Goal: Feedback & Contribution: Contribute content

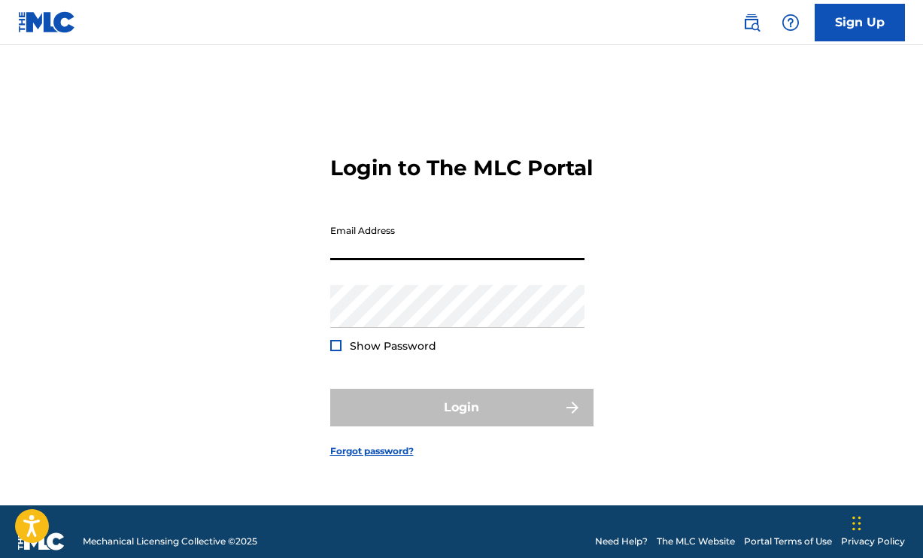
type input "[EMAIL_ADDRESS][DOMAIN_NAME]"
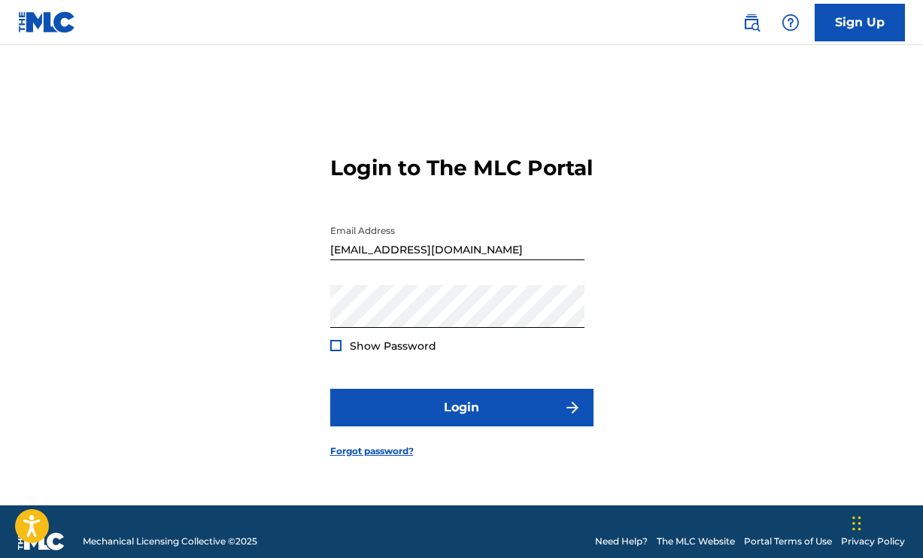
click at [335, 351] on div at bounding box center [335, 345] width 11 height 11
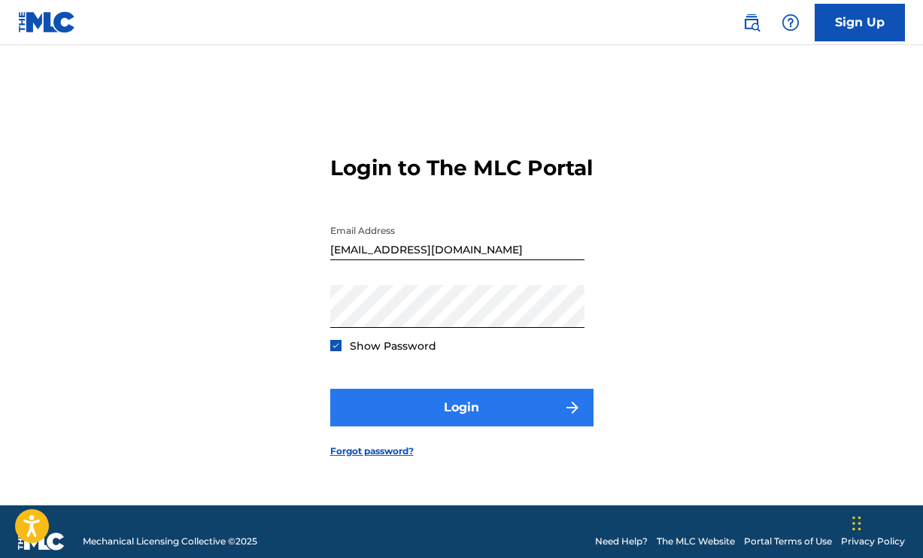
click at [386, 417] on button "Login" at bounding box center [461, 408] width 263 height 38
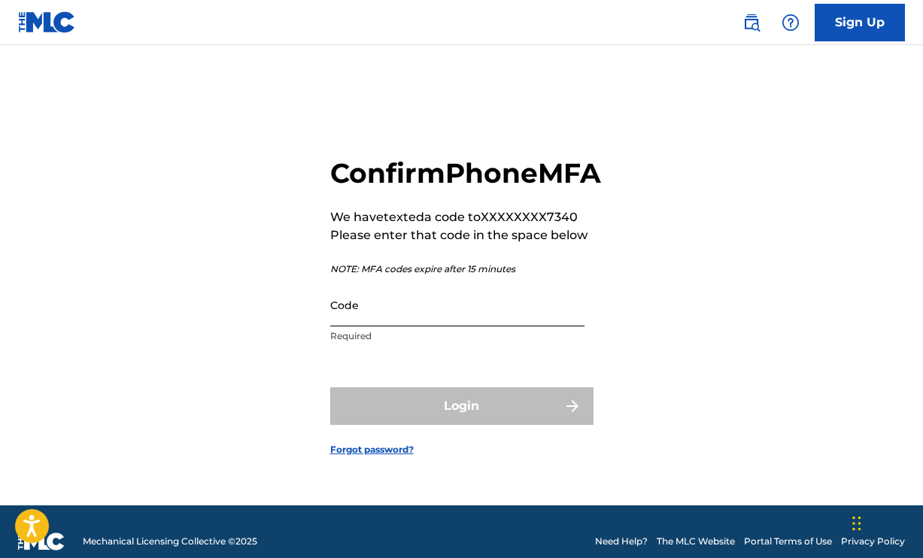
click at [386, 326] on input "Code" at bounding box center [457, 304] width 254 height 43
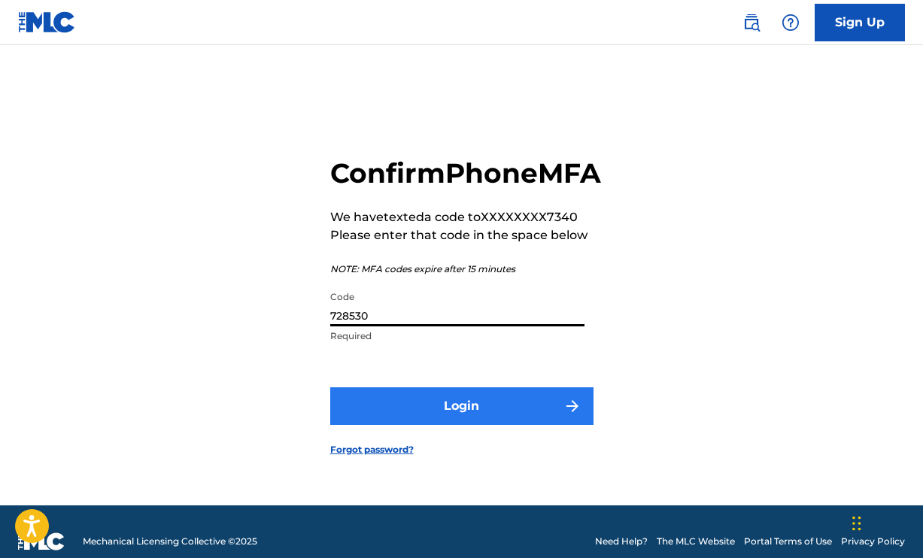
type input "728530"
click at [476, 414] on button "Login" at bounding box center [461, 406] width 263 height 38
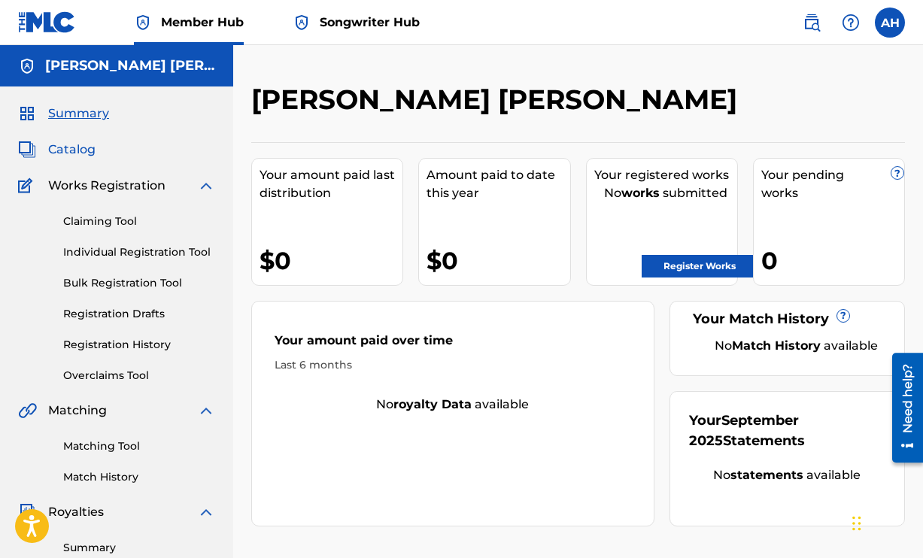
click at [68, 151] on span "Catalog" at bounding box center [71, 150] width 47 height 18
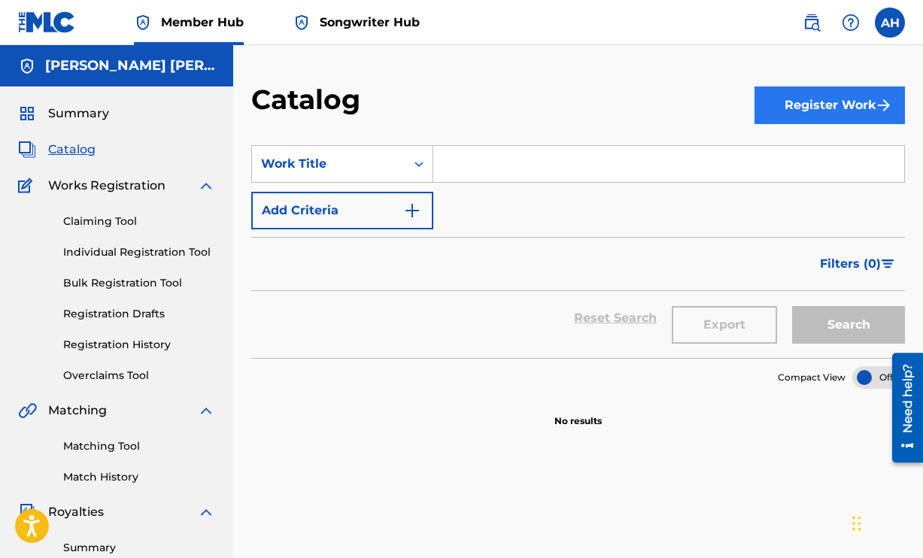
click at [811, 106] on button "Register Work" at bounding box center [829, 105] width 150 height 38
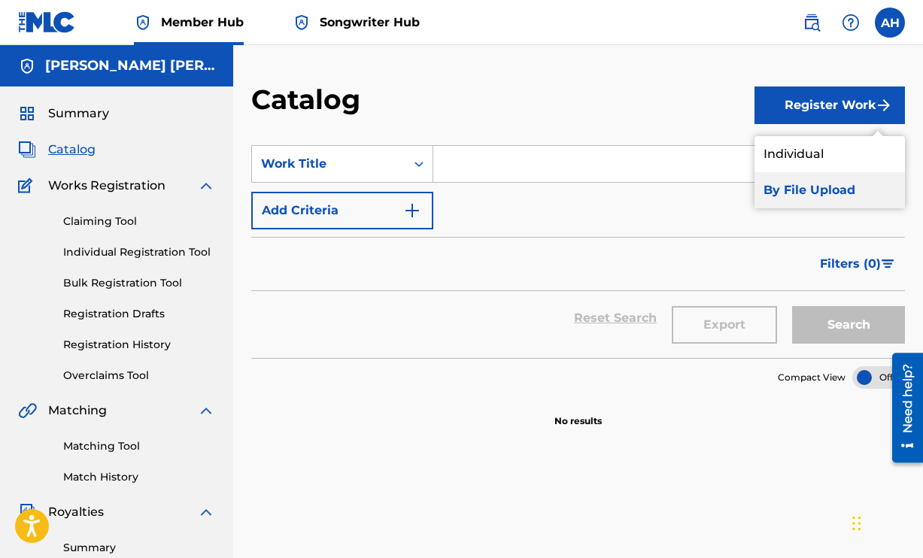
click at [780, 185] on link "By File Upload" at bounding box center [829, 190] width 150 height 36
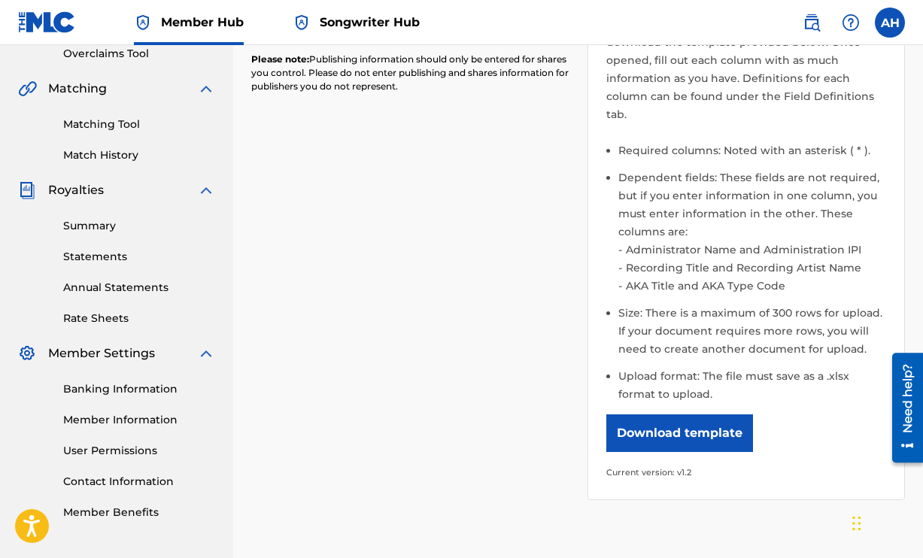
scroll to position [16, 0]
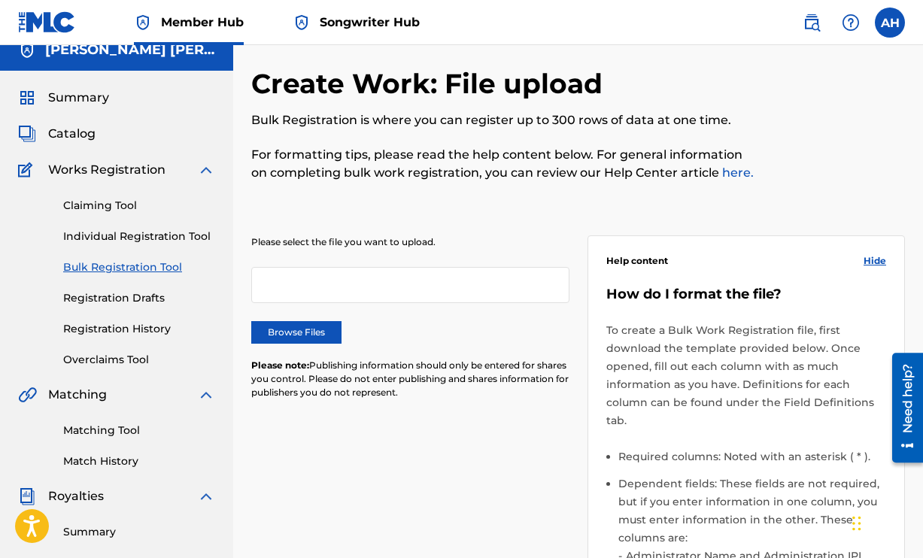
click at [365, 288] on div at bounding box center [410, 285] width 318 height 36
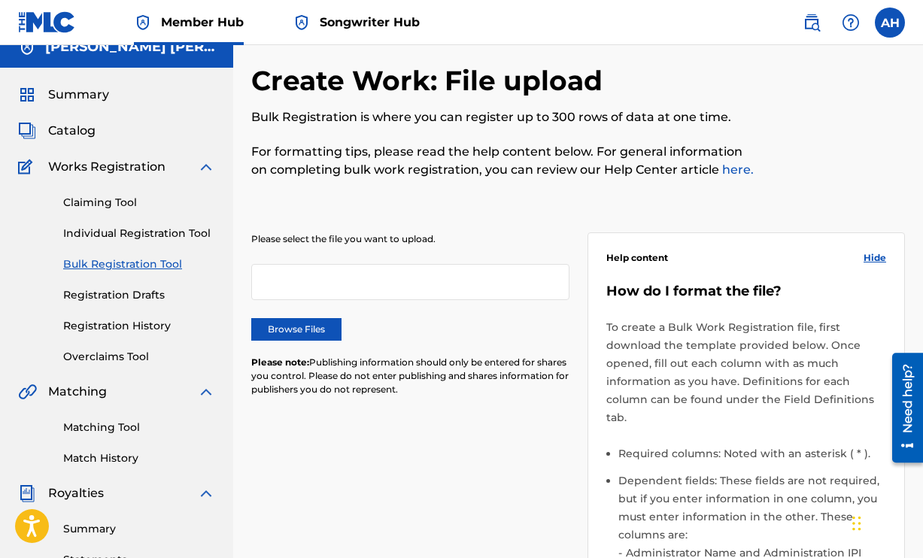
scroll to position [0, 0]
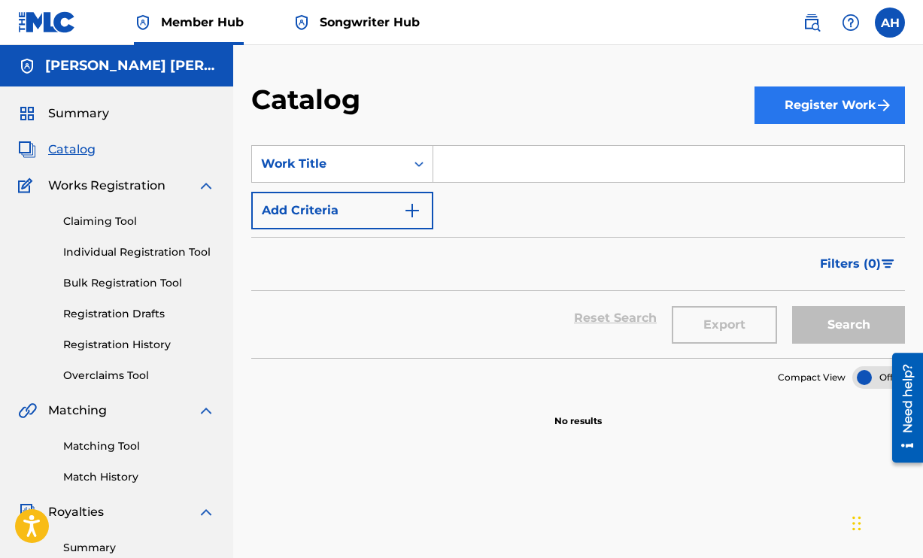
click at [802, 101] on button "Register Work" at bounding box center [829, 105] width 150 height 38
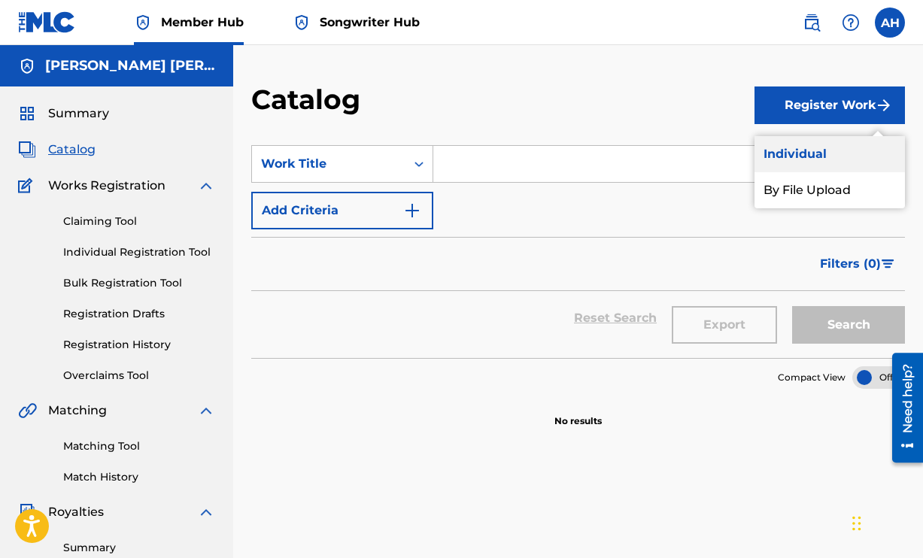
click at [801, 147] on link "Individual" at bounding box center [829, 154] width 150 height 36
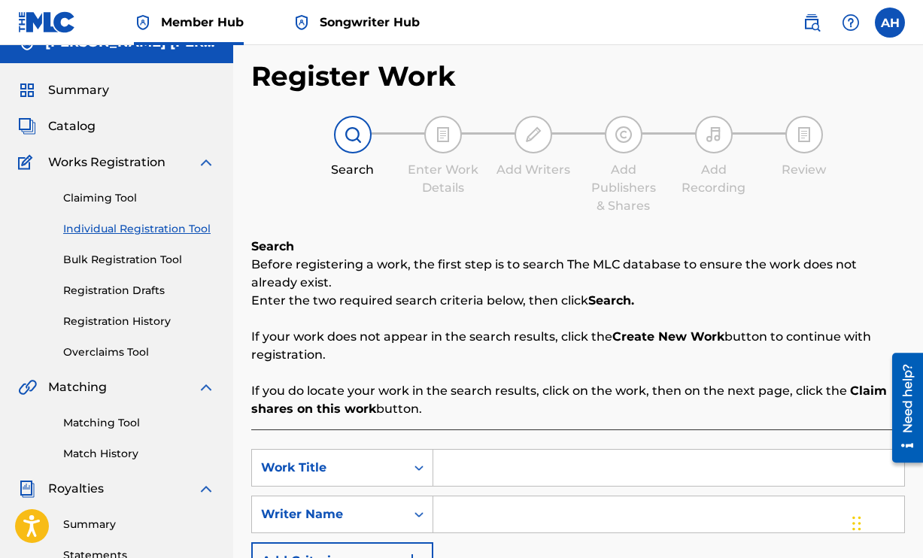
scroll to position [150, 0]
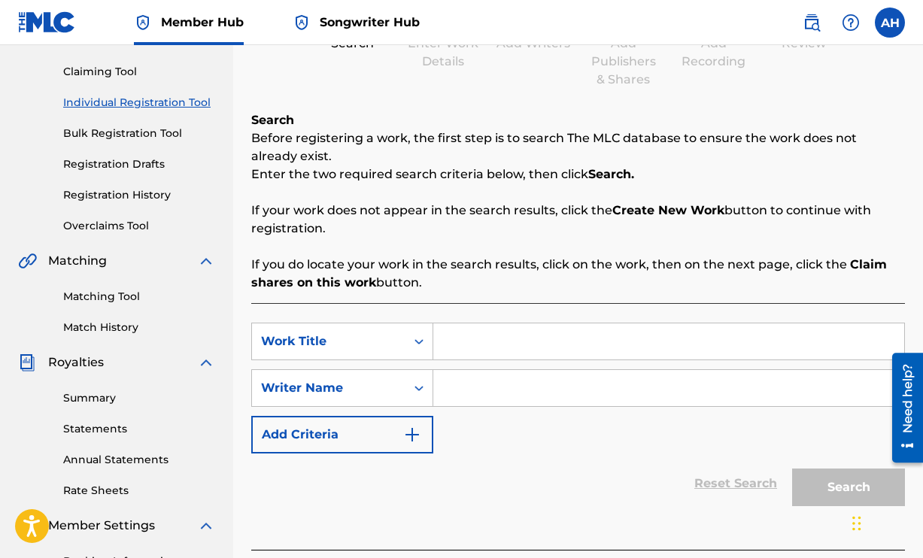
click at [449, 344] on input "Search Form" at bounding box center [668, 341] width 471 height 36
type input "B"
type input "Oh Ard"
click at [554, 386] on input "Search Form" at bounding box center [668, 388] width 471 height 36
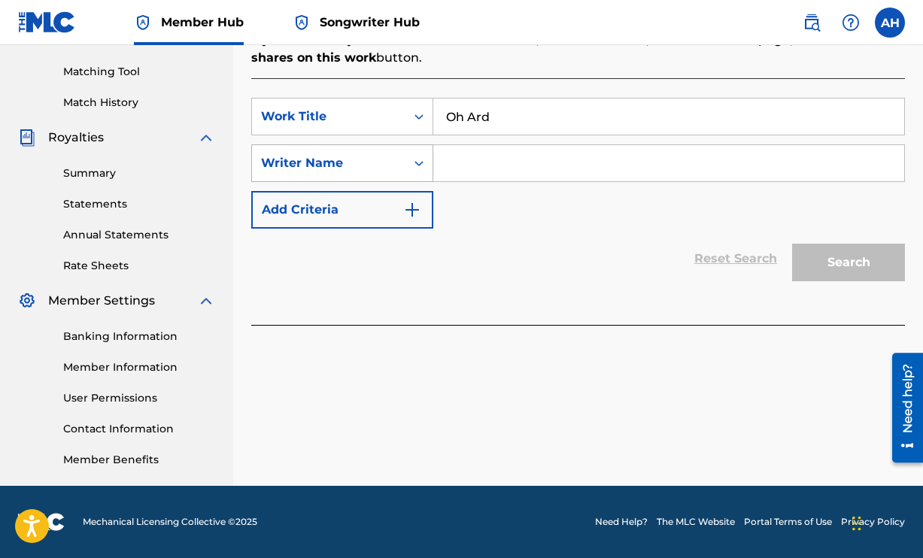
click at [390, 152] on div "Writer Name" at bounding box center [328, 163] width 153 height 29
click at [478, 162] on input "Search Form" at bounding box center [668, 163] width 471 height 36
click at [847, 254] on div "Search" at bounding box center [844, 259] width 120 height 60
click at [582, 165] on input "Search Form" at bounding box center [668, 163] width 471 height 36
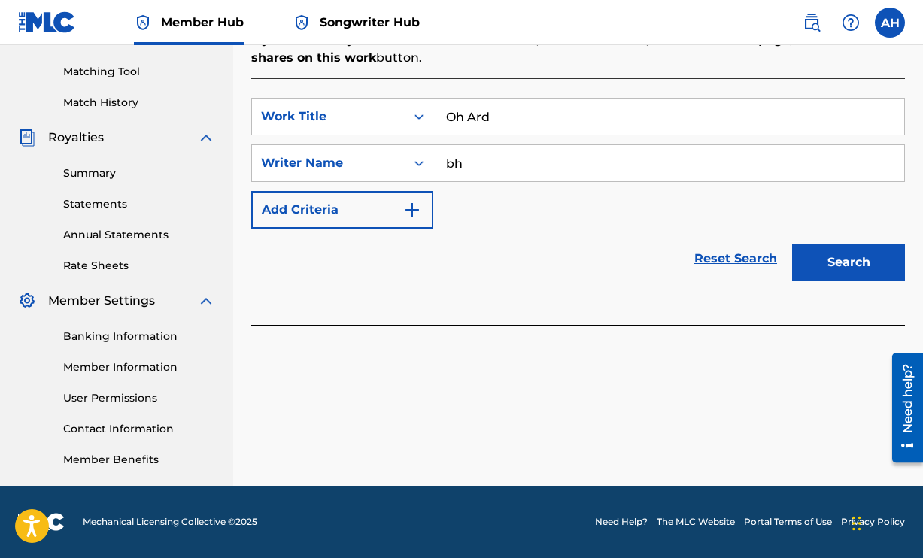
type input "b"
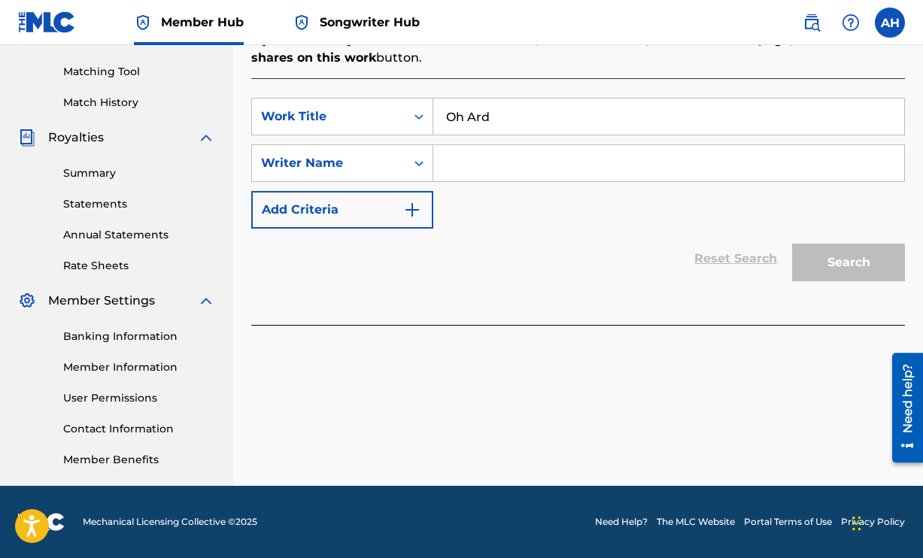
click at [509, 168] on input "Search Form" at bounding box center [668, 163] width 471 height 36
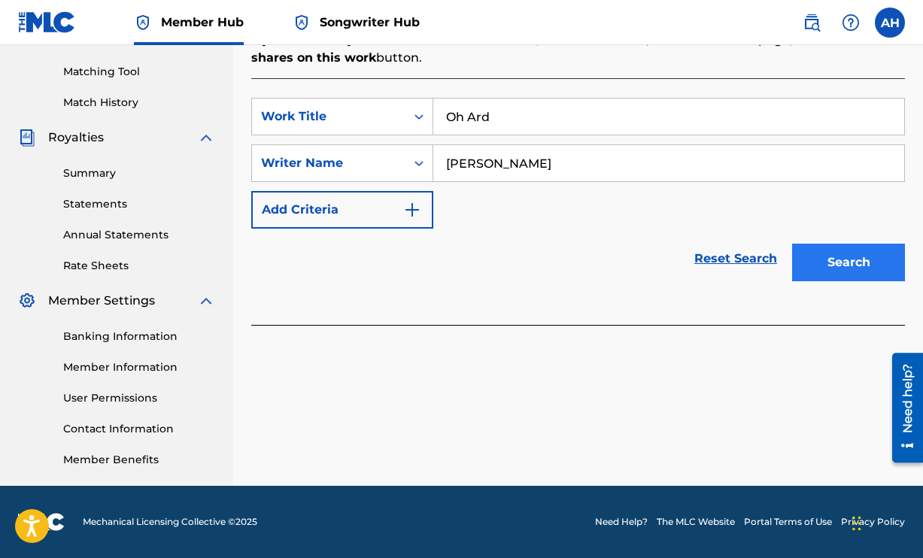
click at [847, 256] on button "Search" at bounding box center [848, 263] width 113 height 38
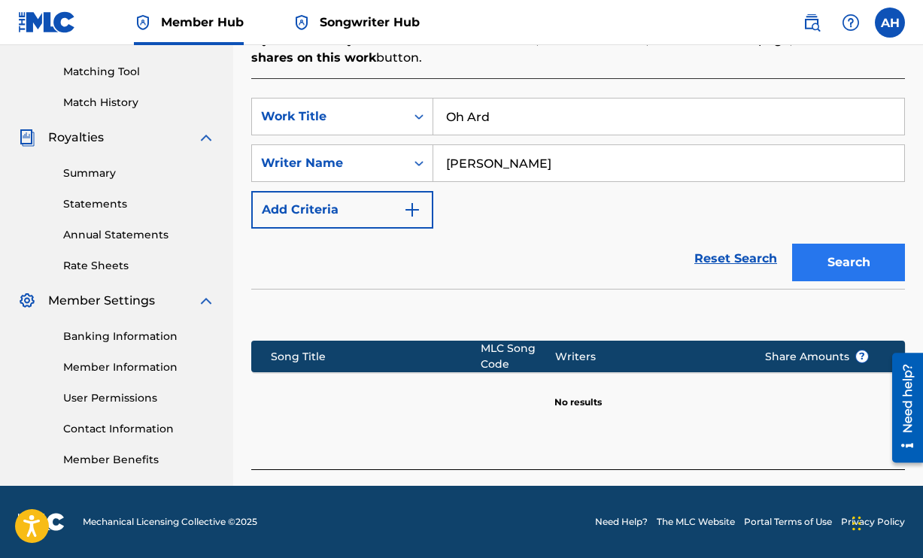
click at [843, 253] on button "Search" at bounding box center [848, 263] width 113 height 38
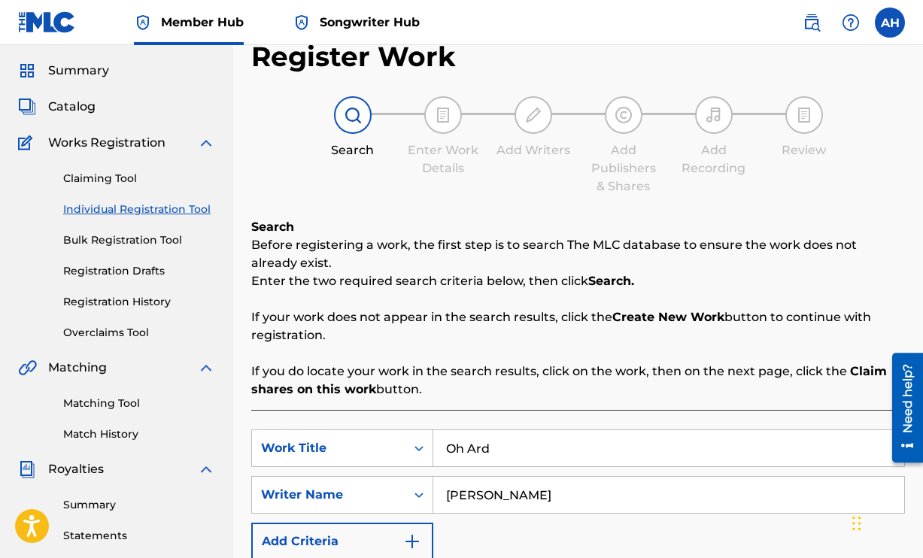
scroll to position [355, 0]
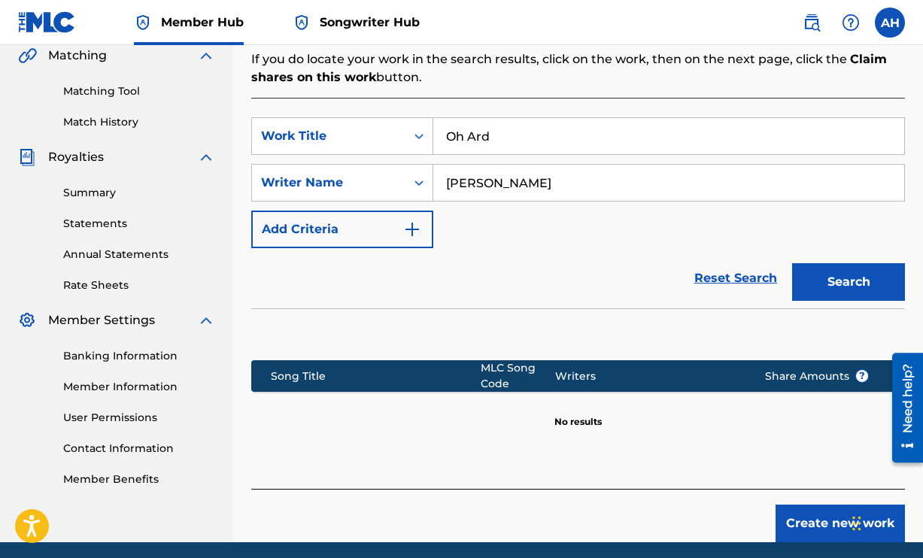
click at [577, 180] on input "[PERSON_NAME]" at bounding box center [668, 183] width 471 height 36
type input "[DEMOGRAPHIC_DATA]"
click at [832, 287] on button "Search" at bounding box center [848, 282] width 113 height 38
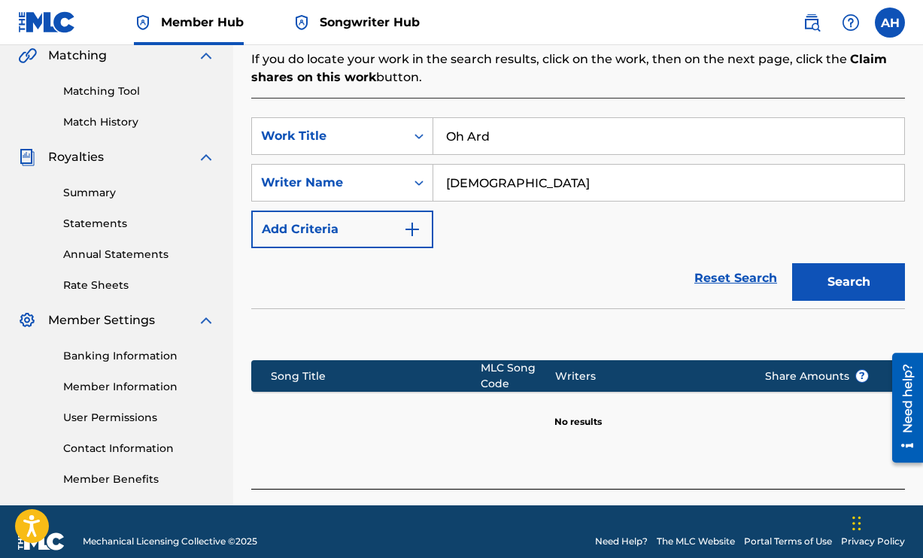
drag, startPoint x: 539, startPoint y: 176, endPoint x: 408, endPoint y: 162, distance: 131.5
click at [408, 162] on div "SearchWithCriteria2a39a3e4-cd00-461e-83ac-c51b31aacd12 Work Title Oh Ard Search…" at bounding box center [577, 182] width 653 height 131
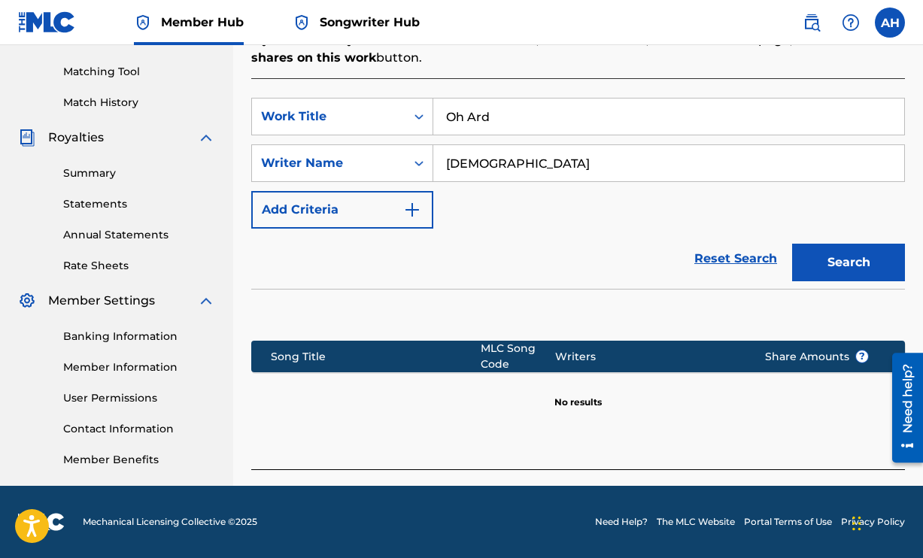
scroll to position [0, 0]
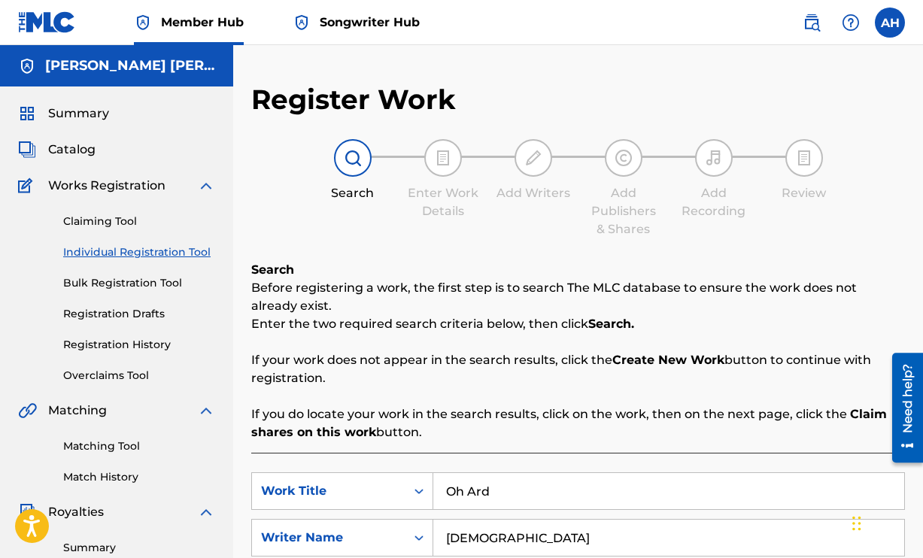
click at [448, 166] on img at bounding box center [443, 158] width 18 height 18
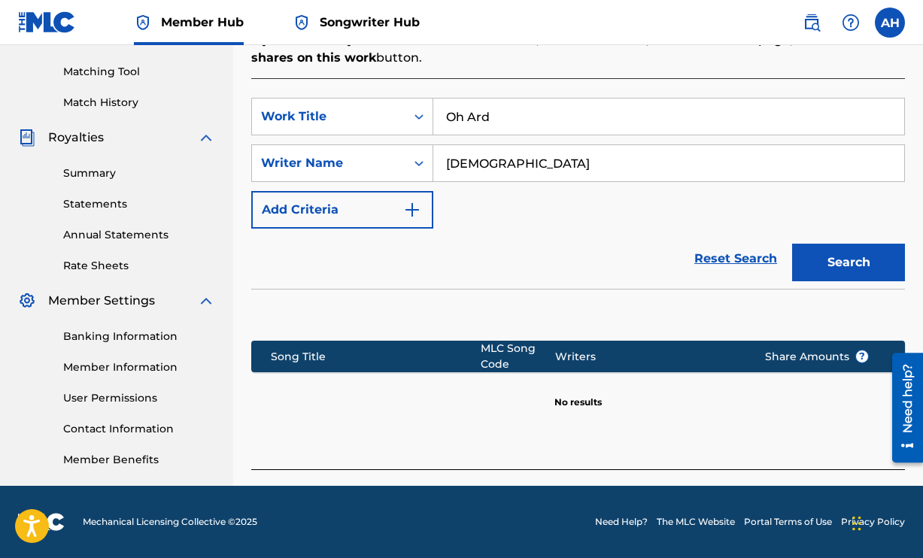
scroll to position [82, 0]
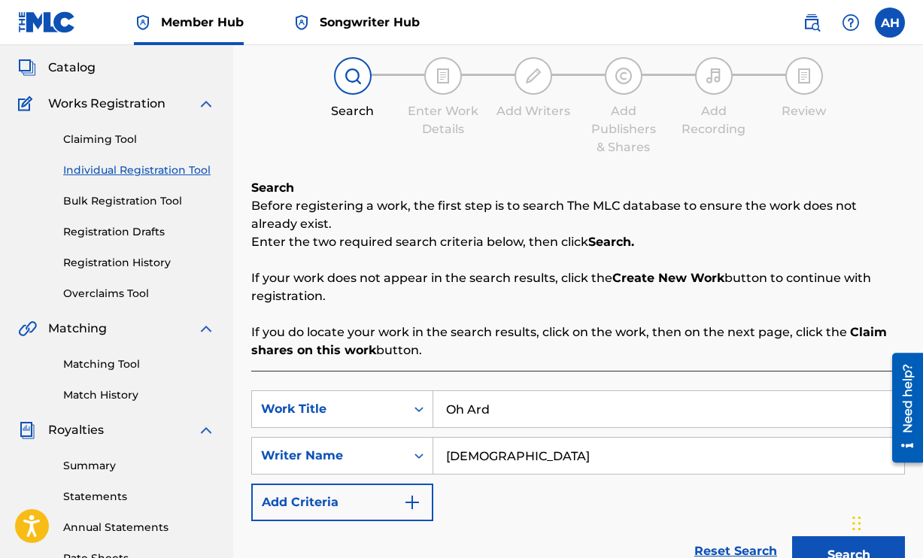
click at [643, 279] on strong "Create New Work" at bounding box center [668, 278] width 112 height 14
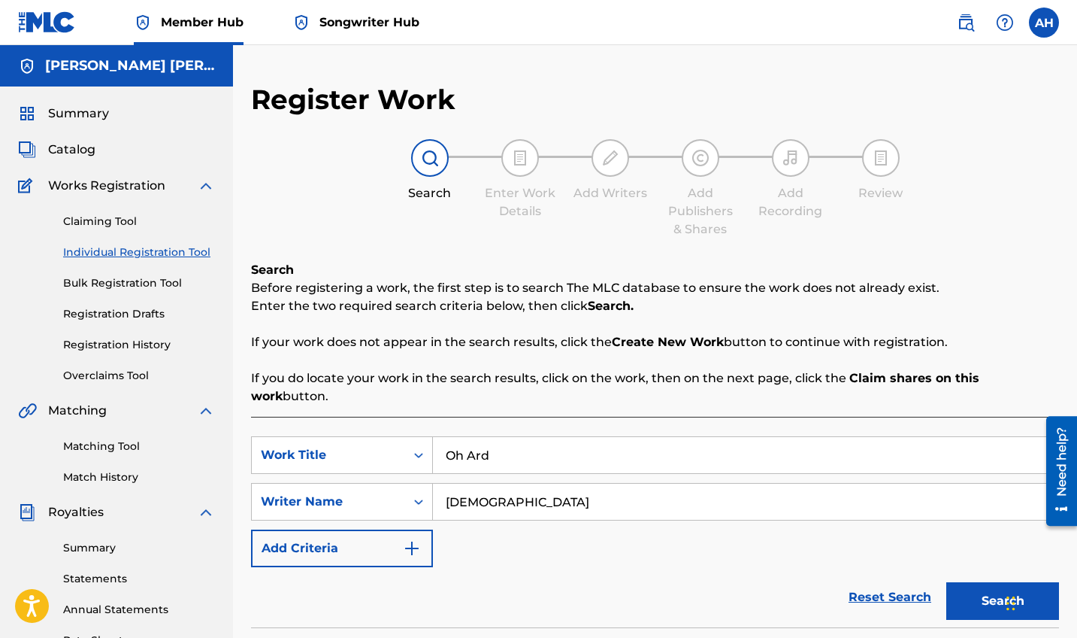
scroll to position [295, 0]
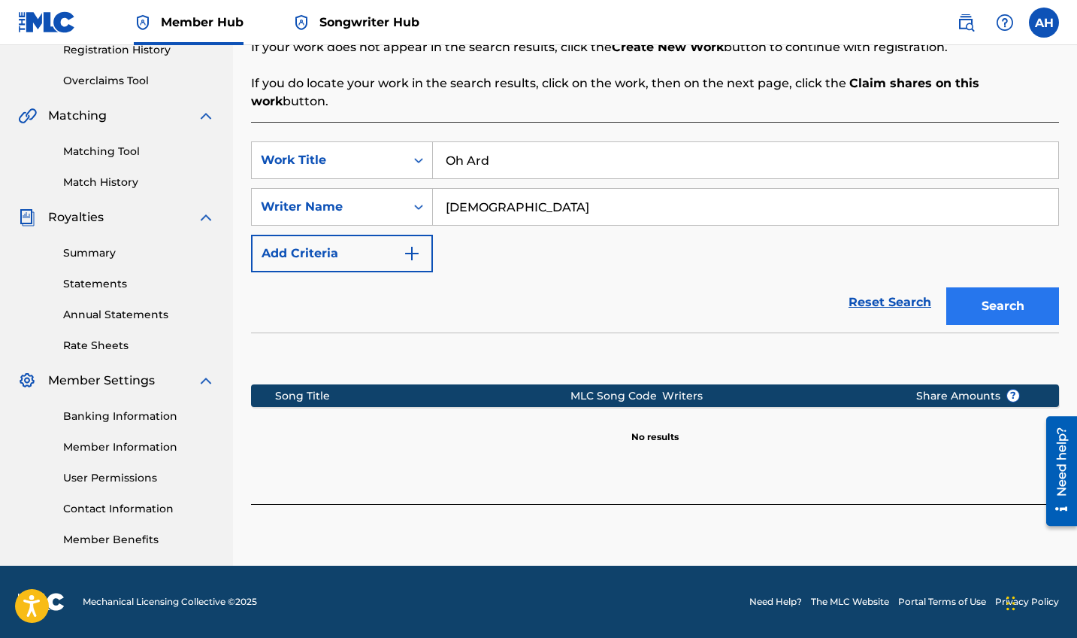
click at [922, 287] on button "Search" at bounding box center [1003, 306] width 113 height 38
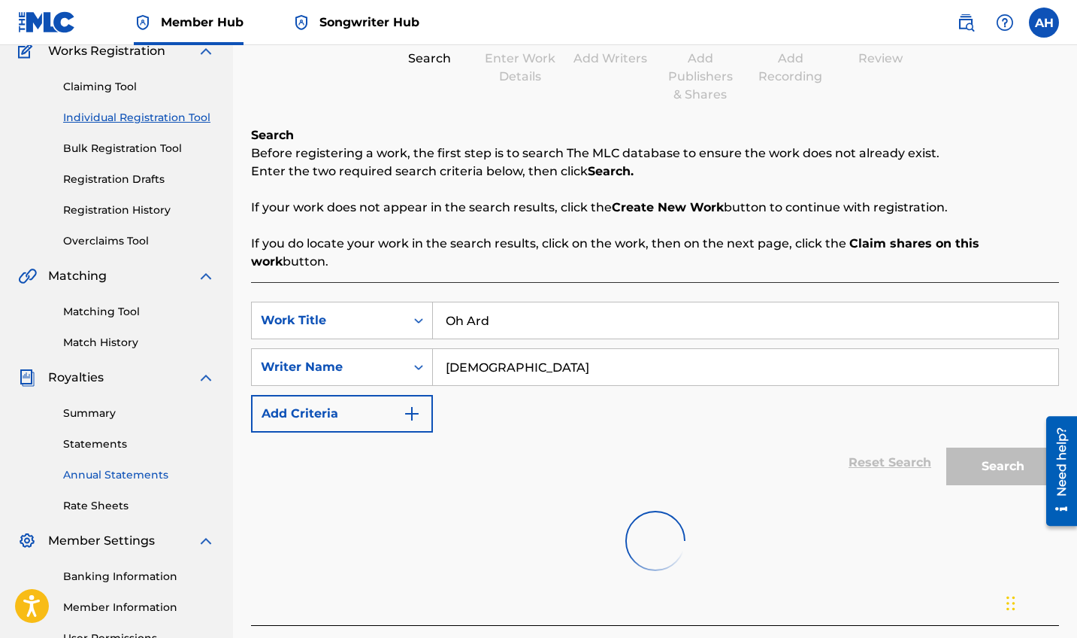
scroll to position [29, 0]
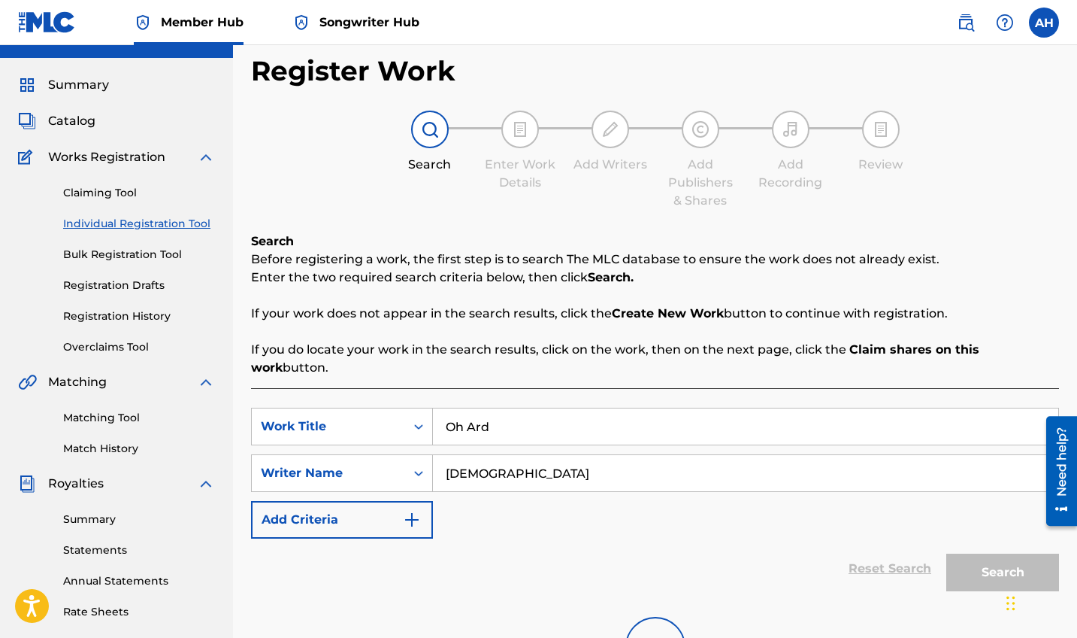
click at [66, 107] on div "Summary Catalog Works Registration Claiming Tool Individual Registration Tool B…" at bounding box center [116, 445] width 233 height 774
click at [68, 117] on span "Catalog" at bounding box center [71, 121] width 47 height 18
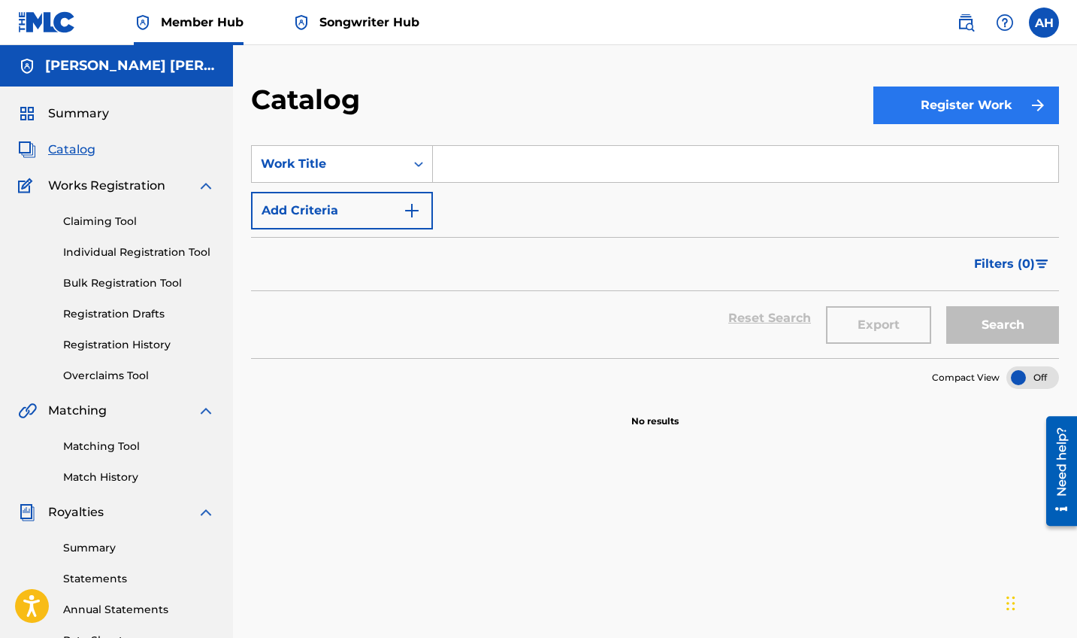
click at [920, 122] on button "Register Work" at bounding box center [967, 105] width 186 height 38
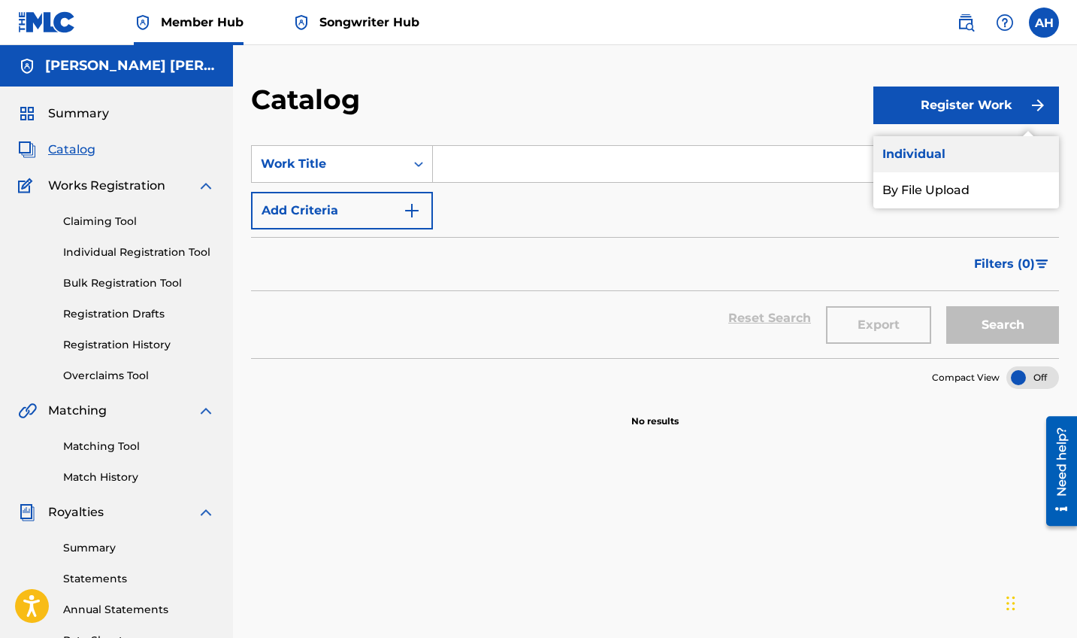
click at [922, 162] on link "Individual" at bounding box center [967, 154] width 186 height 36
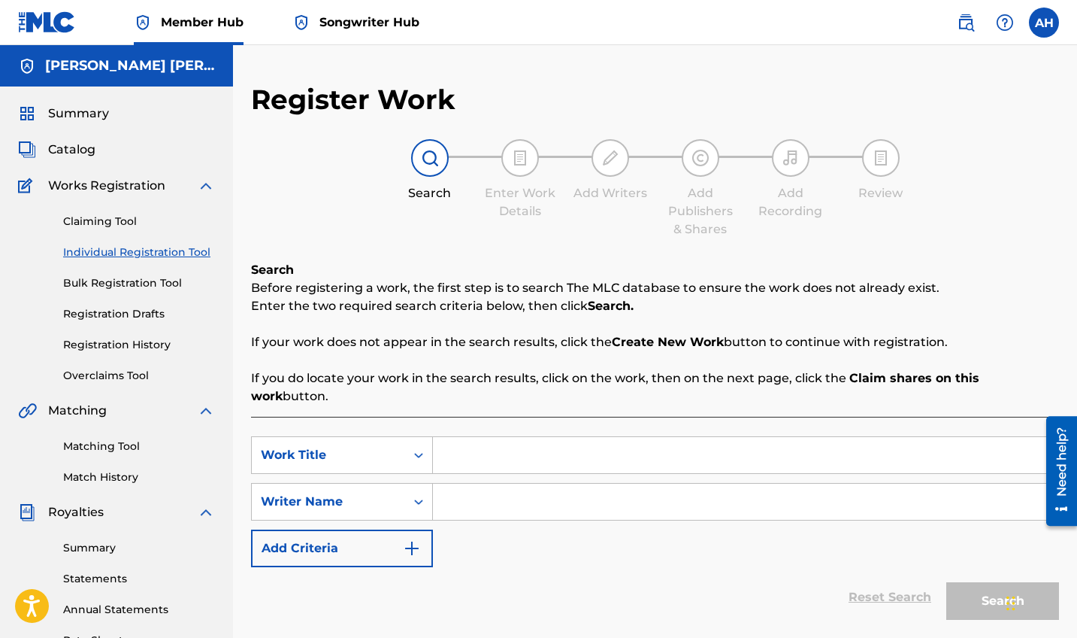
scroll to position [132, 0]
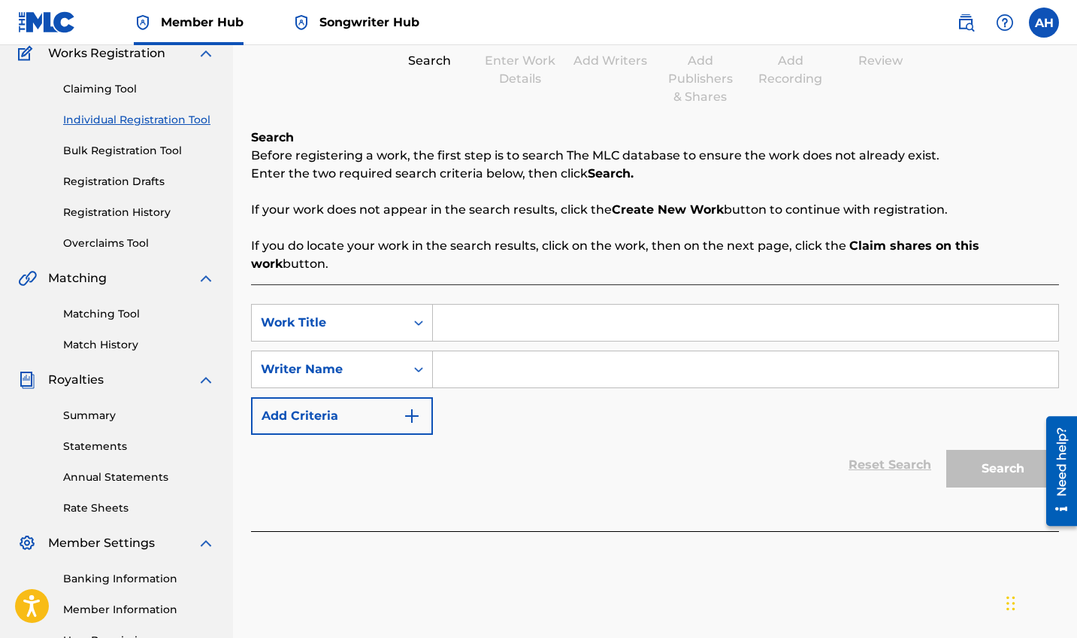
click at [480, 314] on input "Search Form" at bounding box center [746, 323] width 626 height 36
click at [388, 317] on div "Work Title" at bounding box center [328, 322] width 153 height 29
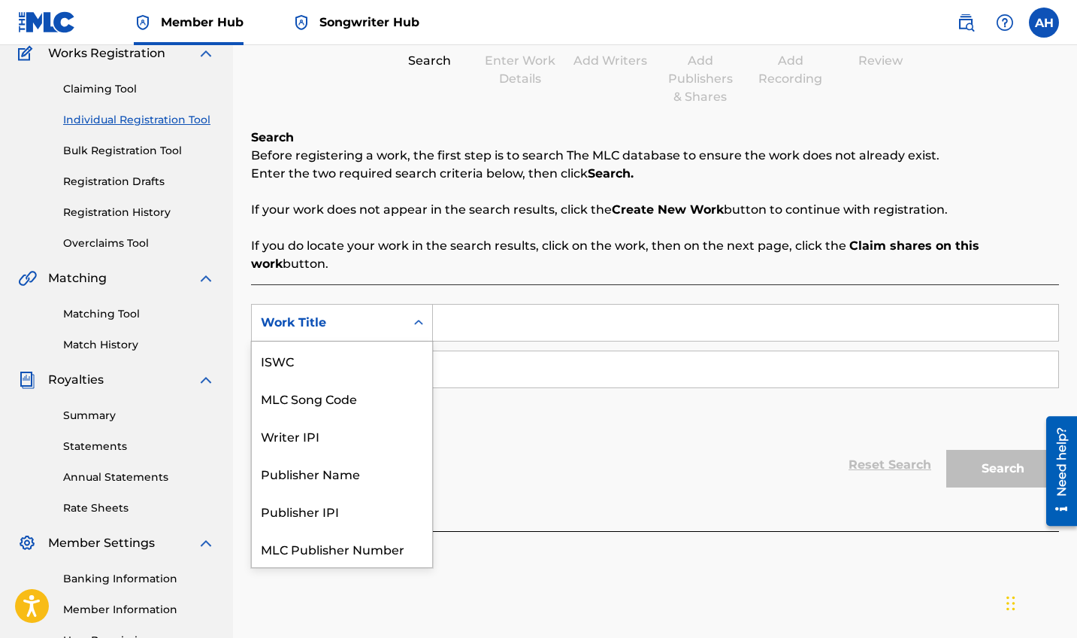
scroll to position [38, 0]
click at [513, 305] on input "Search Form" at bounding box center [746, 323] width 626 height 36
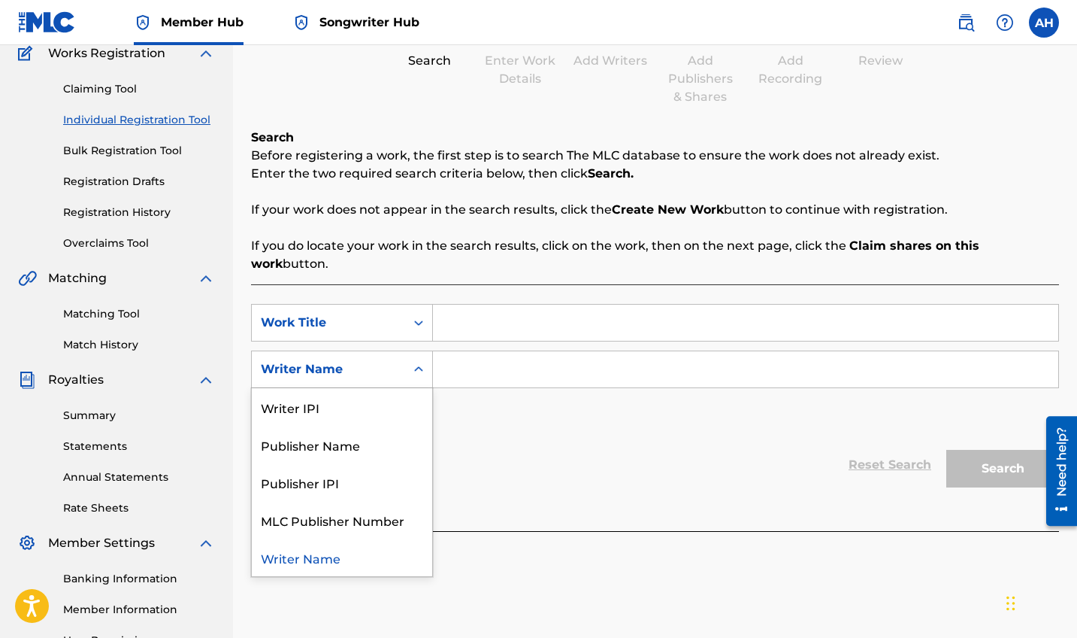
click at [376, 368] on div "Writer Name" at bounding box center [342, 369] width 182 height 38
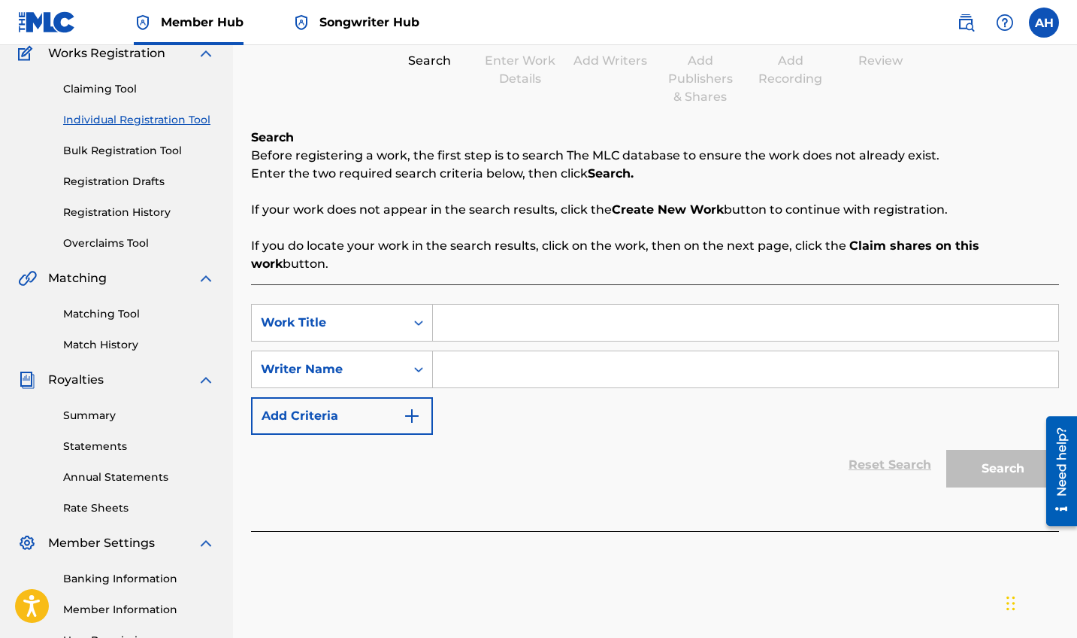
click at [544, 351] on input "Search Form" at bounding box center [746, 369] width 626 height 36
click at [382, 404] on button "Add Criteria" at bounding box center [342, 416] width 182 height 38
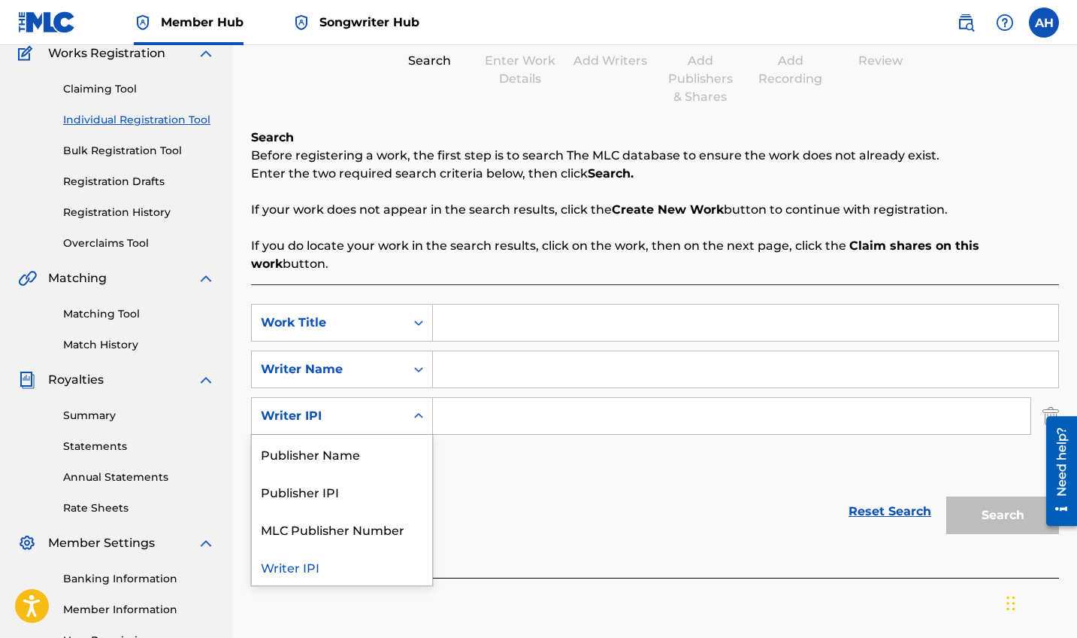
click at [412, 408] on icon "Search Form" at bounding box center [418, 415] width 15 height 15
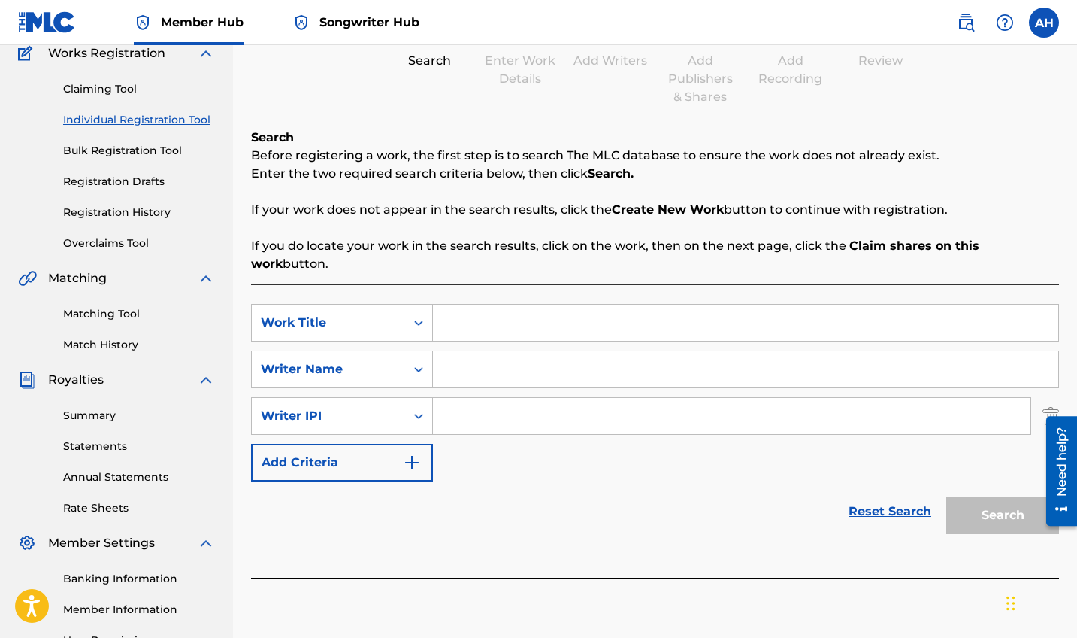
click at [559, 460] on div "SearchWithCriteria2a39a3e4-cd00-461e-83ac-c51b31aacd12 Work Title SearchWithCri…" at bounding box center [655, 392] width 808 height 177
click at [301, 408] on div "Writer IPI" at bounding box center [328, 416] width 153 height 29
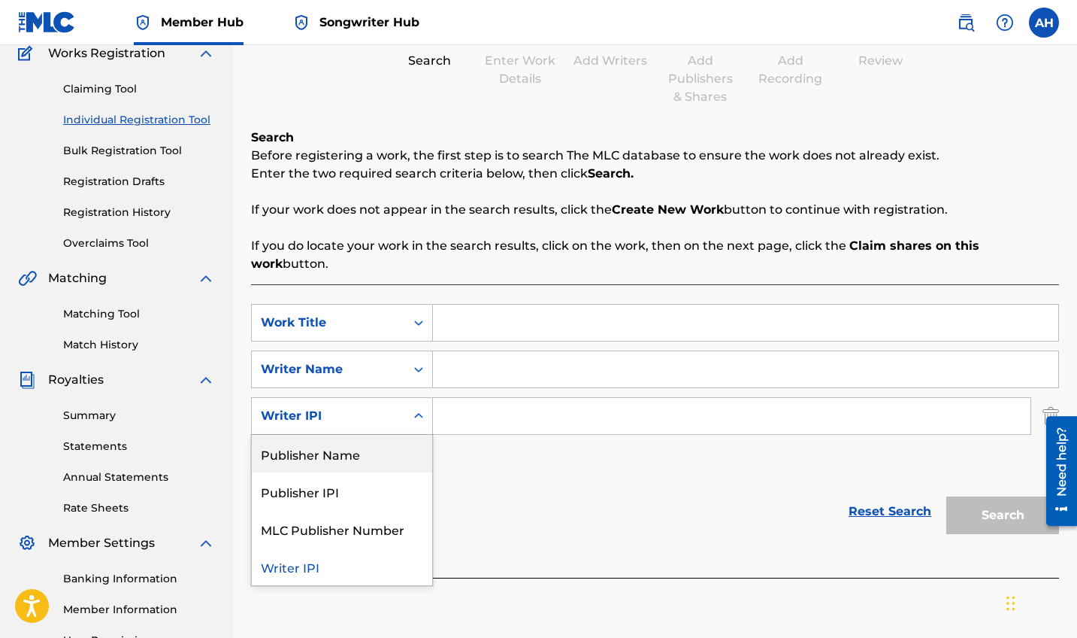
click at [622, 447] on div "SearchWithCriteria2a39a3e4-cd00-461e-83ac-c51b31aacd12 Work Title SearchWithCri…" at bounding box center [655, 392] width 808 height 177
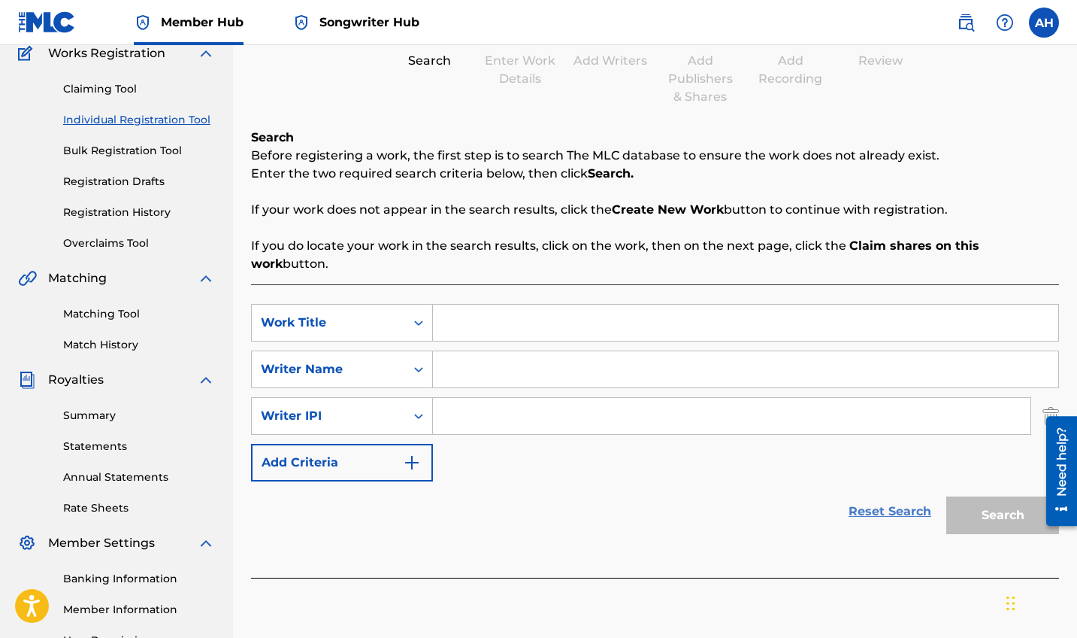
click at [883, 495] on link "Reset Search" at bounding box center [890, 511] width 98 height 33
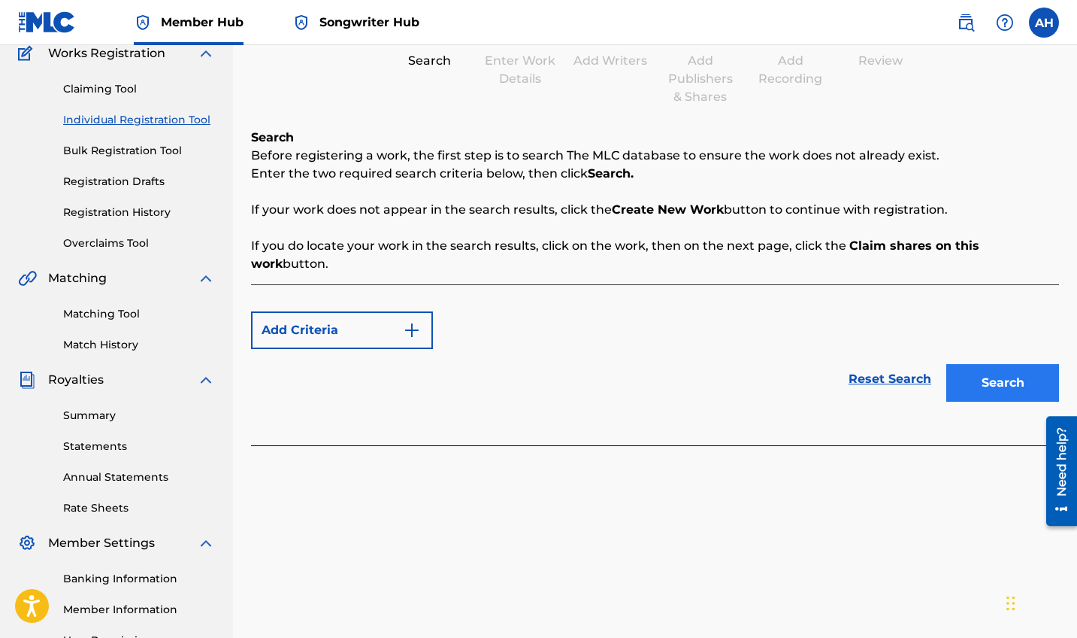
click at [922, 364] on button "Search" at bounding box center [1003, 383] width 113 height 38
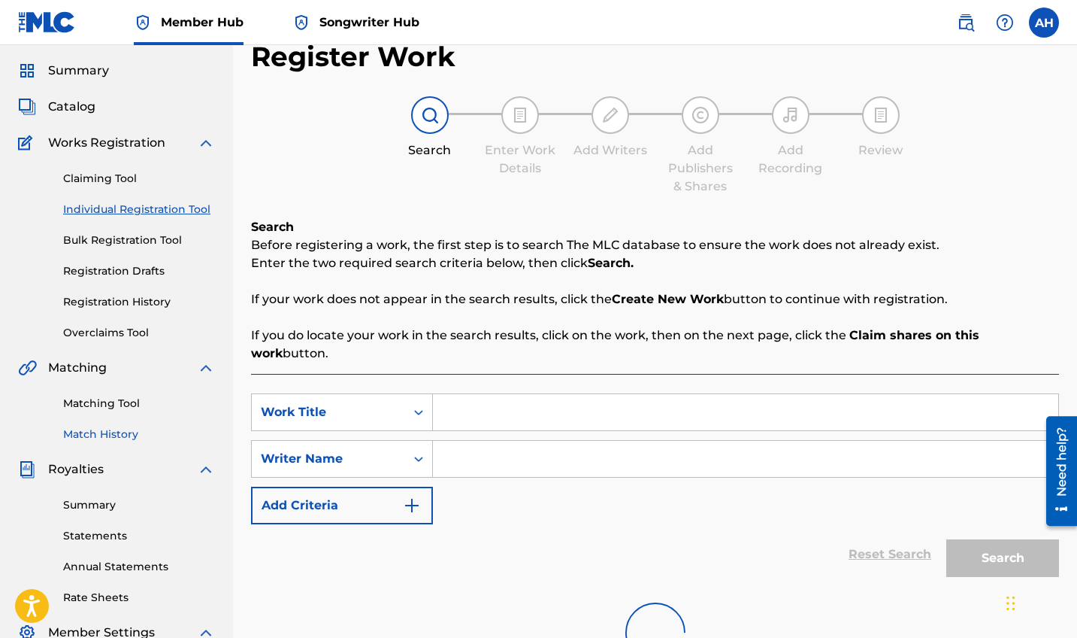
scroll to position [0, 0]
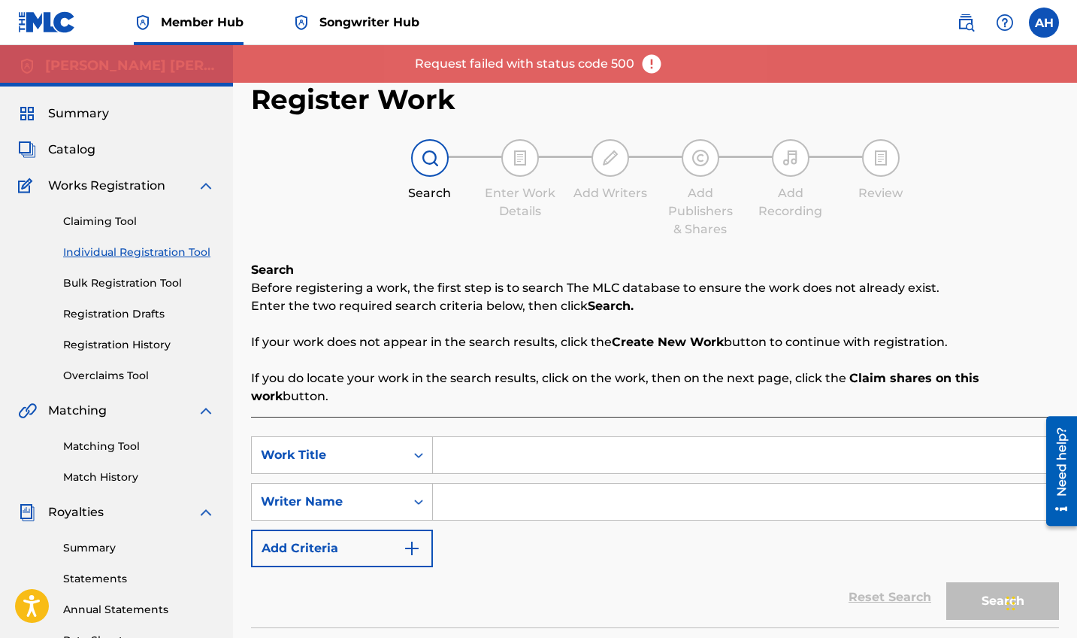
click at [772, 110] on div "Register Work Search Enter Work Details Add Writers Add Publishers & Shares Add…" at bounding box center [655, 449] width 808 height 732
click at [922, 23] on img at bounding box center [966, 23] width 18 height 18
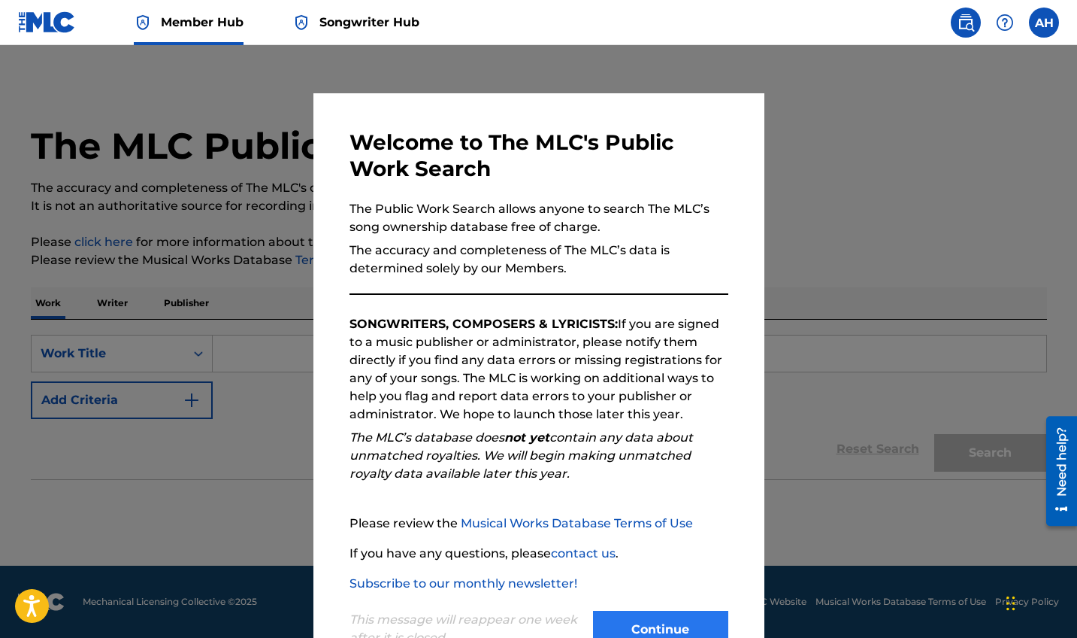
click at [644, 557] on button "Continue" at bounding box center [660, 630] width 135 height 38
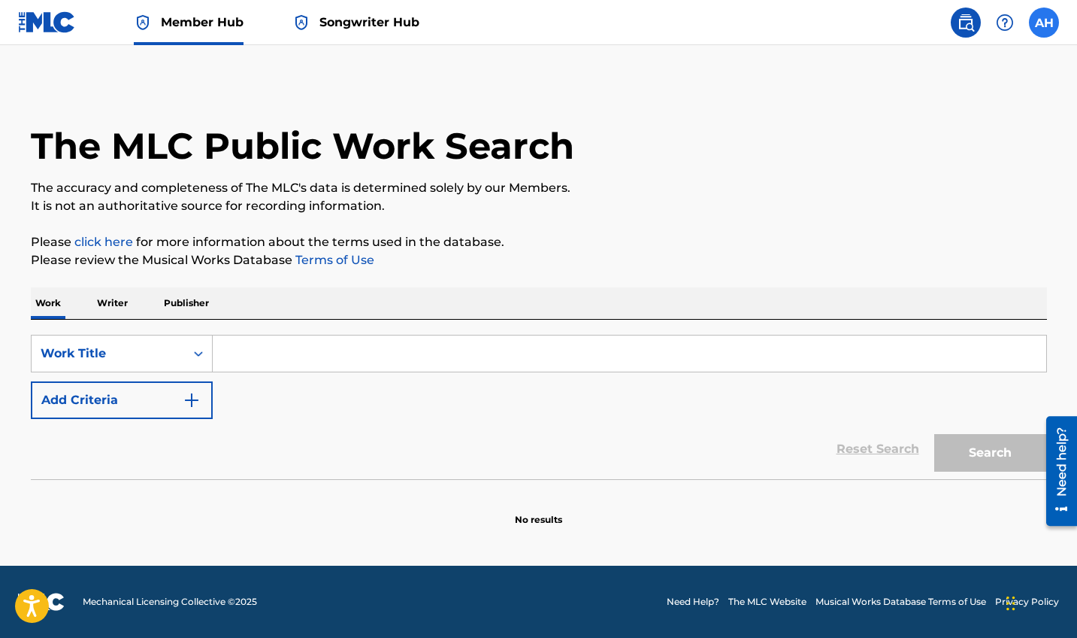
click at [922, 36] on label at bounding box center [1044, 23] width 30 height 30
click at [922, 23] on input "AH [PERSON_NAME] [EMAIL_ADDRESS][DOMAIN_NAME] Notification Preferences Profile …" at bounding box center [1044, 23] width 0 height 0
click at [901, 190] on link "Profile" at bounding box center [896, 187] width 30 height 14
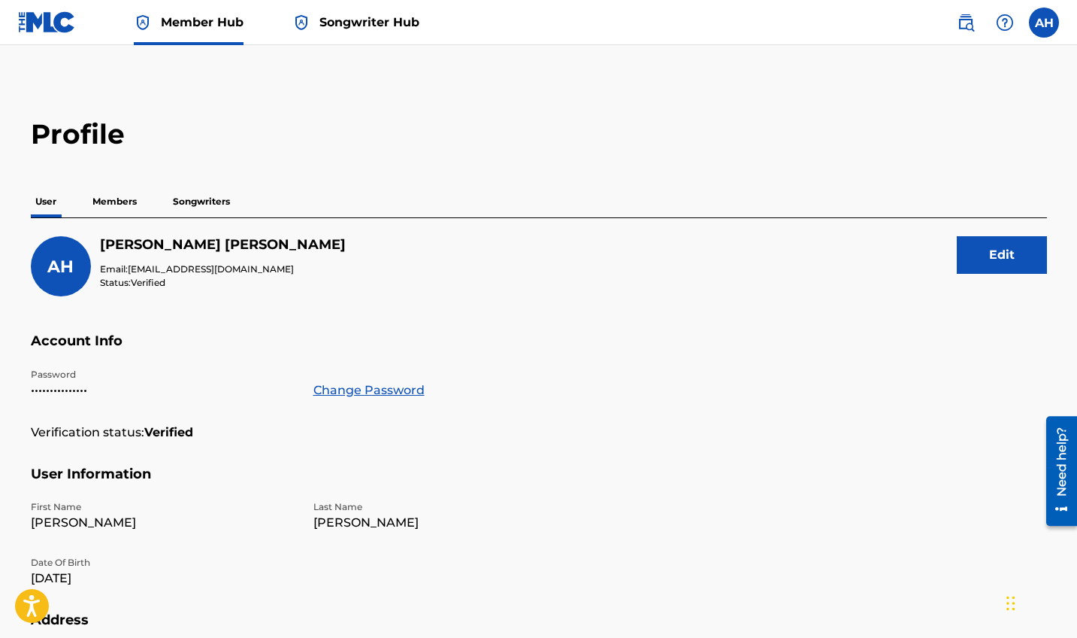
click at [353, 18] on span "Songwriter Hub" at bounding box center [370, 22] width 100 height 17
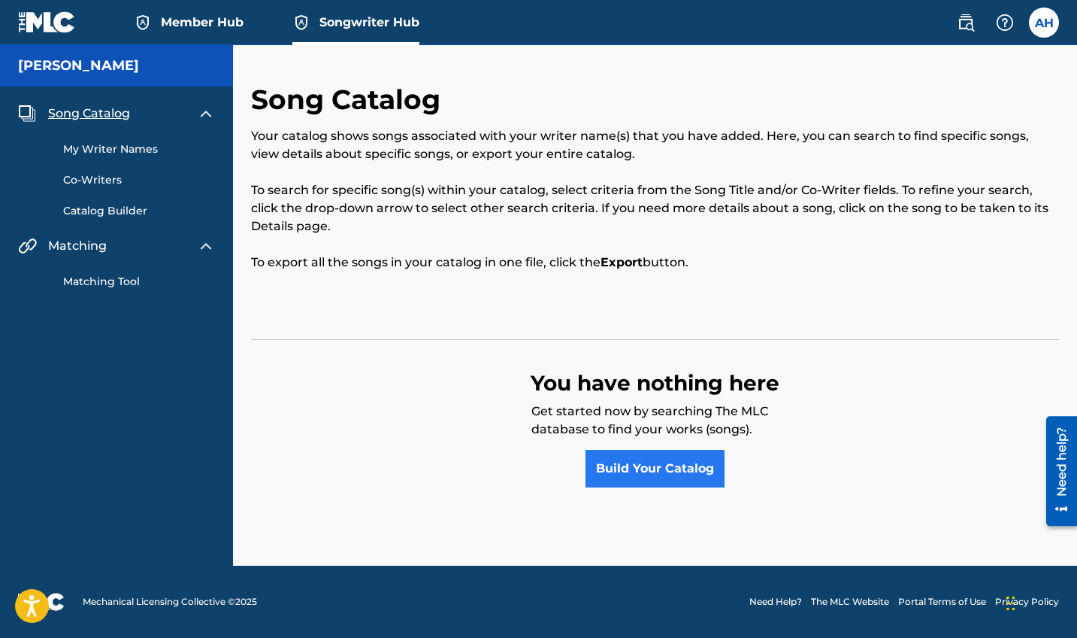
click at [639, 462] on link "Build Your Catalog" at bounding box center [655, 469] width 139 height 38
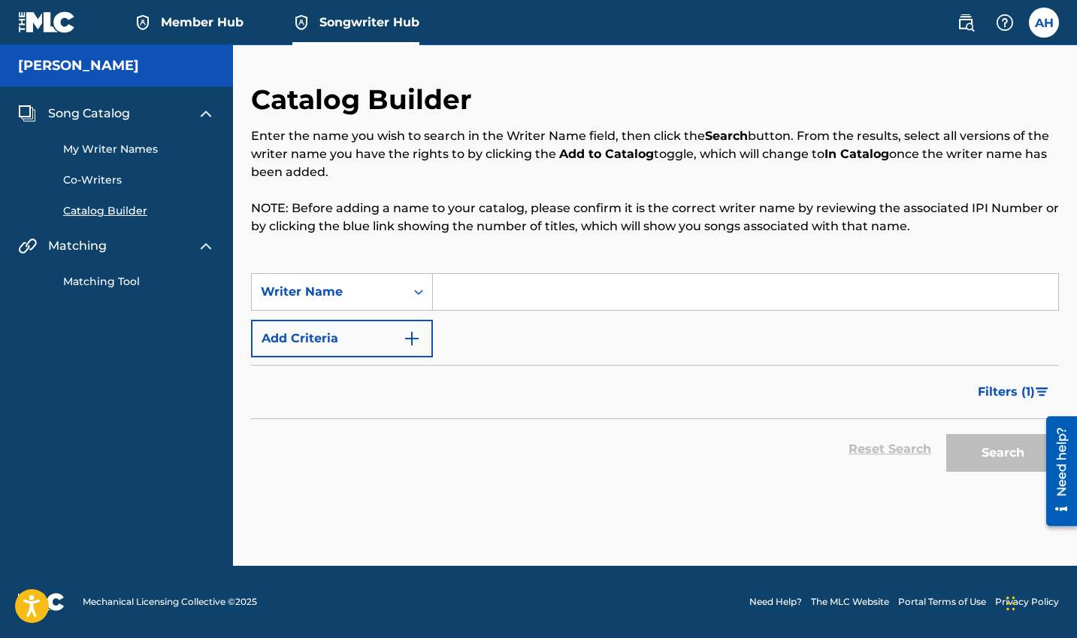
click at [101, 151] on link "My Writer Names" at bounding box center [139, 149] width 152 height 16
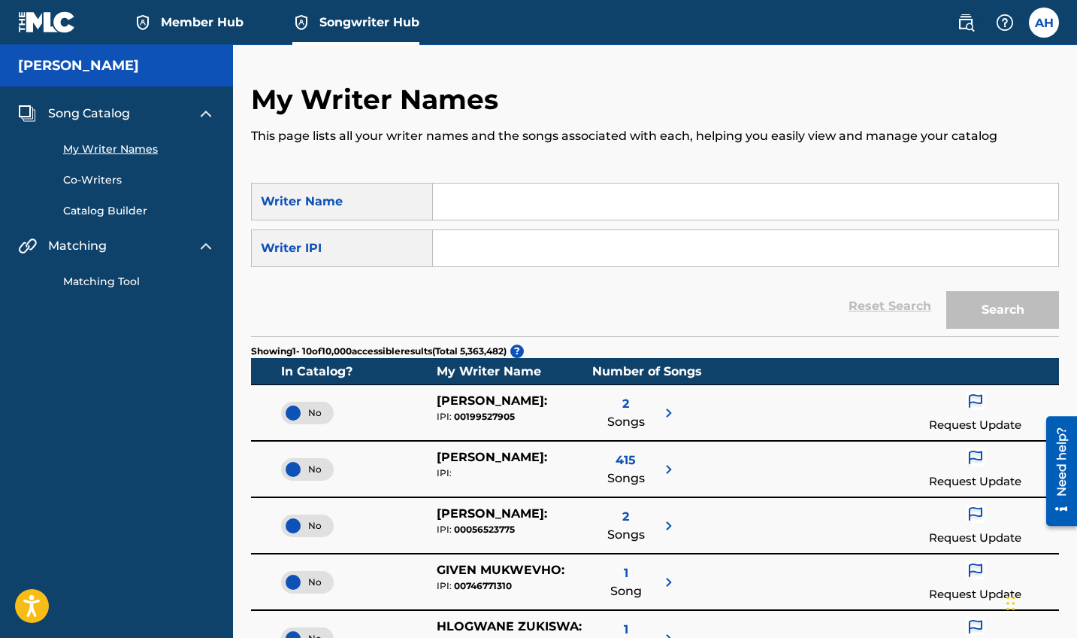
click at [490, 249] on input "Search Form" at bounding box center [746, 248] width 626 height 36
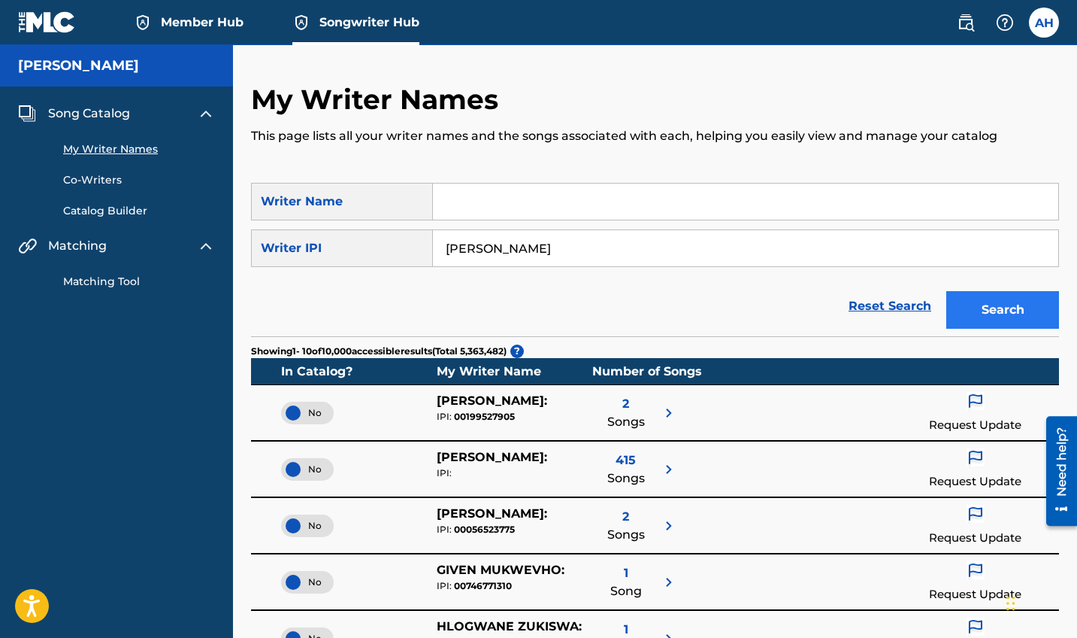
type input "[PERSON_NAME]"
click at [922, 324] on button "Search" at bounding box center [1003, 310] width 113 height 38
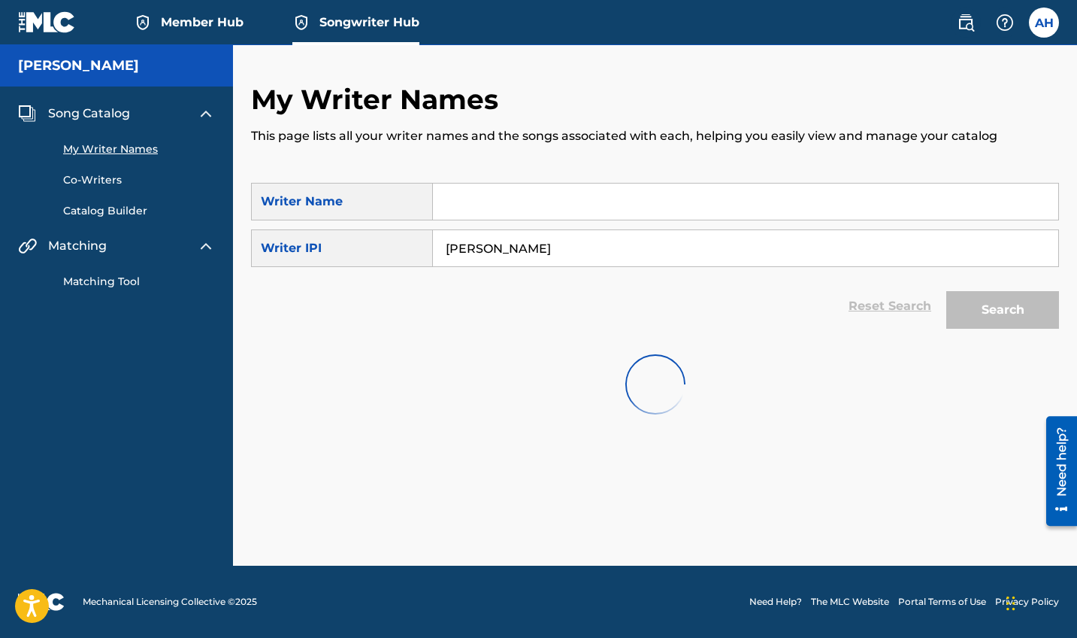
drag, startPoint x: 574, startPoint y: 249, endPoint x: 251, endPoint y: 265, distance: 323.7
click at [251, 265] on div "SearchWithCriteriafdf46a46-8530-495d-aa6d-b47b76497a74 Writer IPI [PERSON_NAME]" at bounding box center [655, 248] width 808 height 38
drag, startPoint x: 594, startPoint y: 244, endPoint x: 414, endPoint y: 241, distance: 179.7
click at [414, 241] on div "SearchWithCriteriafdf46a46-8530-495d-aa6d-b47b76497a74 Writer IPI [PERSON_NAME]" at bounding box center [655, 248] width 808 height 38
click at [130, 215] on link "Catalog Builder" at bounding box center [139, 211] width 152 height 16
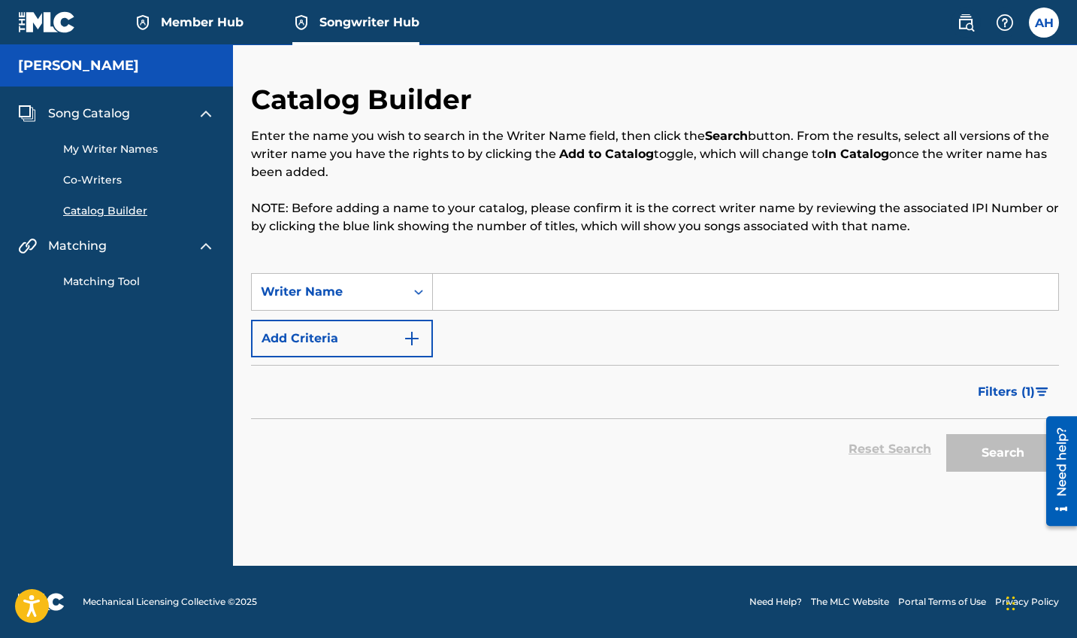
click at [464, 286] on input "Search Form" at bounding box center [746, 292] width 626 height 36
click at [99, 280] on link "Matching Tool" at bounding box center [139, 282] width 152 height 16
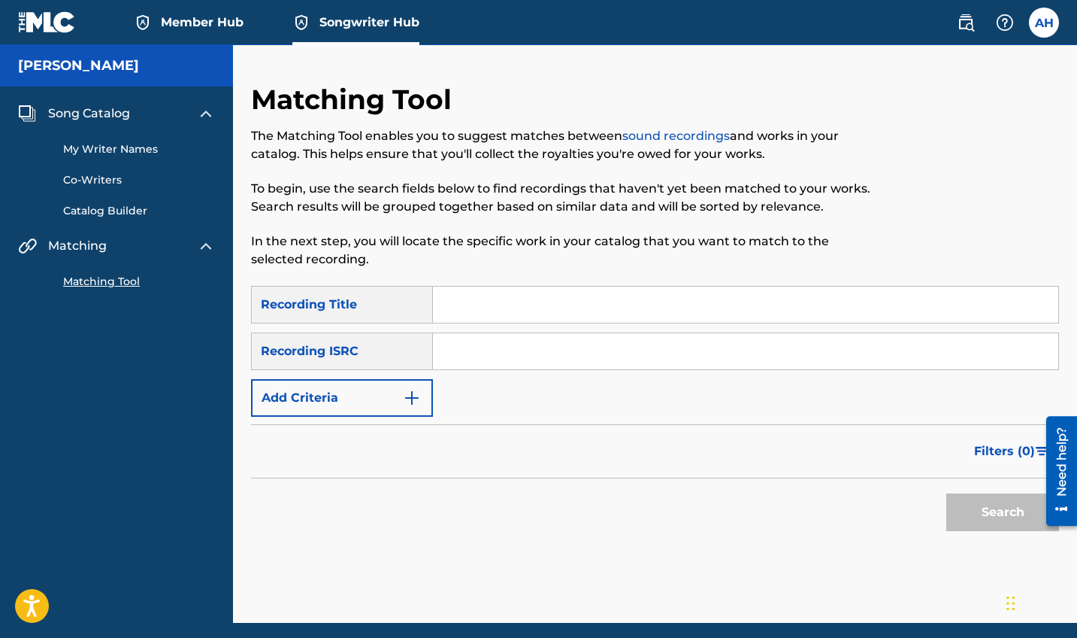
click at [105, 145] on link "My Writer Names" at bounding box center [139, 149] width 152 height 16
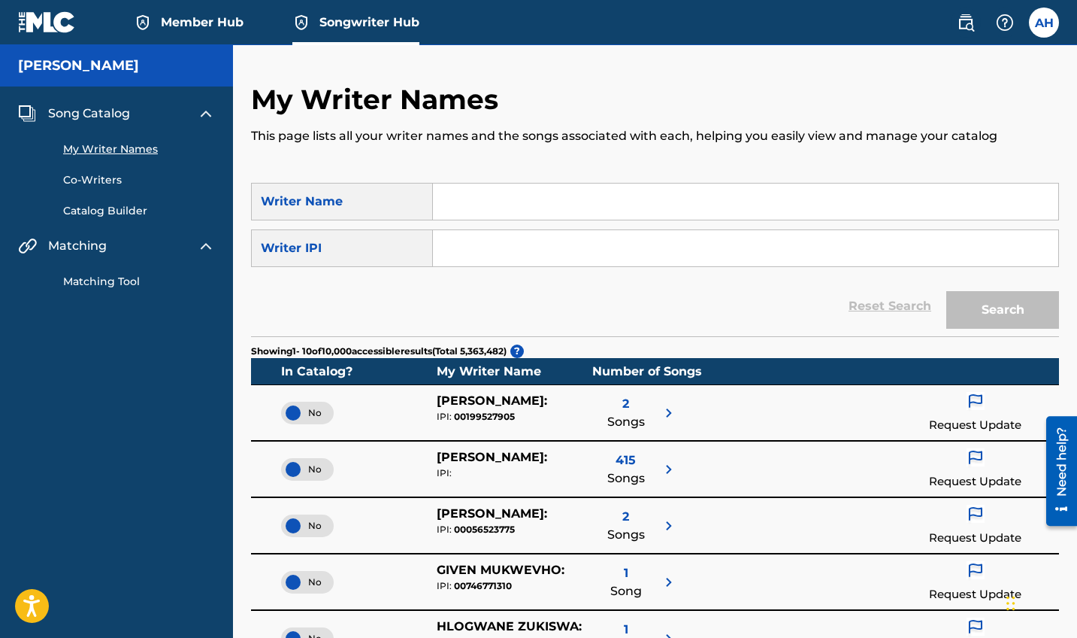
click at [555, 211] on input "Search Form" at bounding box center [746, 201] width 626 height 36
click at [456, 241] on input "Search Form" at bounding box center [746, 248] width 626 height 36
click at [424, 285] on div "Reset Search Search" at bounding box center [655, 306] width 808 height 60
click at [105, 182] on link "Co-Writers" at bounding box center [139, 180] width 152 height 16
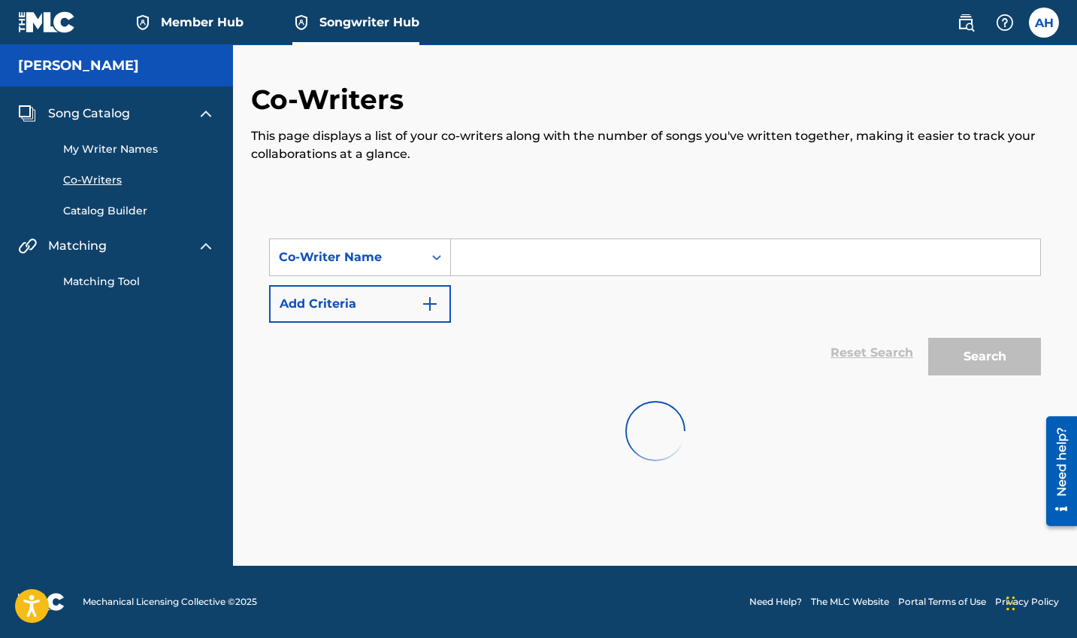
click at [107, 150] on link "My Writer Names" at bounding box center [139, 149] width 152 height 16
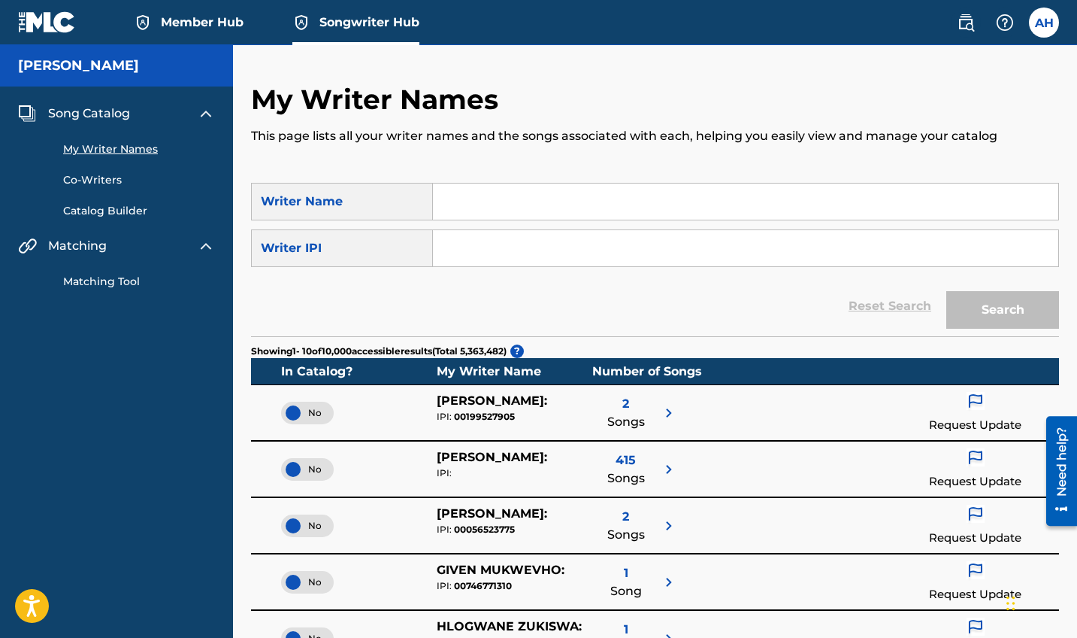
click at [86, 116] on span "Song Catalog" at bounding box center [89, 114] width 82 height 18
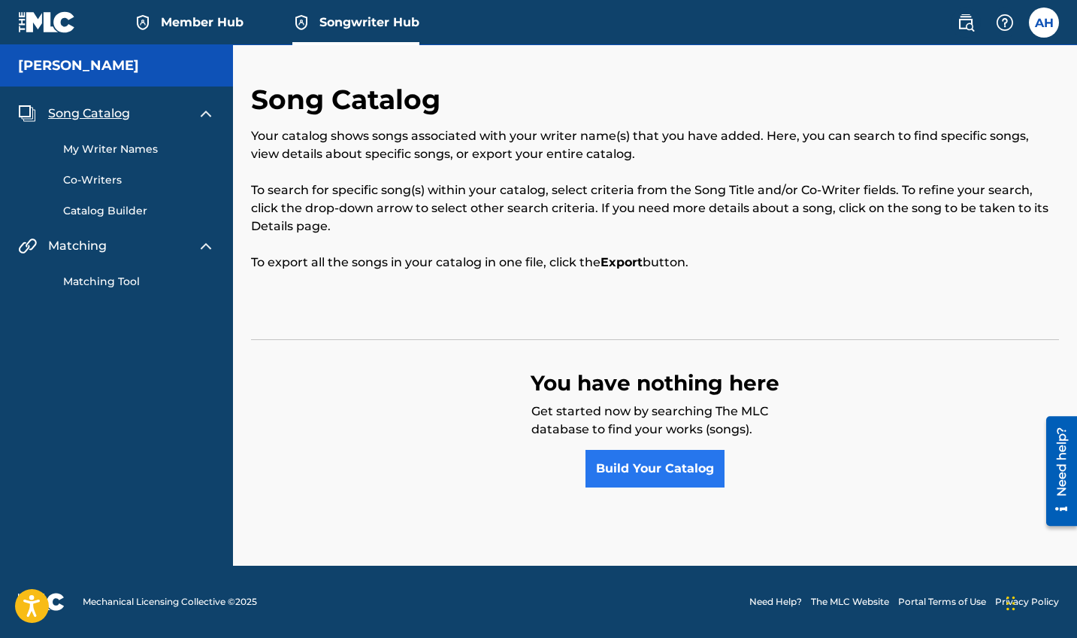
click at [637, 460] on link "Build Your Catalog" at bounding box center [655, 469] width 139 height 38
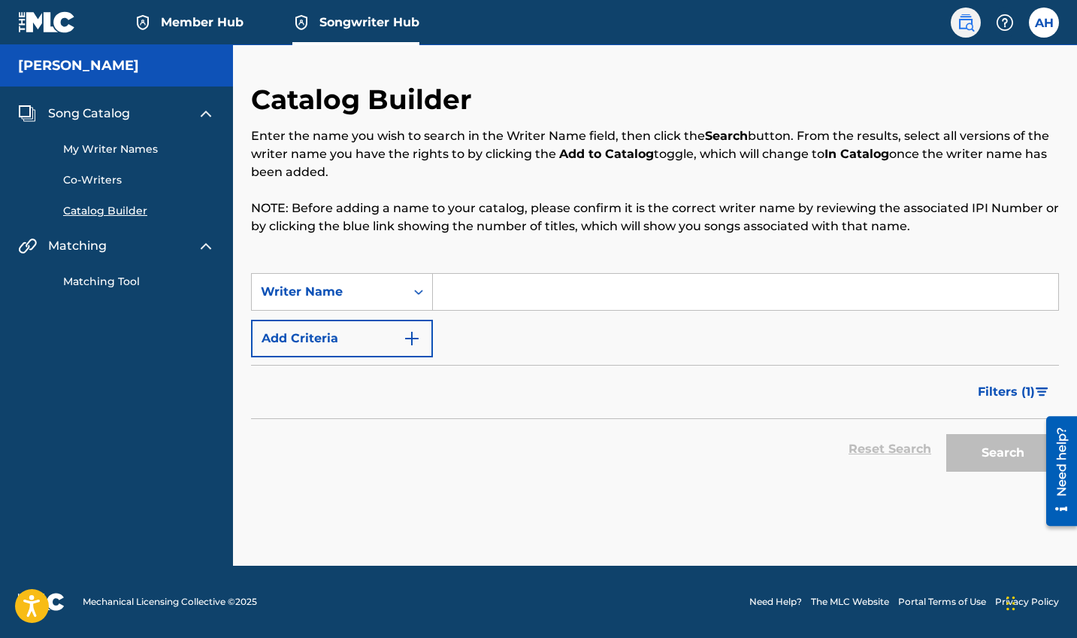
click at [922, 27] on link at bounding box center [966, 23] width 30 height 30
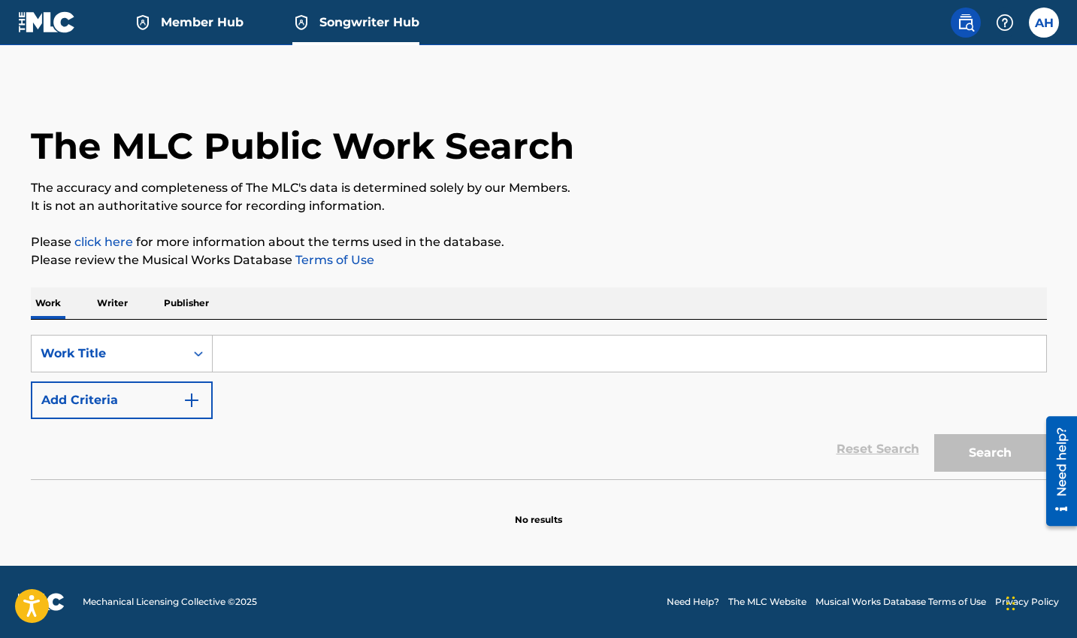
click at [216, 30] on span "Member Hub" at bounding box center [202, 22] width 83 height 17
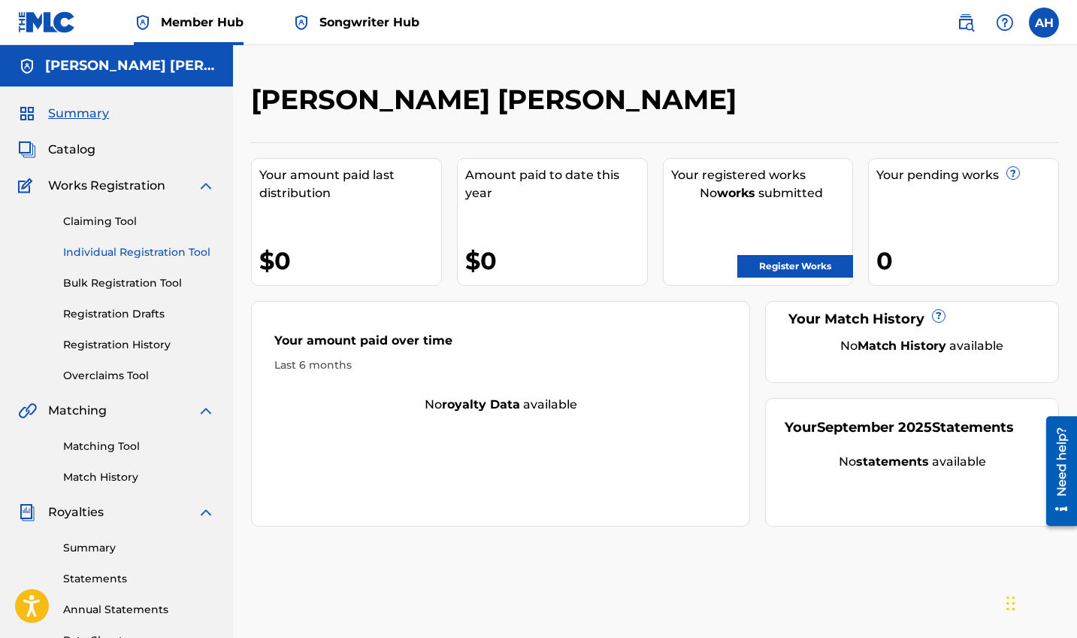
click at [123, 250] on link "Individual Registration Tool" at bounding box center [139, 252] width 152 height 16
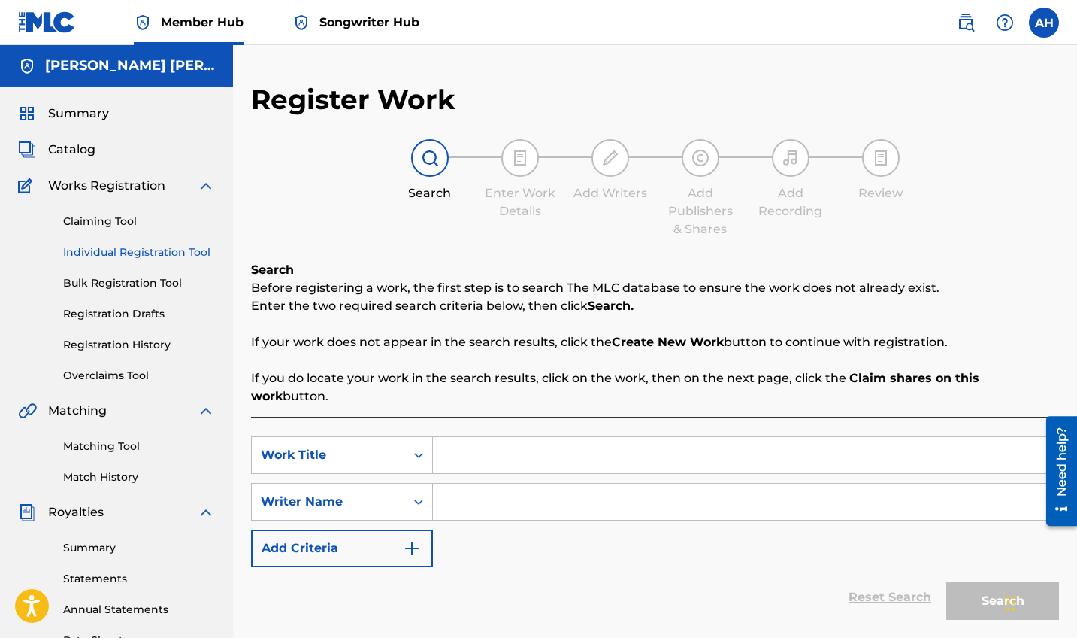
click at [498, 440] on input "Search Form" at bounding box center [746, 455] width 626 height 36
type input "B"
type input "2"
type input "Daydreaming"
click at [536, 492] on input "Search Form" at bounding box center [746, 501] width 626 height 36
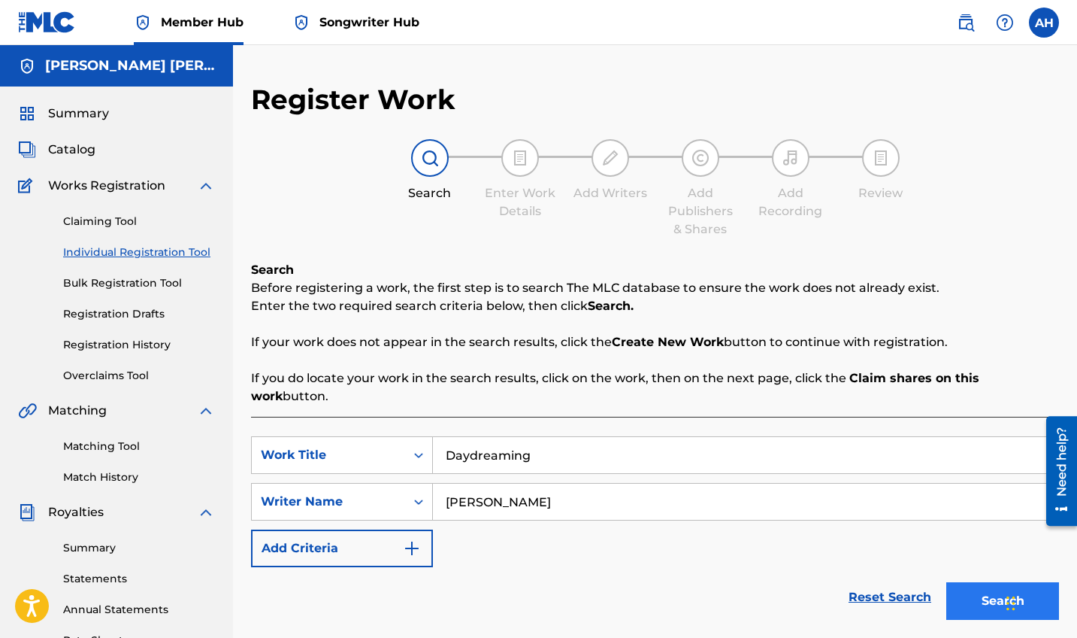
type input "[PERSON_NAME]"
click at [922, 557] on button "Search" at bounding box center [1003, 601] width 113 height 38
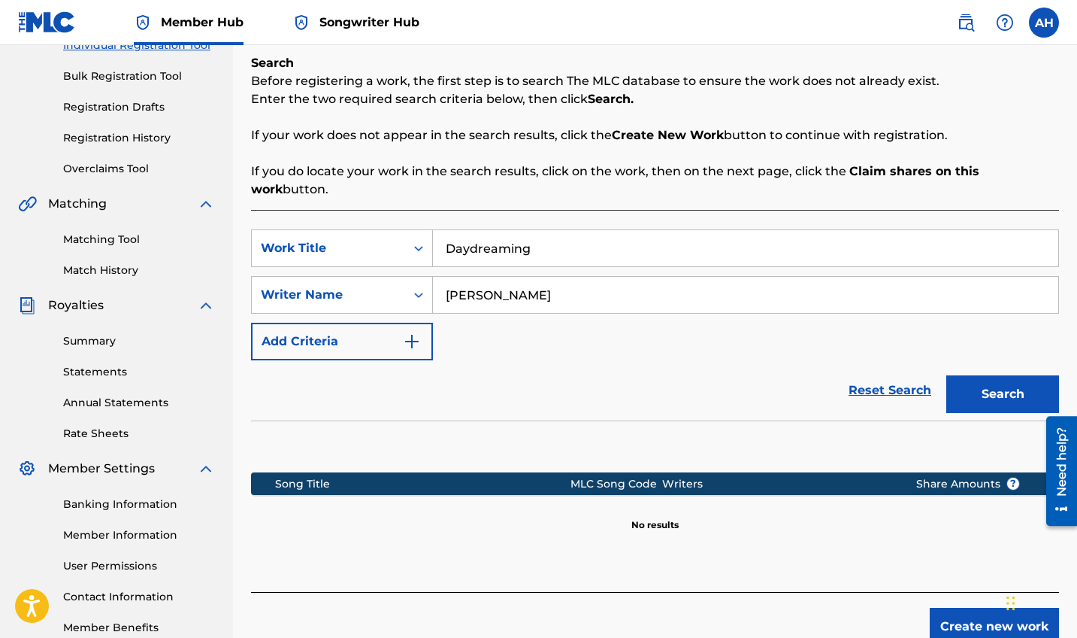
scroll to position [295, 0]
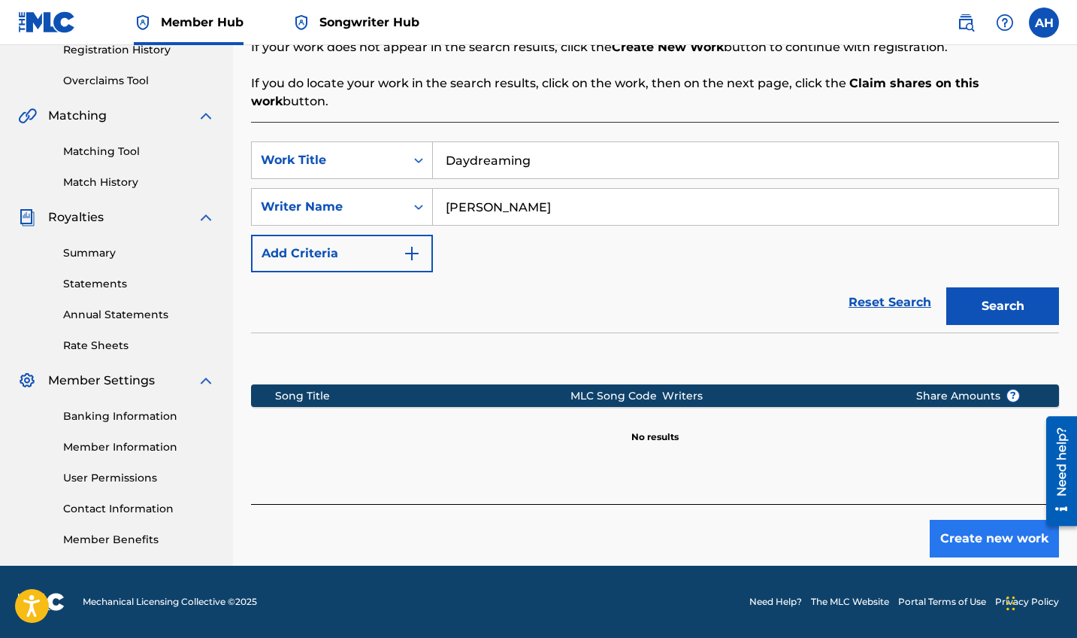
click at [922, 520] on button "Create new work" at bounding box center [994, 539] width 129 height 38
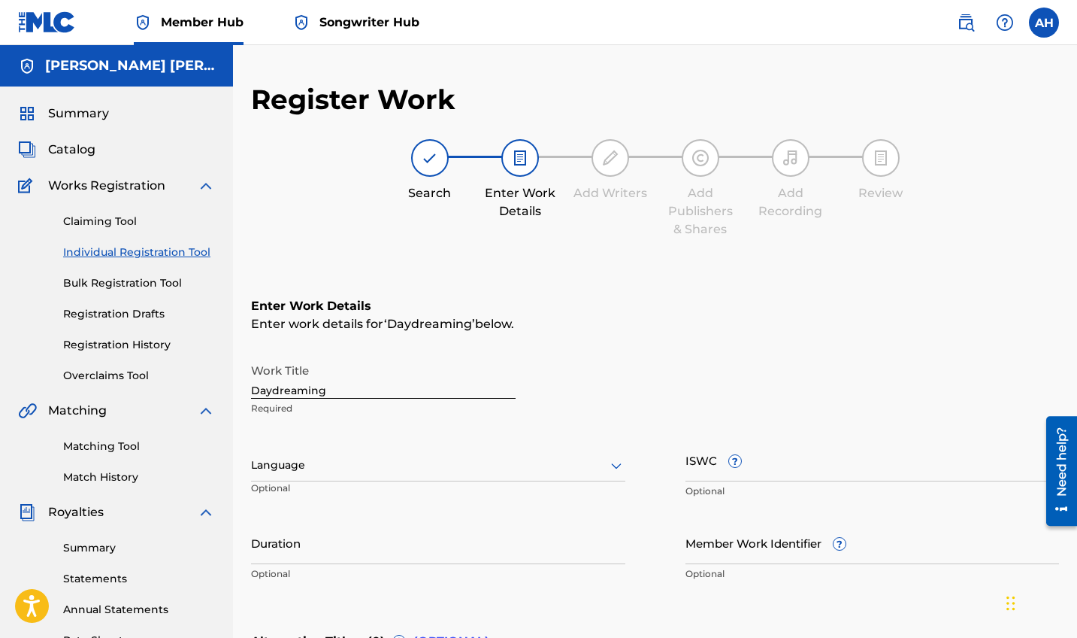
scroll to position [135, 0]
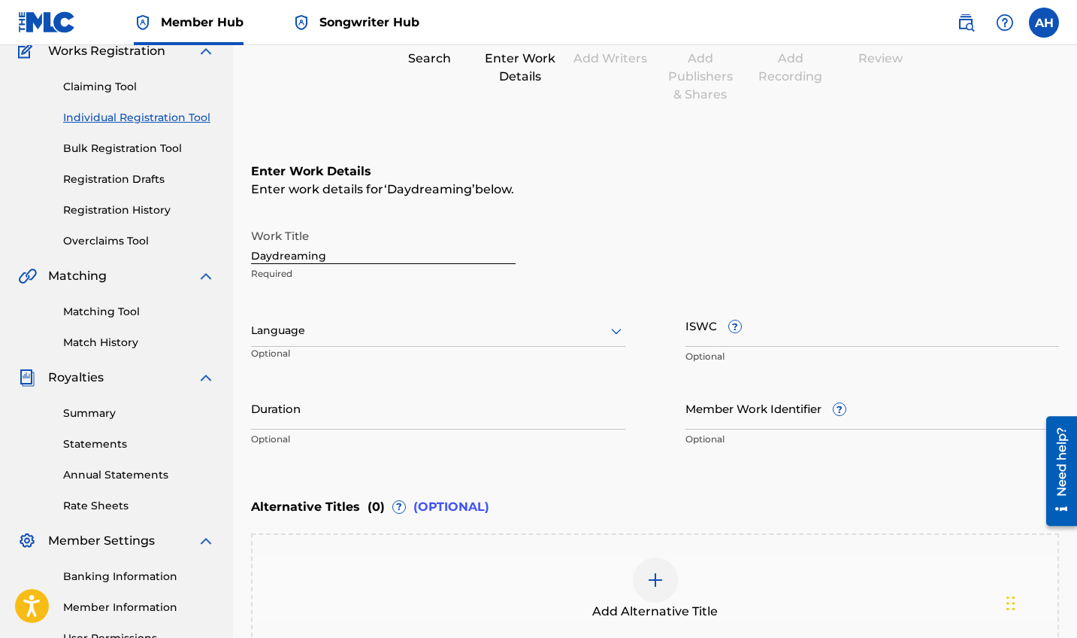
click at [345, 256] on input "Daydreaming" at bounding box center [383, 242] width 265 height 43
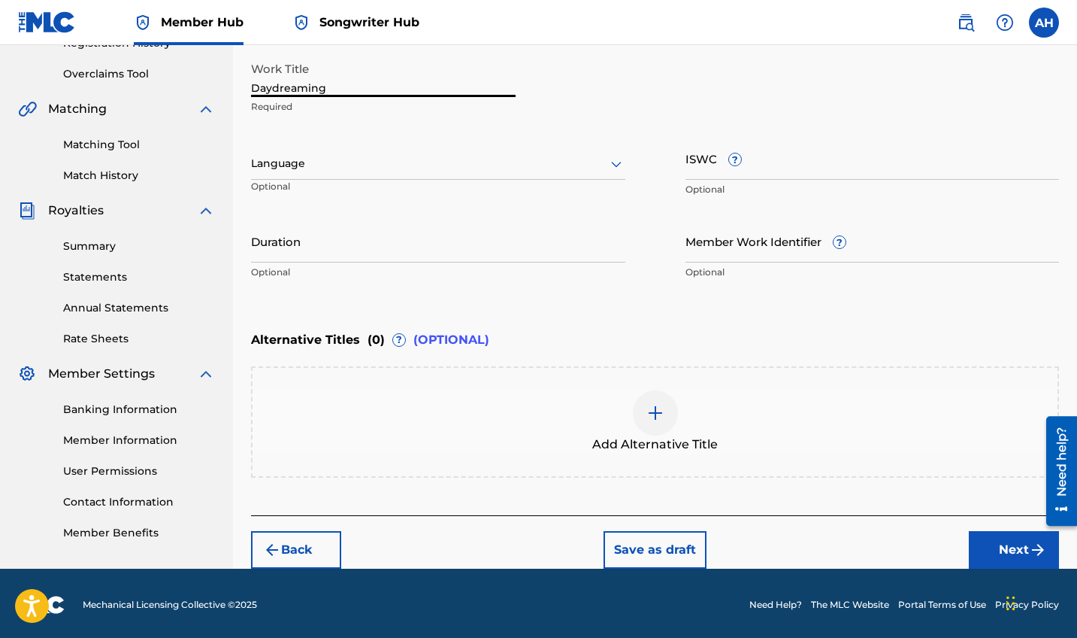
scroll to position [201, 0]
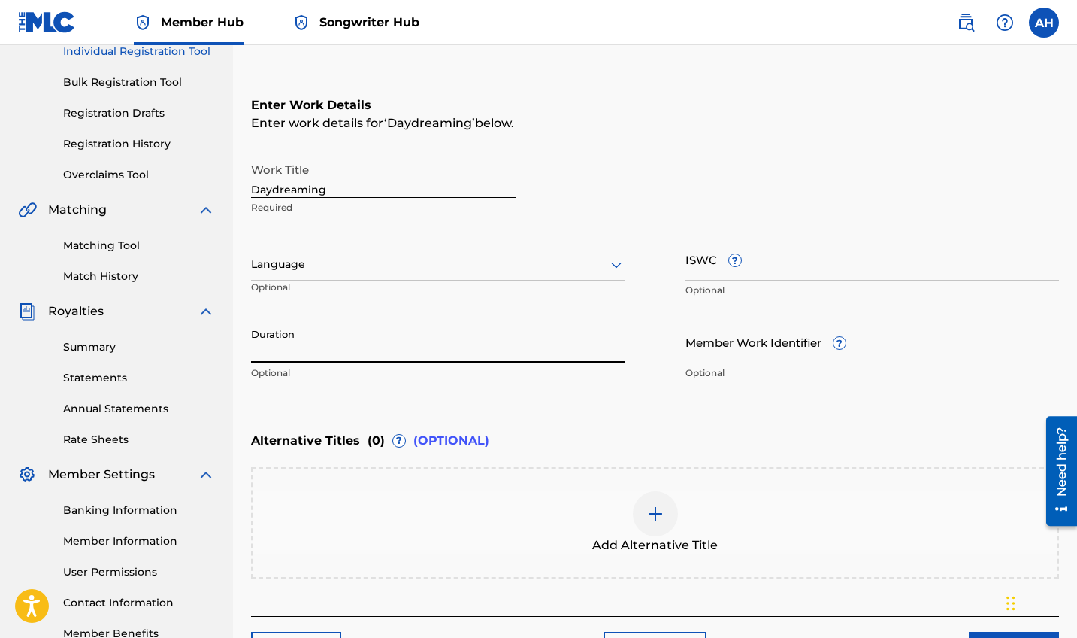
click at [371, 348] on input "Duration" at bounding box center [438, 341] width 374 height 43
type input "2"
type input "02:48"
click at [731, 332] on input "Member Work Identifier ?" at bounding box center [873, 341] width 374 height 43
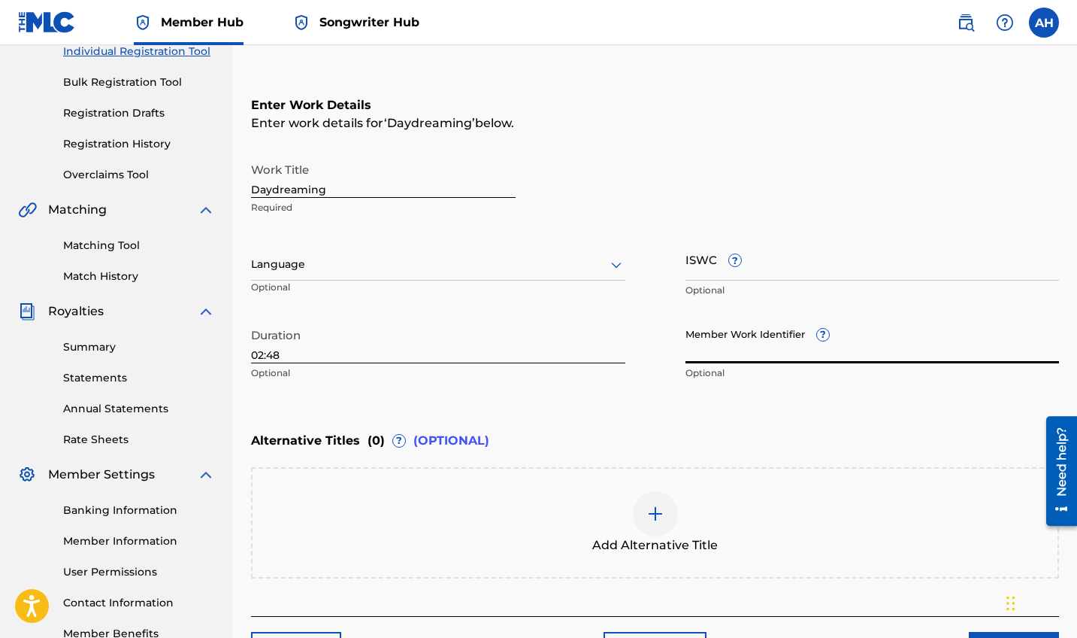
scroll to position [305, 0]
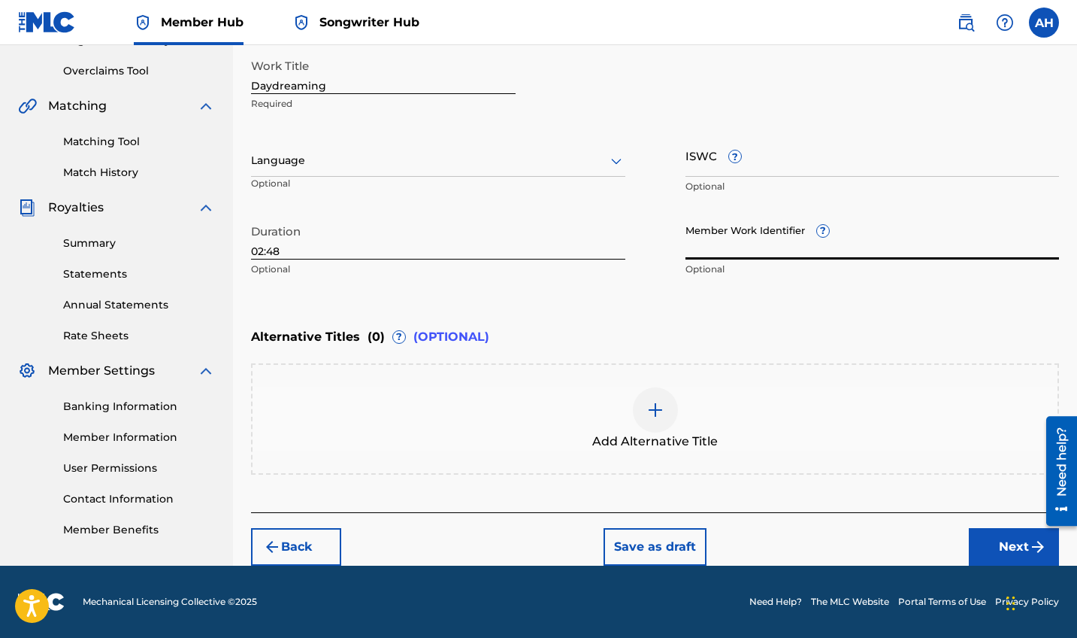
click at [656, 401] on img at bounding box center [656, 410] width 18 height 18
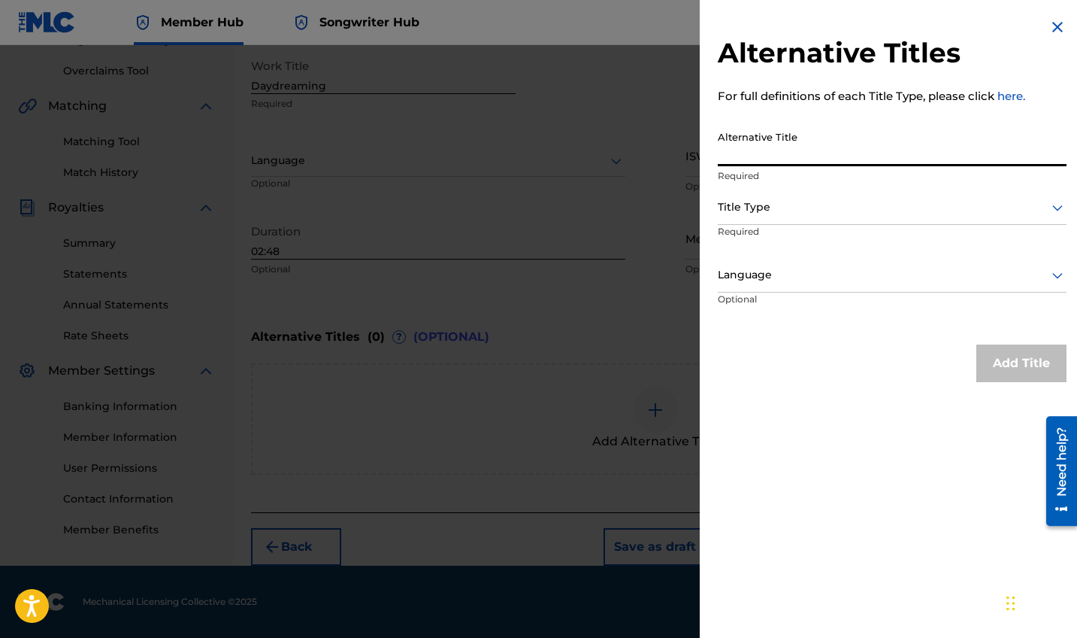
click at [770, 144] on input "Alternative Title" at bounding box center [892, 144] width 349 height 43
type input "Daydreaming [PERSON_NAME]"
click at [880, 213] on div at bounding box center [892, 207] width 349 height 19
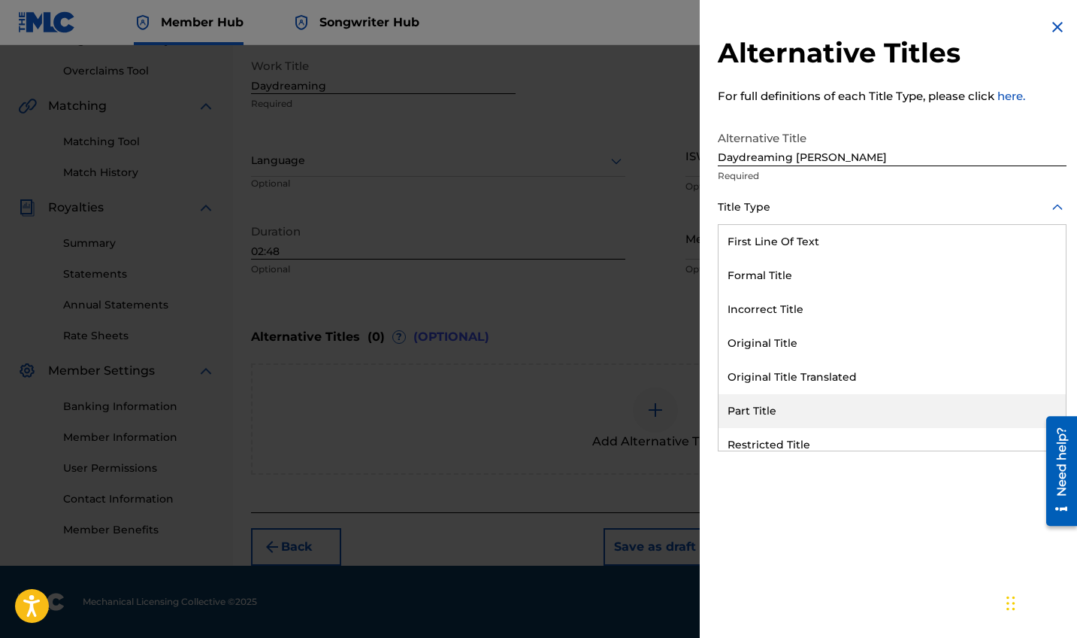
scroll to position [147, 0]
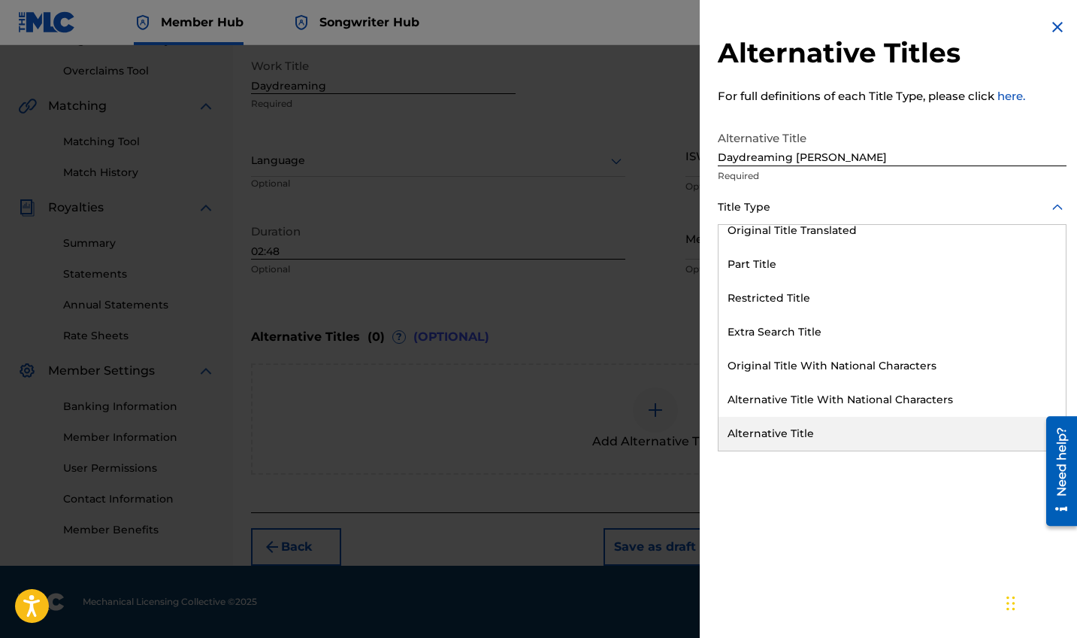
click at [789, 429] on div "Alternative Title" at bounding box center [892, 434] width 347 height 34
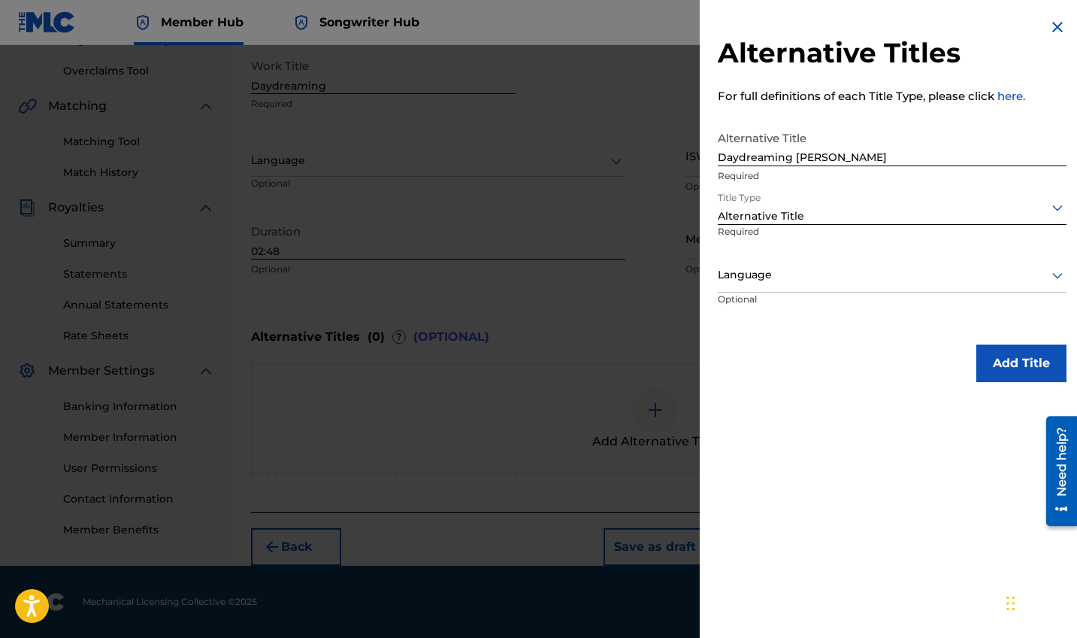
click at [850, 282] on div at bounding box center [892, 274] width 349 height 19
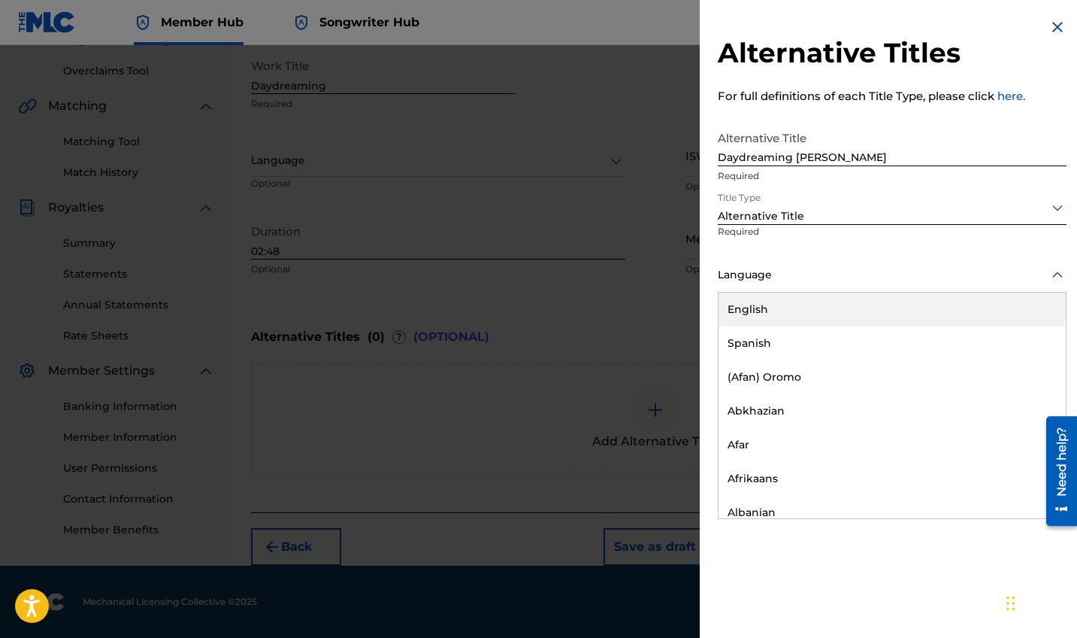
click at [772, 305] on div "English" at bounding box center [892, 309] width 347 height 34
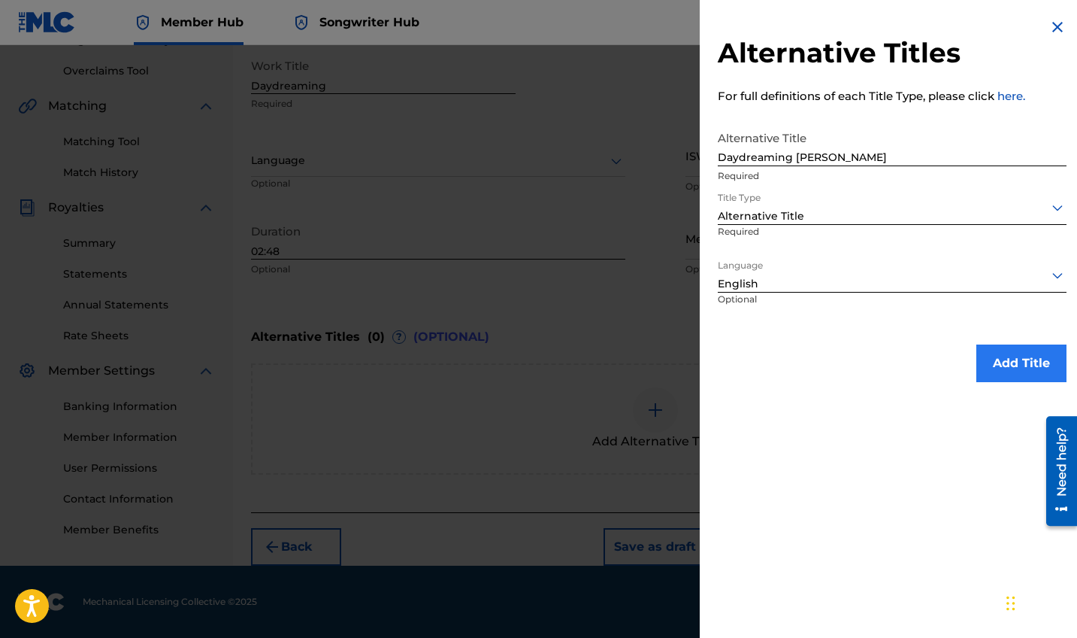
click at [922, 367] on button "Add Title" at bounding box center [1022, 363] width 90 height 38
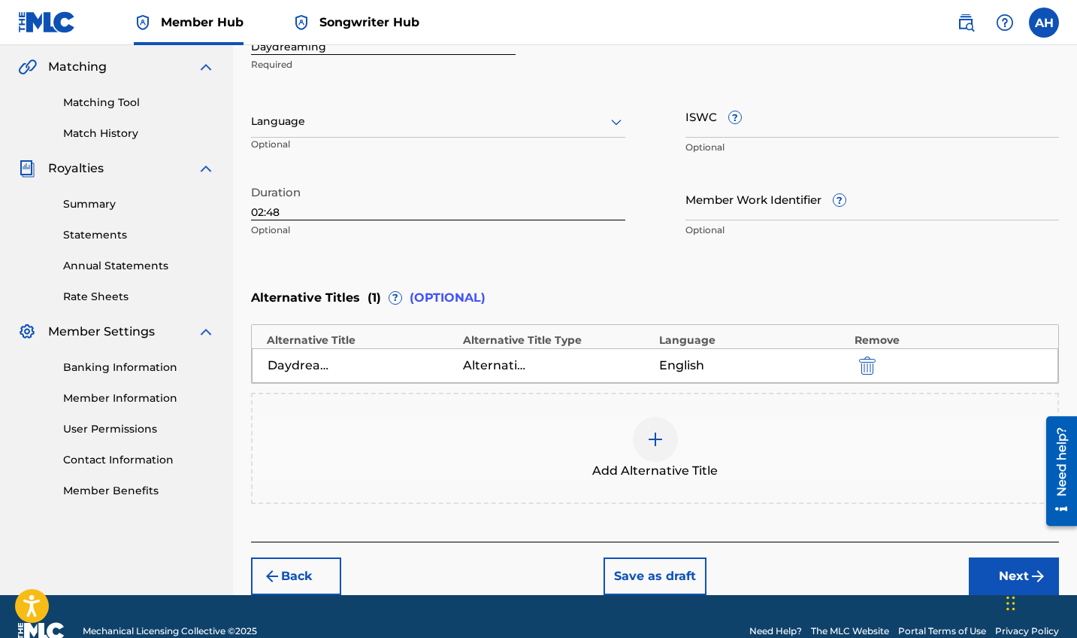
scroll to position [315, 0]
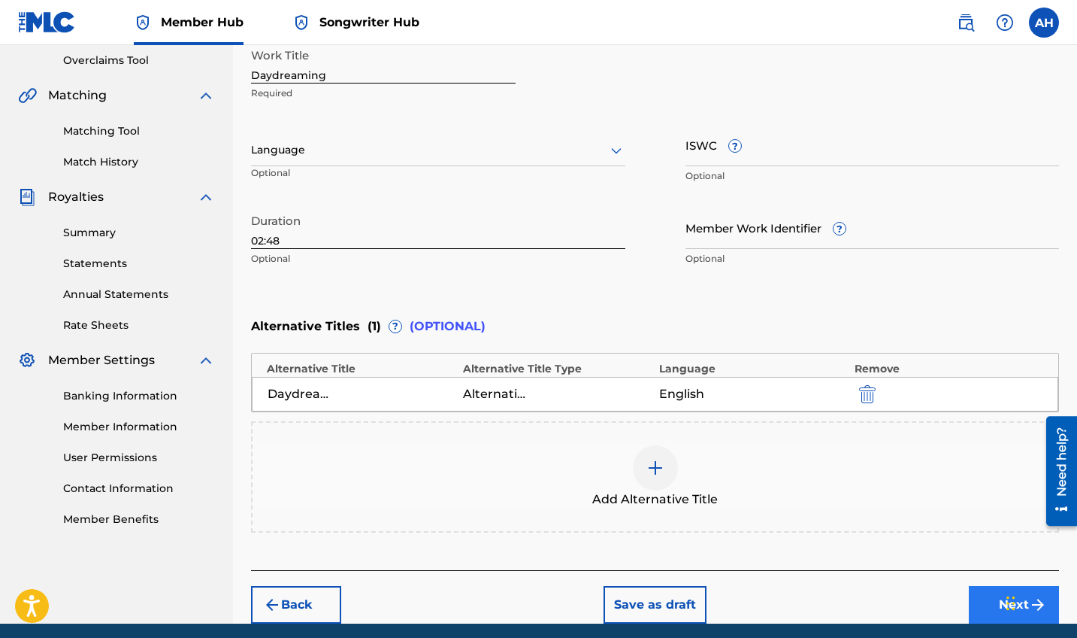
click at [922, 557] on button "Next" at bounding box center [1014, 605] width 90 height 38
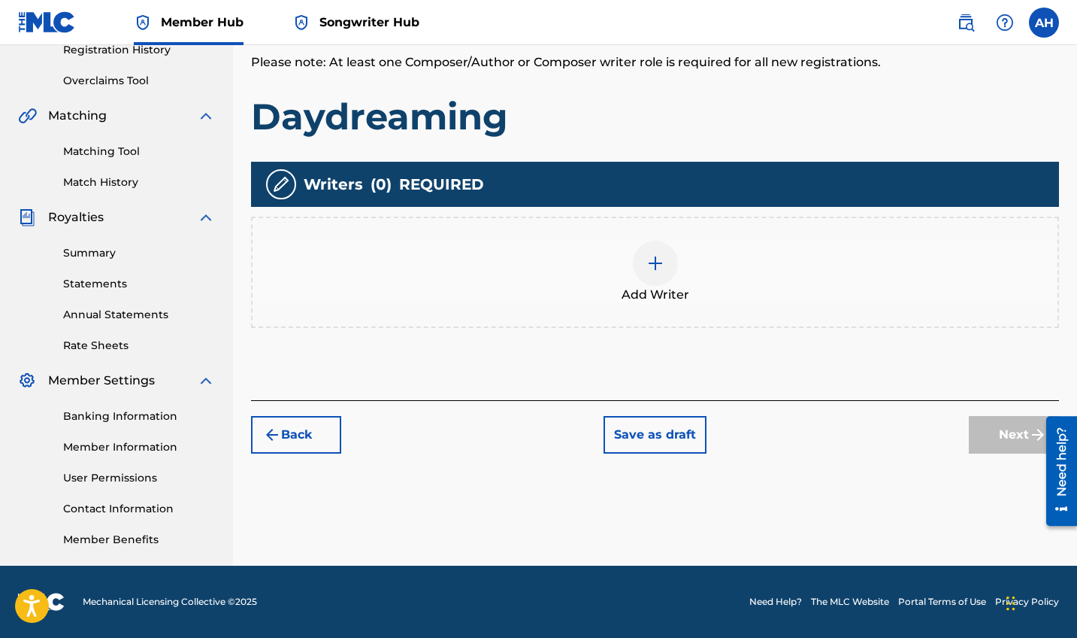
scroll to position [141, 0]
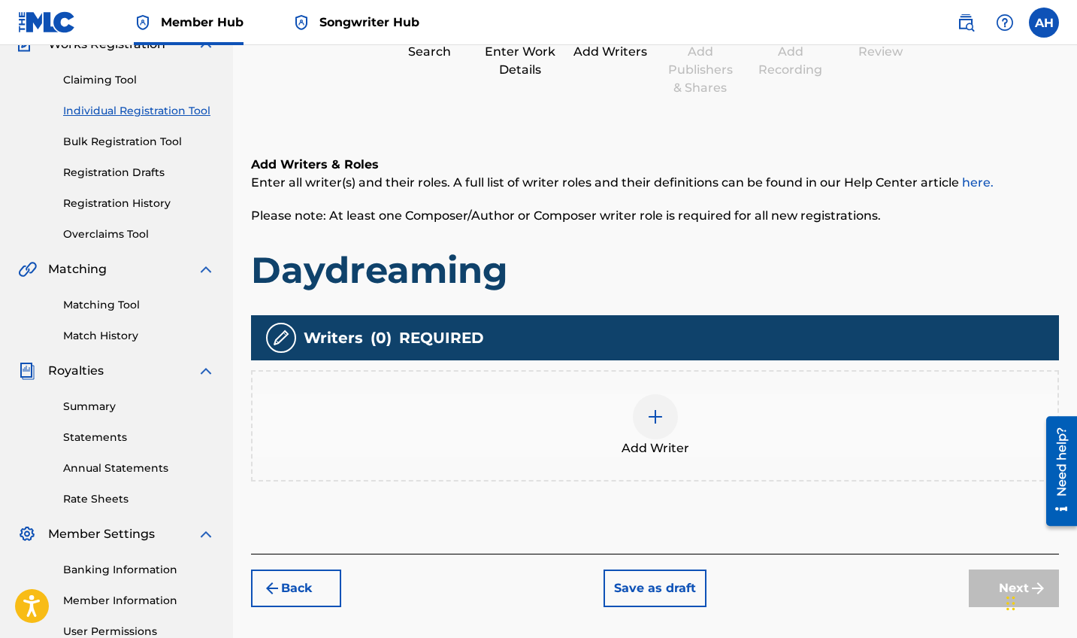
click at [671, 434] on div "Add Writer" at bounding box center [655, 425] width 805 height 63
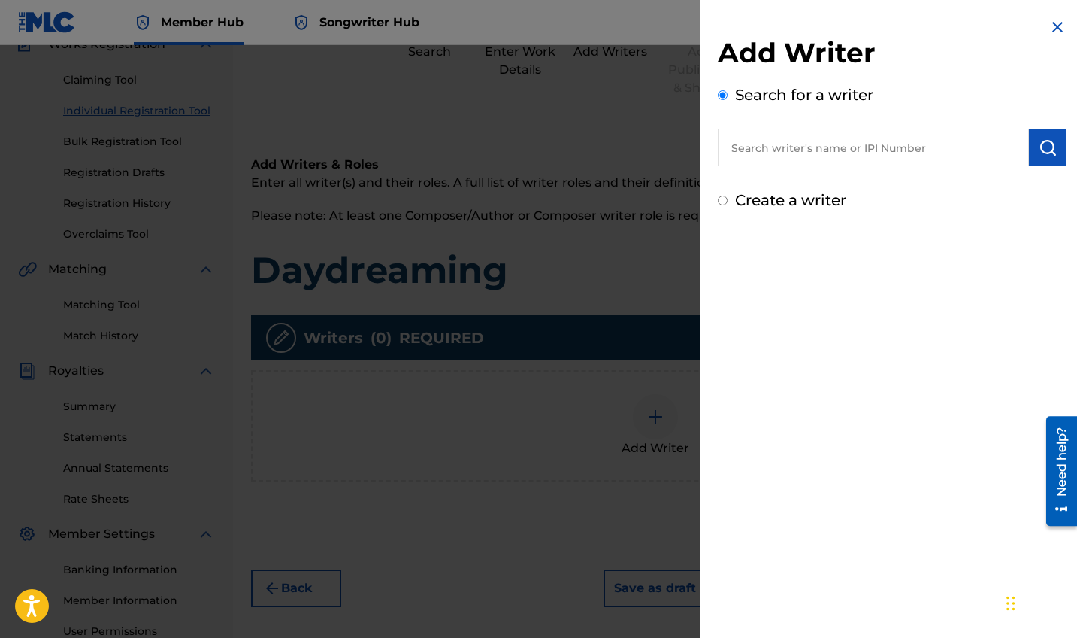
click at [813, 151] on input "text" at bounding box center [873, 148] width 311 height 38
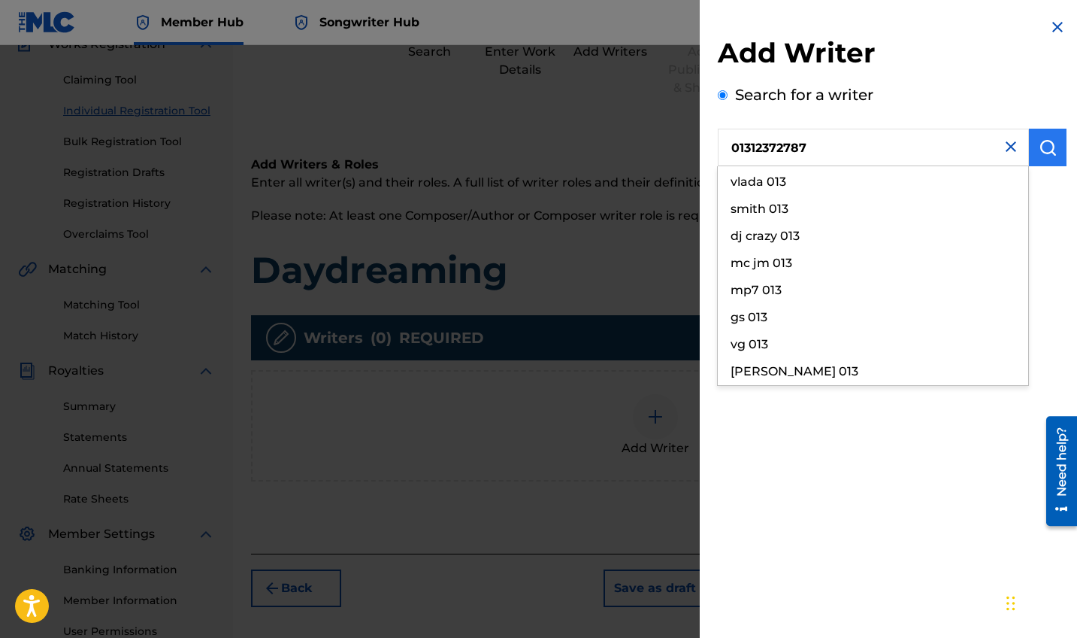
type input "01312372787"
click at [922, 138] on button "submit" at bounding box center [1048, 148] width 38 height 38
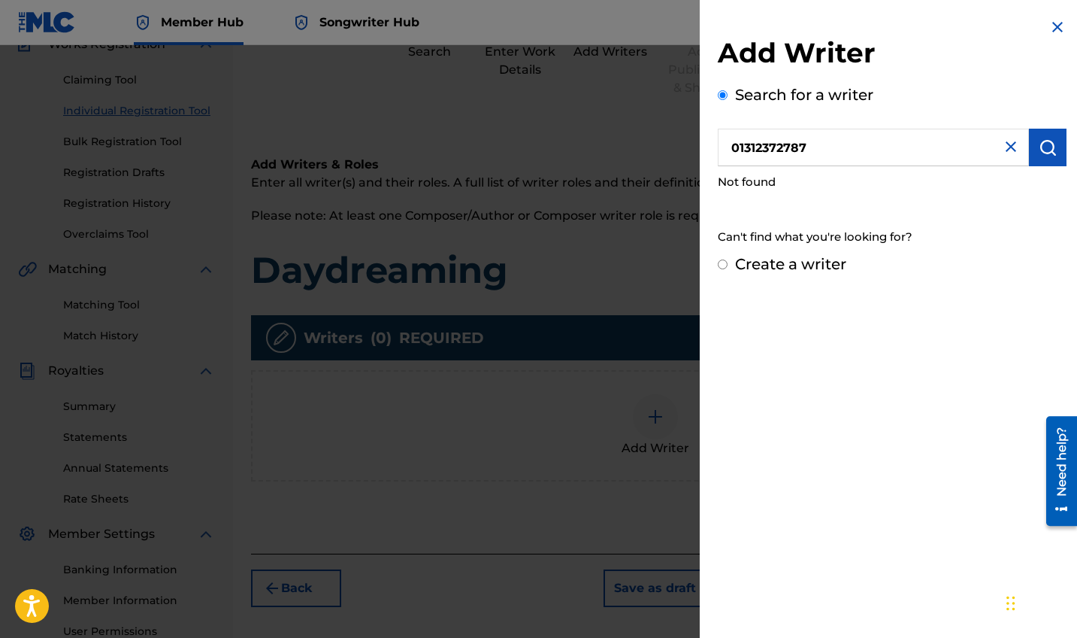
click at [724, 265] on input "Create a writer" at bounding box center [723, 264] width 10 height 10
radio input "false"
radio input "true"
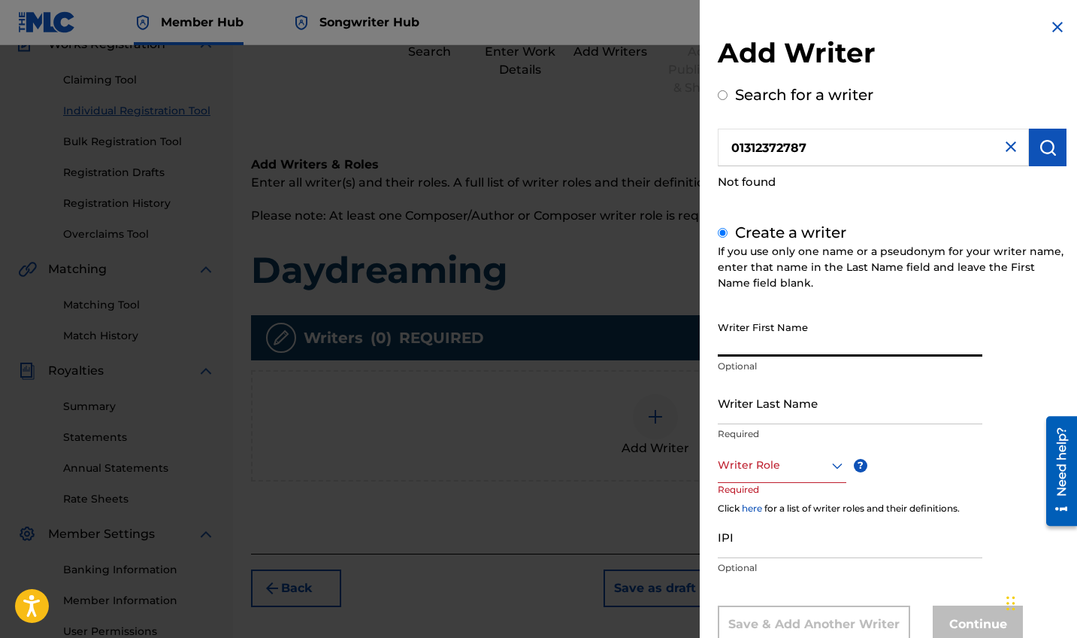
click at [743, 345] on input "Writer First Name" at bounding box center [850, 335] width 265 height 43
type input "[PERSON_NAME]"
click at [739, 401] on input "Writer Last Name" at bounding box center [850, 402] width 265 height 43
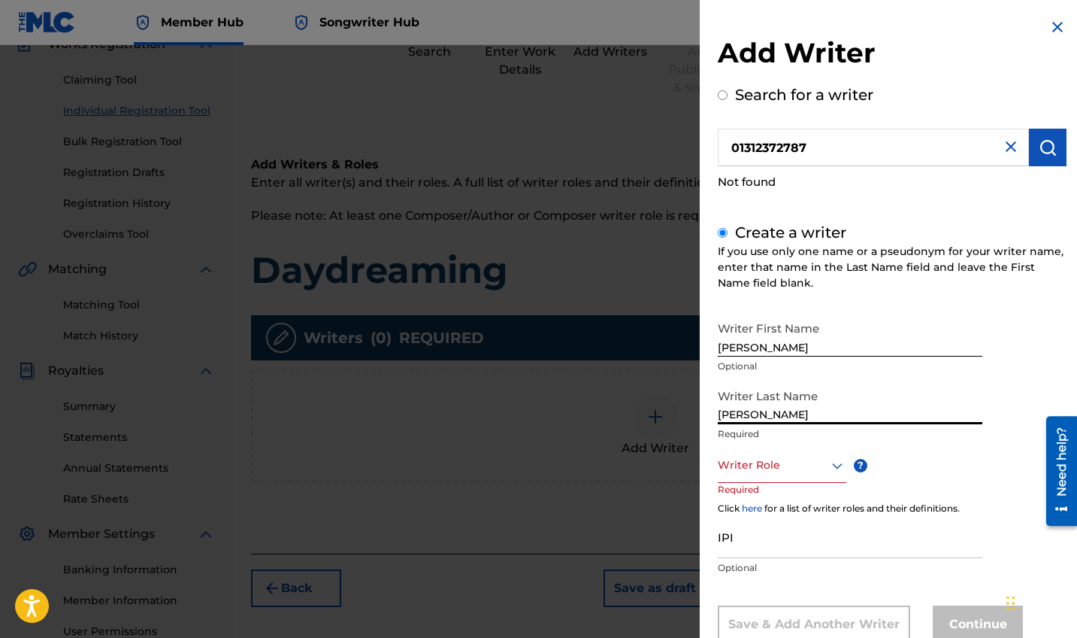
type input "[PERSON_NAME]"
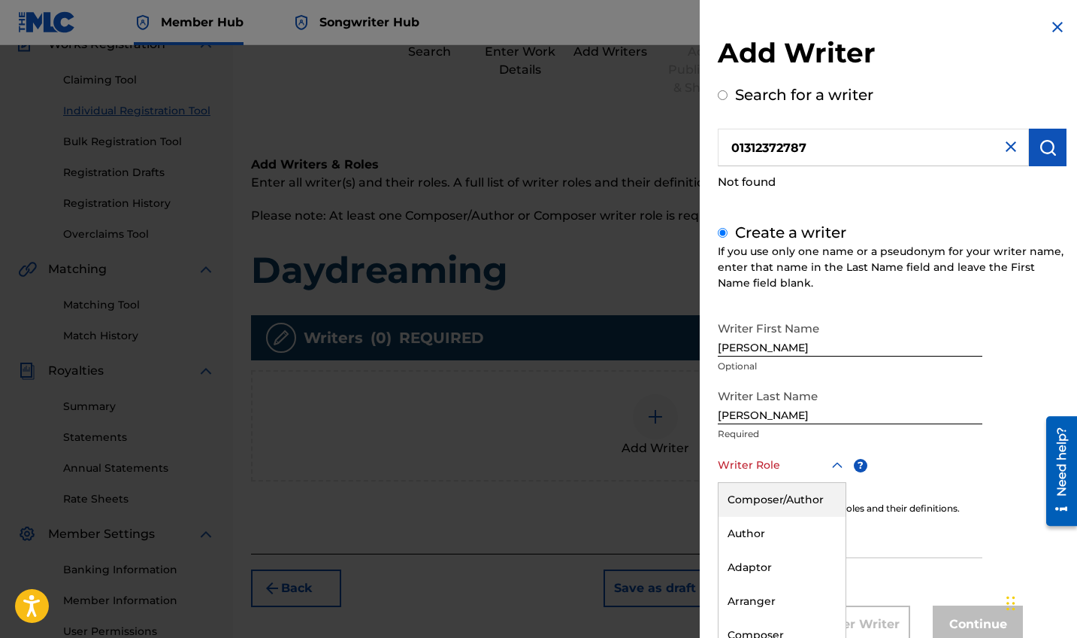
click at [745, 476] on div "Composer/Author, 1 of 8. 8 results available. Use Up and Down to choose options…" at bounding box center [782, 466] width 129 height 34
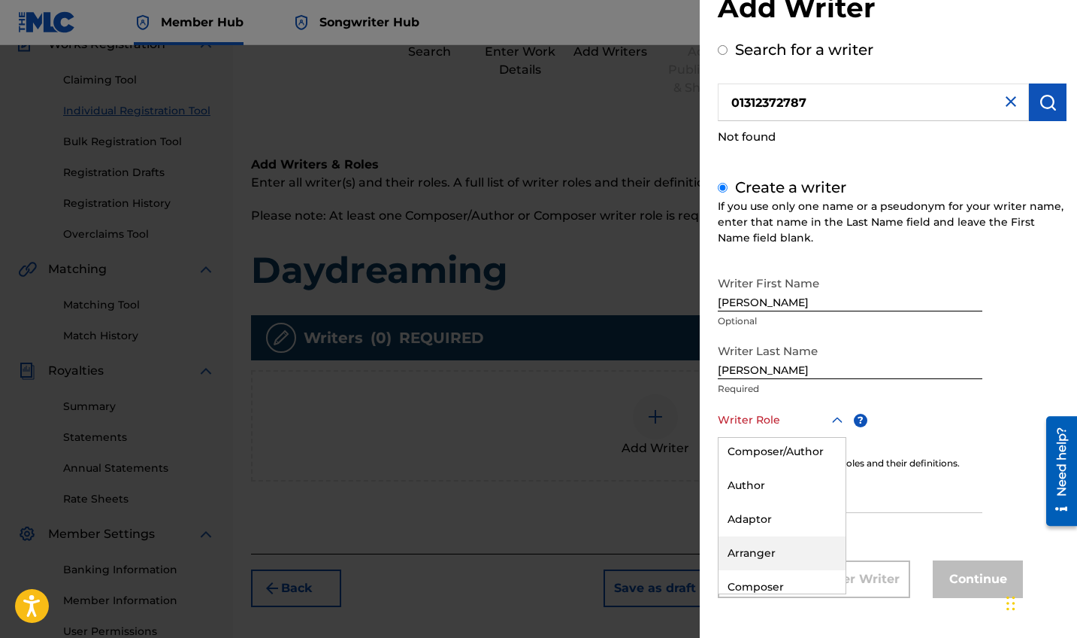
scroll to position [6, 0]
click at [753, 448] on div "Composer/Author" at bounding box center [782, 449] width 127 height 34
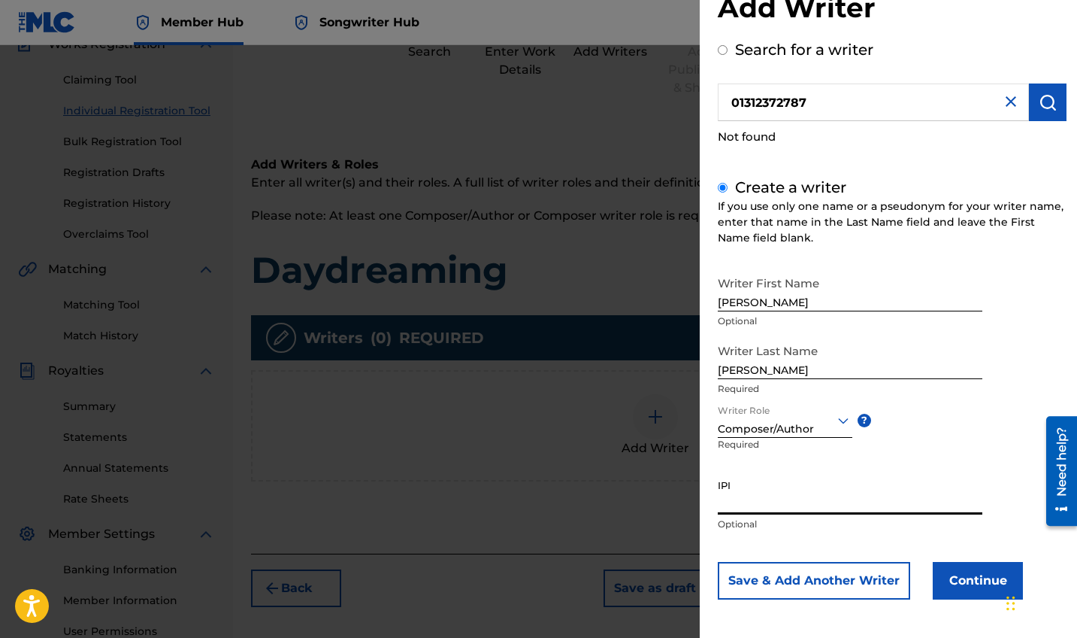
click at [736, 489] on input "IPI" at bounding box center [850, 492] width 265 height 43
type input "01312372787"
click at [922, 557] on button "Continue" at bounding box center [978, 581] width 90 height 38
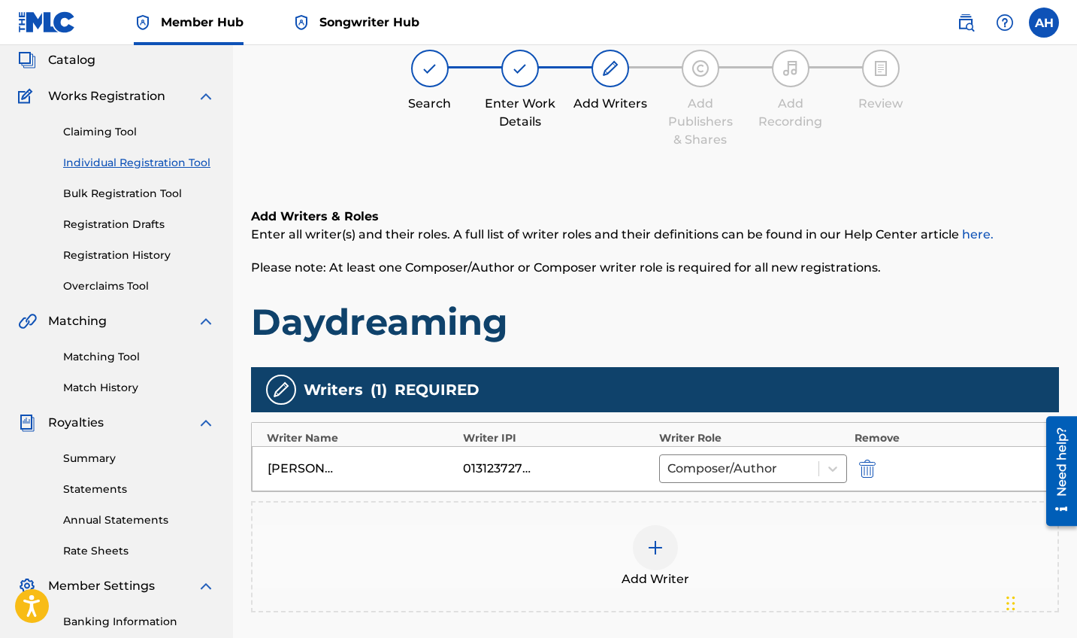
scroll to position [295, 0]
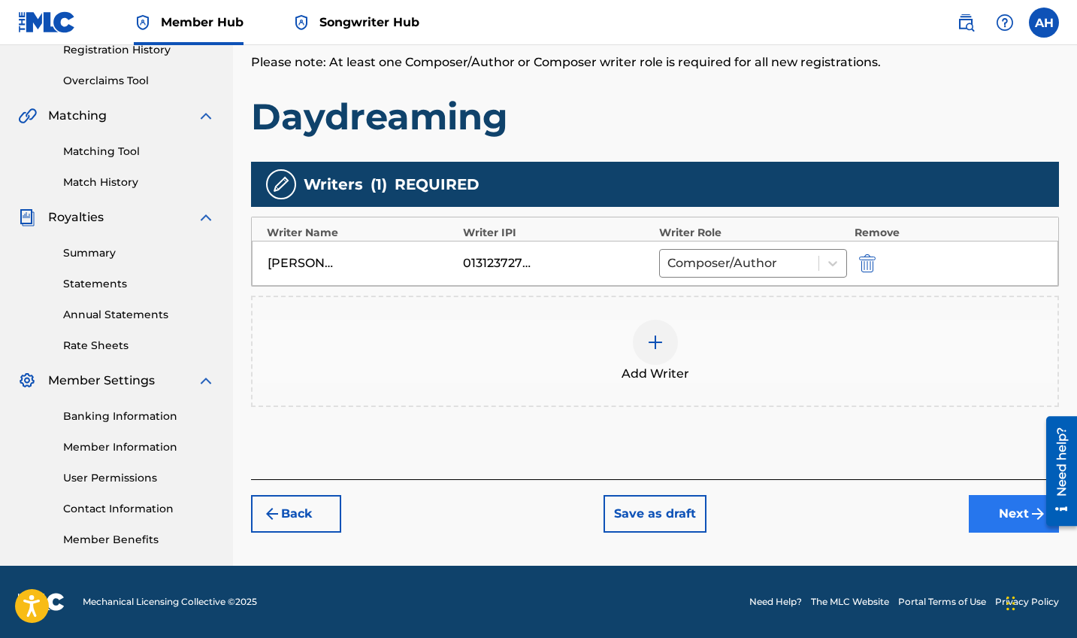
click at [922, 508] on button "Next" at bounding box center [1014, 514] width 90 height 38
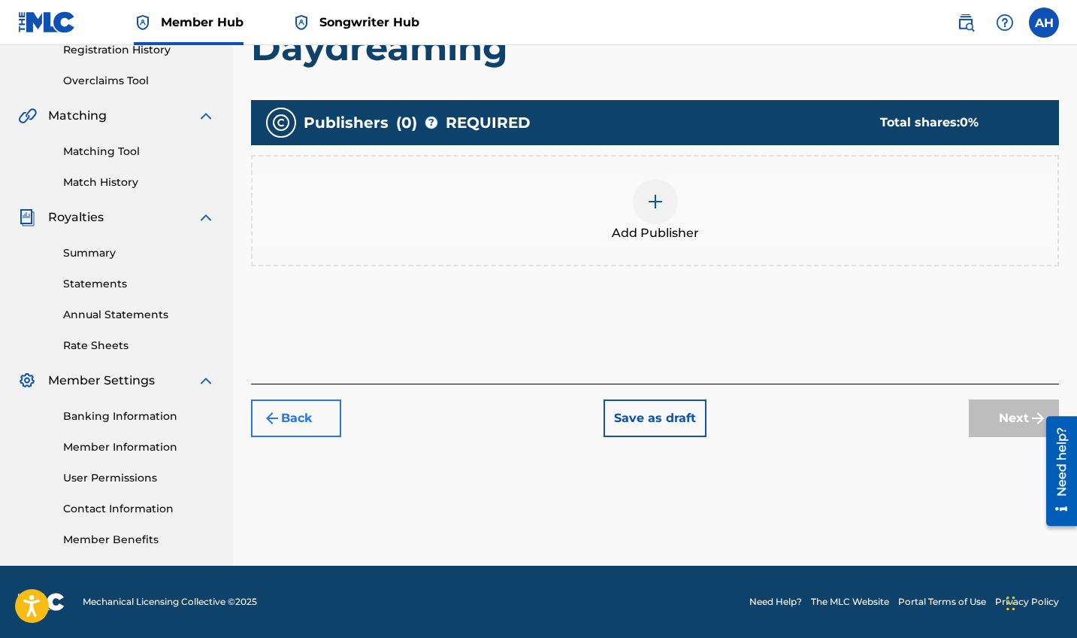
click at [339, 422] on button "Back" at bounding box center [296, 418] width 90 height 38
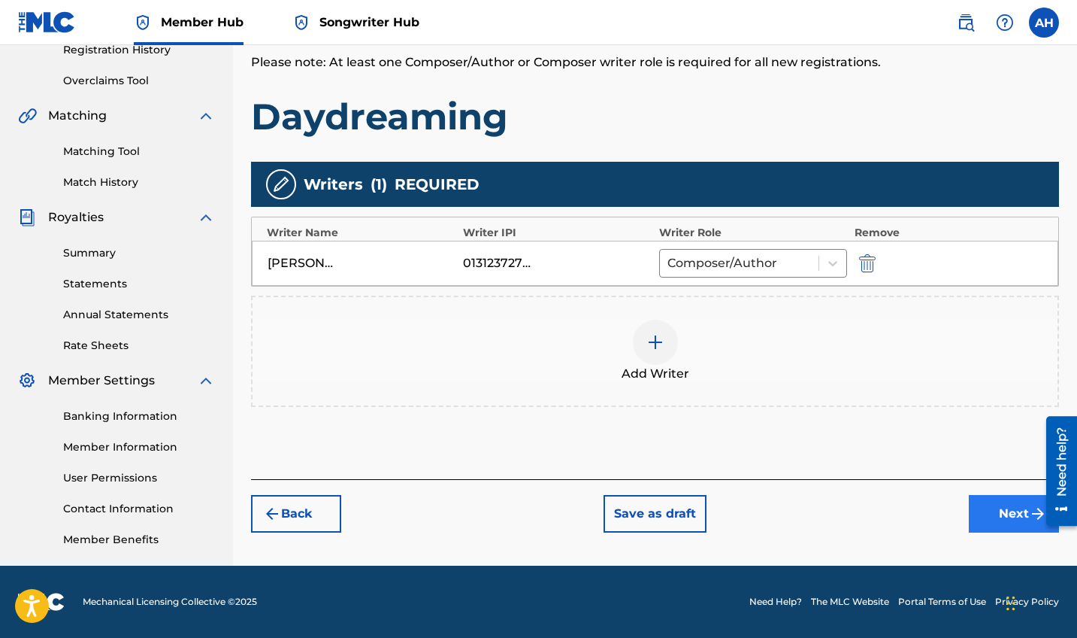
click at [922, 512] on button "Next" at bounding box center [1014, 514] width 90 height 38
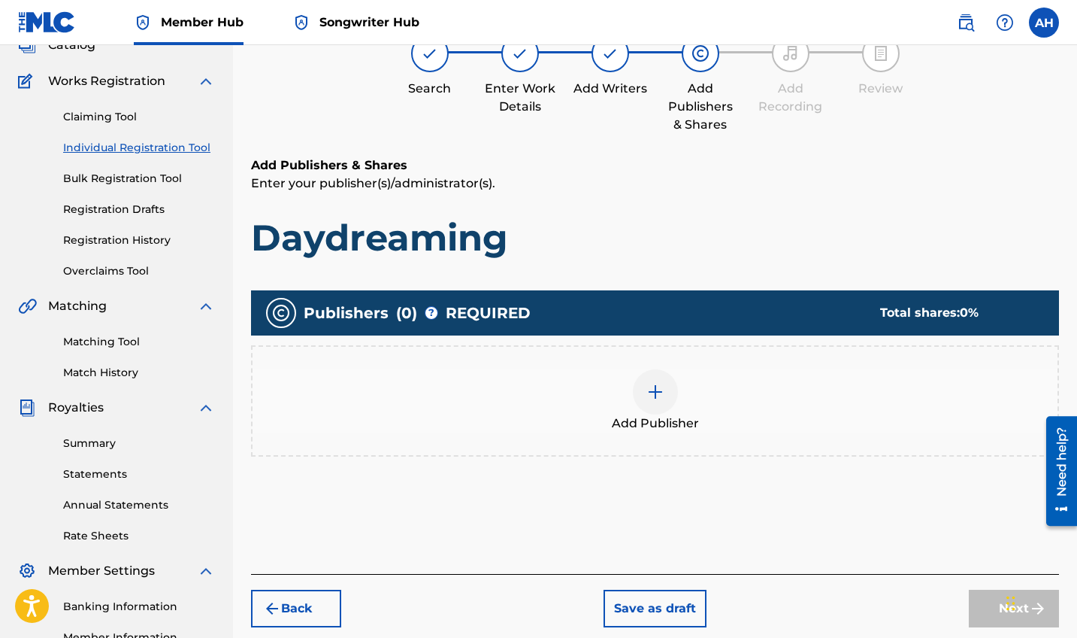
scroll to position [68, 0]
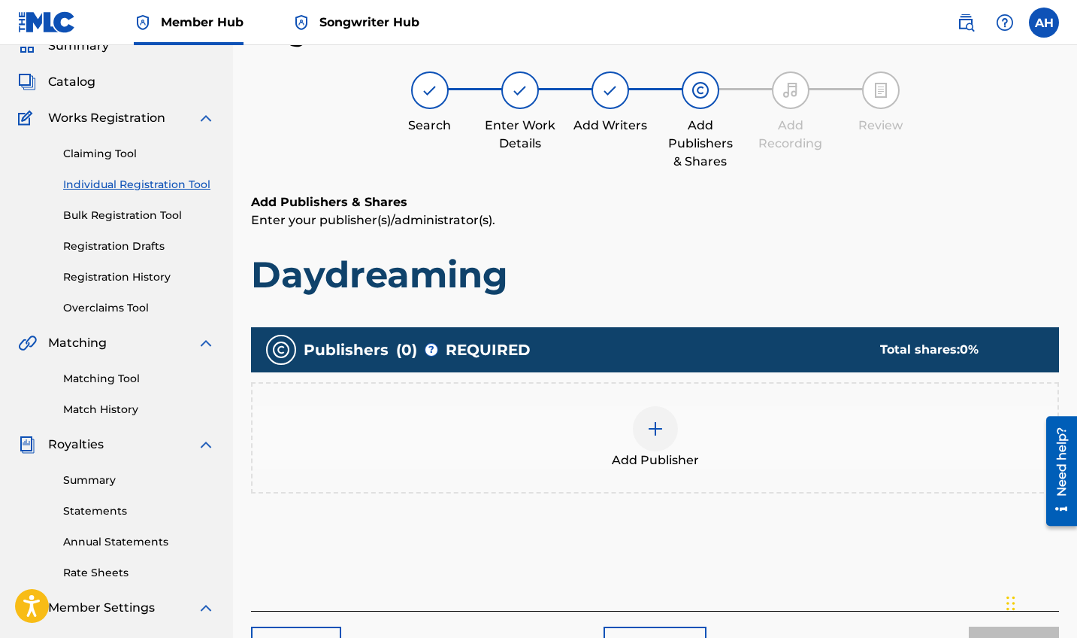
click at [659, 441] on div at bounding box center [655, 428] width 45 height 45
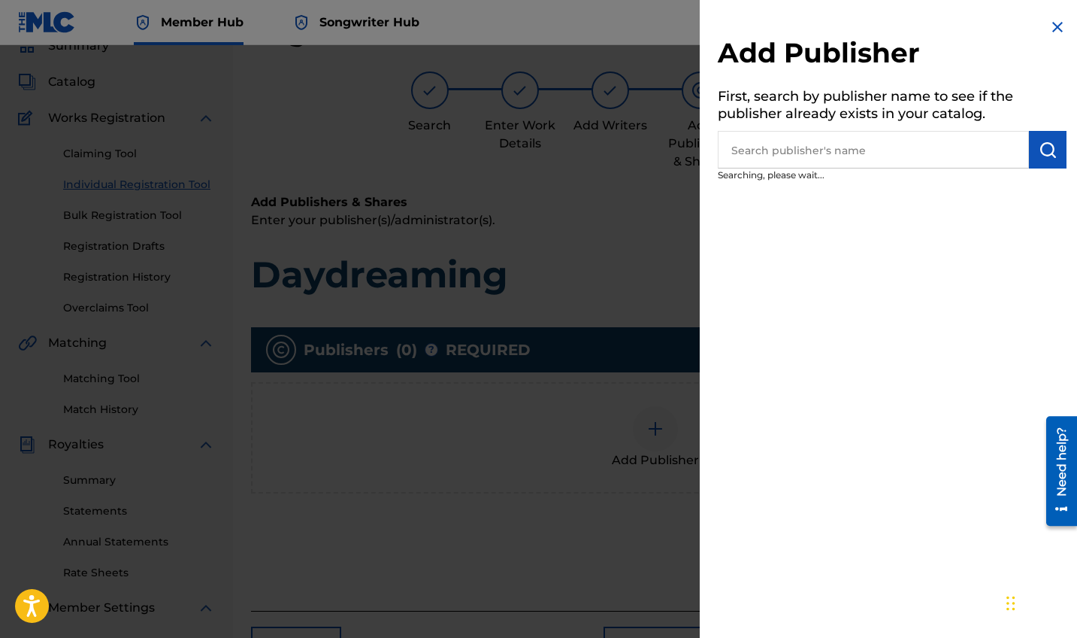
click at [797, 144] on input "text" at bounding box center [873, 150] width 311 height 38
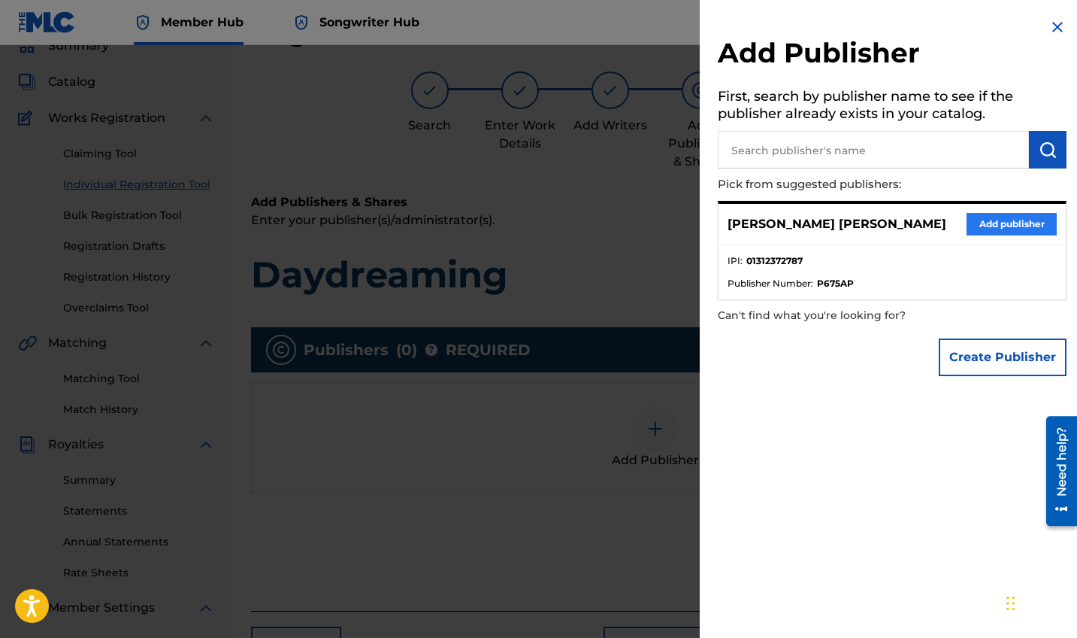
click at [922, 219] on button "Add publisher" at bounding box center [1012, 224] width 90 height 23
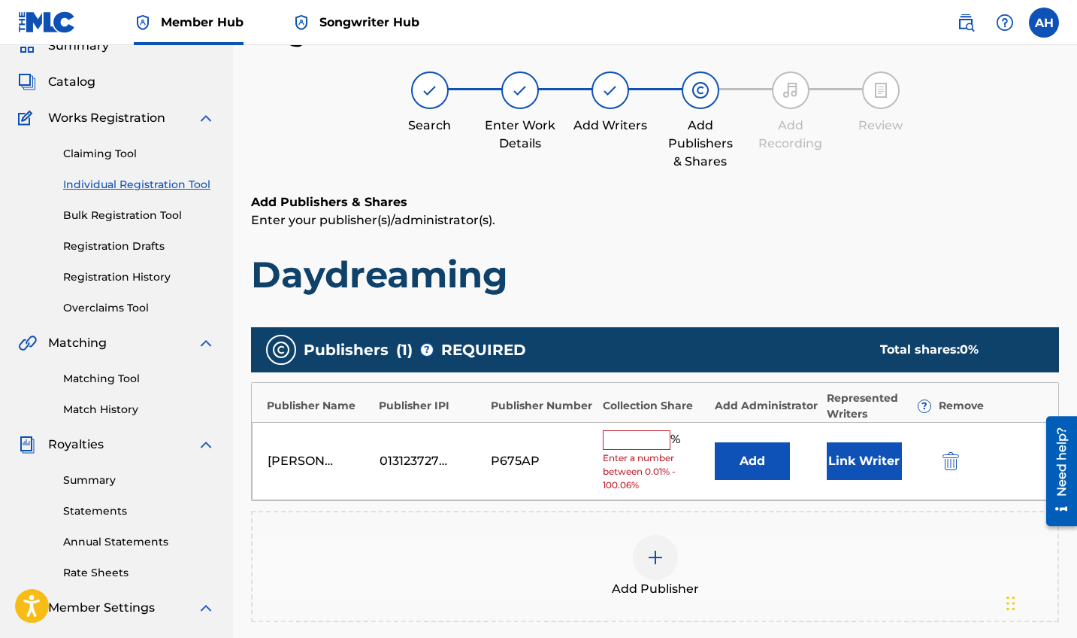
click at [644, 437] on input "text" at bounding box center [637, 440] width 68 height 20
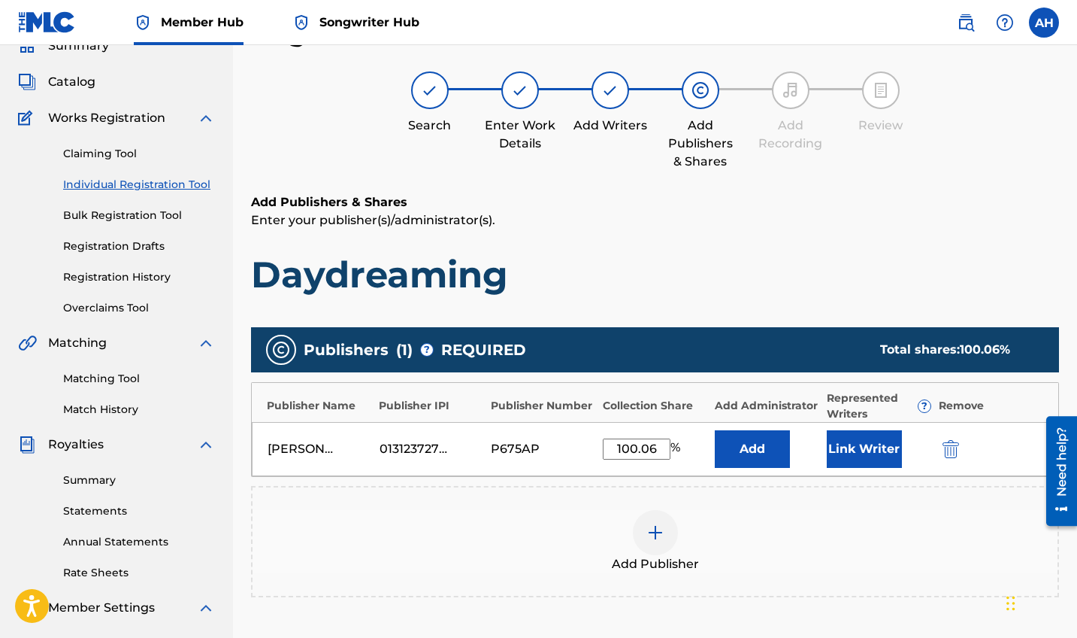
type input "100.06"
click at [780, 486] on div "Add Publisher" at bounding box center [655, 541] width 808 height 111
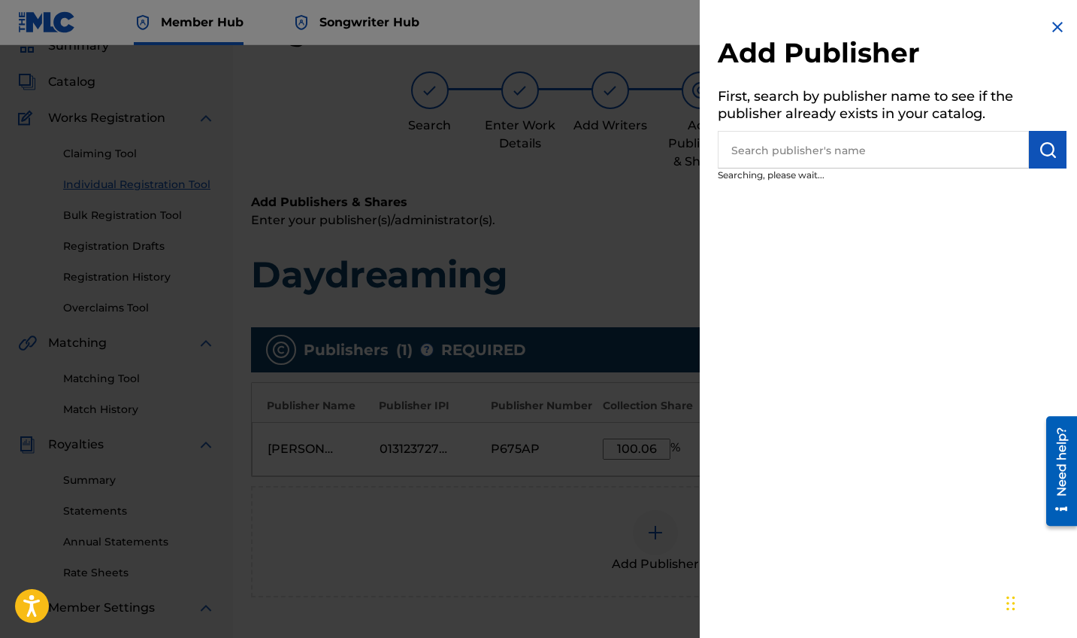
click at [922, 28] on img at bounding box center [1058, 27] width 18 height 18
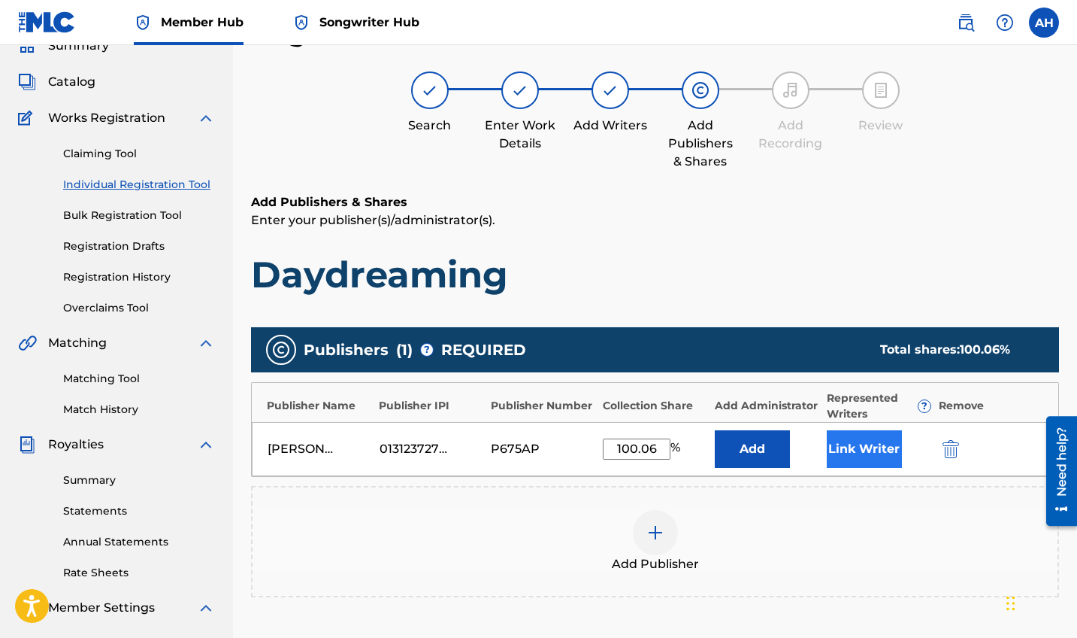
click at [863, 455] on button "Link Writer" at bounding box center [864, 449] width 75 height 38
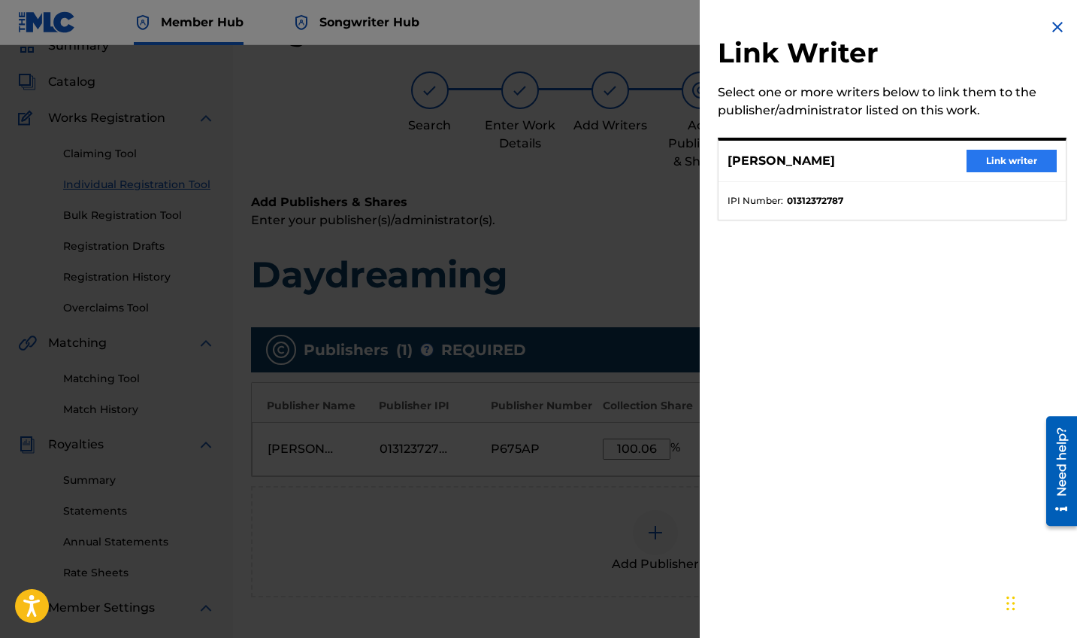
click at [922, 160] on button "Link writer" at bounding box center [1012, 161] width 90 height 23
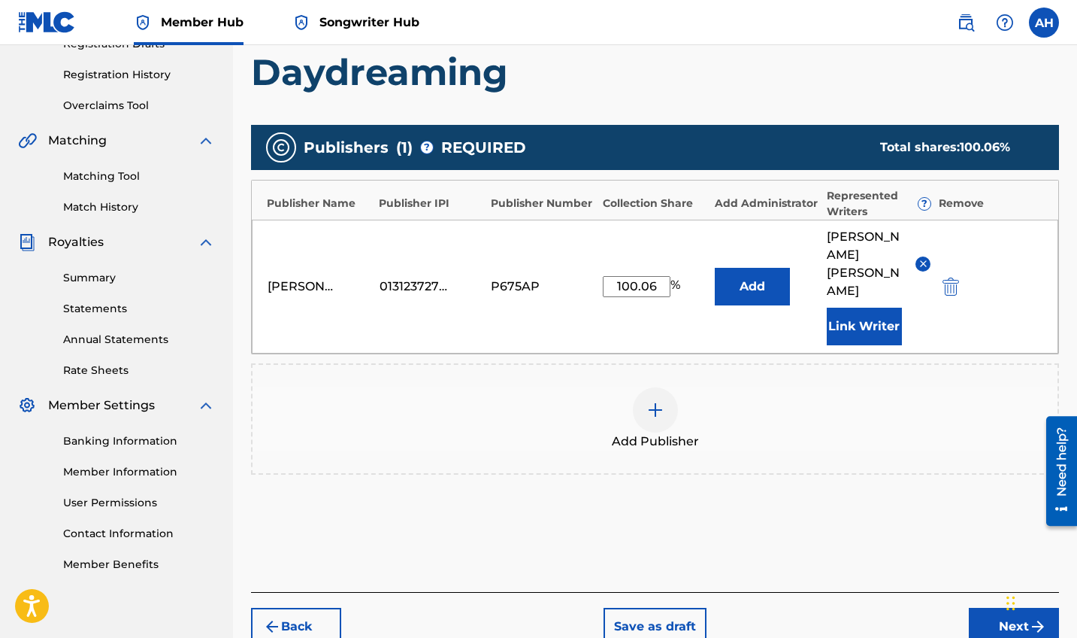
scroll to position [314, 0]
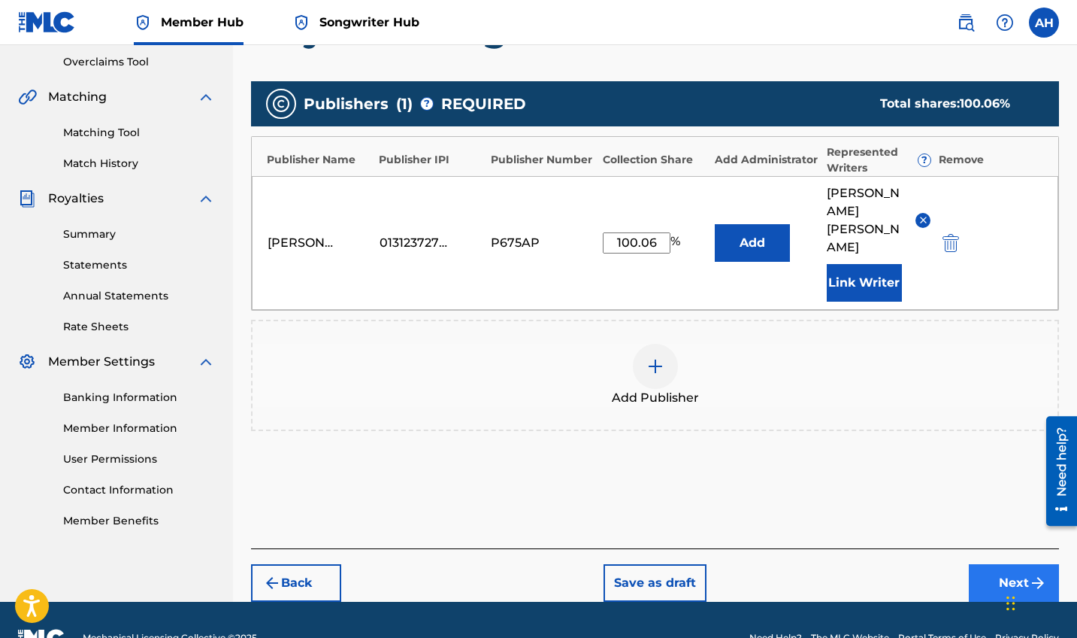
click at [922, 557] on button "Next" at bounding box center [1014, 583] width 90 height 38
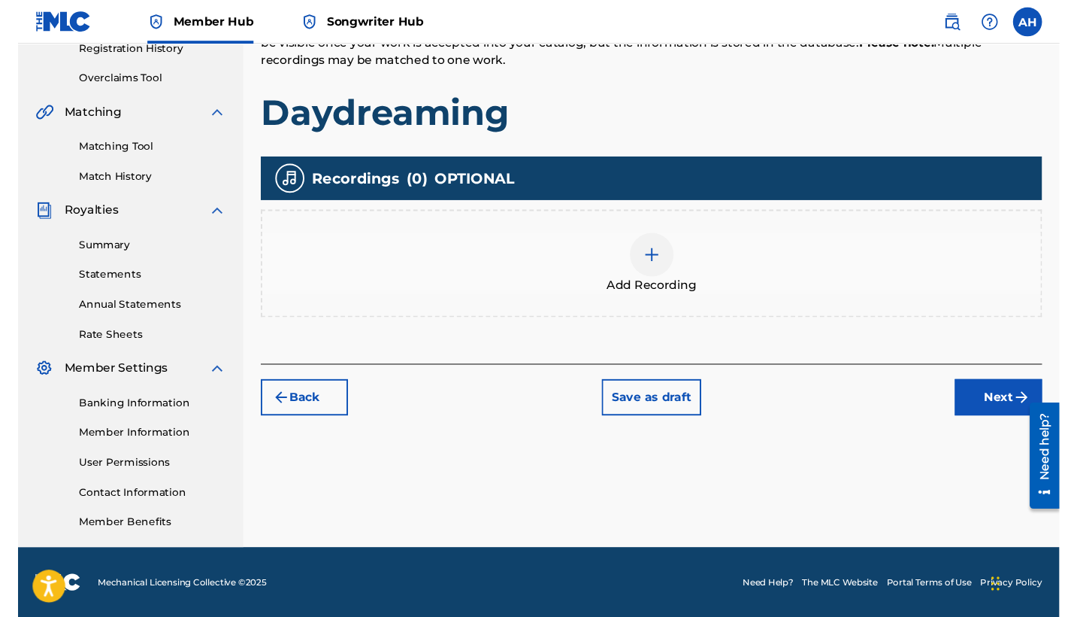
scroll to position [295, 0]
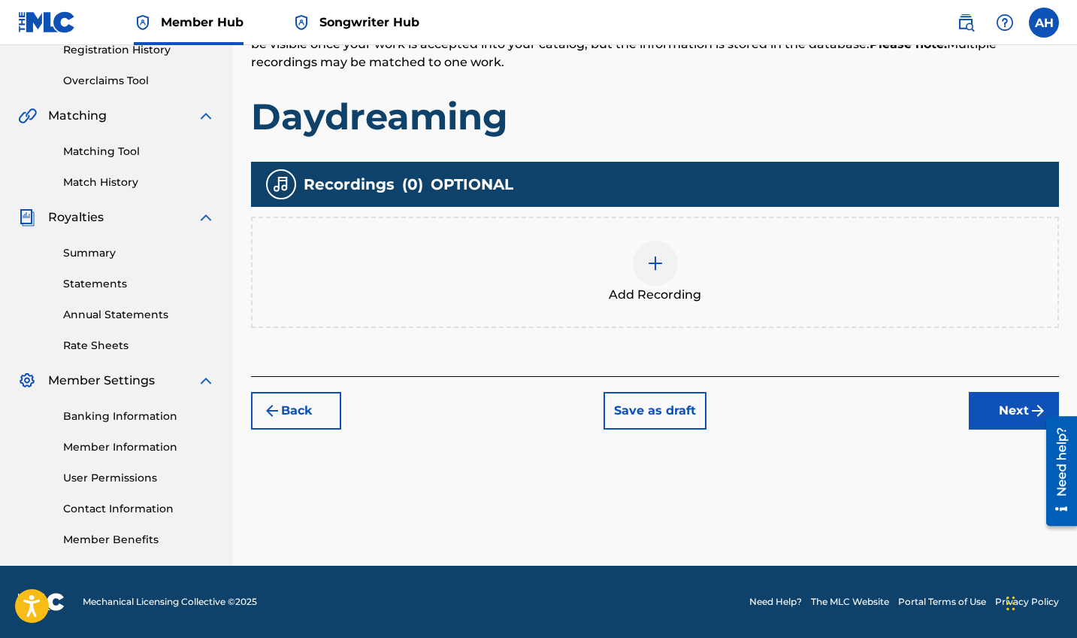
click at [644, 259] on div at bounding box center [655, 263] width 45 height 45
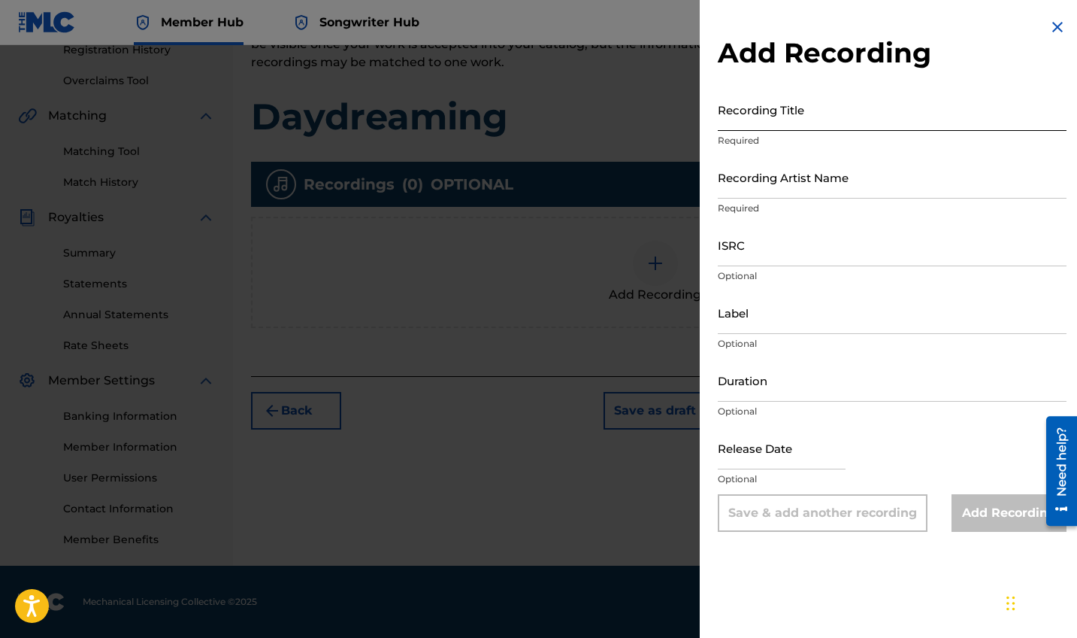
click at [789, 115] on input "Recording Title" at bounding box center [892, 109] width 349 height 43
click at [770, 321] on input "Label" at bounding box center [892, 312] width 349 height 43
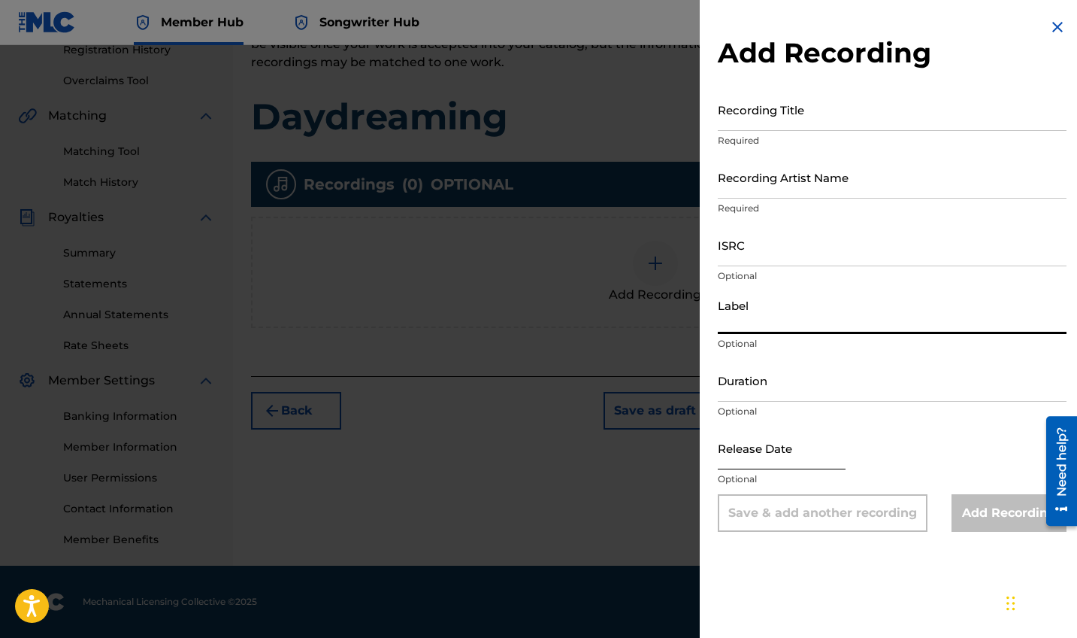
select select "8"
select select "2025"
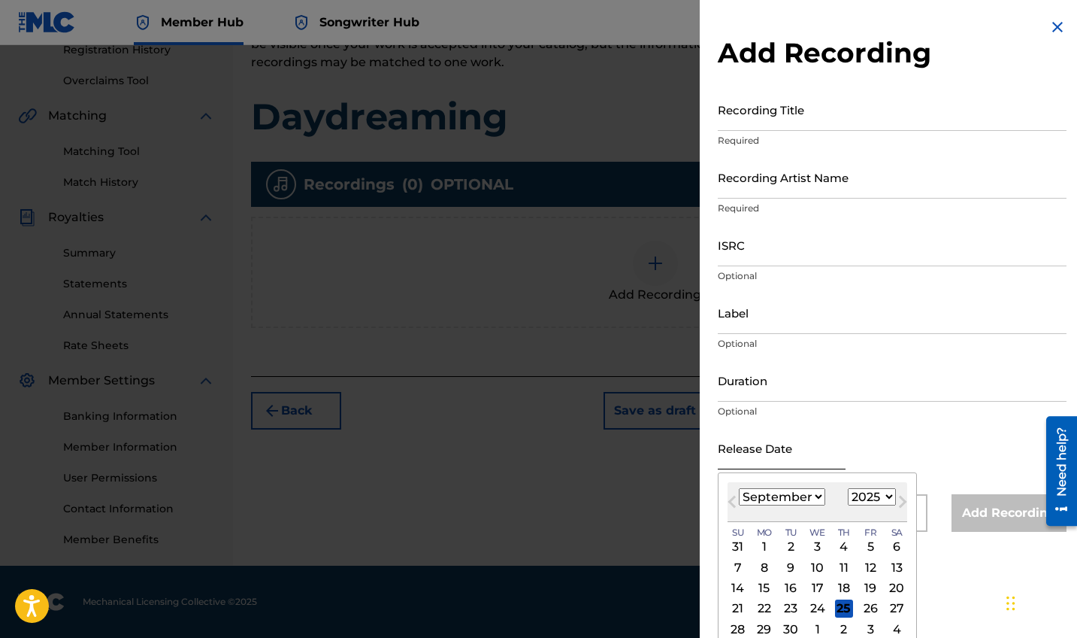
click at [751, 453] on input "text" at bounding box center [782, 447] width 128 height 43
click at [770, 378] on input "Duration" at bounding box center [892, 380] width 349 height 43
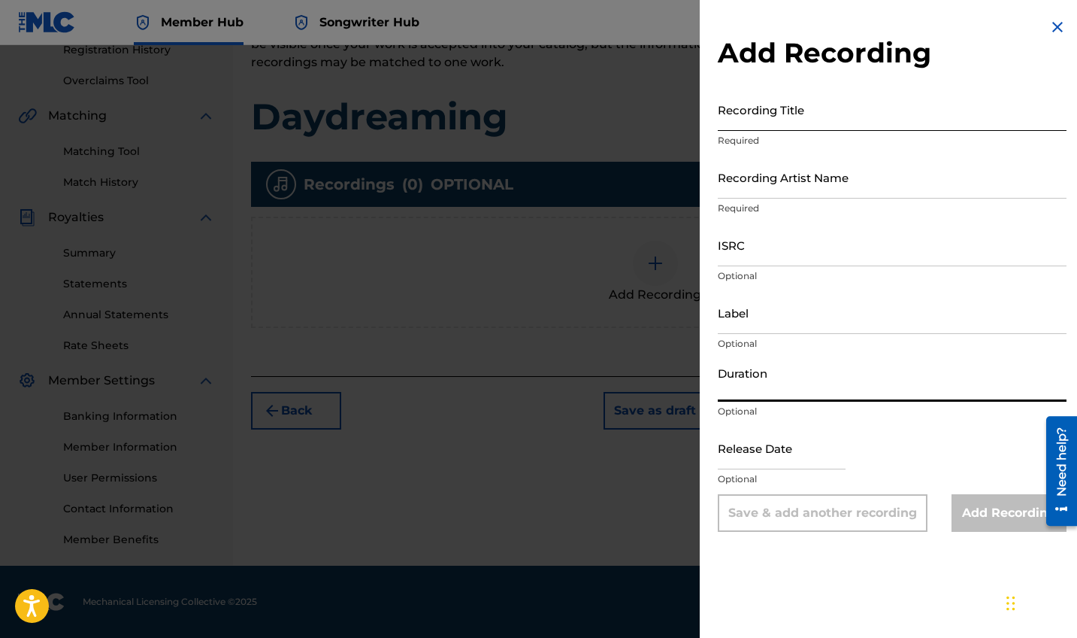
click at [735, 122] on input "Recording Title" at bounding box center [892, 109] width 349 height 43
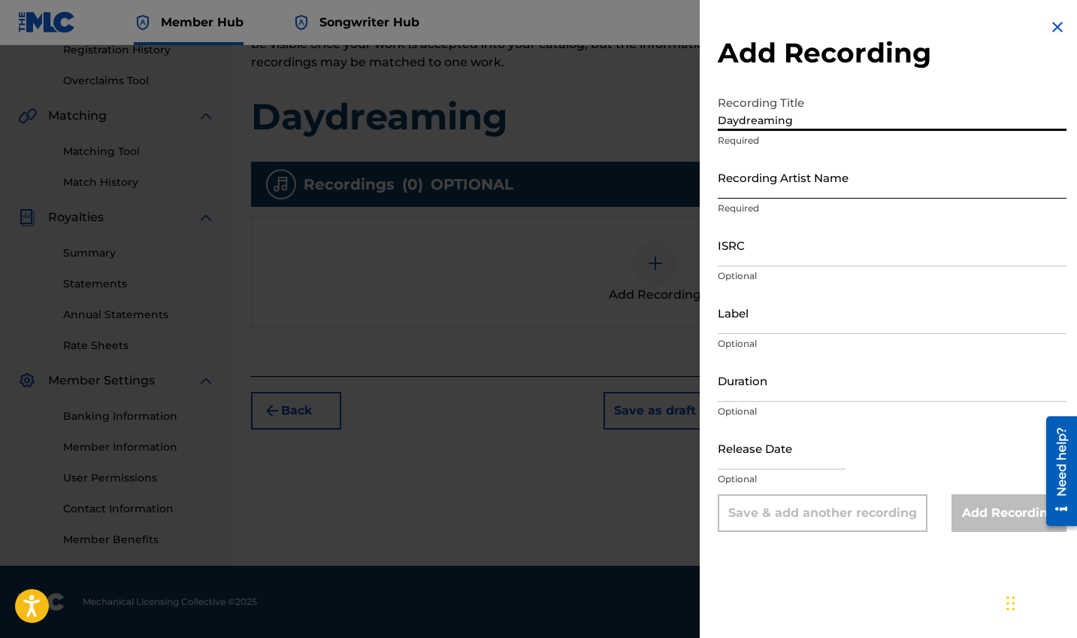
type input "Daydreaming"
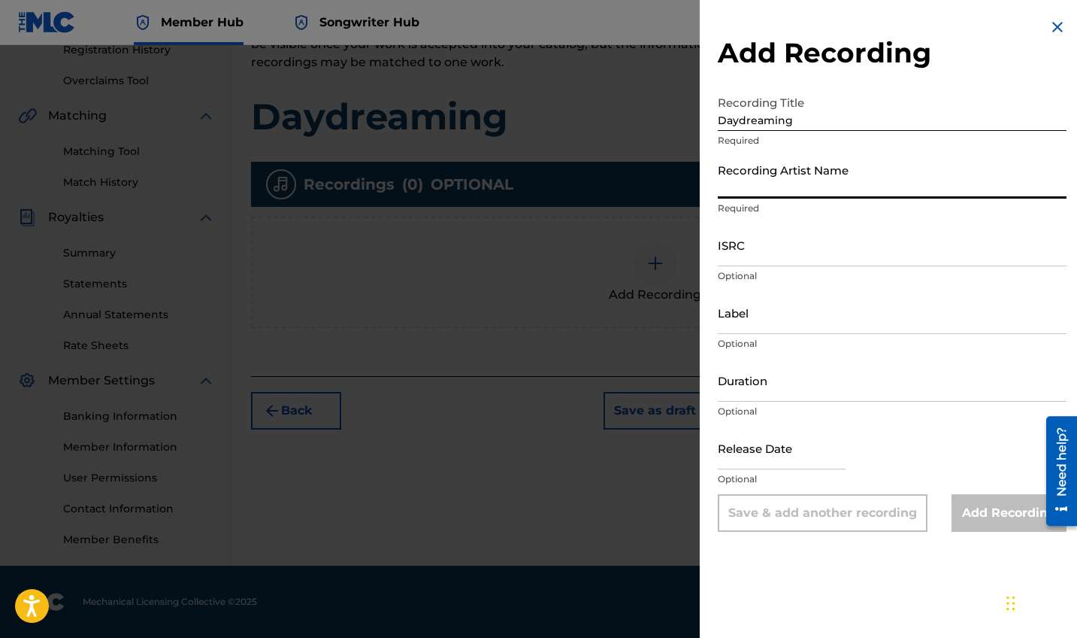
click at [837, 193] on input "Recording Artist Name" at bounding box center [892, 177] width 349 height 43
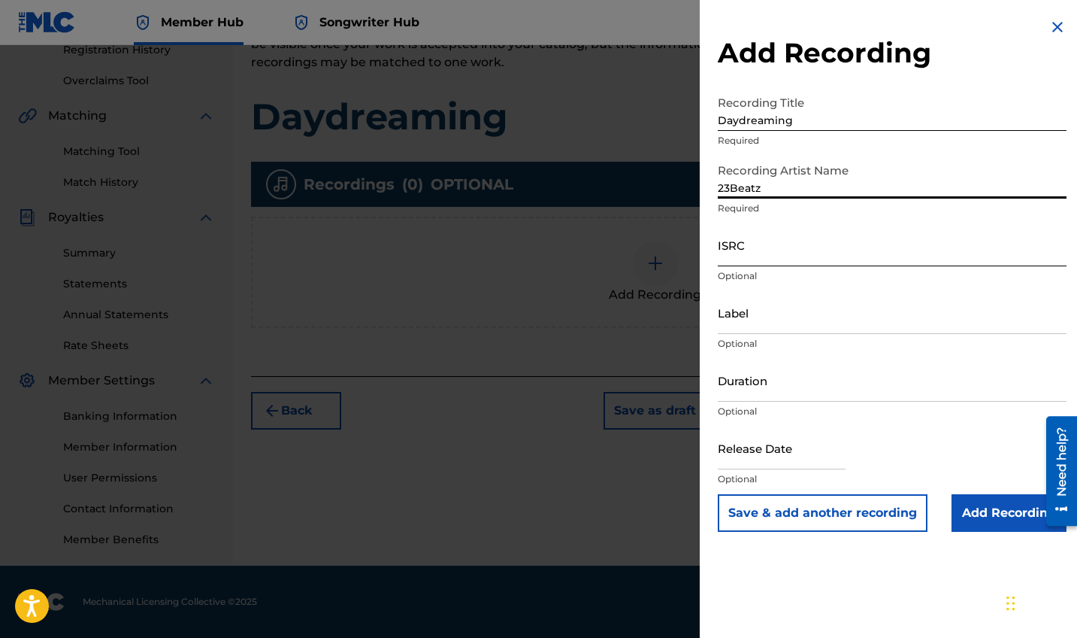
type input "23Beatz"
click at [869, 253] on input "ISRC" at bounding box center [892, 244] width 349 height 43
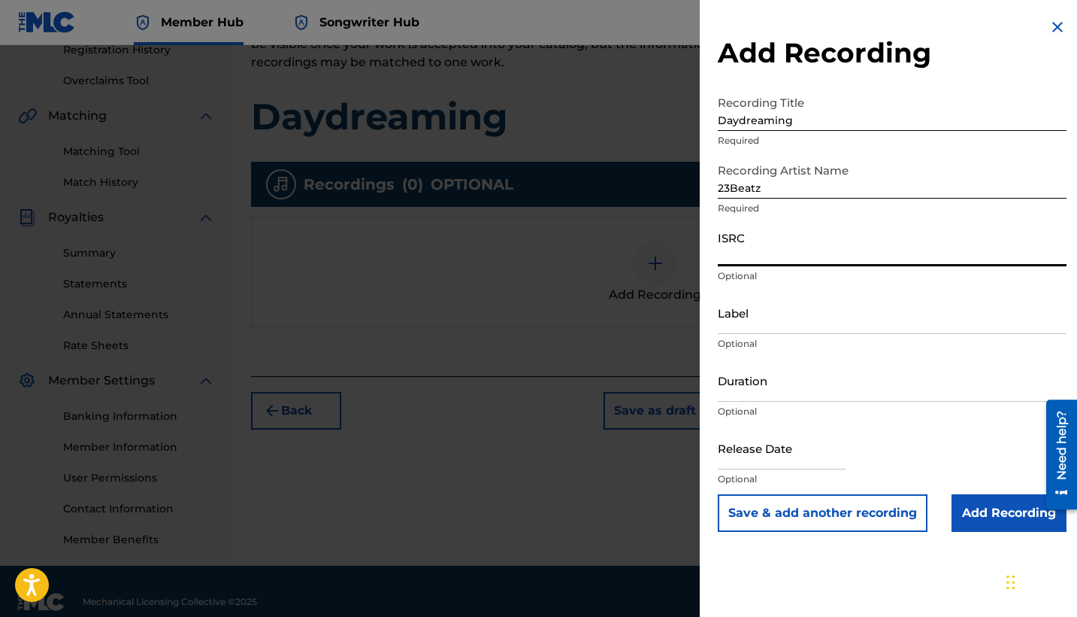
paste input "QZZ7L2426214"
type input "QZZ7L2426214"
click at [750, 387] on input "Duration" at bounding box center [892, 380] width 349 height 43
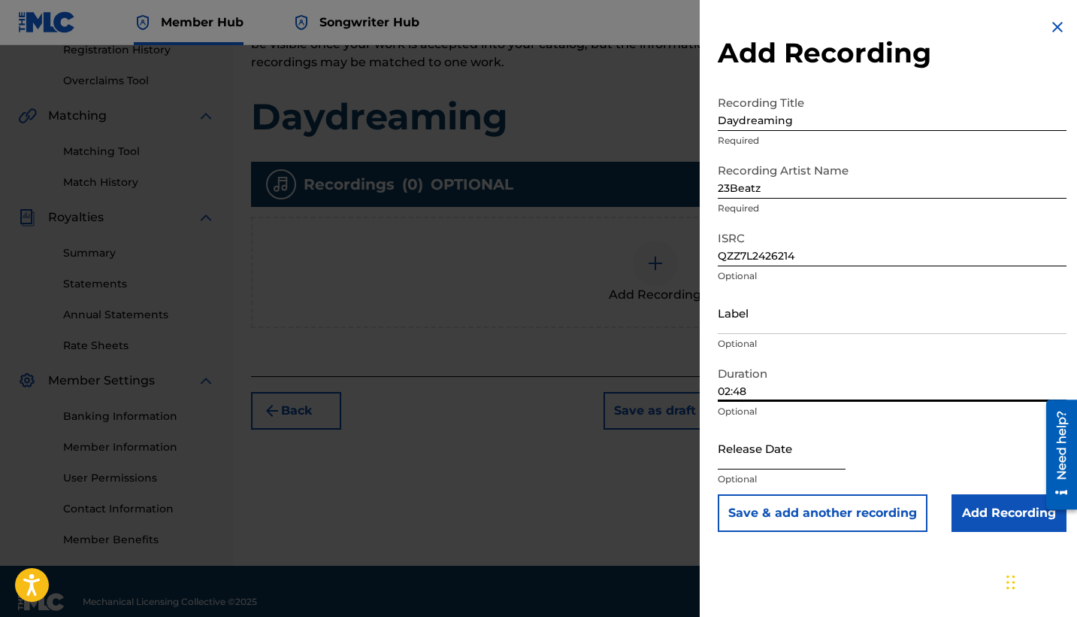
type input "02:48"
click at [790, 447] on input "text" at bounding box center [782, 447] width 128 height 43
select select "8"
select select "2025"
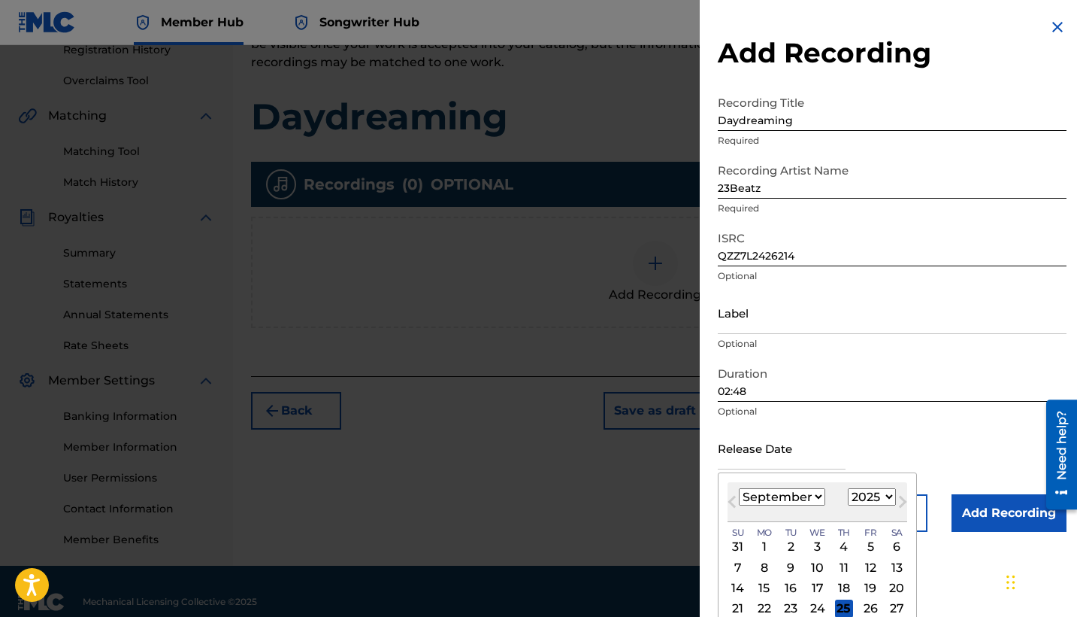
select select "0"
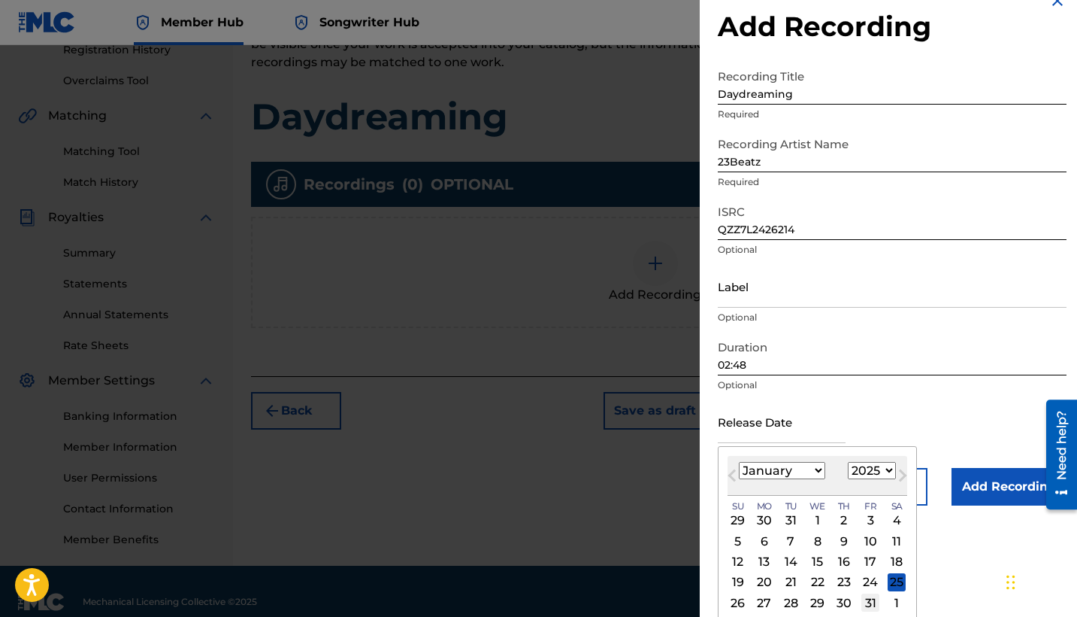
click at [862, 557] on div "31" at bounding box center [871, 602] width 18 height 18
type input "[DATE]"
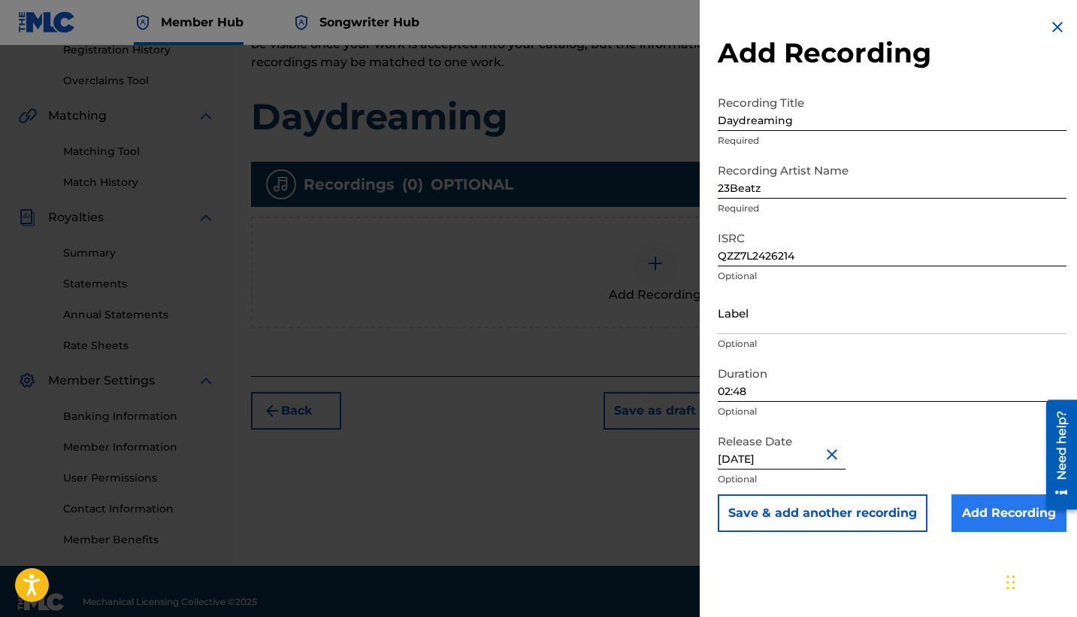
click at [922, 513] on input "Add Recording" at bounding box center [1009, 513] width 115 height 38
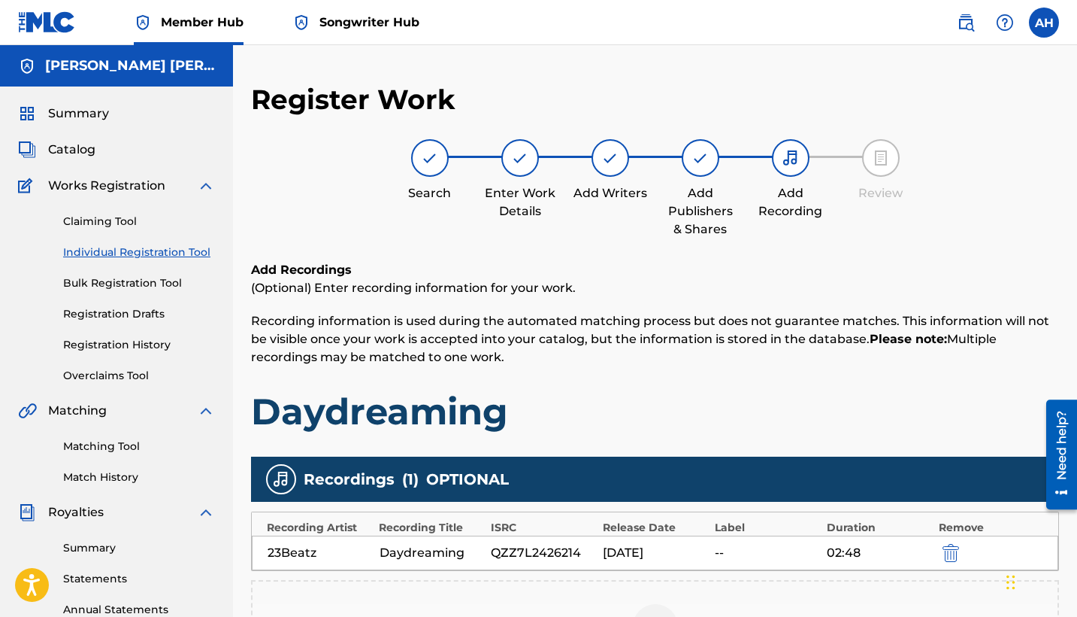
scroll to position [316, 0]
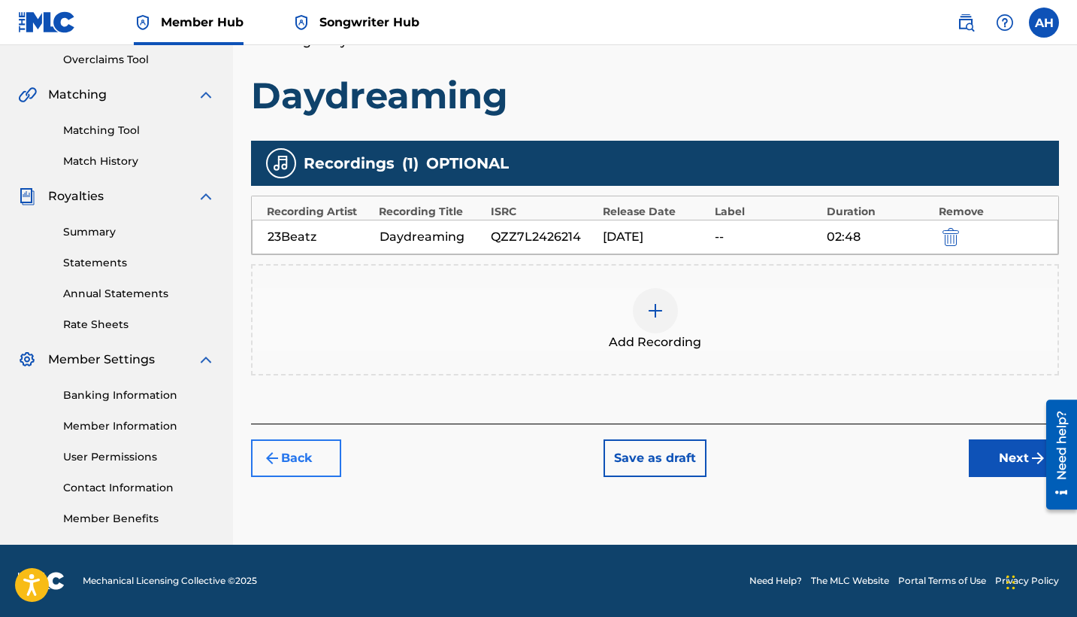
click at [277, 468] on button "Back" at bounding box center [296, 458] width 90 height 38
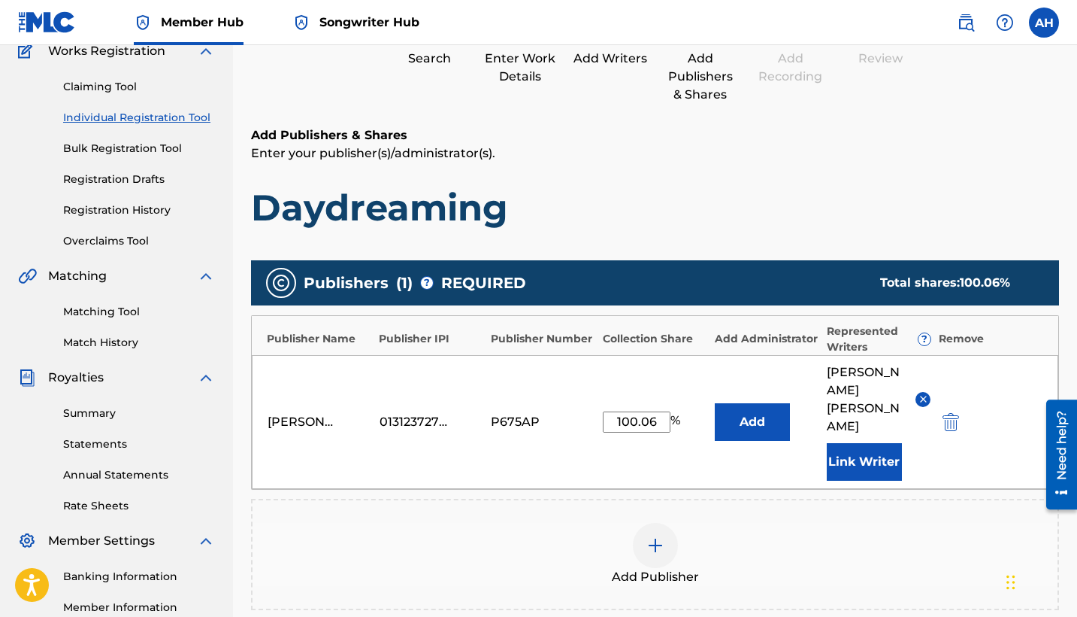
scroll to position [335, 0]
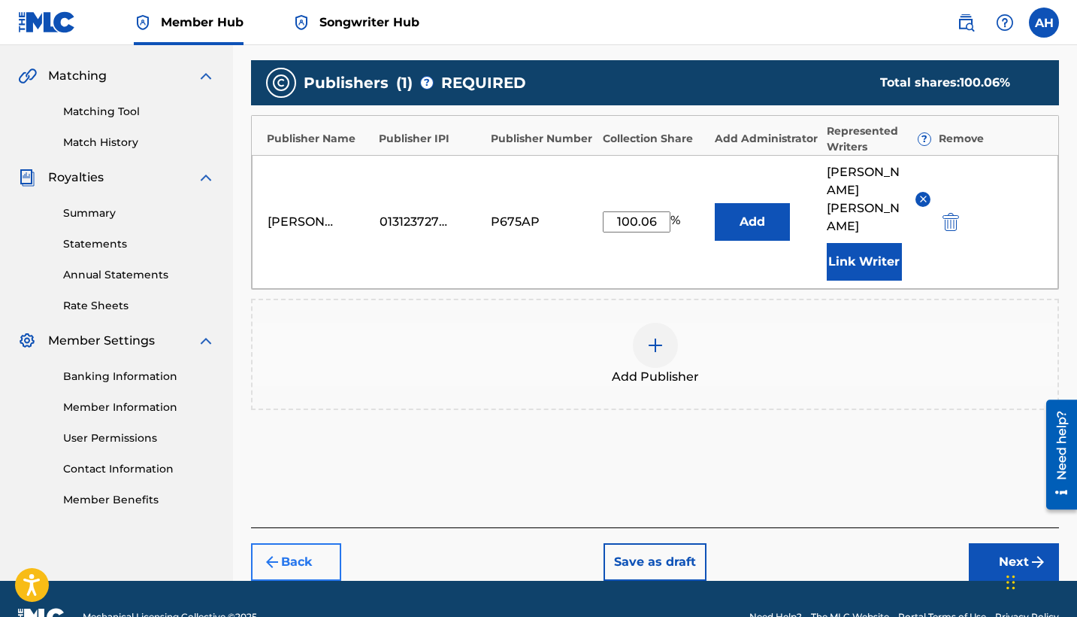
click at [305, 543] on button "Back" at bounding box center [296, 562] width 90 height 38
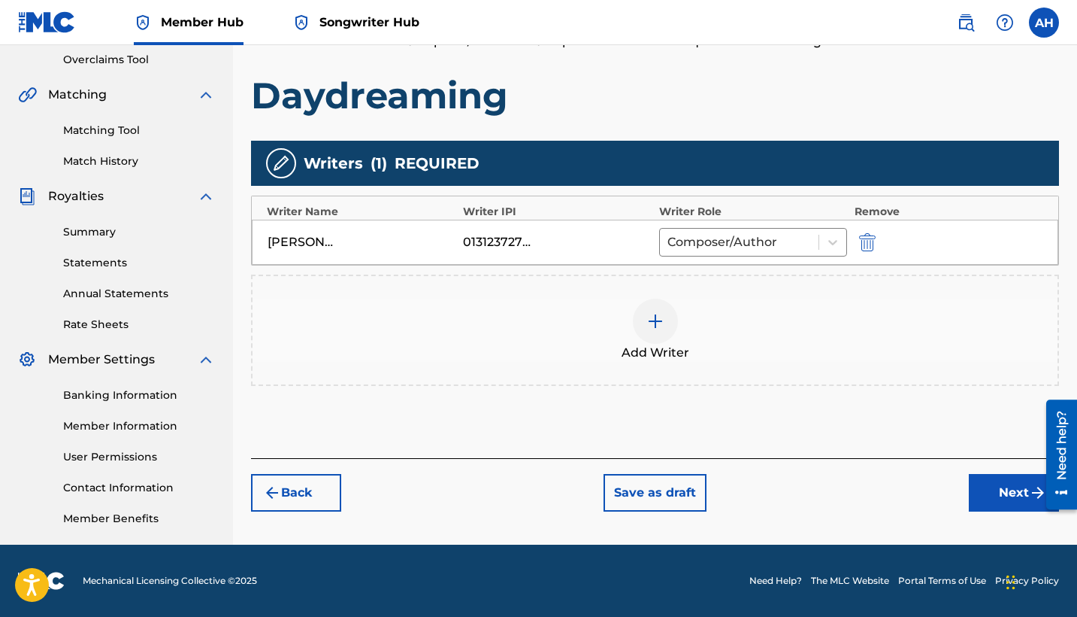
scroll to position [316, 0]
click at [305, 491] on button "Back" at bounding box center [296, 493] width 90 height 38
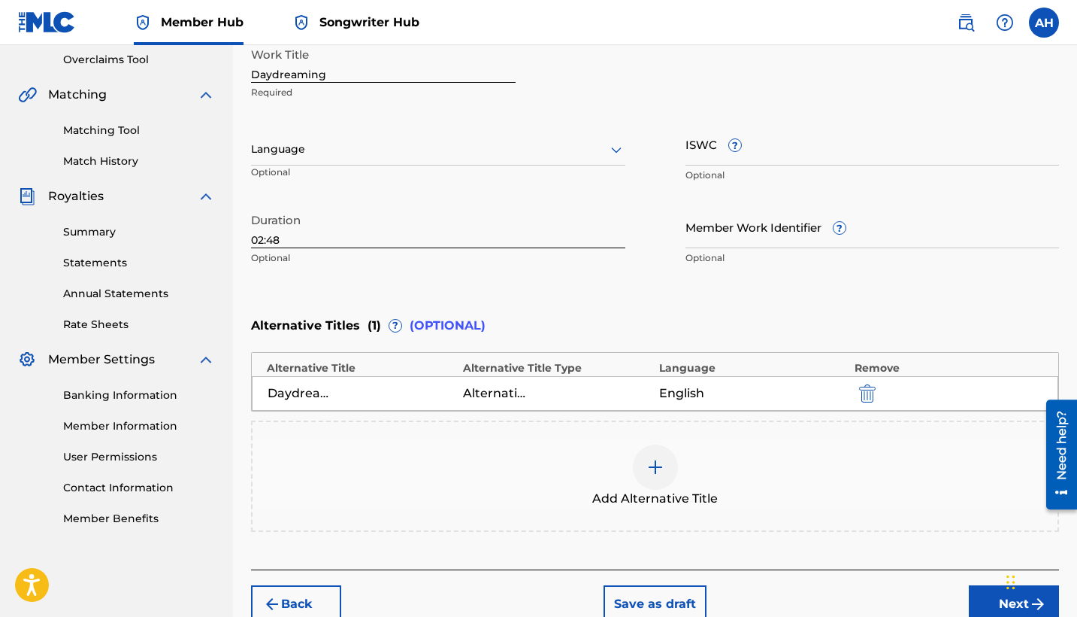
scroll to position [10, 0]
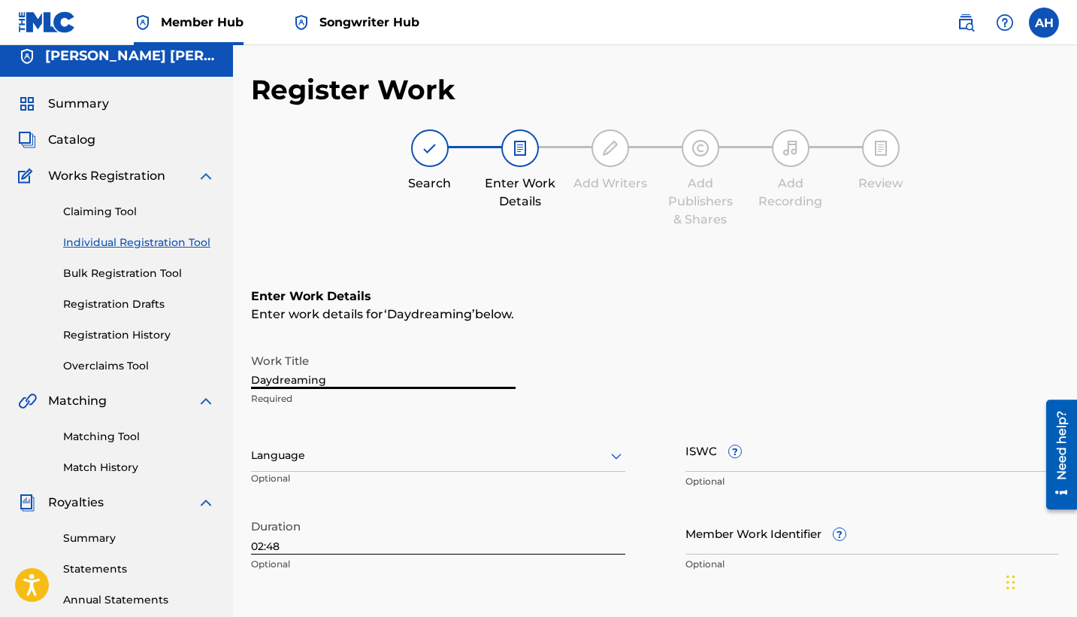
drag, startPoint x: 349, startPoint y: 377, endPoint x: 214, endPoint y: 378, distance: 134.6
click at [214, 378] on main "[PERSON_NAME] [PERSON_NAME] Summary Catalog Works Registration Claiming Tool In…" at bounding box center [538, 481] width 1077 height 893
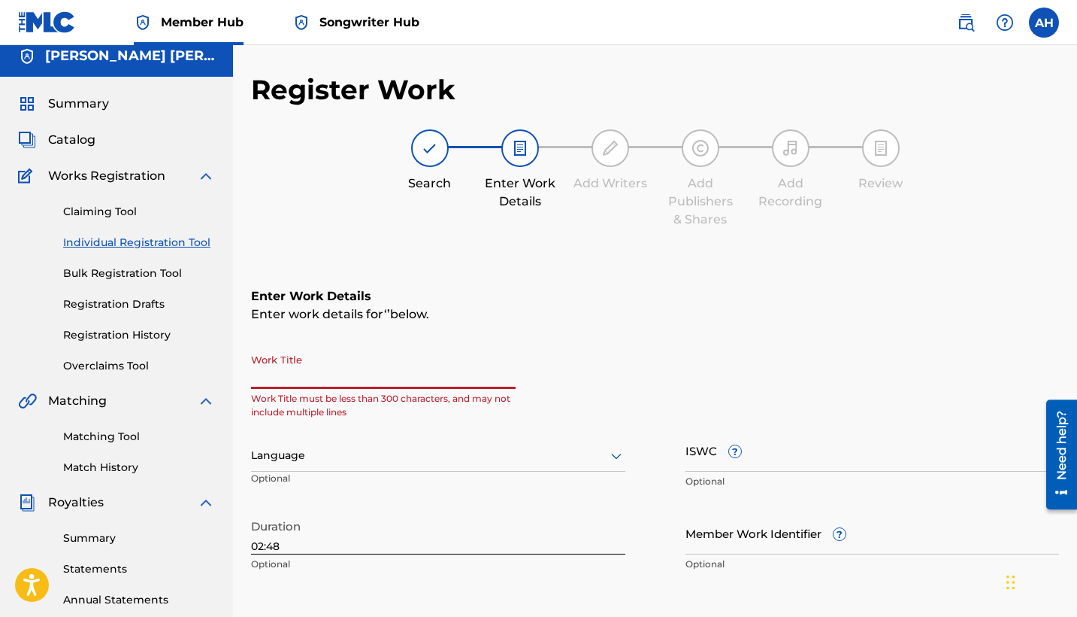
type input "B"
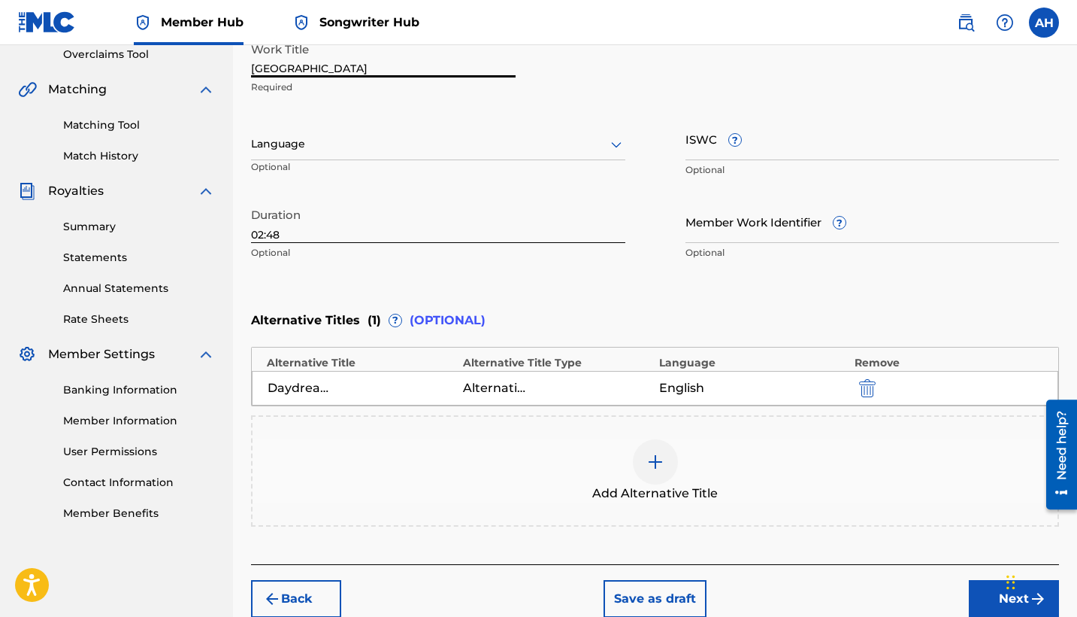
scroll to position [393, 0]
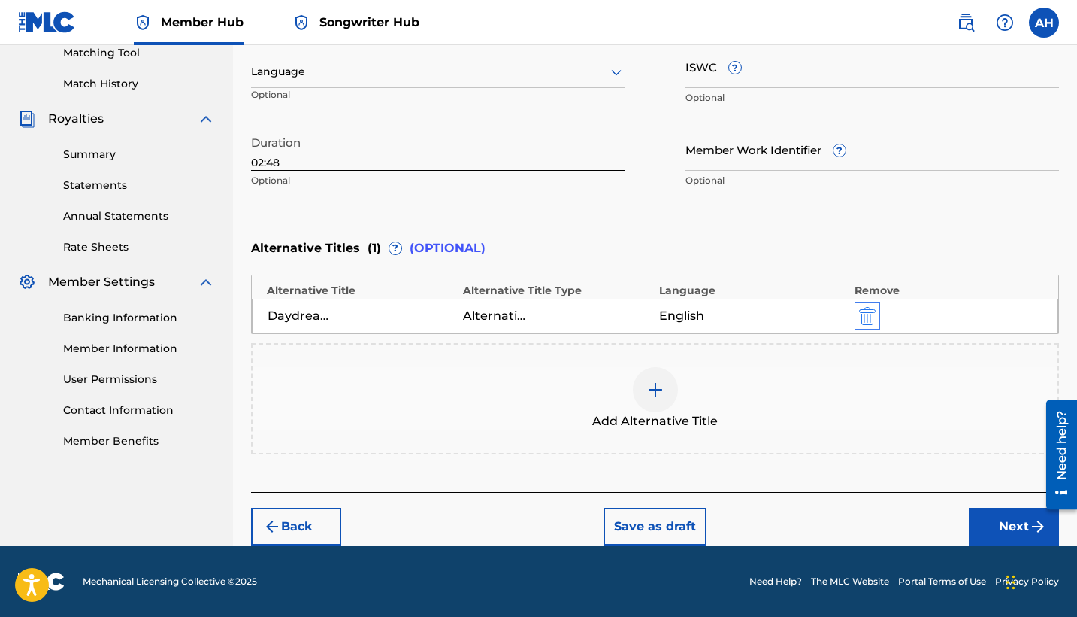
click at [864, 317] on img "submit" at bounding box center [867, 316] width 17 height 18
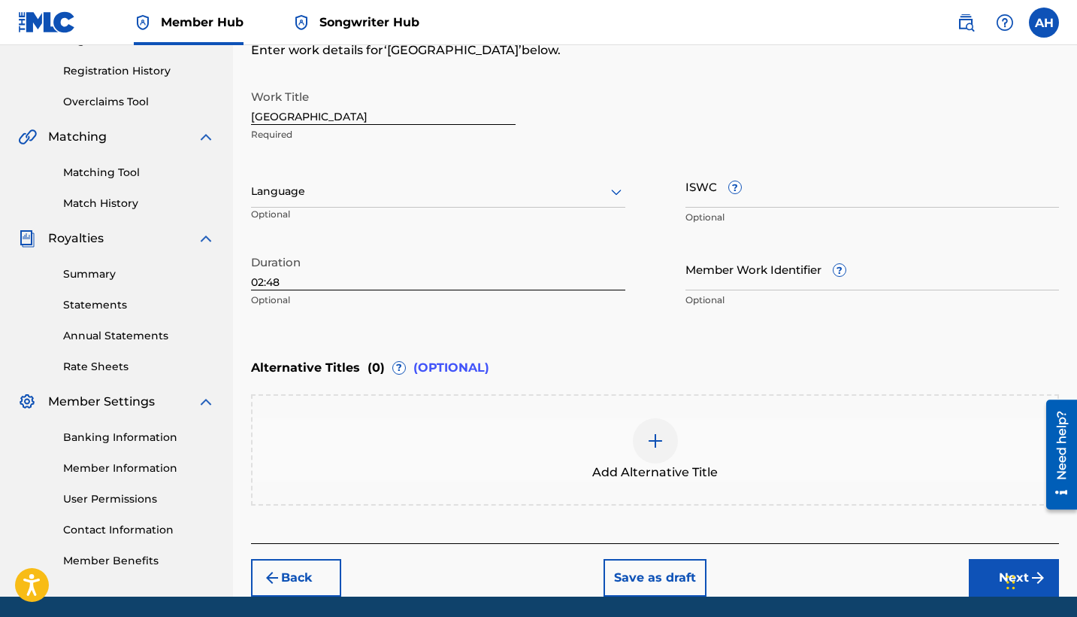
scroll to position [163, 0]
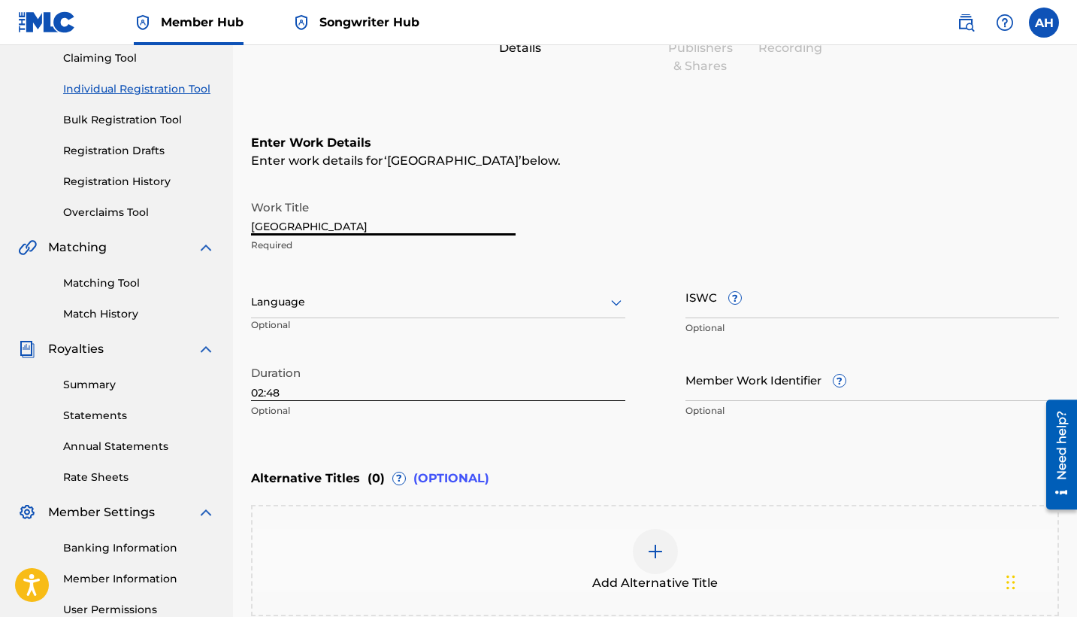
drag, startPoint x: 385, startPoint y: 227, endPoint x: 141, endPoint y: 232, distance: 243.7
click at [146, 234] on main "[PERSON_NAME] [PERSON_NAME] Summary Catalog Works Registration Claiming Tool In…" at bounding box center [538, 294] width 1077 height 825
drag, startPoint x: 338, startPoint y: 228, endPoint x: 256, endPoint y: 228, distance: 82.0
click at [256, 228] on input "[GEOGRAPHIC_DATA]" at bounding box center [383, 213] width 265 height 43
type input "B"
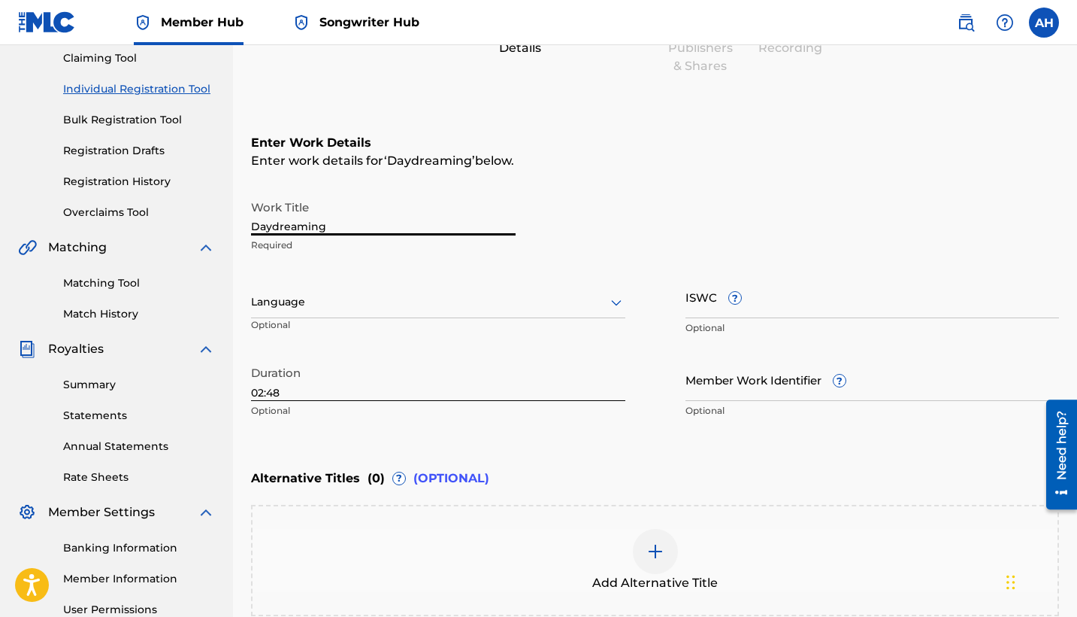
scroll to position [298, 0]
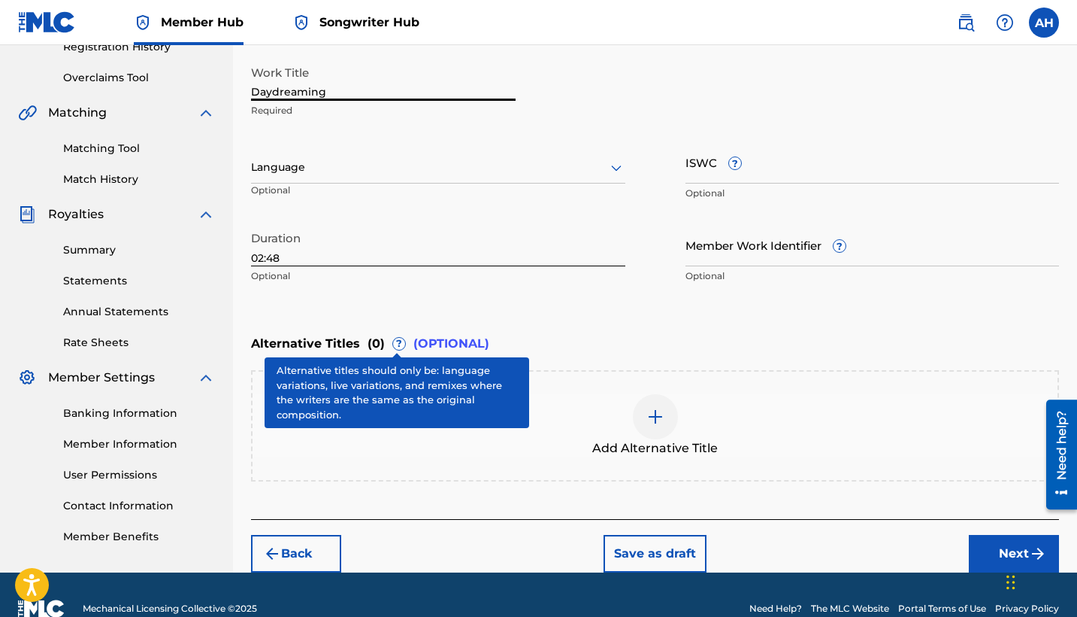
type input "Daydreaming"
click at [649, 412] on img at bounding box center [656, 417] width 18 height 18
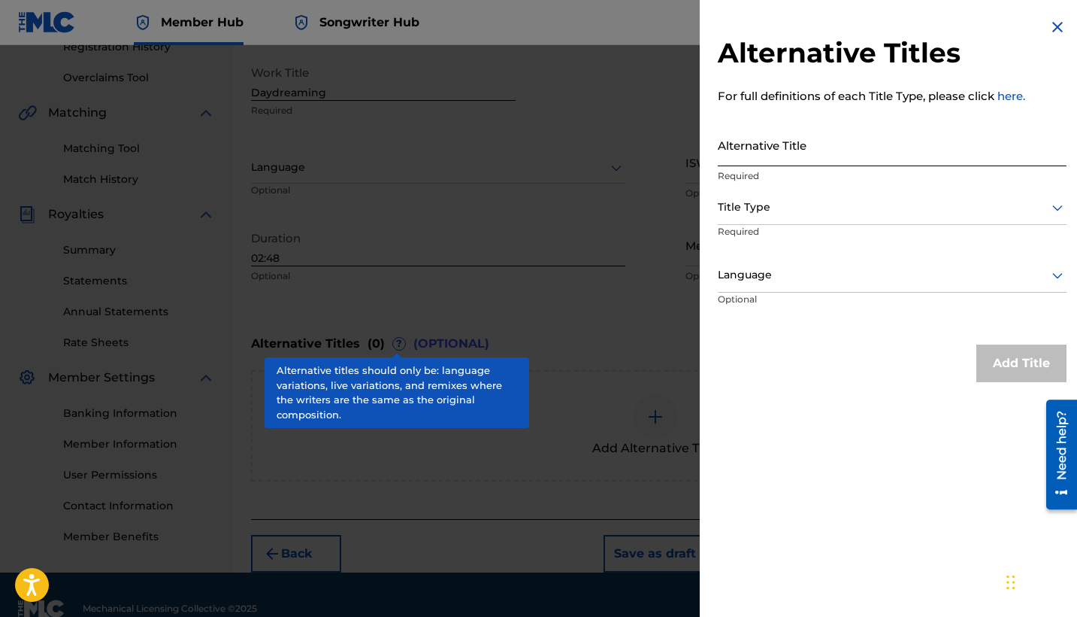
click at [791, 143] on input "Alternative Title" at bounding box center [892, 144] width 349 height 43
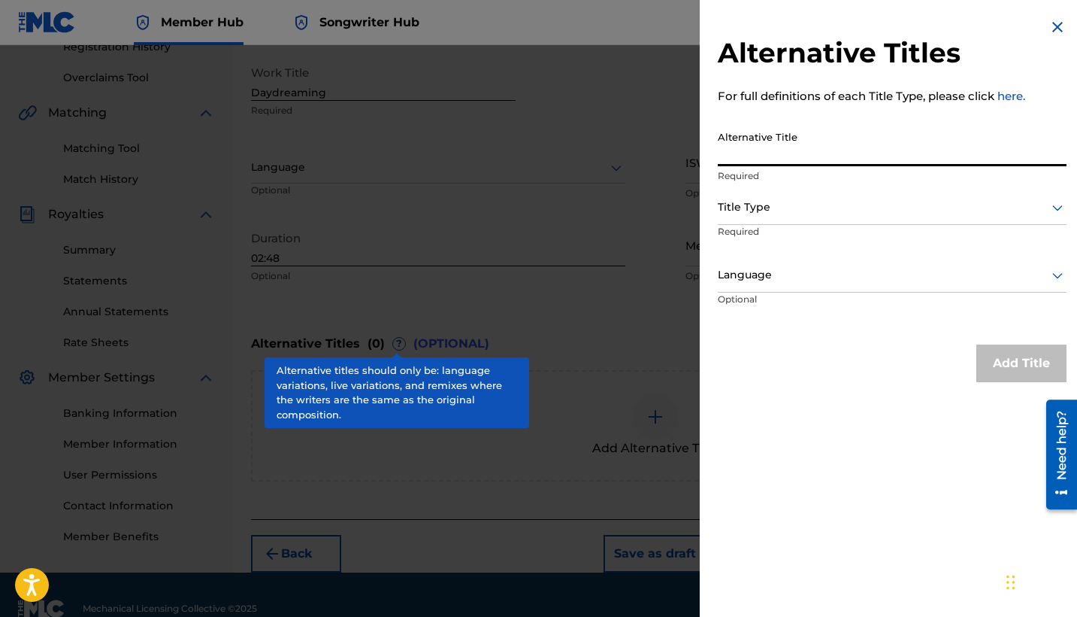
type input "S"
type input "Daydreaming [PERSON_NAME]"
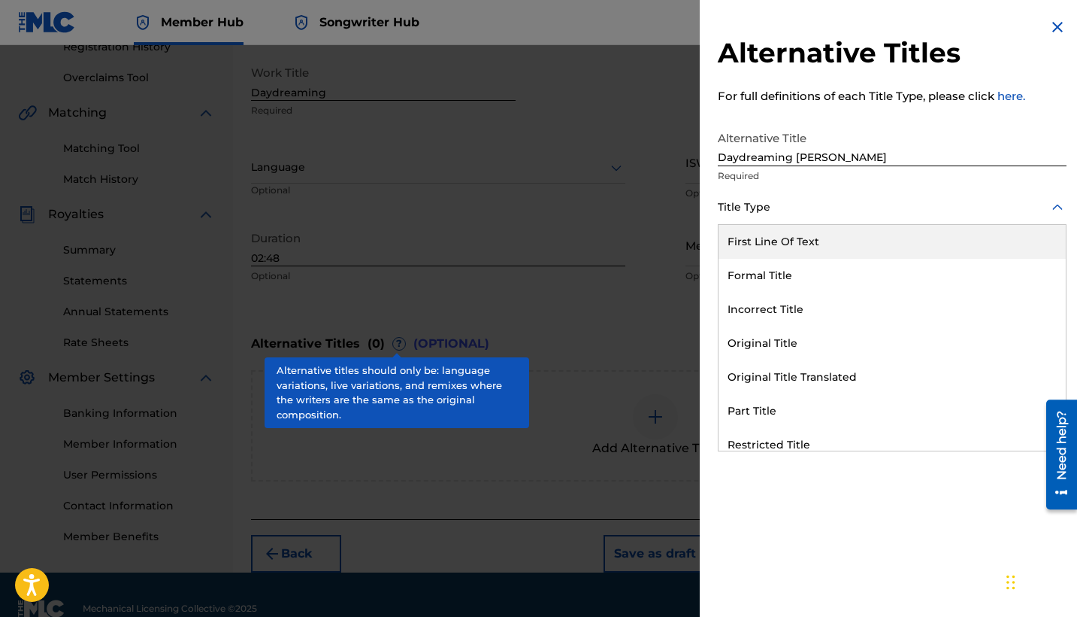
click at [777, 212] on div at bounding box center [892, 207] width 349 height 19
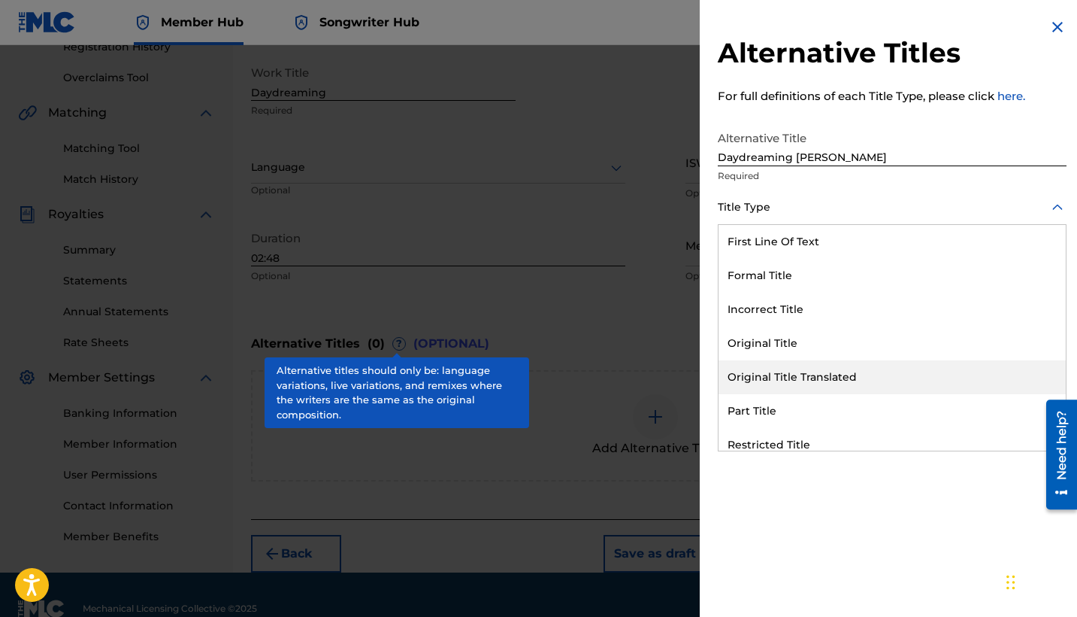
scroll to position [147, 0]
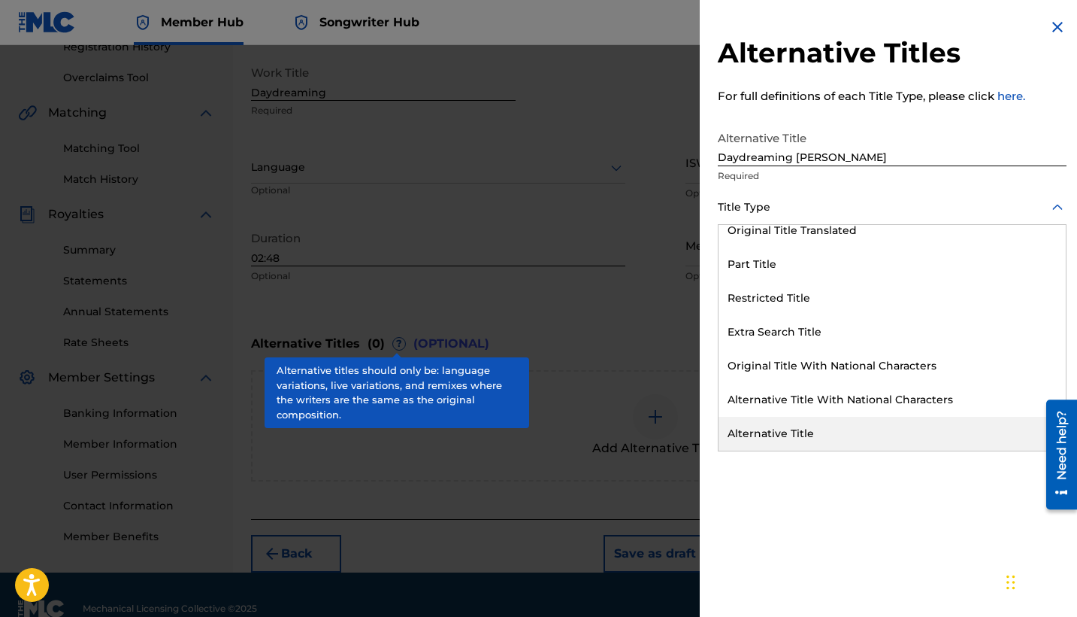
click at [794, 436] on div "Alternative Title" at bounding box center [892, 434] width 347 height 34
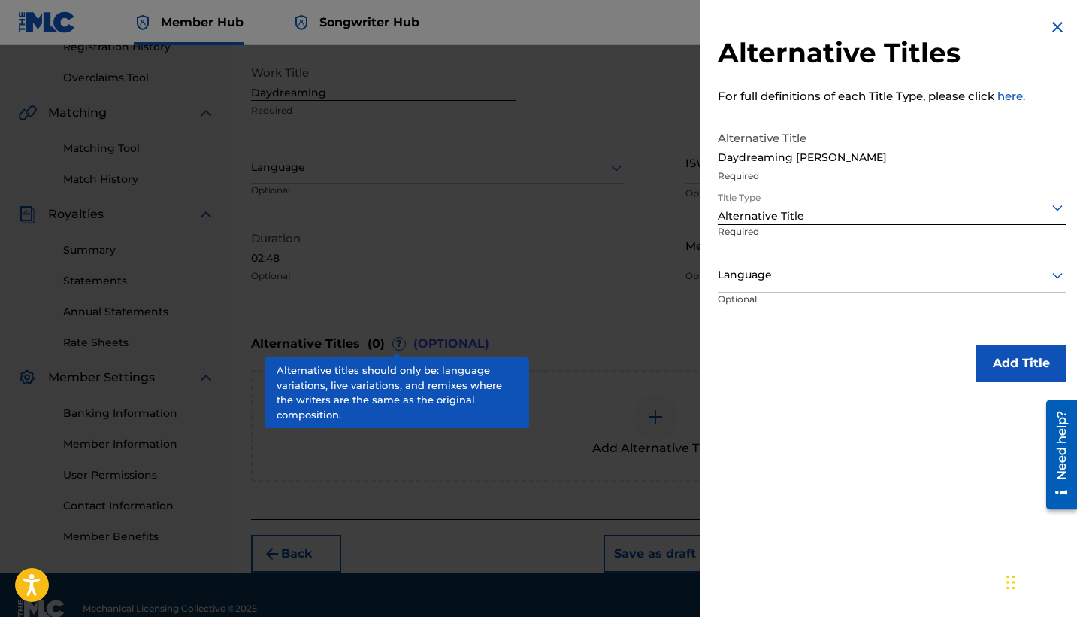
click at [787, 274] on div at bounding box center [892, 274] width 349 height 19
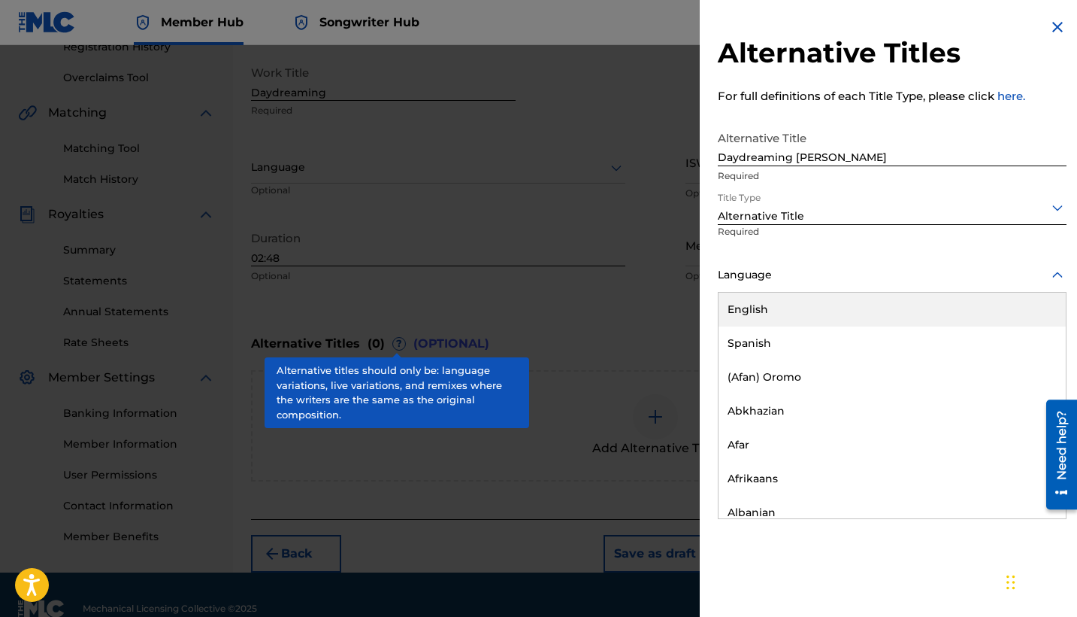
click at [756, 314] on div "English" at bounding box center [892, 309] width 347 height 34
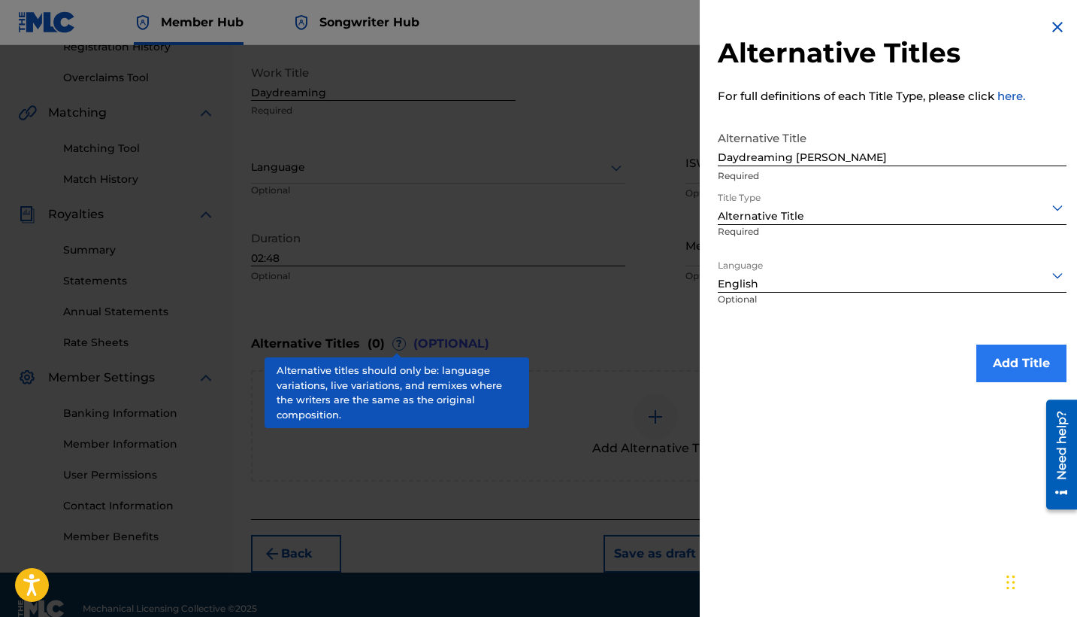
click at [922, 357] on button "Add Title" at bounding box center [1022, 363] width 90 height 38
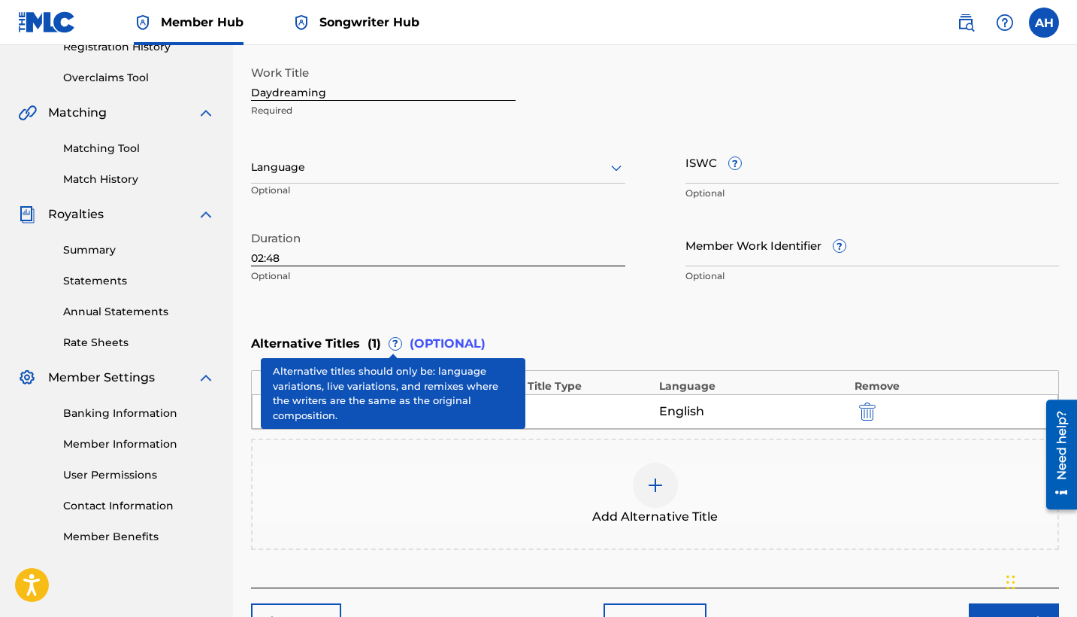
click at [524, 320] on div "Enter Work Details Enter work details for ‘ Daydreaming ’ below. Work Title Day…" at bounding box center [655, 145] width 808 height 364
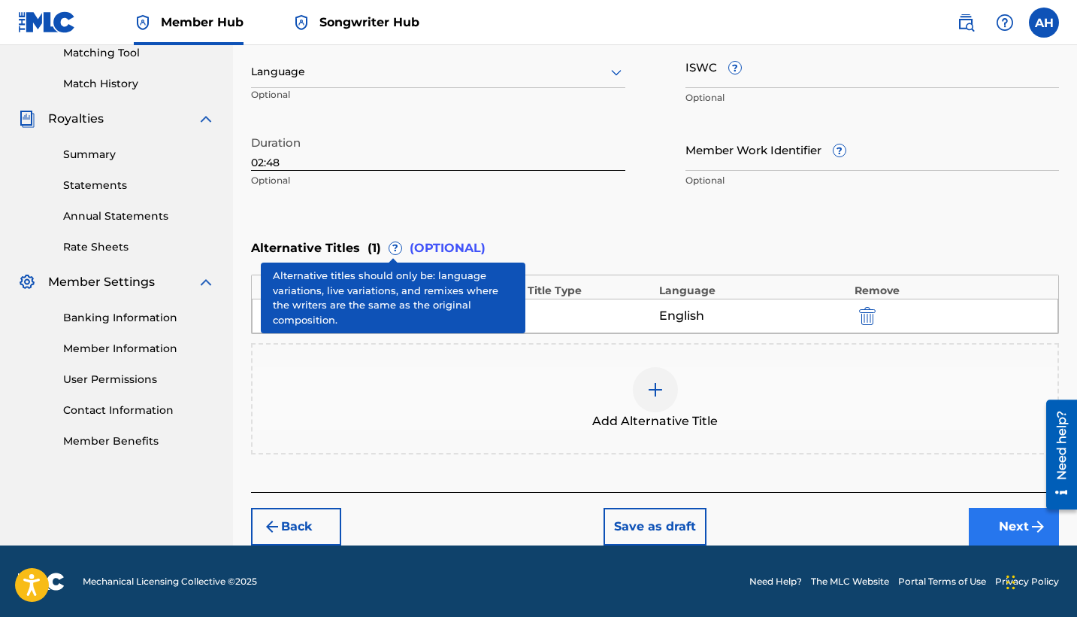
click at [922, 529] on button "Next" at bounding box center [1014, 527] width 90 height 38
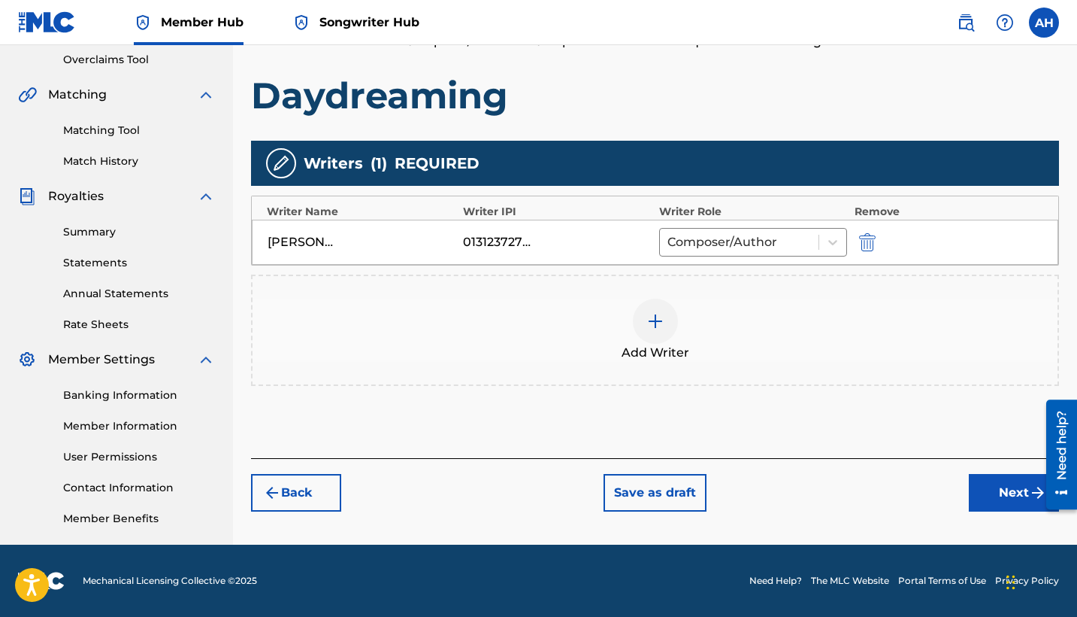
scroll to position [0, 0]
click at [922, 483] on button "Next" at bounding box center [1014, 493] width 90 height 38
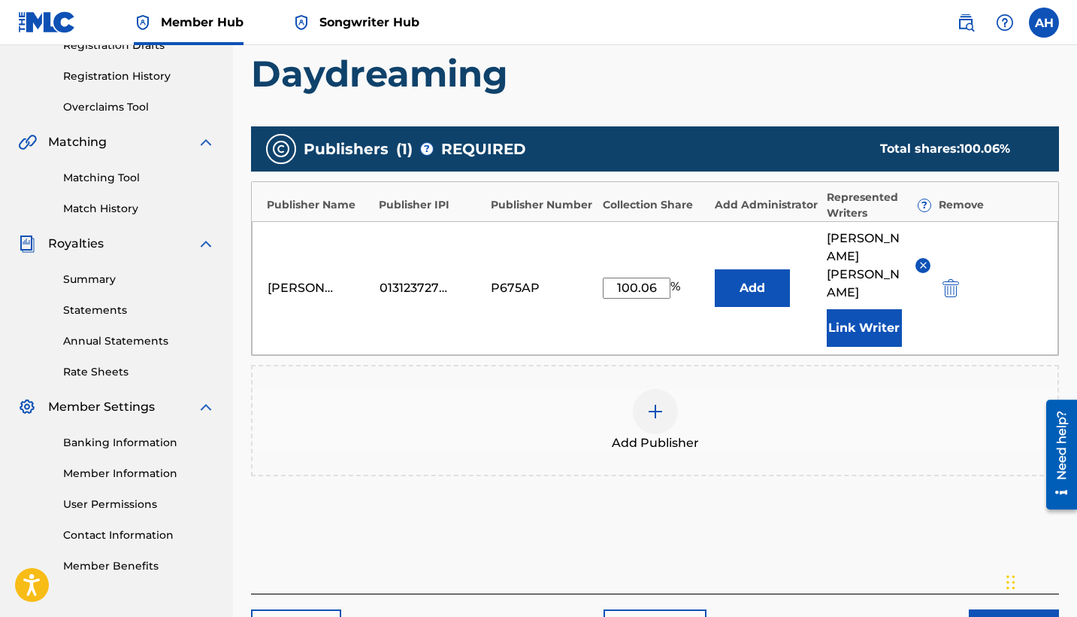
scroll to position [335, 0]
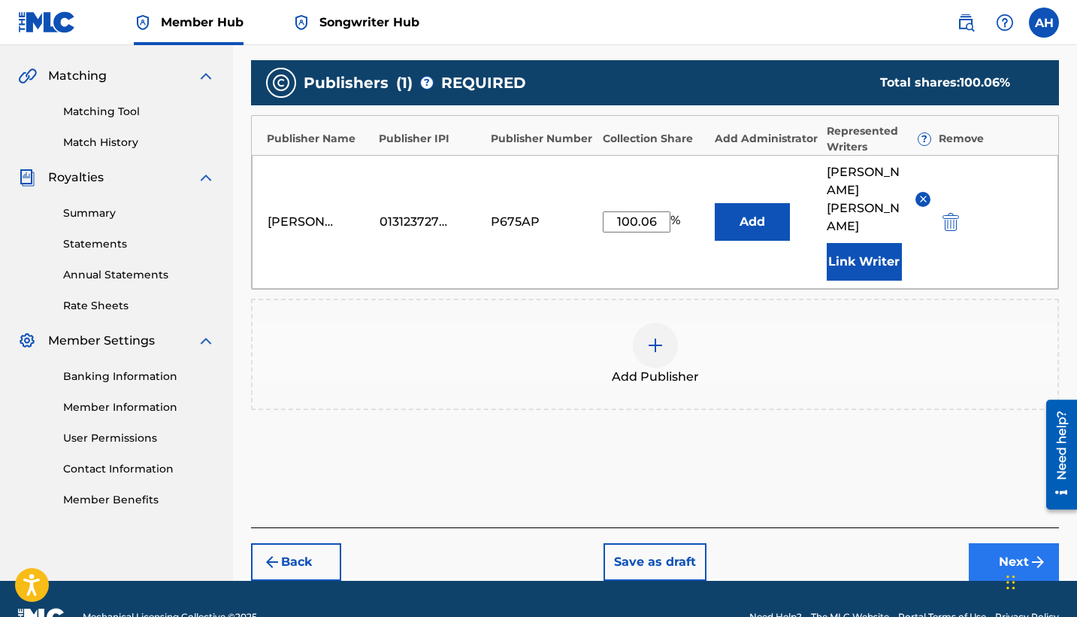
click at [922, 543] on button "Next" at bounding box center [1014, 562] width 90 height 38
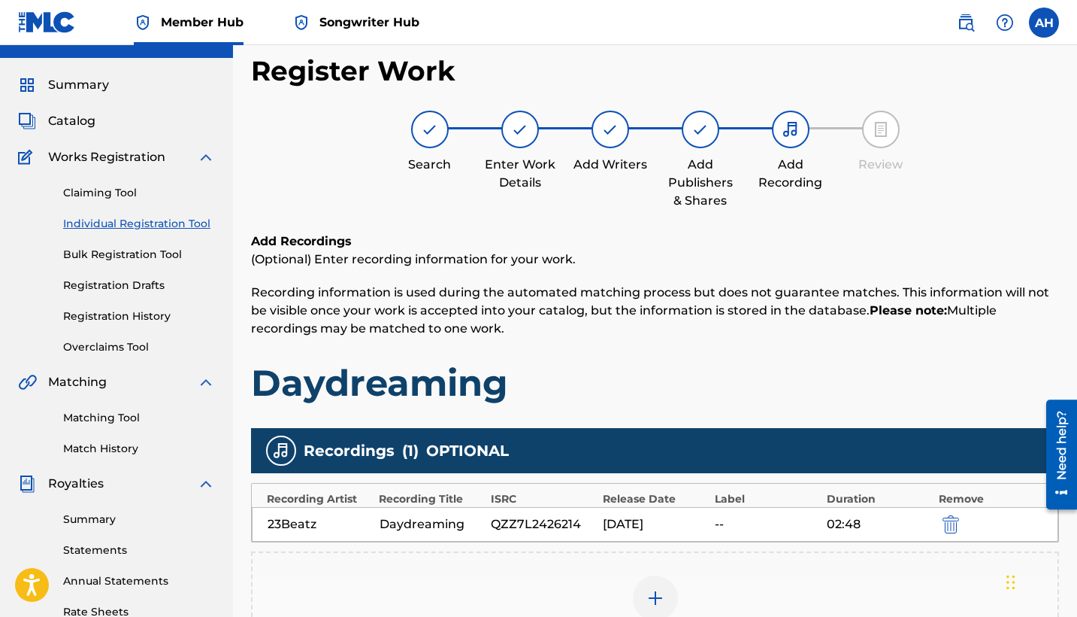
scroll to position [316, 0]
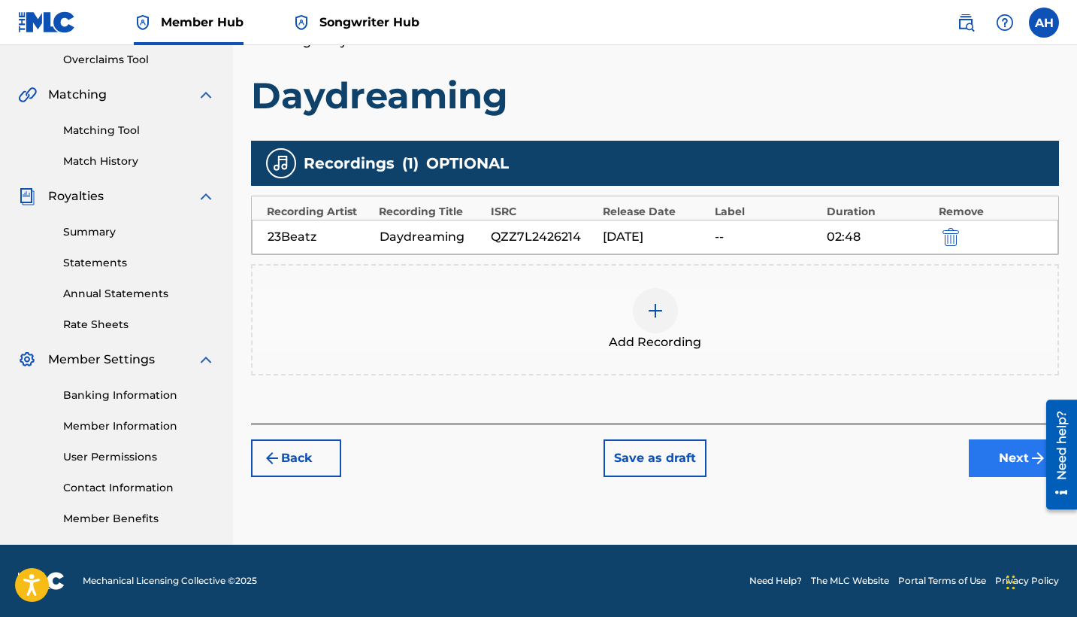
click at [922, 453] on button "Next" at bounding box center [1014, 458] width 90 height 38
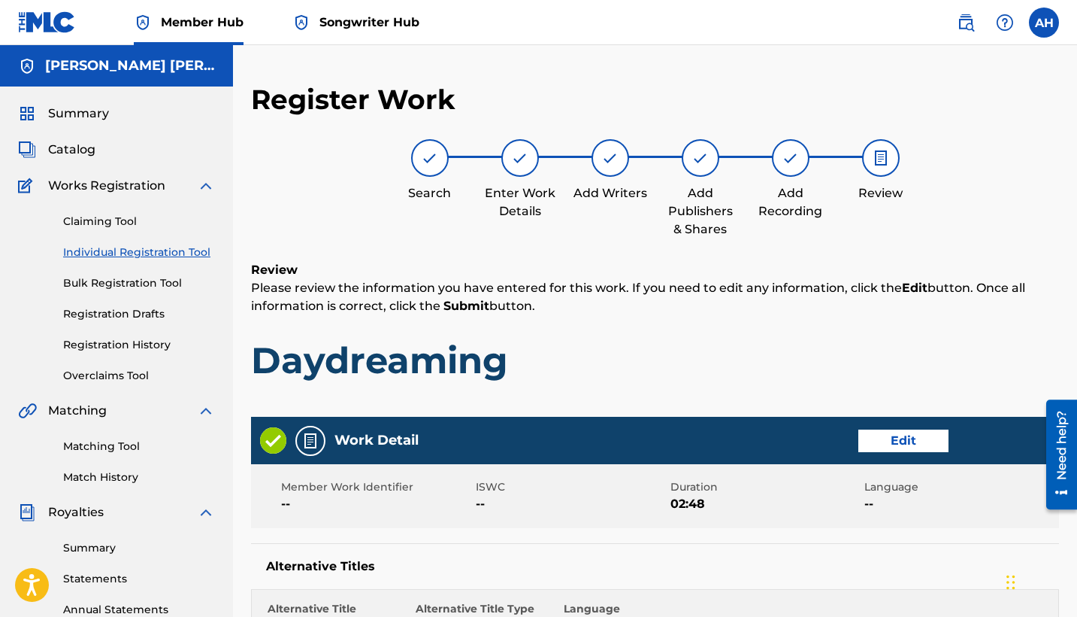
scroll to position [777, 0]
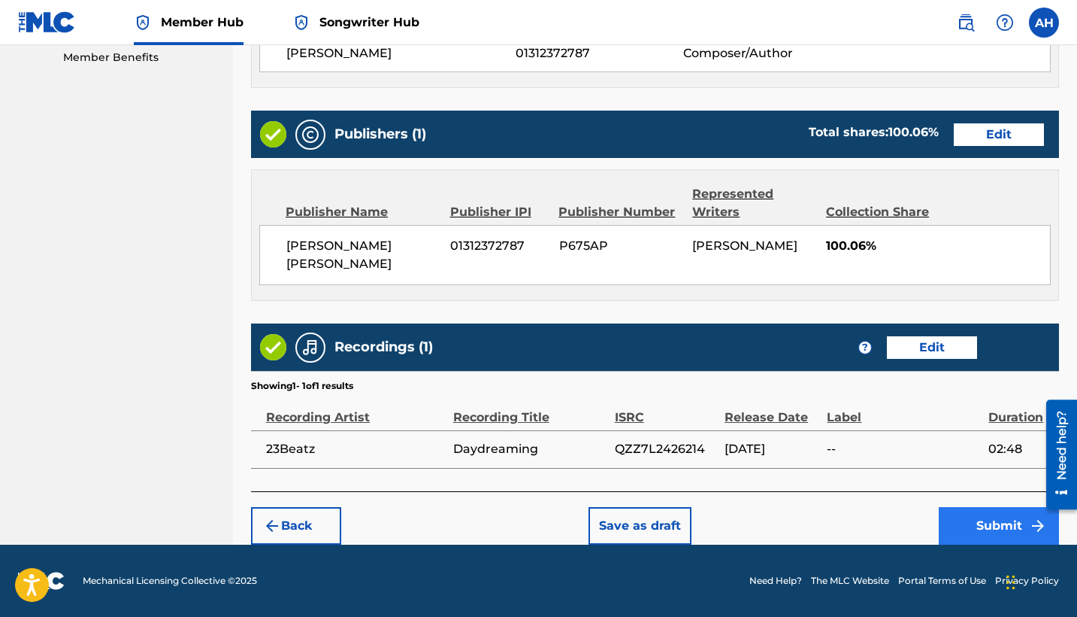
click at [922, 513] on button "Submit" at bounding box center [999, 526] width 120 height 38
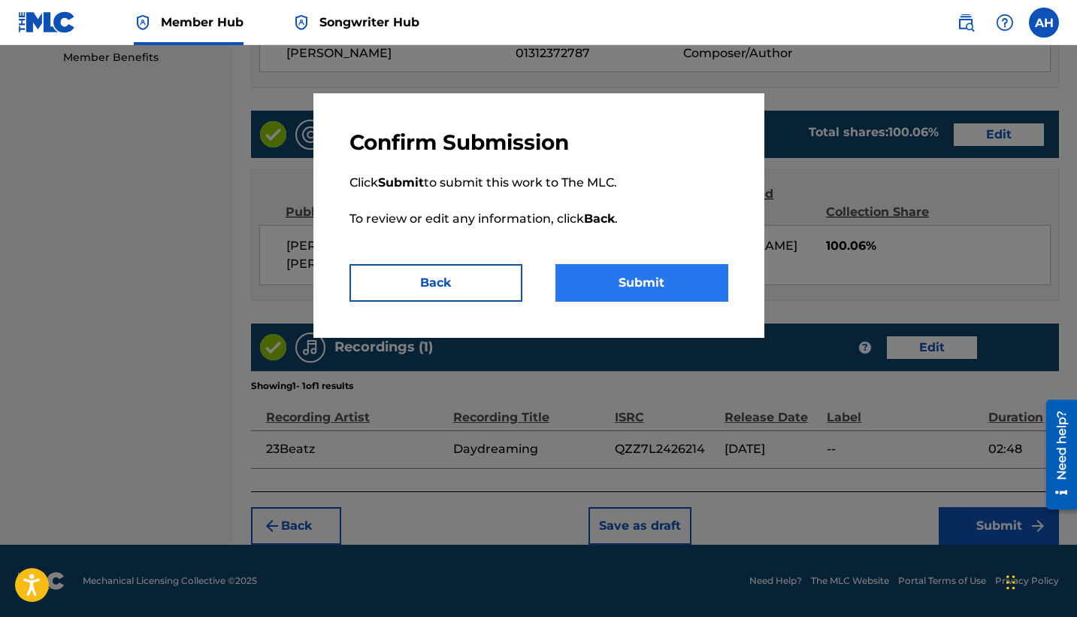
click at [611, 278] on button "Submit" at bounding box center [642, 283] width 173 height 38
click at [609, 285] on button "Submit" at bounding box center [642, 283] width 173 height 38
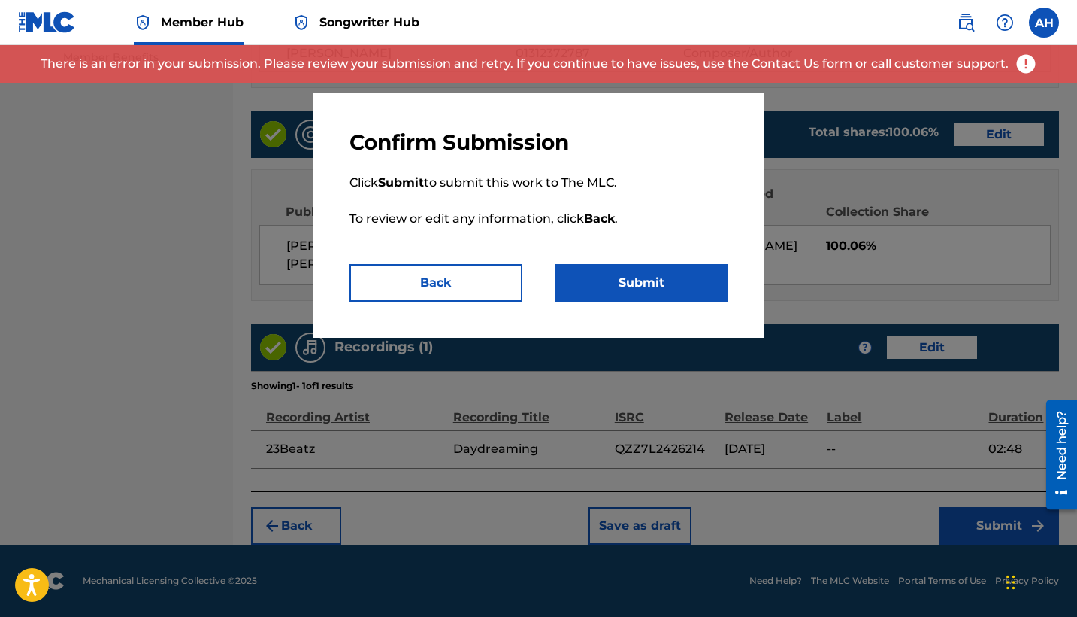
click at [922, 62] on img at bounding box center [1026, 64] width 23 height 23
click at [922, 65] on img at bounding box center [1026, 64] width 23 height 23
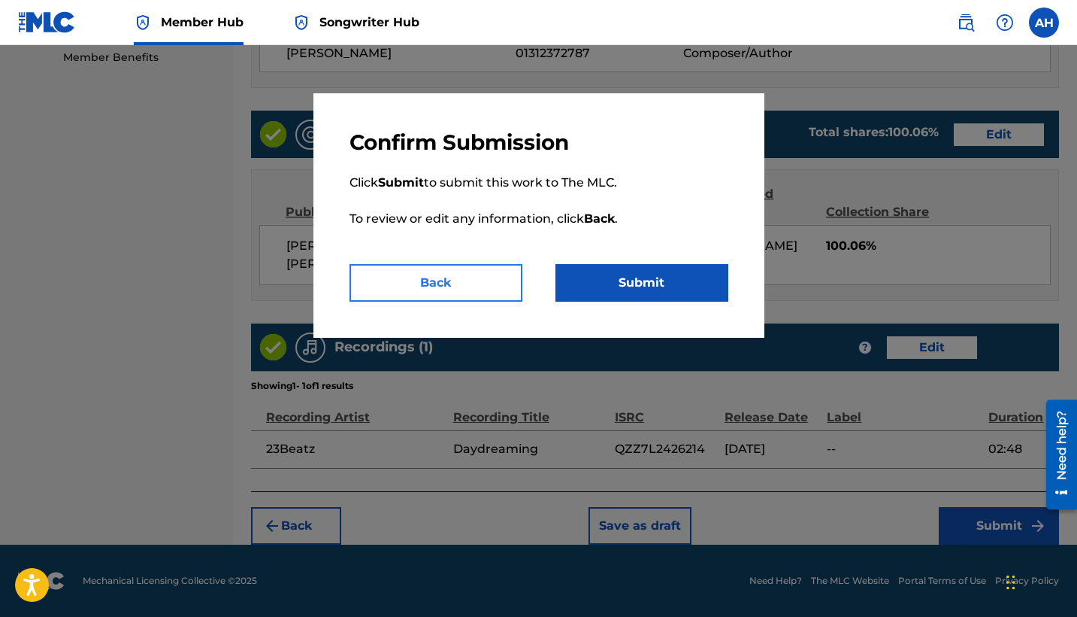
click at [443, 295] on button "Back" at bounding box center [436, 283] width 173 height 38
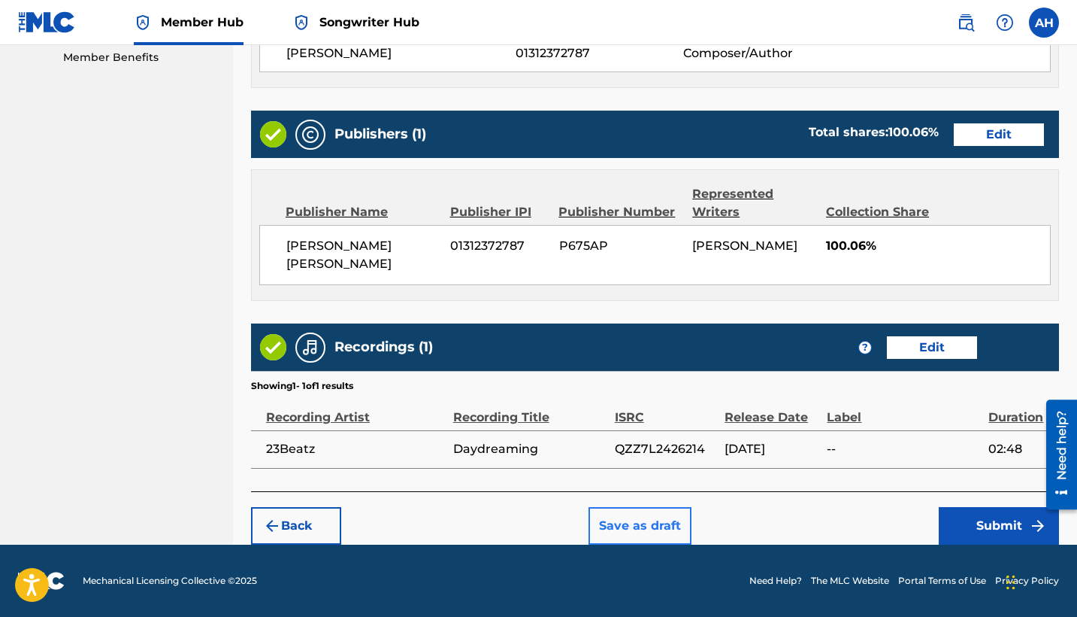
click at [649, 526] on button "Save as draft" at bounding box center [640, 526] width 103 height 38
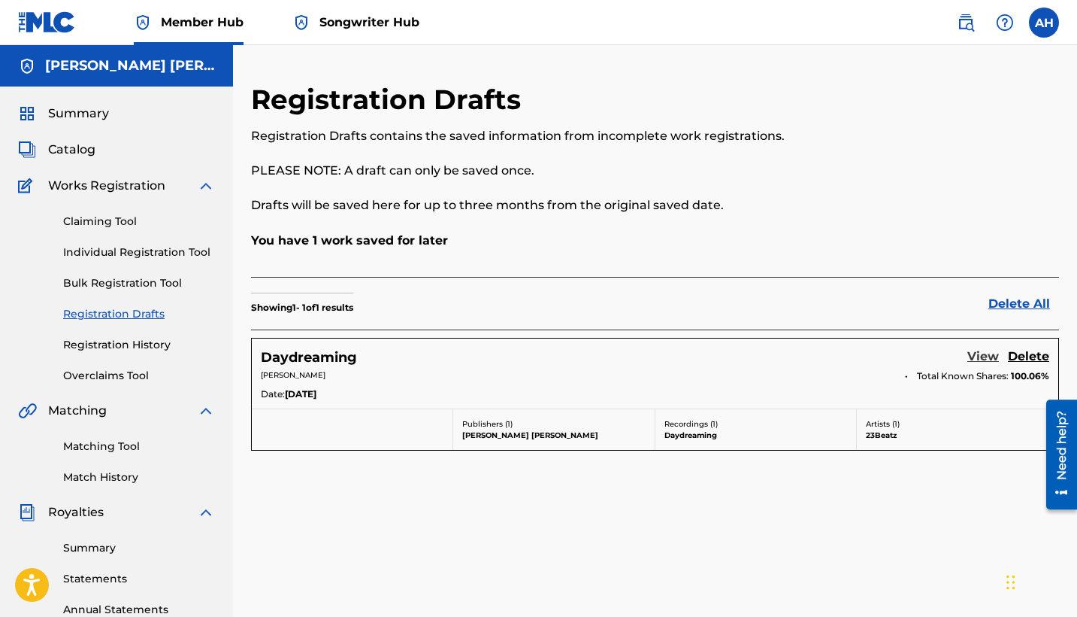
click at [922, 350] on link "View" at bounding box center [984, 357] width 32 height 20
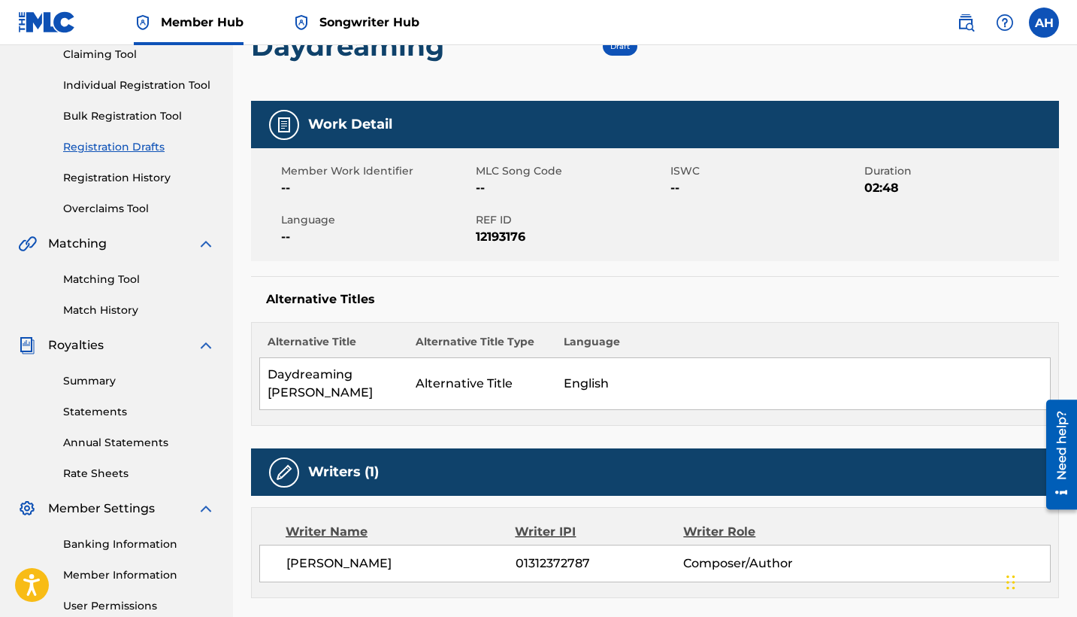
scroll to position [8, 0]
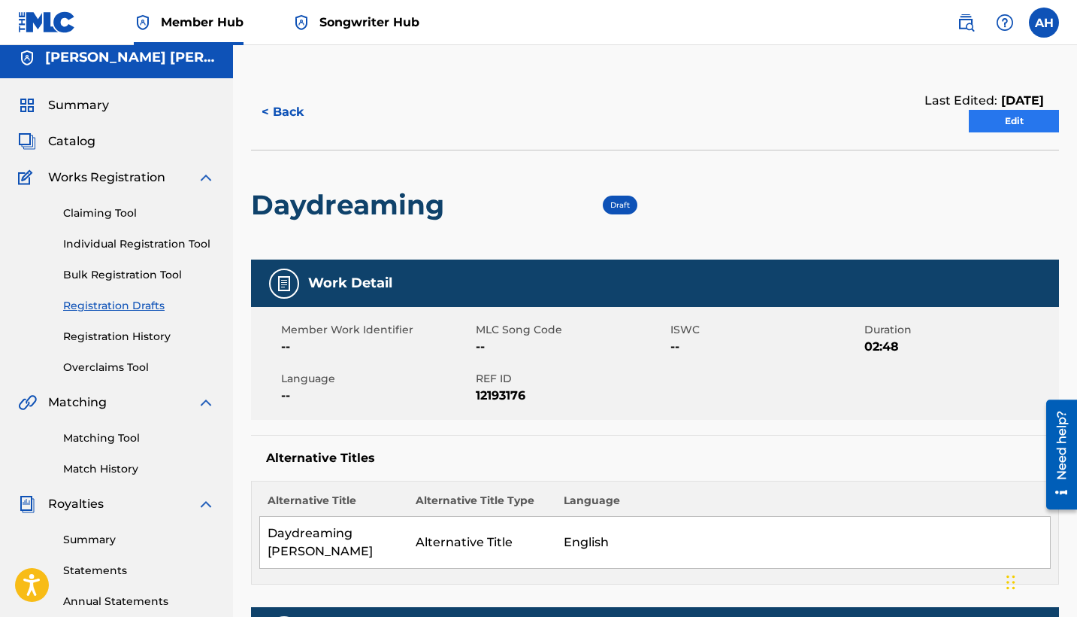
click at [922, 118] on link "Edit" at bounding box center [1014, 121] width 90 height 23
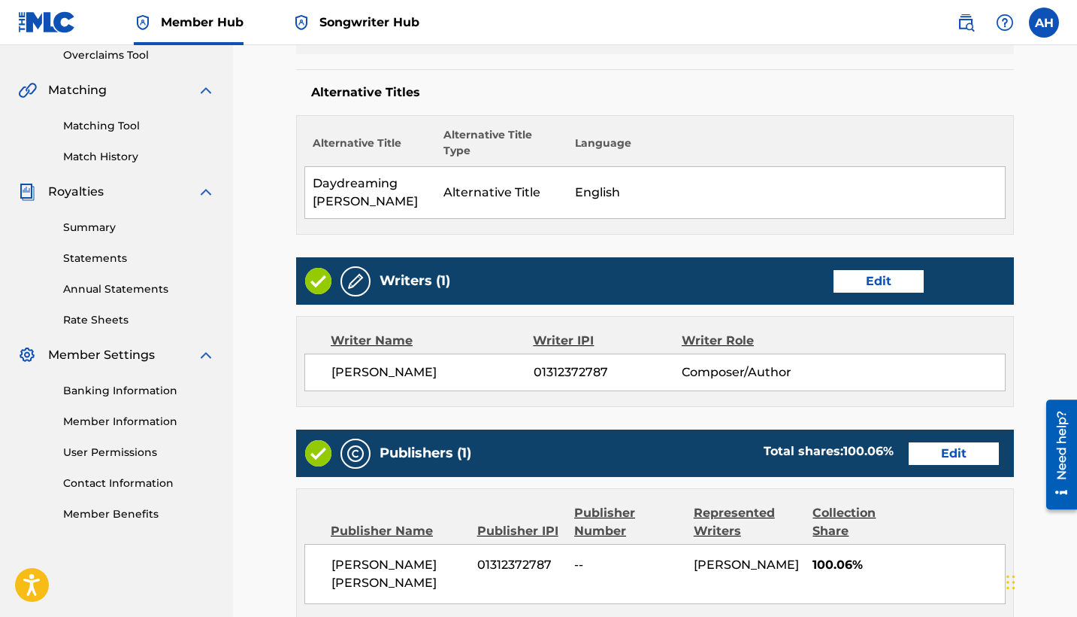
scroll to position [323, 0]
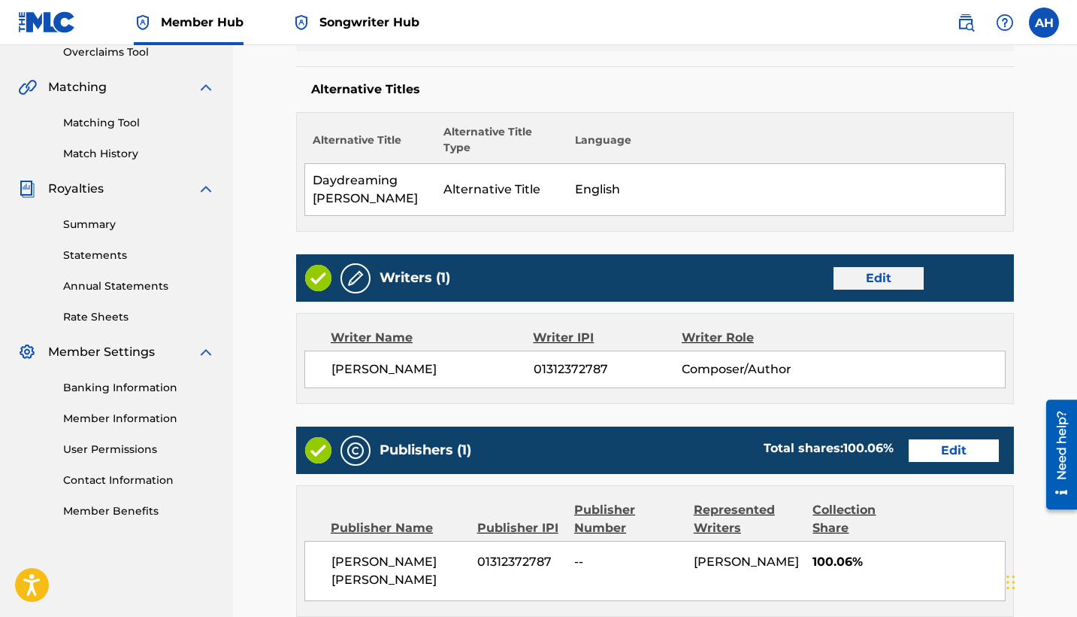
click at [877, 283] on link "Edit" at bounding box center [879, 278] width 90 height 23
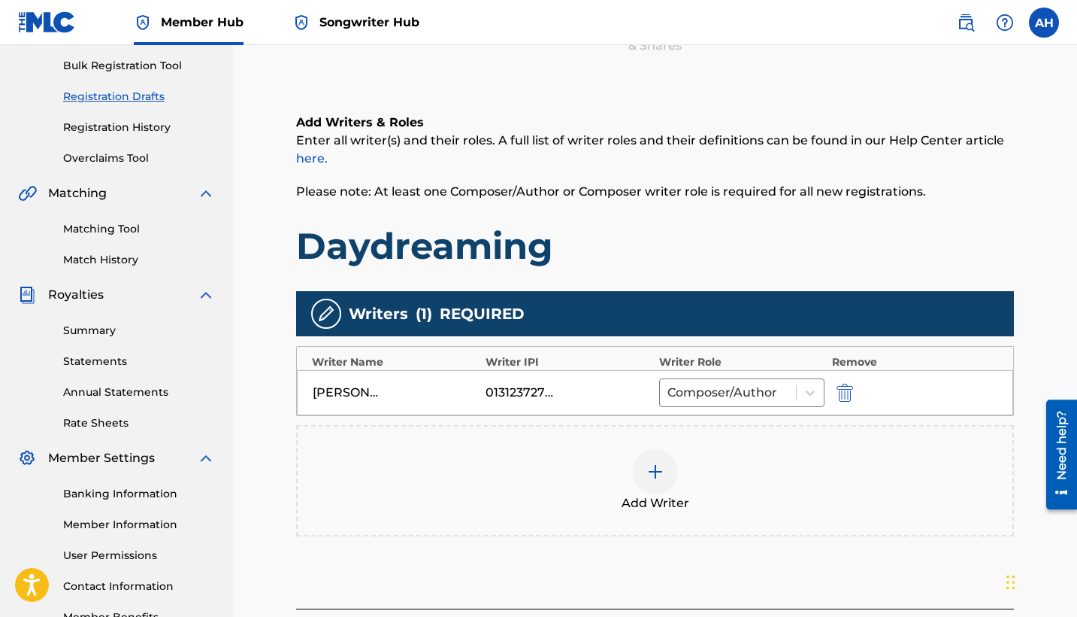
scroll to position [241, 0]
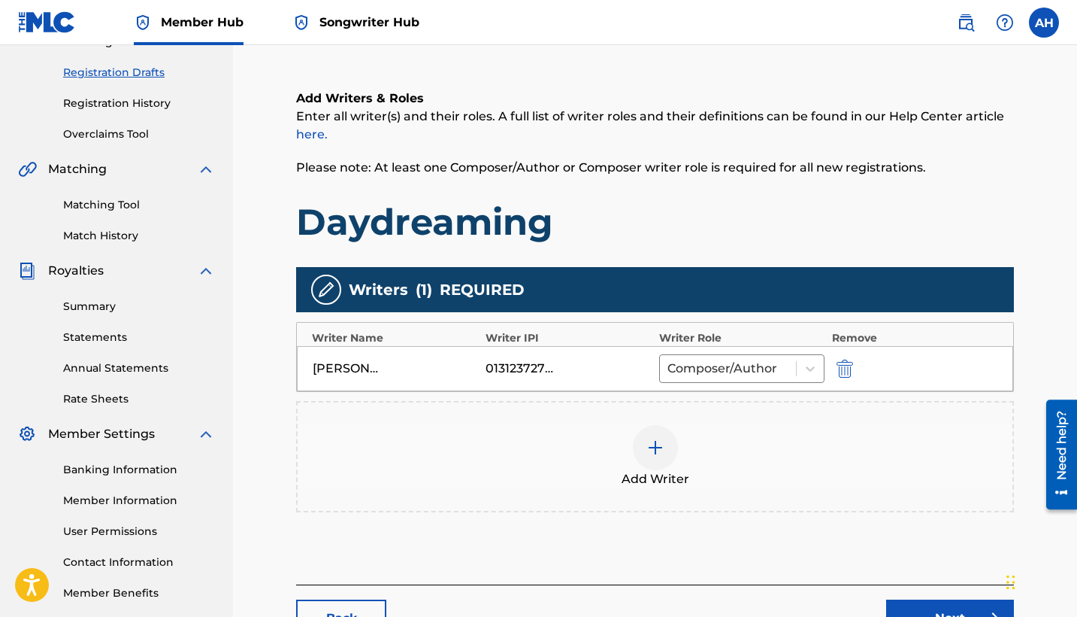
click at [660, 435] on div at bounding box center [655, 447] width 45 height 45
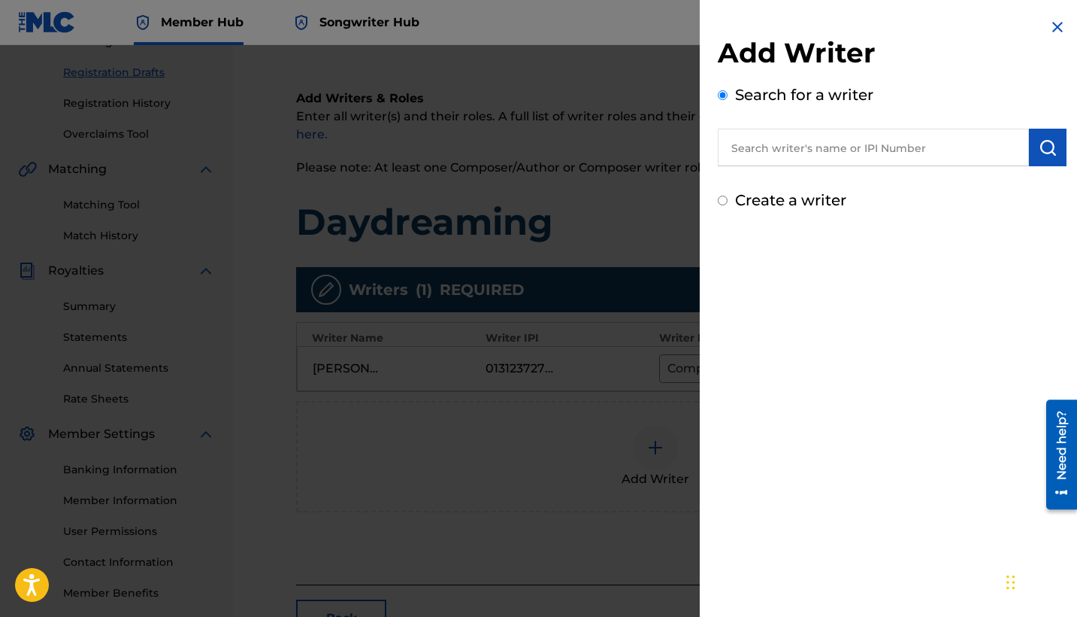
click at [828, 153] on input "text" at bounding box center [873, 148] width 311 height 38
click at [720, 201] on input "Create a writer" at bounding box center [723, 200] width 10 height 10
radio input "false"
radio input "true"
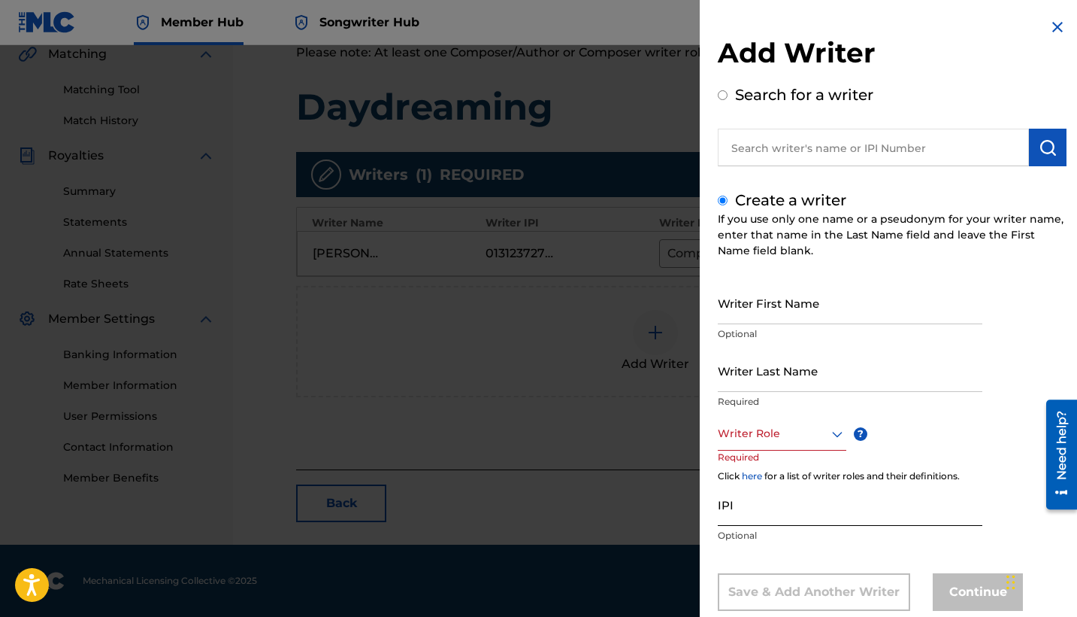
scroll to position [326, 0]
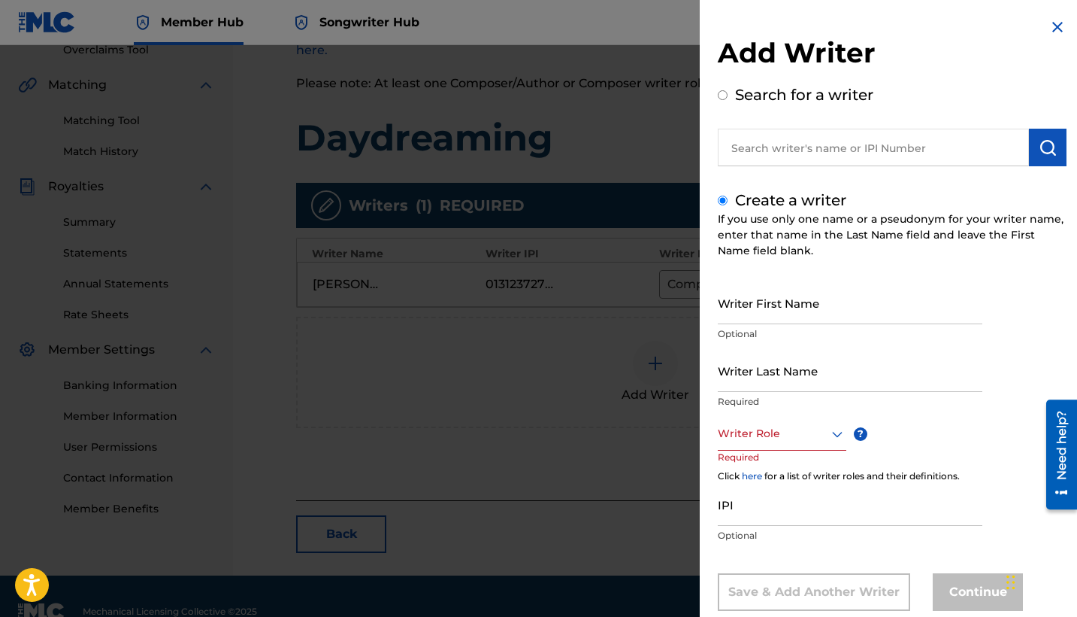
click at [922, 25] on img at bounding box center [1058, 27] width 18 height 18
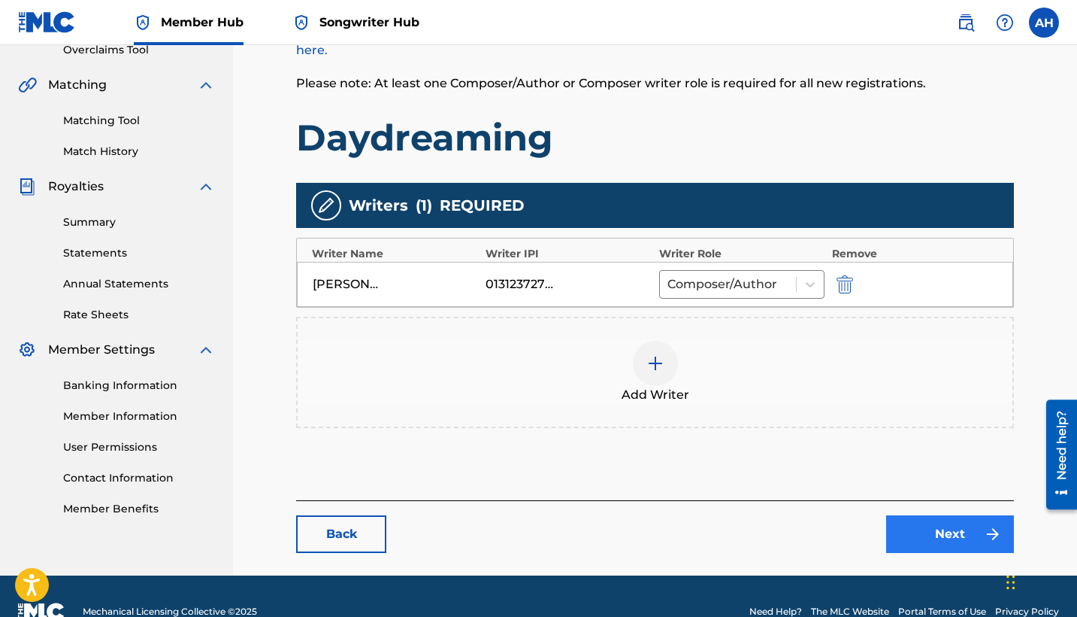
click at [922, 539] on button "Next" at bounding box center [950, 534] width 128 height 38
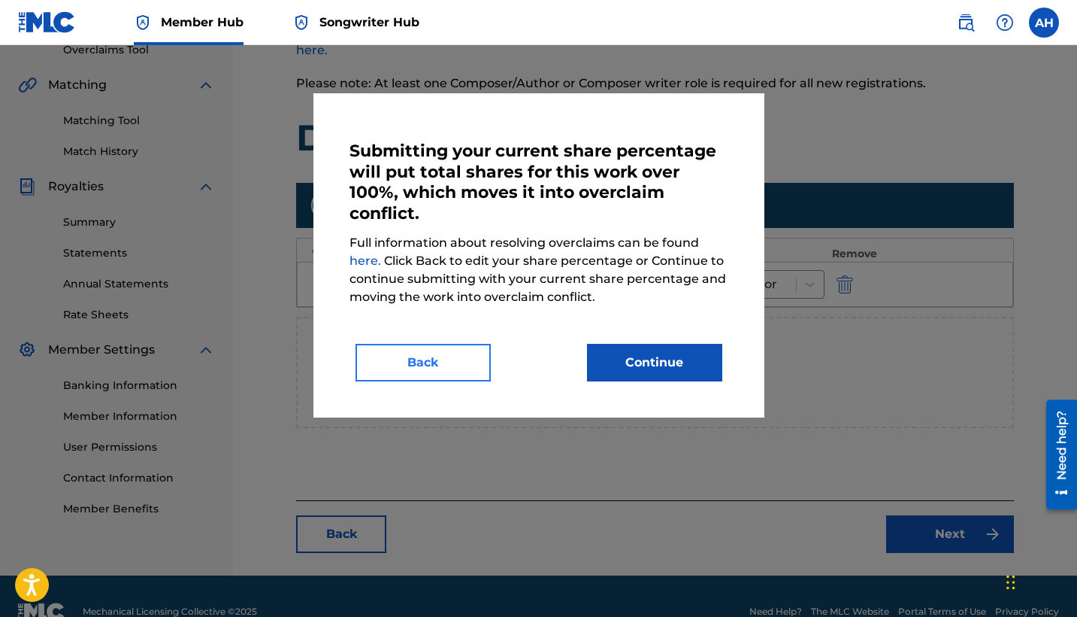
click at [431, 362] on button "Back" at bounding box center [423, 363] width 135 height 38
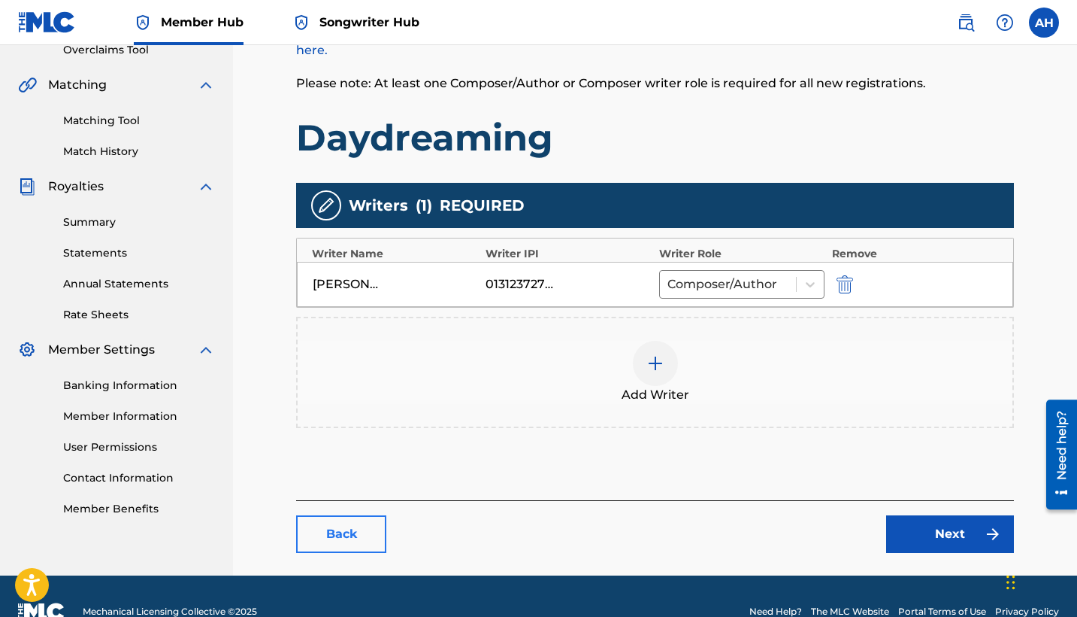
click at [347, 524] on link "Back" at bounding box center [341, 534] width 90 height 38
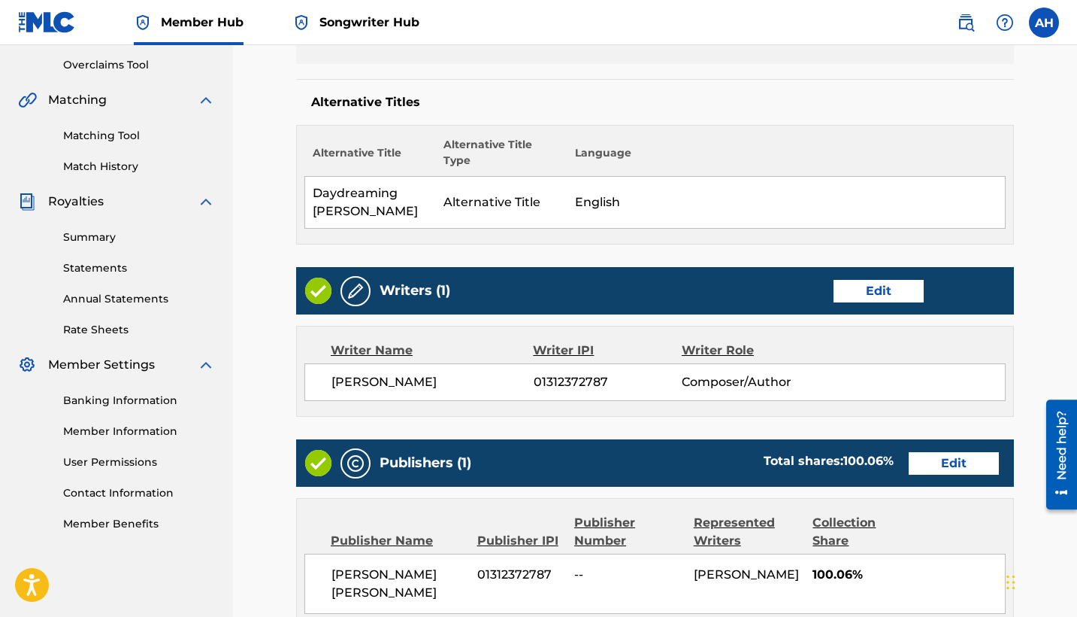
scroll to position [628, 0]
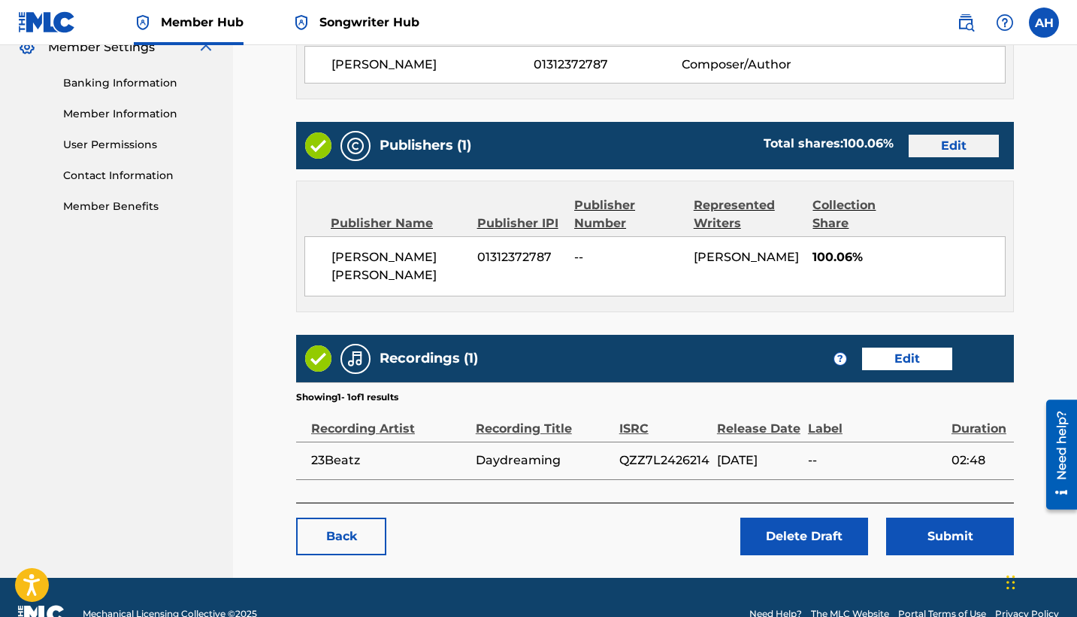
click at [922, 140] on link "Edit" at bounding box center [954, 146] width 90 height 23
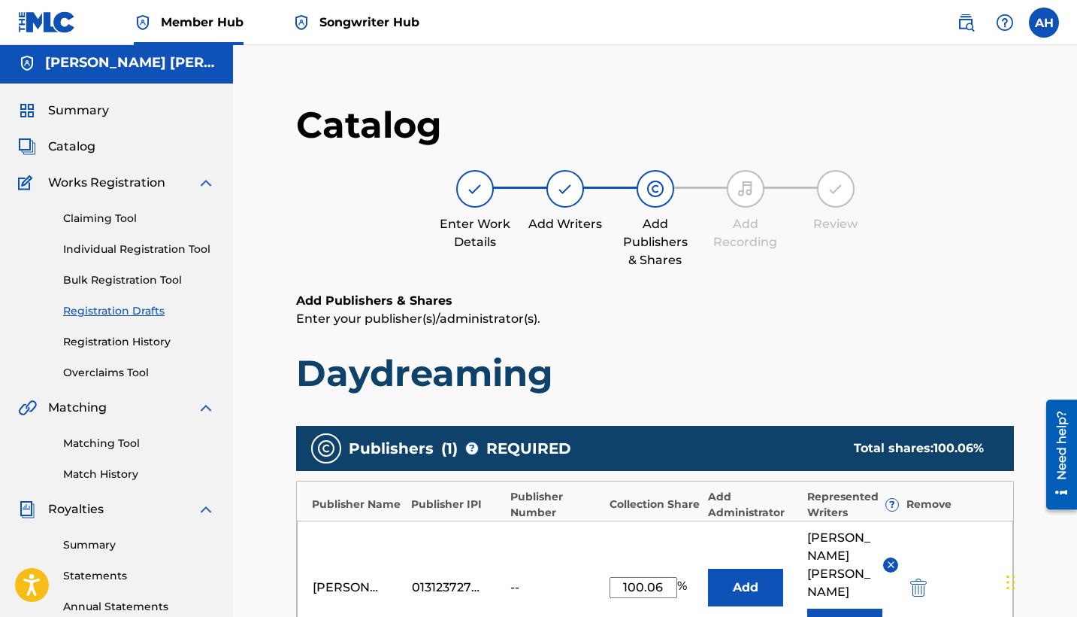
scroll to position [141, 0]
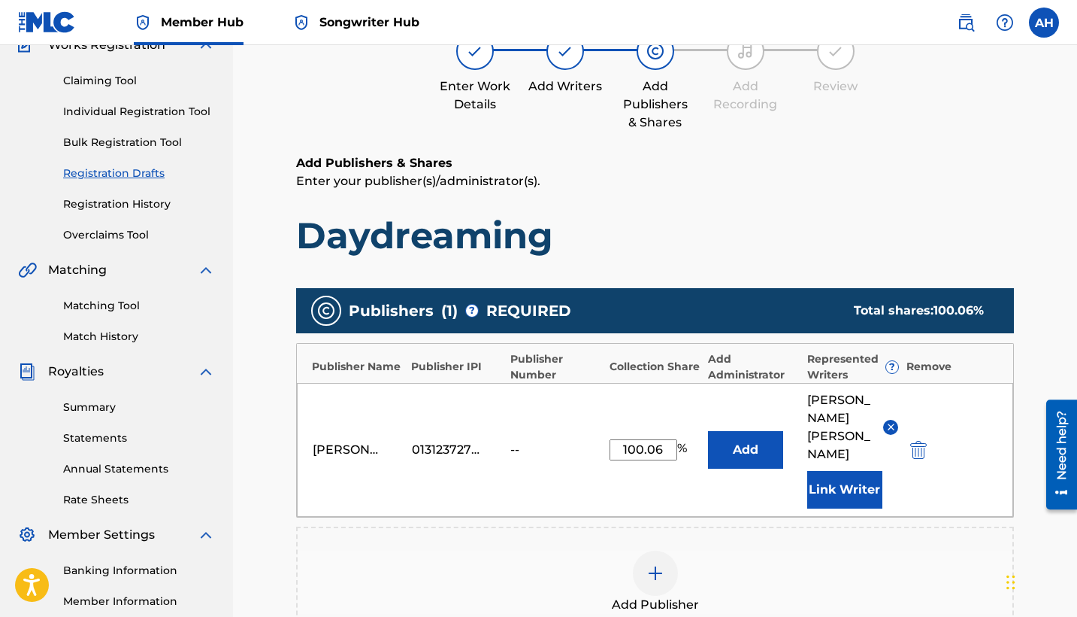
click at [663, 439] on input "100.06" at bounding box center [644, 449] width 68 height 21
type input "100"
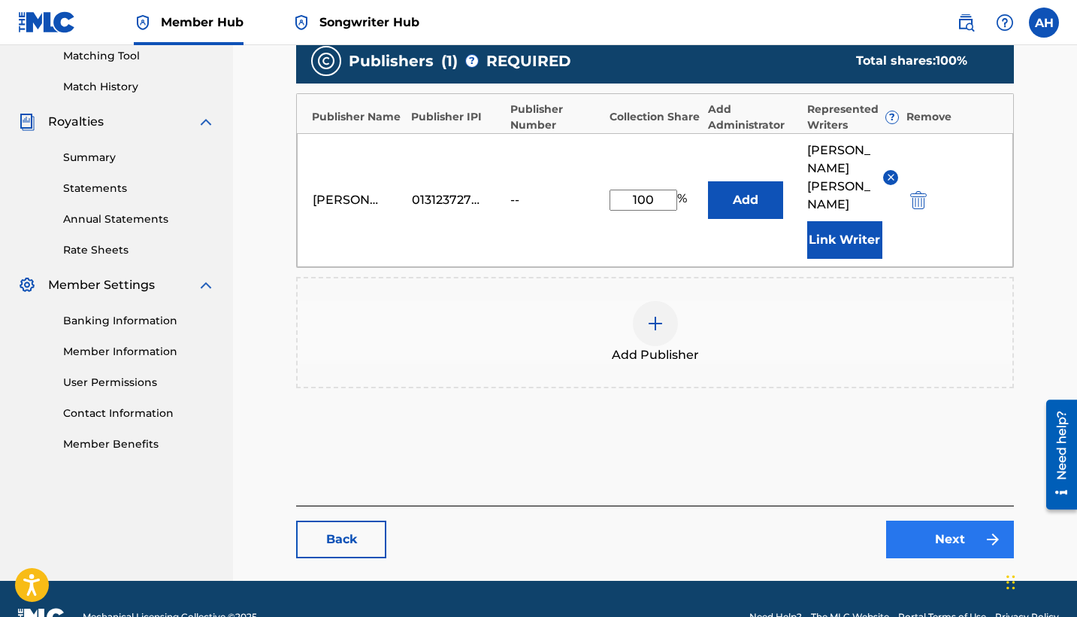
click at [922, 520] on link "Next" at bounding box center [950, 539] width 128 height 38
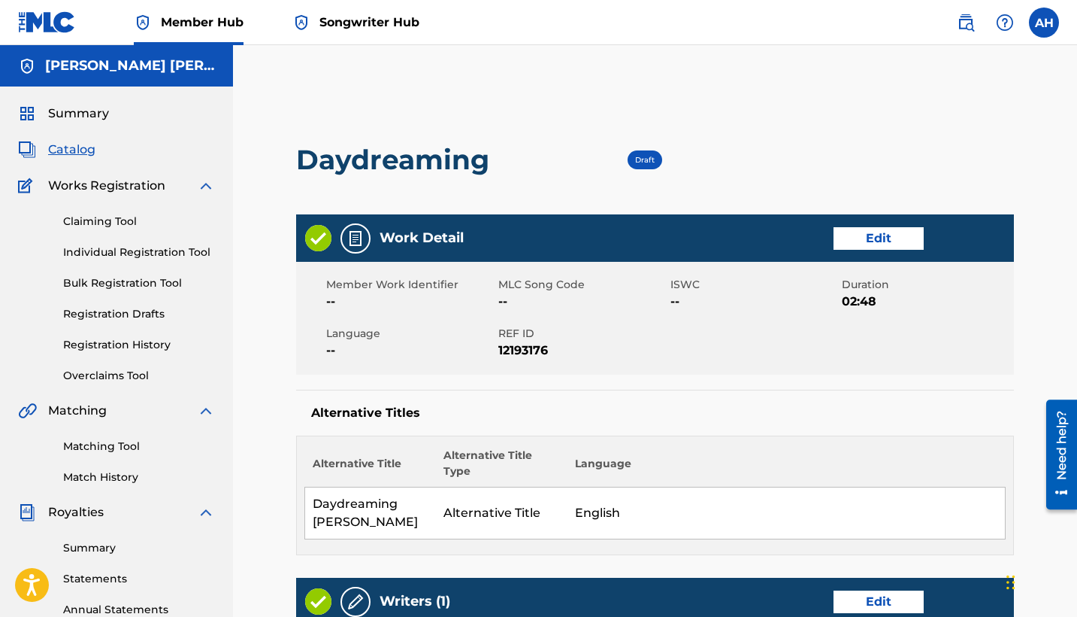
scroll to position [661, 0]
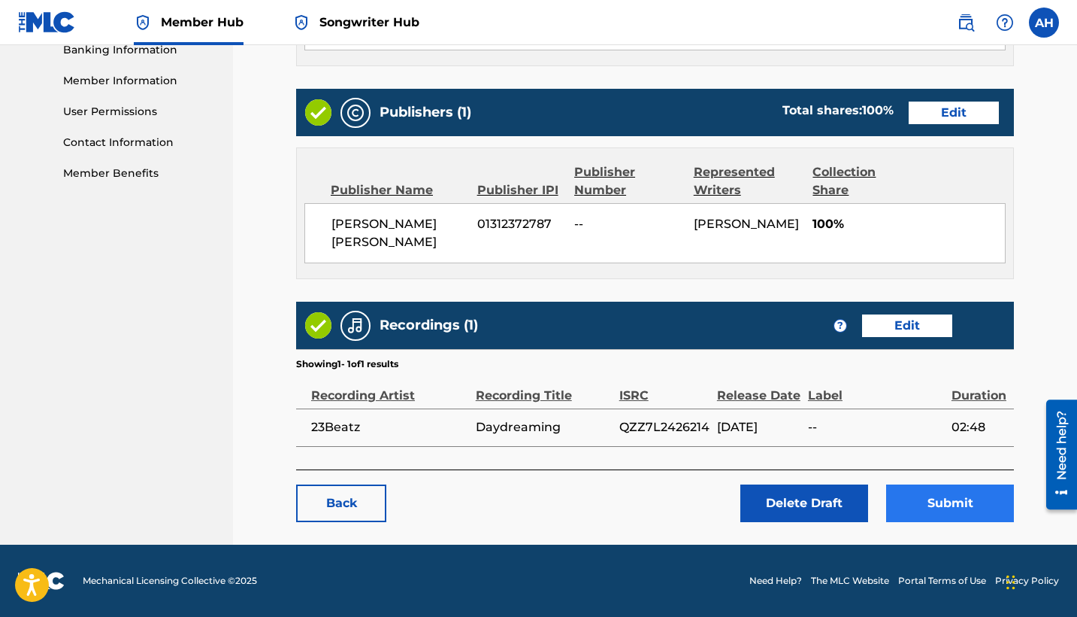
click at [922, 496] on button "Submit" at bounding box center [950, 503] width 128 height 38
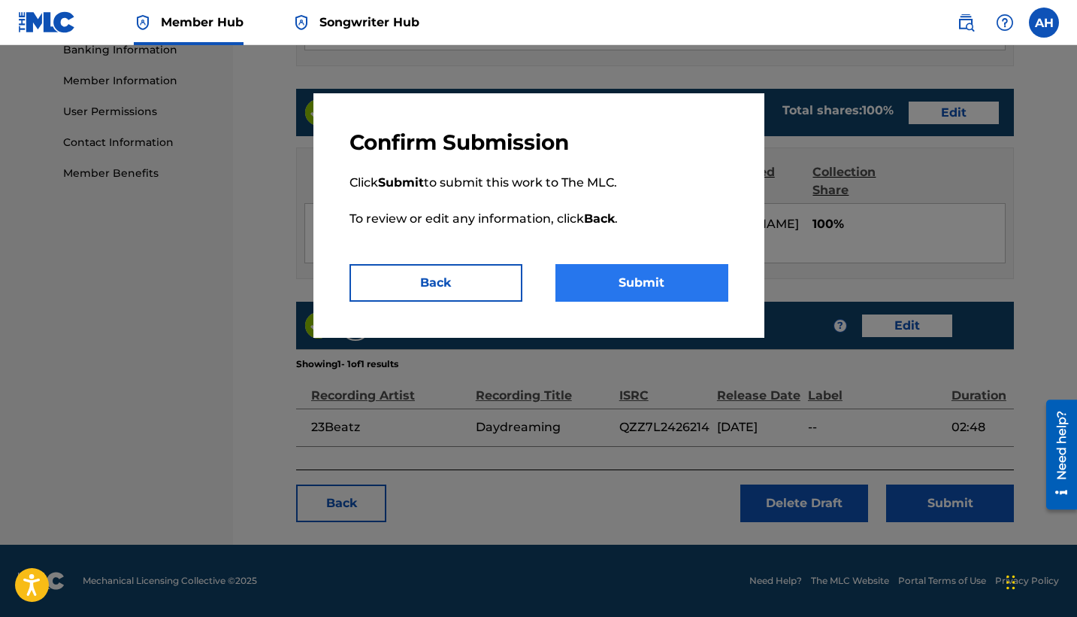
click at [626, 283] on button "Submit" at bounding box center [642, 283] width 173 height 38
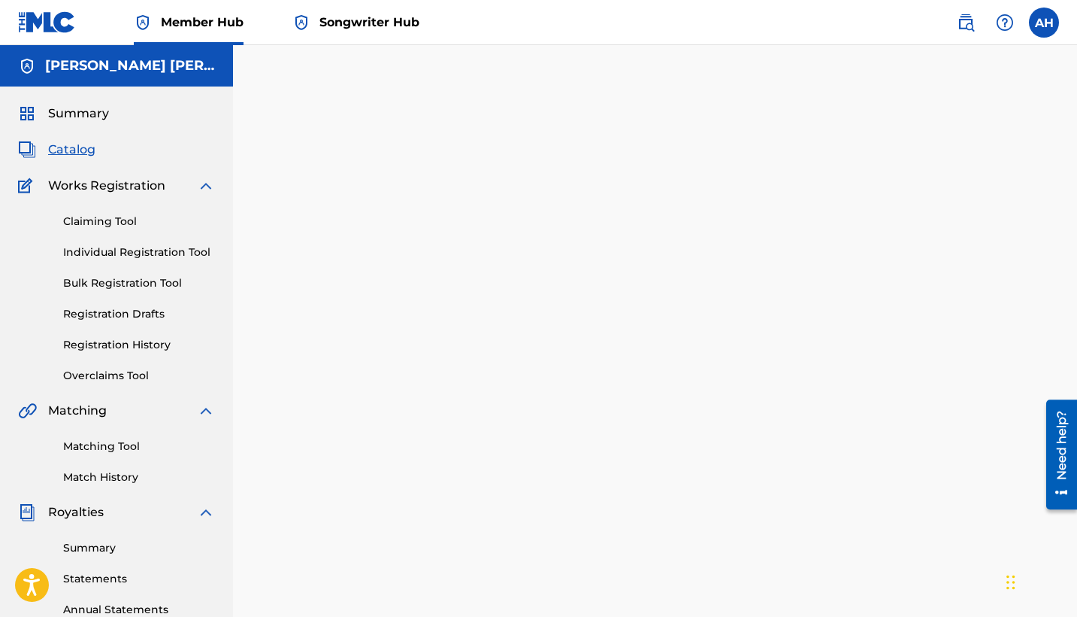
click at [78, 145] on span "Catalog" at bounding box center [71, 150] width 47 height 18
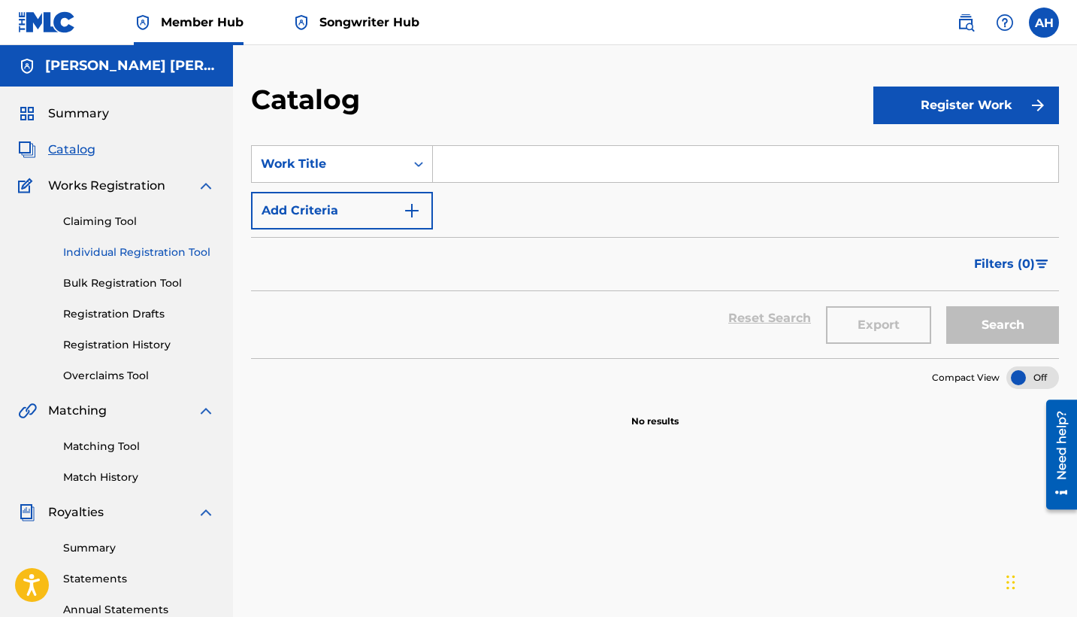
click at [141, 253] on link "Individual Registration Tool" at bounding box center [139, 252] width 152 height 16
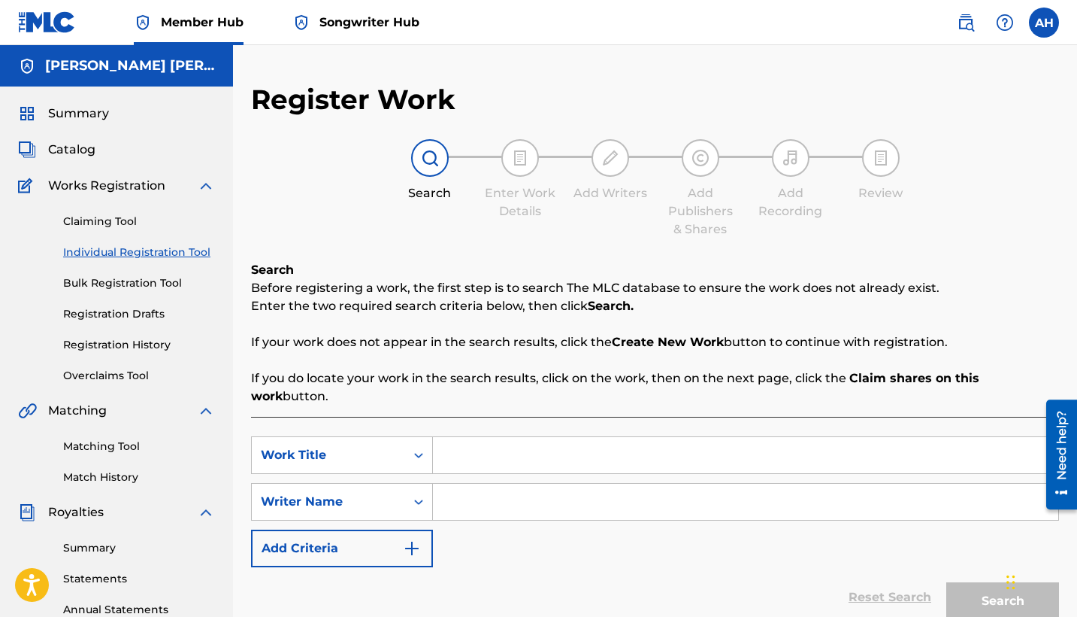
scroll to position [278, 0]
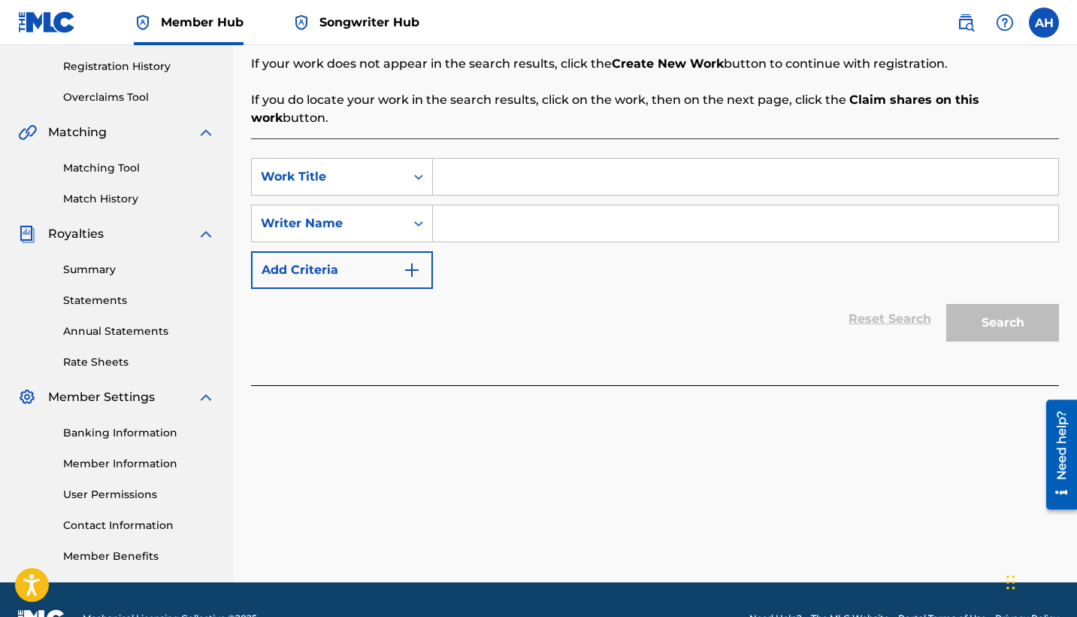
click at [524, 159] on input "Search Form" at bounding box center [746, 177] width 626 height 36
type input "gjk"
click at [530, 205] on input "Search Form" at bounding box center [746, 223] width 626 height 36
type input "bh"
click at [922, 310] on button "Search" at bounding box center [1003, 323] width 113 height 38
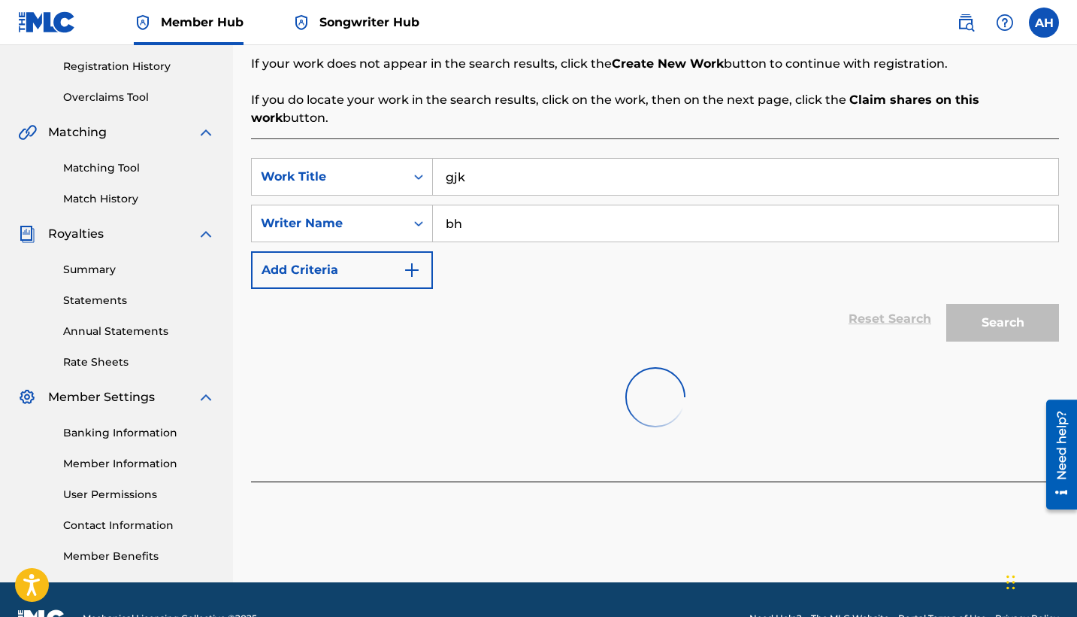
scroll to position [316, 0]
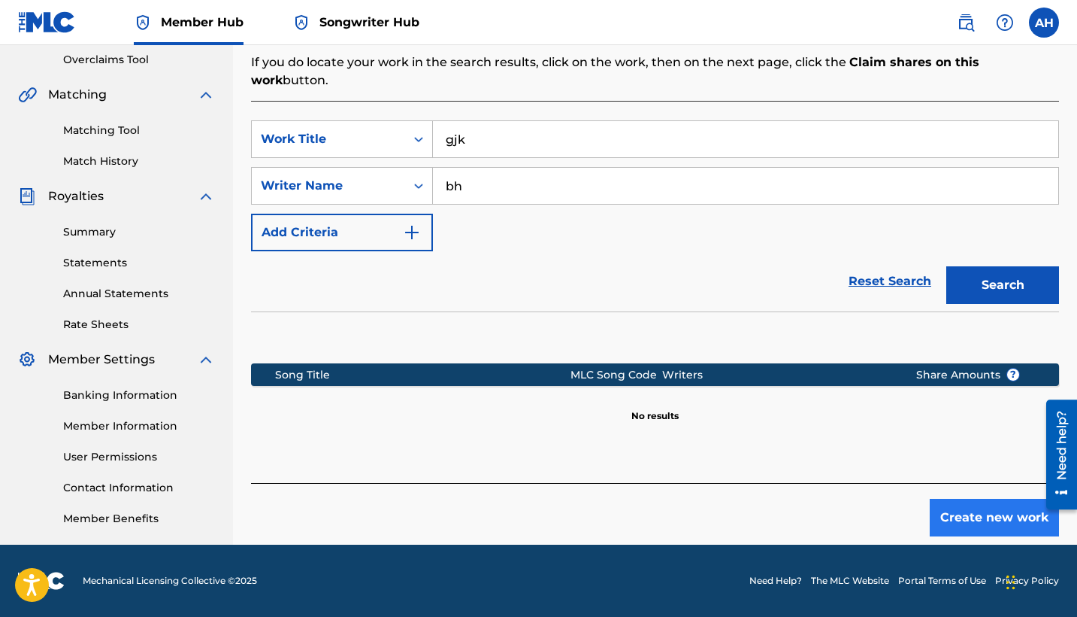
click at [922, 511] on button "Create new work" at bounding box center [994, 517] width 129 height 38
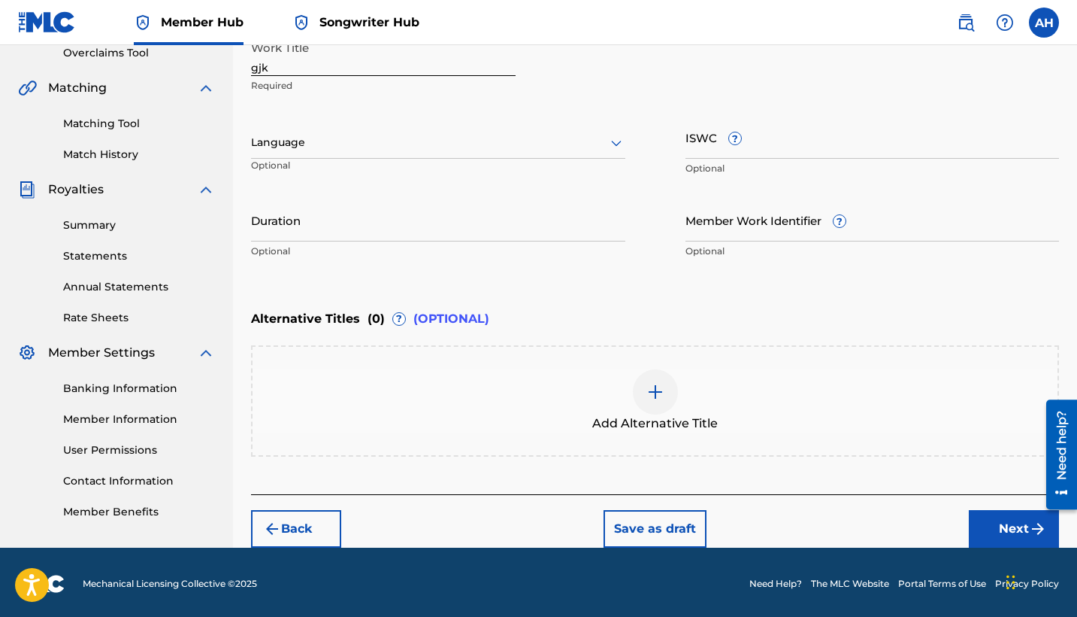
scroll to position [207, 0]
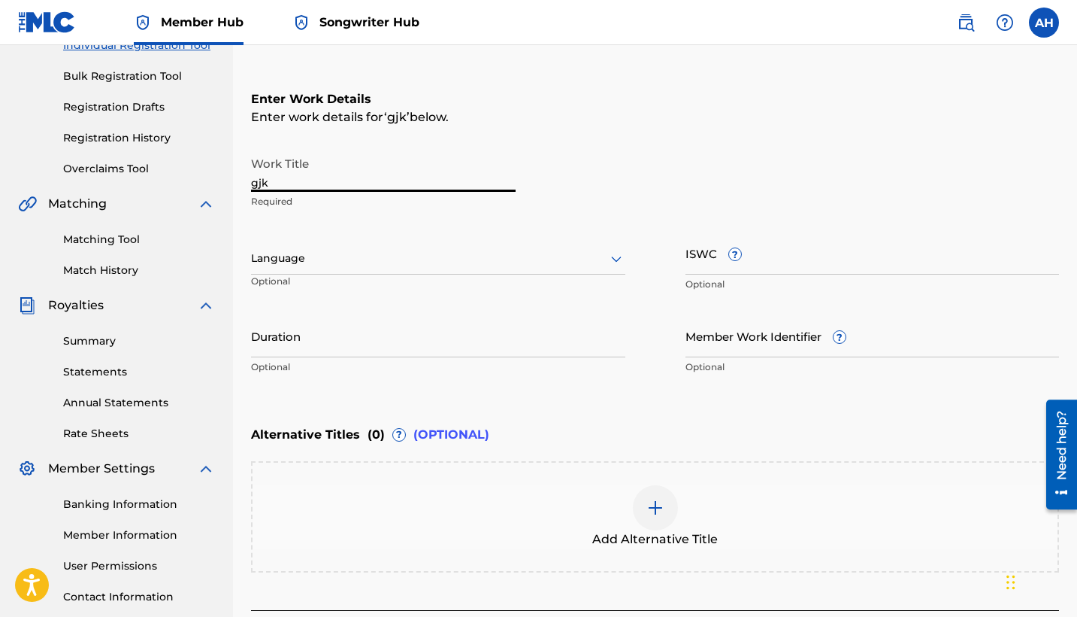
drag, startPoint x: 426, startPoint y: 185, endPoint x: 218, endPoint y: 171, distance: 208.0
click at [220, 171] on main "[PERSON_NAME] [PERSON_NAME] Summary Catalog Works Registration Claiming Tool In…" at bounding box center [538, 250] width 1077 height 825
type input "Oh Ard"
drag, startPoint x: 201, startPoint y: 188, endPoint x: 189, endPoint y: 184, distance: 11.9
click at [189, 184] on main "[PERSON_NAME] [PERSON_NAME] Summary Catalog Works Registration Claiming Tool In…" at bounding box center [538, 250] width 1077 height 825
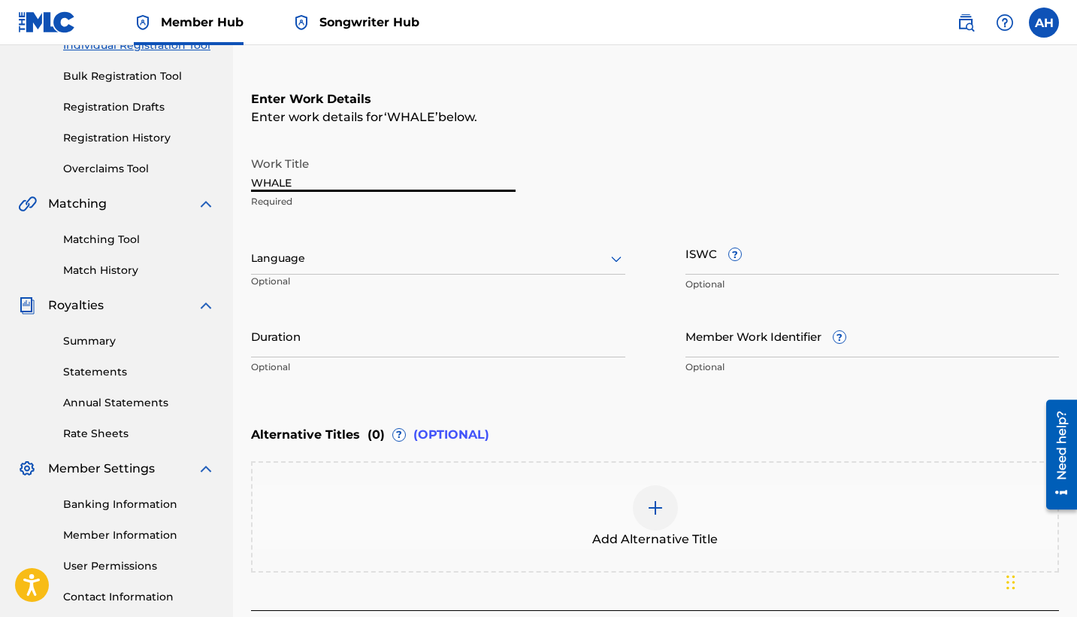
type input "WHALE"
click at [332, 256] on div at bounding box center [438, 258] width 374 height 19
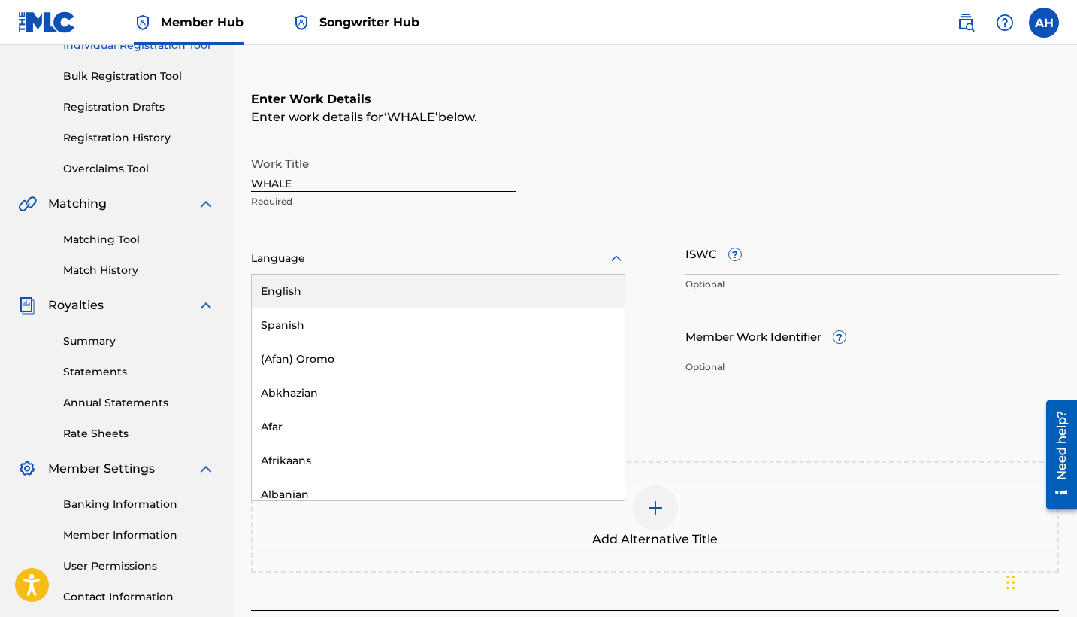
click at [308, 294] on div "English" at bounding box center [438, 291] width 373 height 34
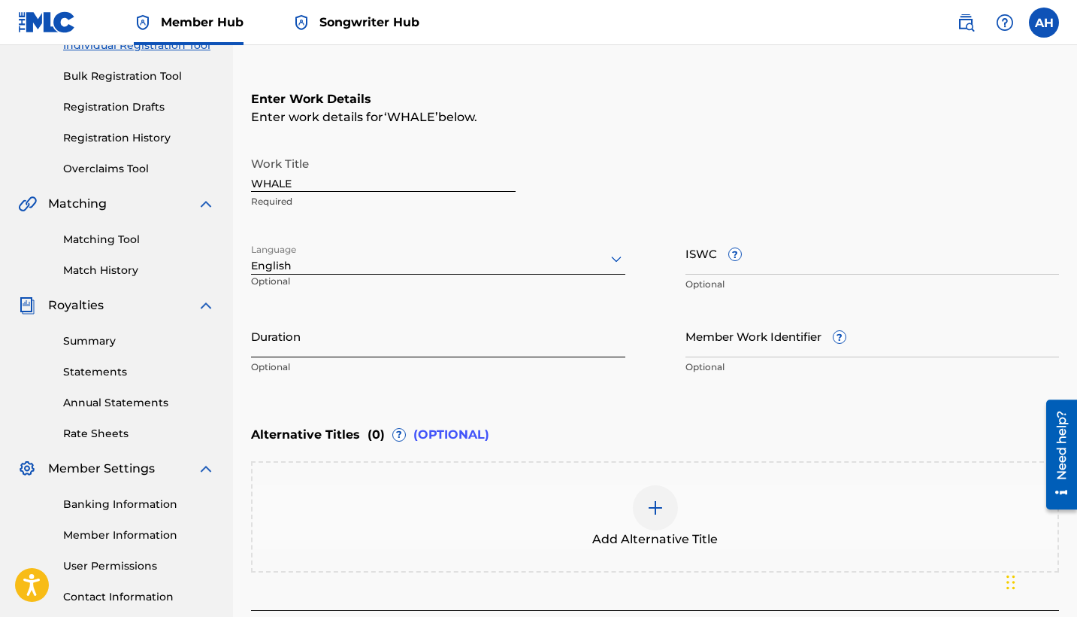
click at [306, 345] on input "Duration" at bounding box center [438, 335] width 374 height 43
type input "W"
type input "3"
type input "03:39"
drag, startPoint x: 397, startPoint y: 185, endPoint x: 212, endPoint y: 184, distance: 185.0
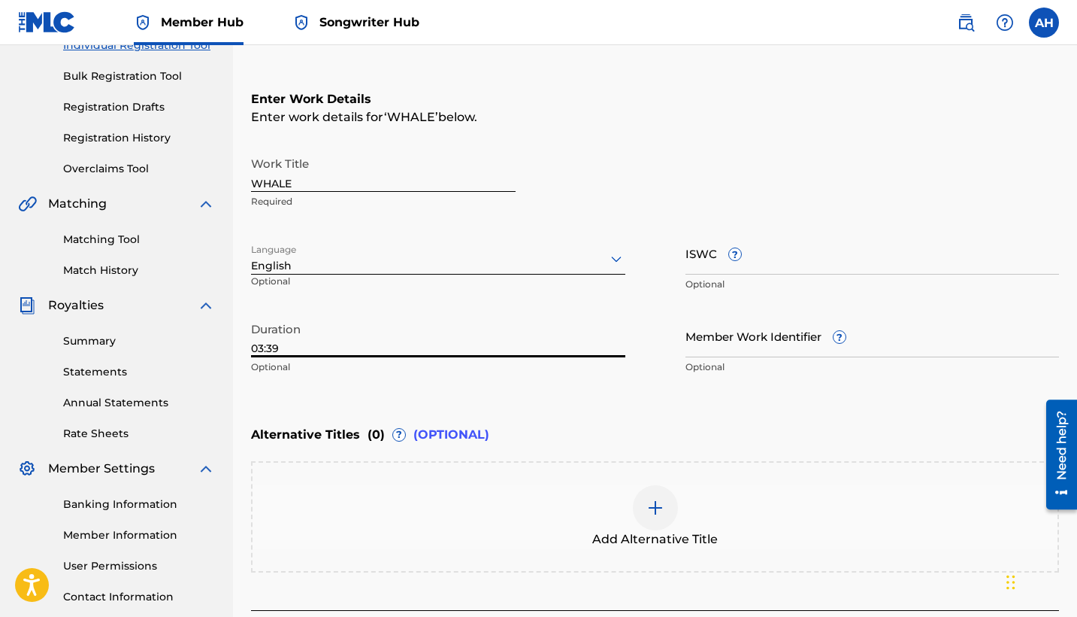
click at [212, 184] on main "[PERSON_NAME] [PERSON_NAME] Summary Catalog Works Registration Claiming Tool In…" at bounding box center [538, 250] width 1077 height 825
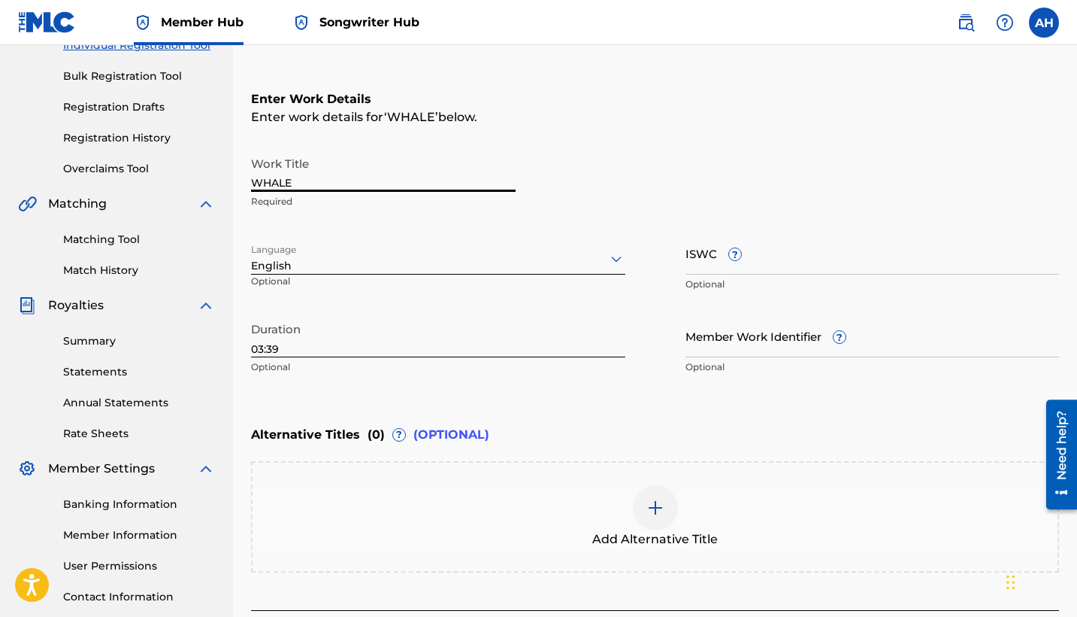
click at [675, 514] on div at bounding box center [655, 507] width 45 height 45
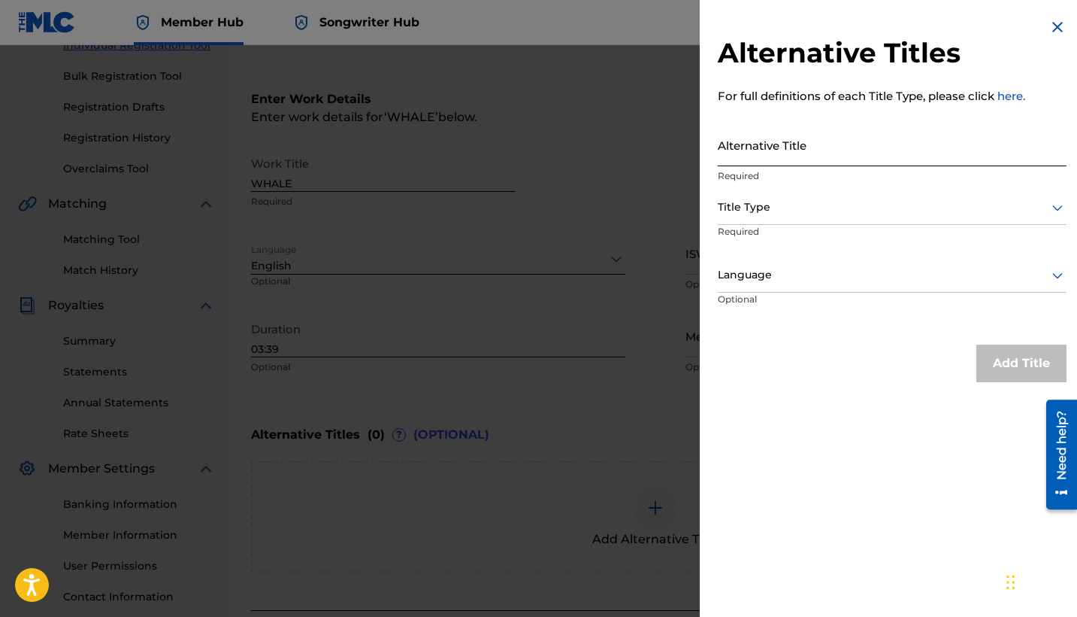
click at [787, 153] on input "Alternative Title" at bounding box center [892, 144] width 349 height 43
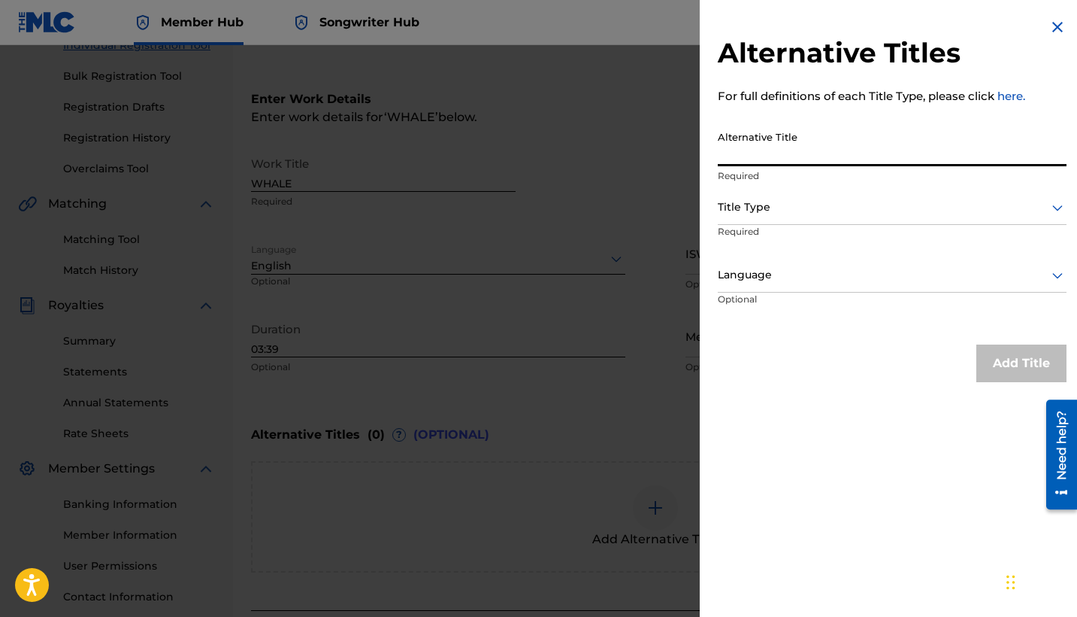
paste input "WHALE"
type input "WHALE FEAT SOUTHSIDE MAR"
click at [881, 211] on div at bounding box center [892, 207] width 349 height 19
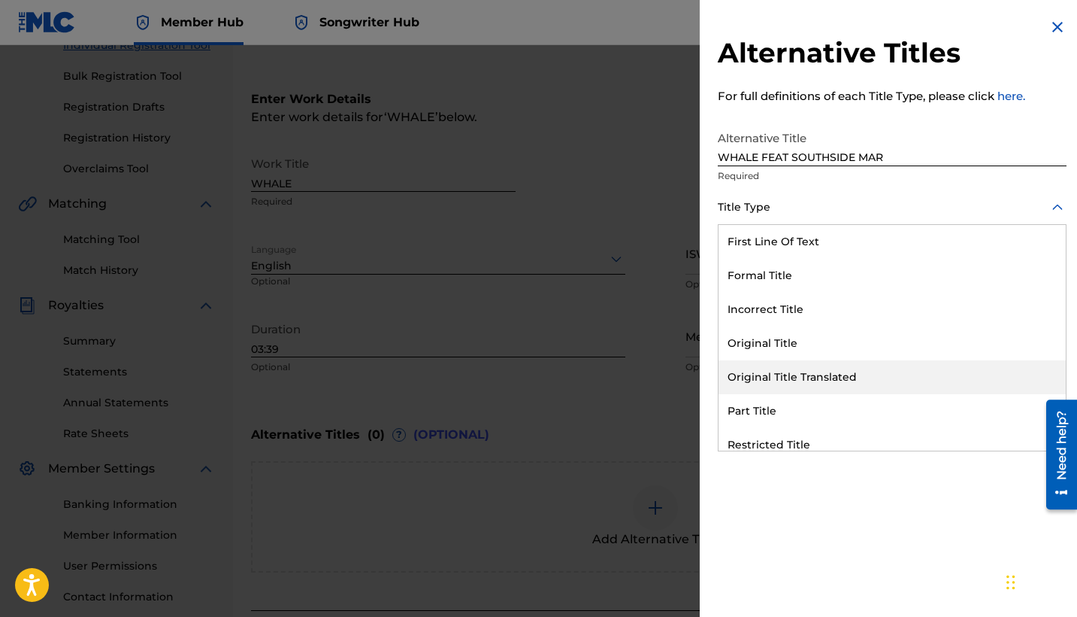
scroll to position [147, 0]
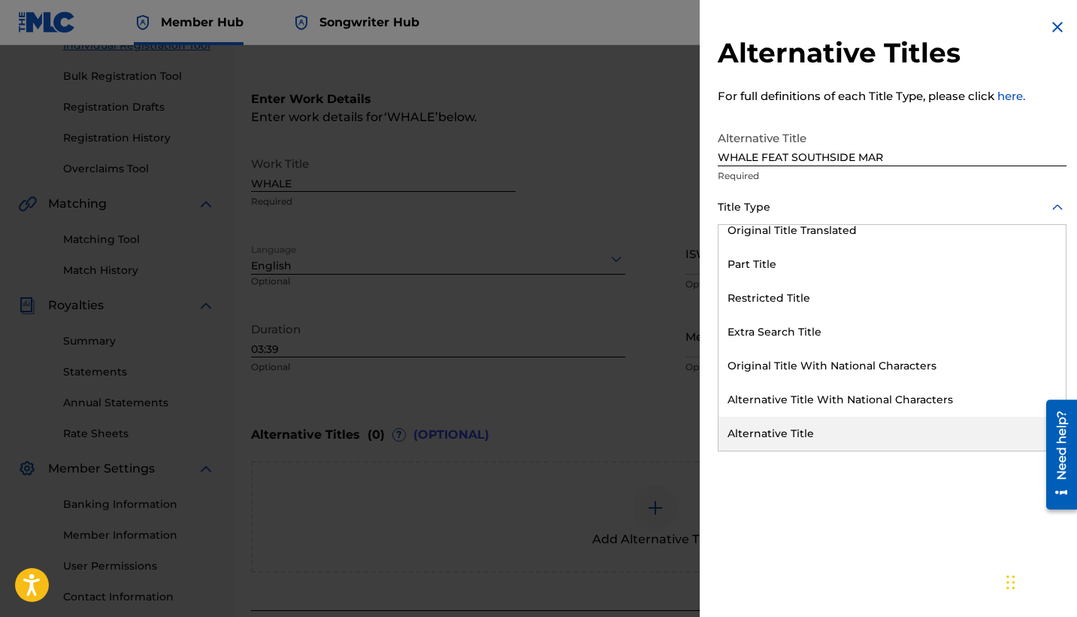
click at [847, 423] on div "Alternative Title" at bounding box center [892, 434] width 347 height 34
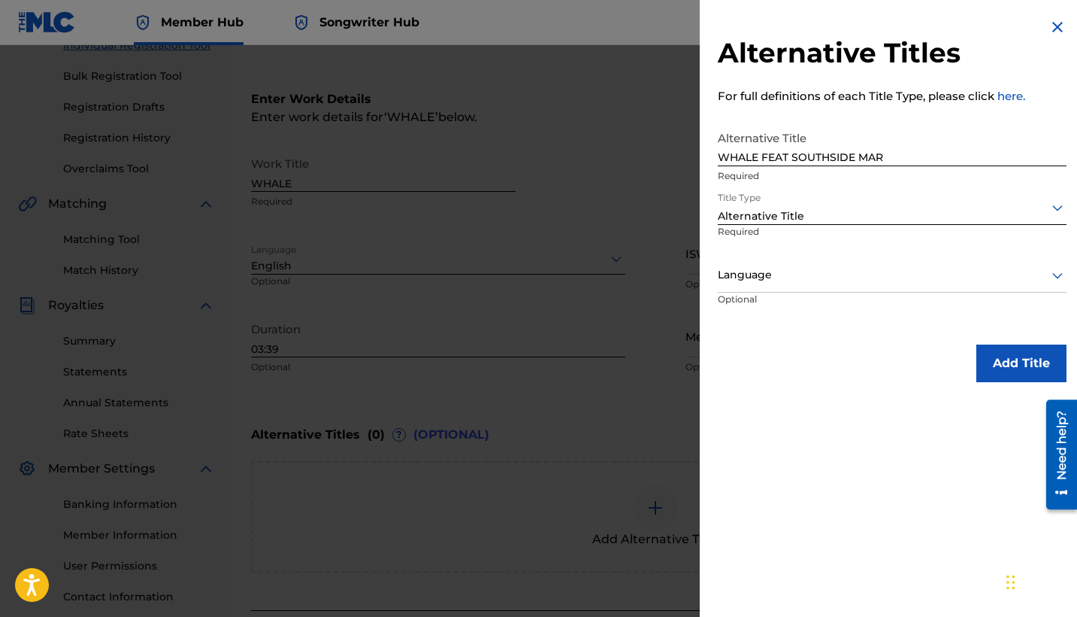
click at [789, 284] on div "Language" at bounding box center [892, 276] width 349 height 34
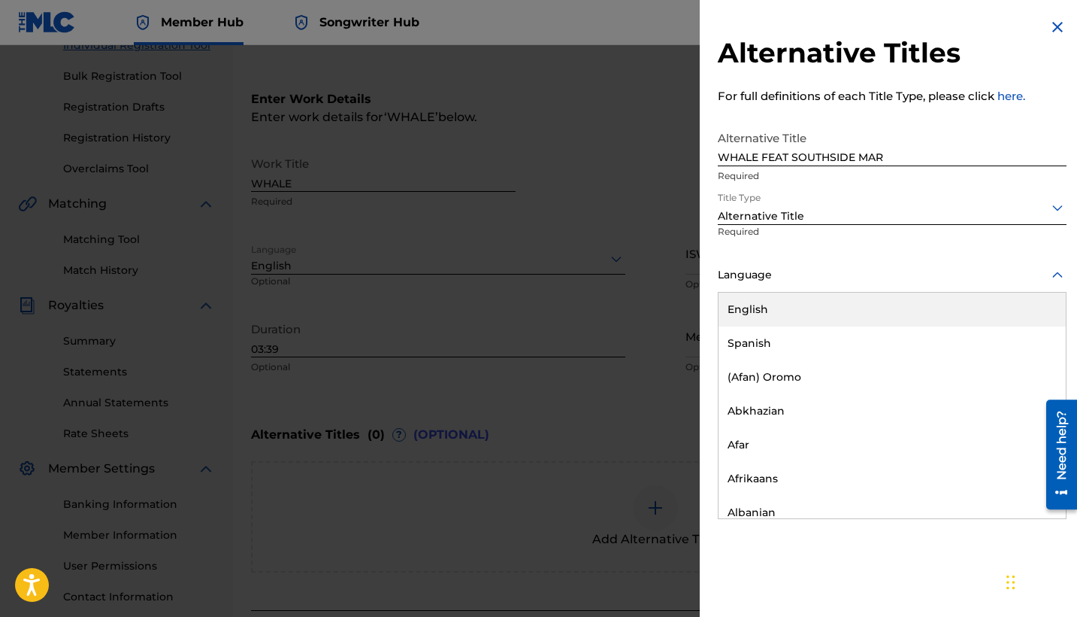
click at [784, 322] on div "English" at bounding box center [892, 309] width 347 height 34
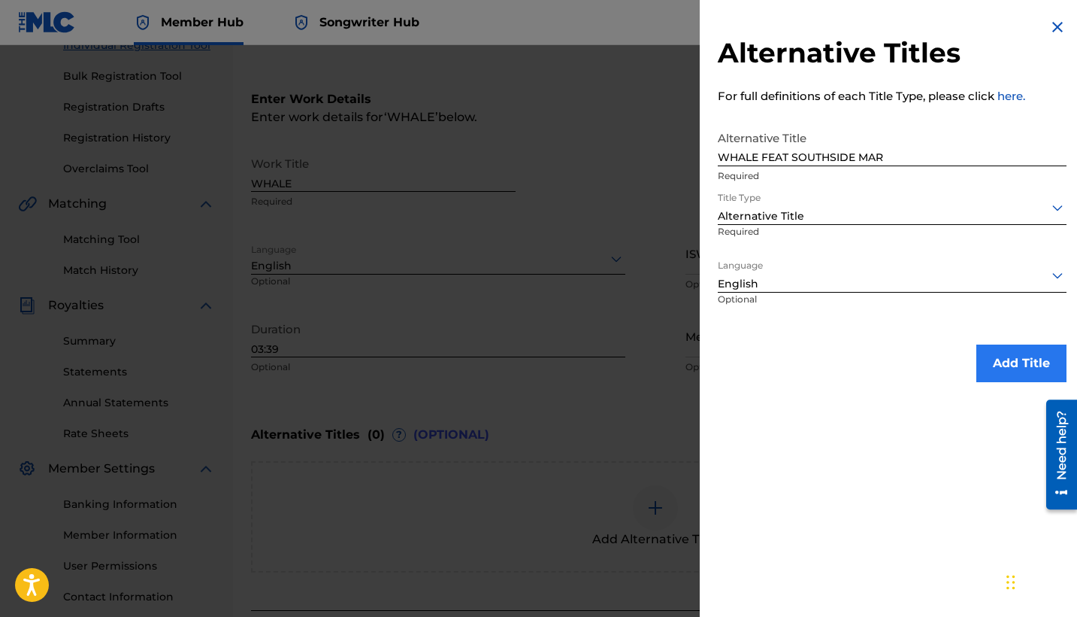
click at [922, 355] on button "Add Title" at bounding box center [1022, 363] width 90 height 38
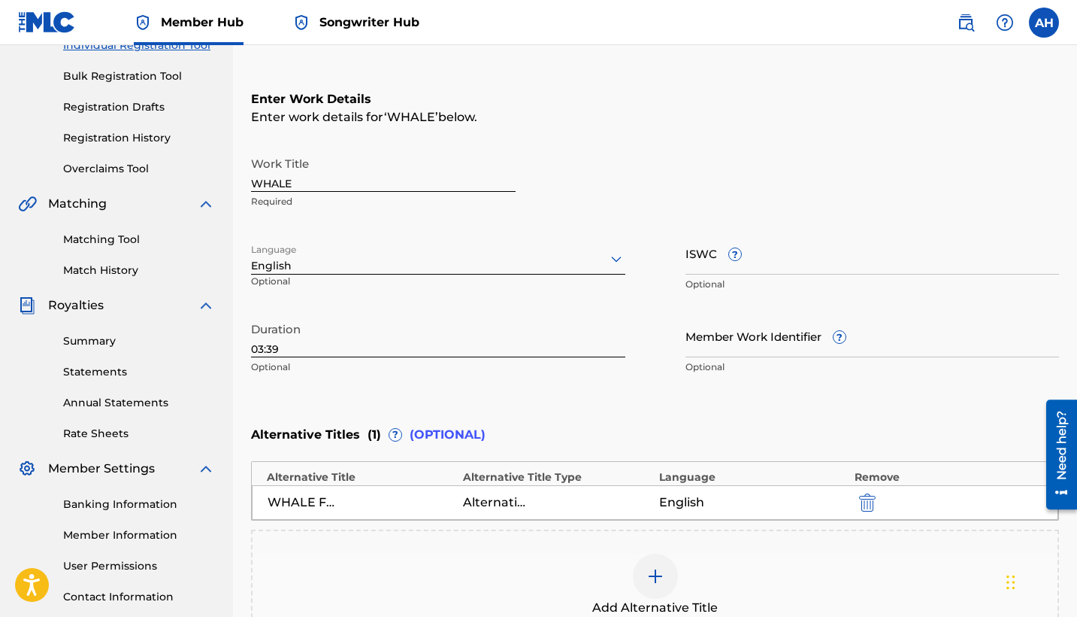
scroll to position [345, 0]
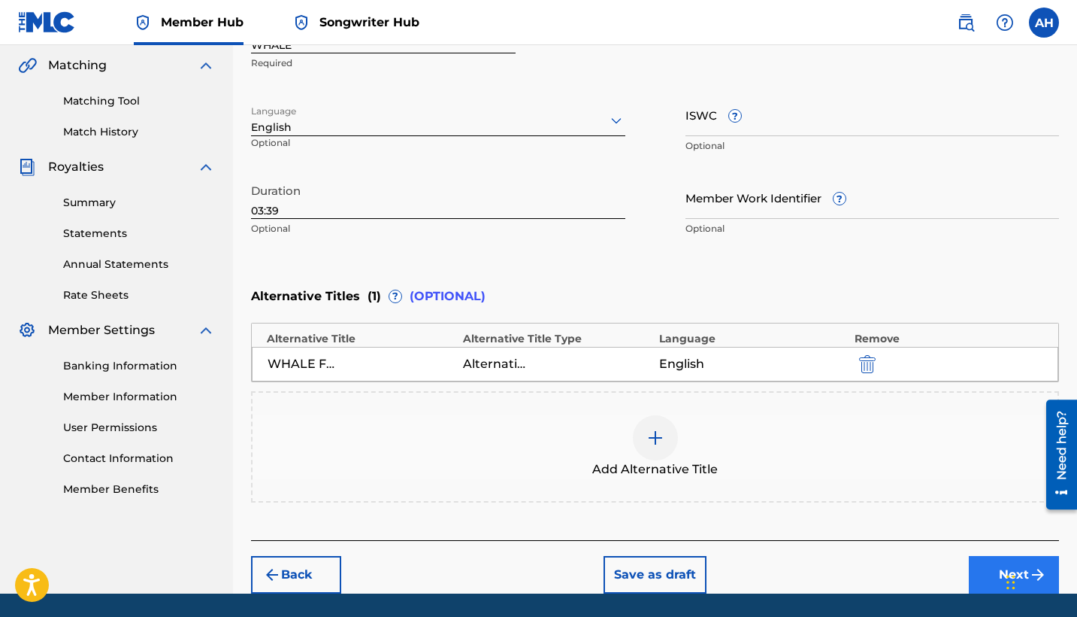
click at [922, 557] on button "Next" at bounding box center [1014, 575] width 90 height 38
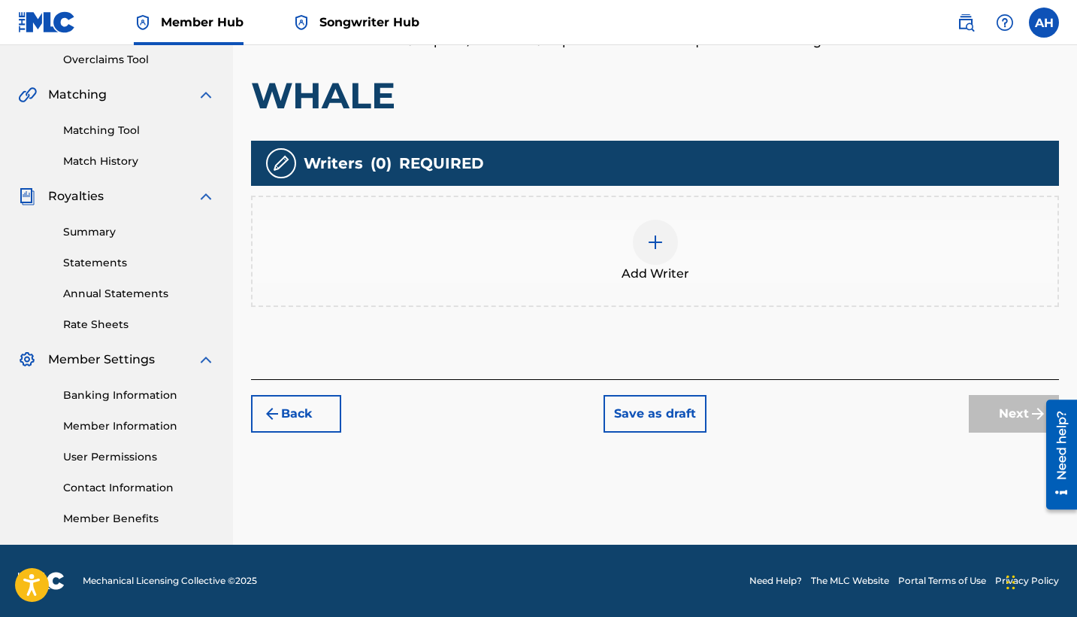
scroll to position [316, 0]
click at [632, 241] on div "Add Writer" at bounding box center [655, 251] width 805 height 63
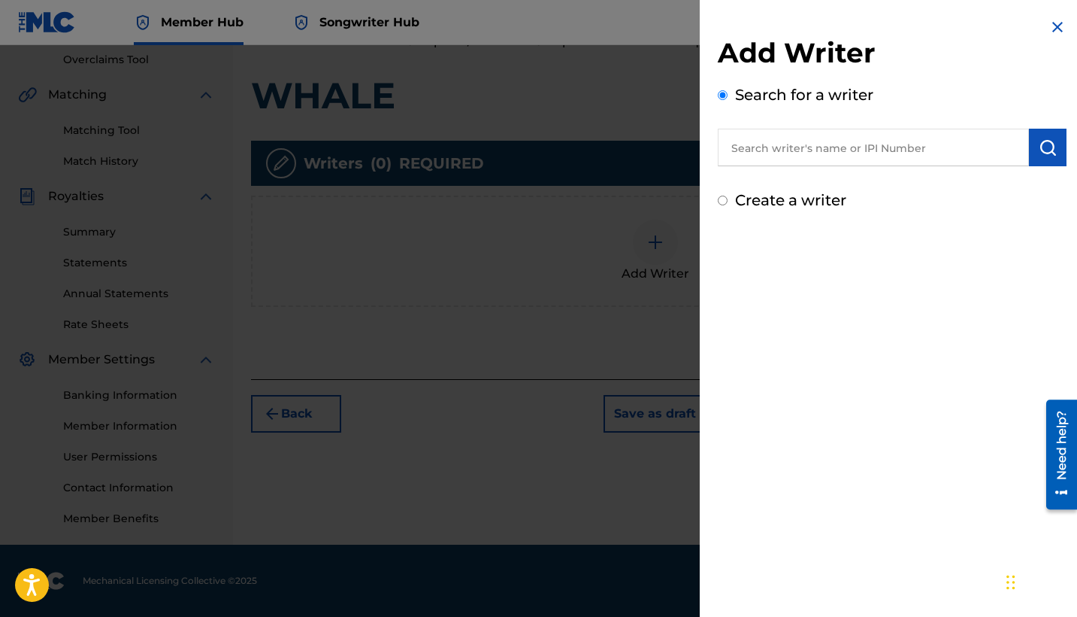
click at [772, 156] on input "text" at bounding box center [873, 148] width 311 height 38
type input "01312372787"
click at [922, 148] on img "submit" at bounding box center [1048, 147] width 18 height 18
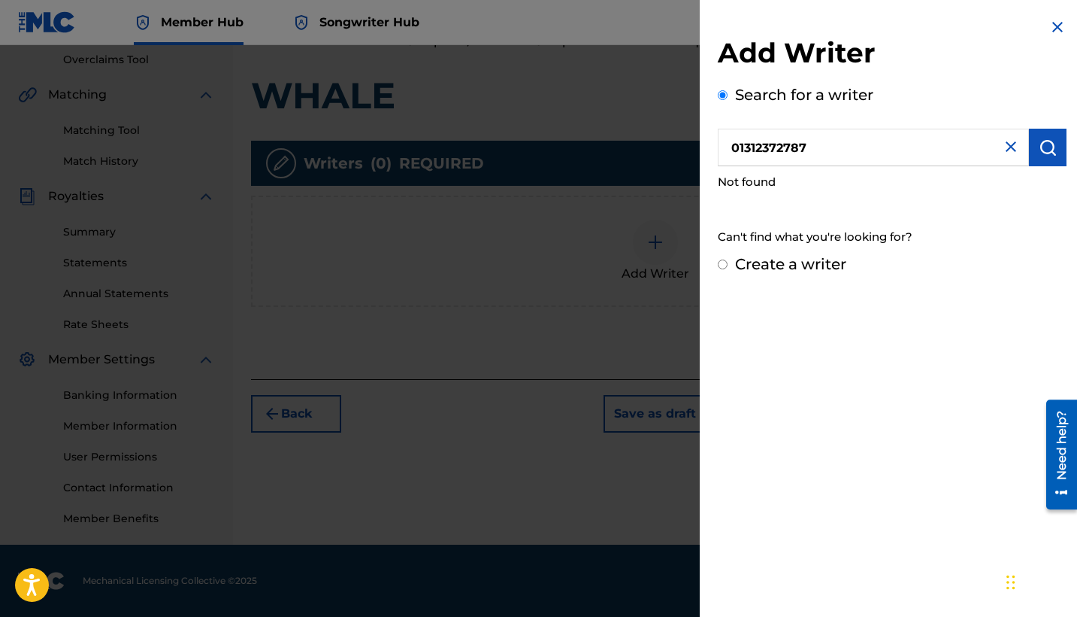
click at [723, 262] on input "Create a writer" at bounding box center [723, 264] width 10 height 10
radio input "false"
radio input "true"
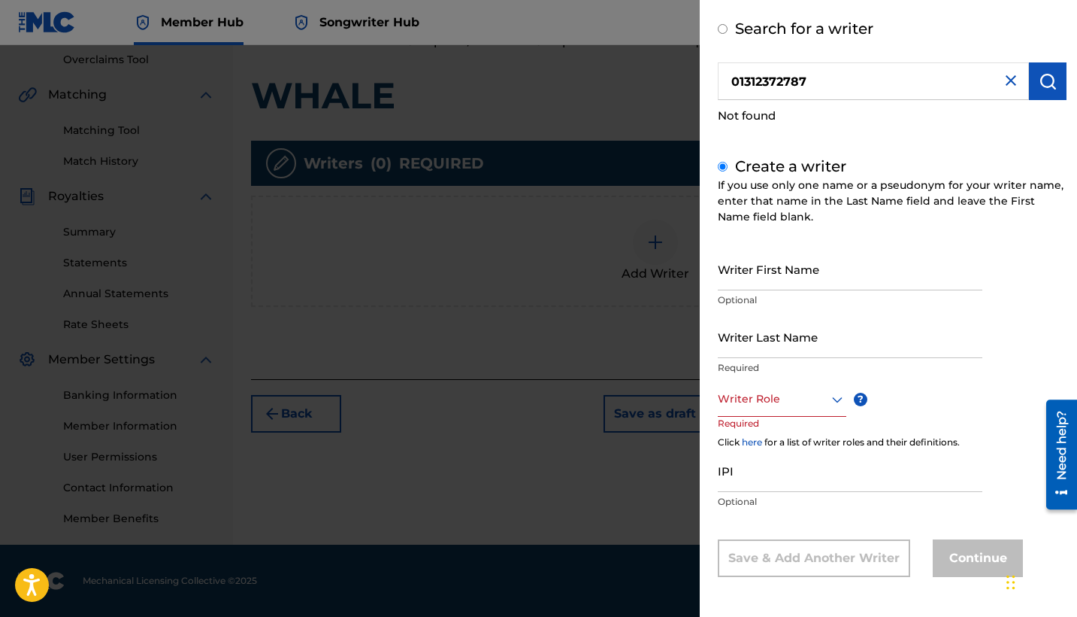
scroll to position [63, 0]
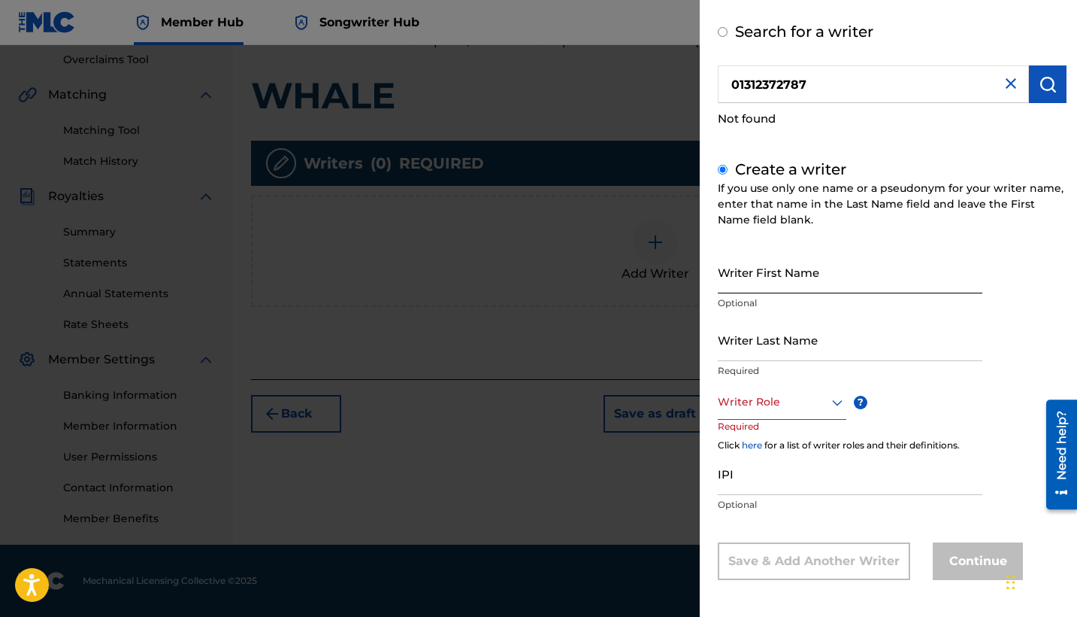
click at [760, 265] on input "Writer First Name" at bounding box center [850, 271] width 265 height 43
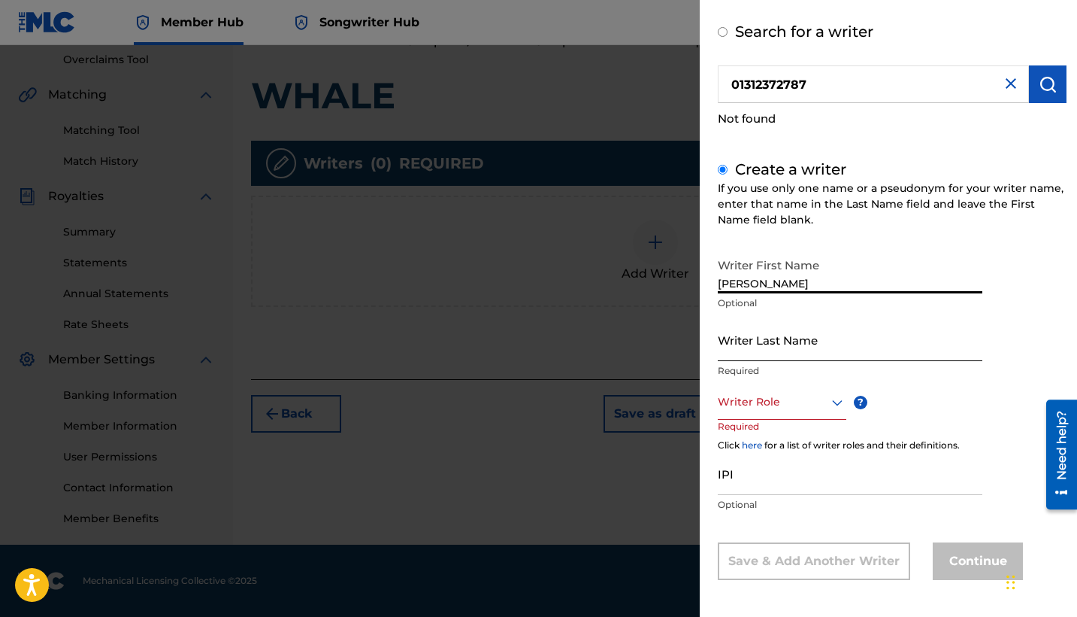
type input "[PERSON_NAME]"
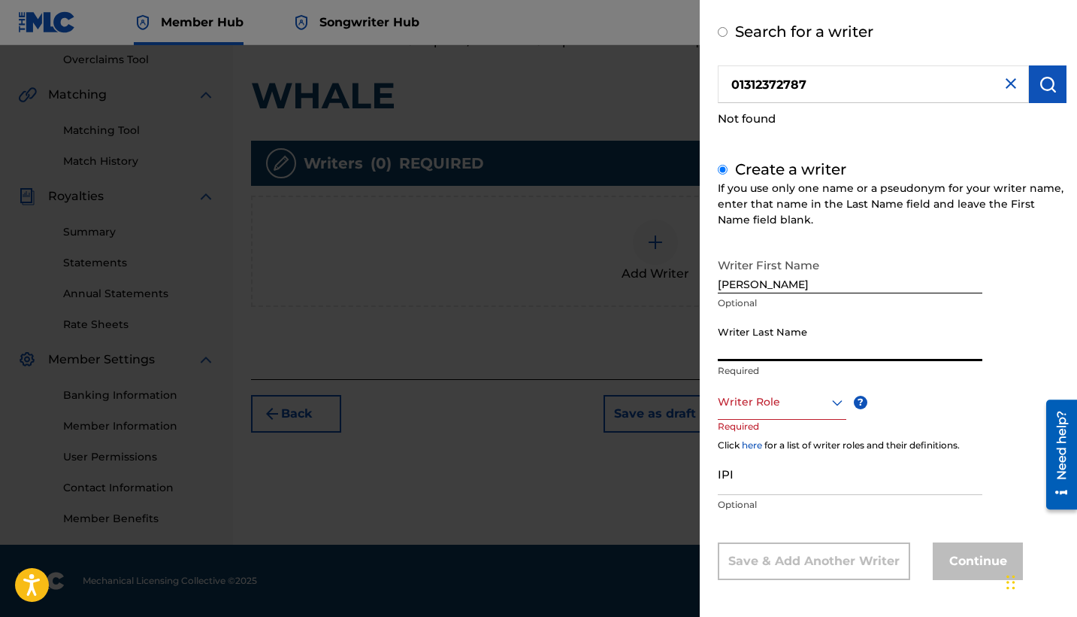
click at [798, 347] on input "Writer Last Name" at bounding box center [850, 339] width 265 height 43
type input "[PERSON_NAME]"
drag, startPoint x: 763, startPoint y: 389, endPoint x: 765, endPoint y: 398, distance: 9.1
click at [765, 398] on div at bounding box center [782, 401] width 129 height 19
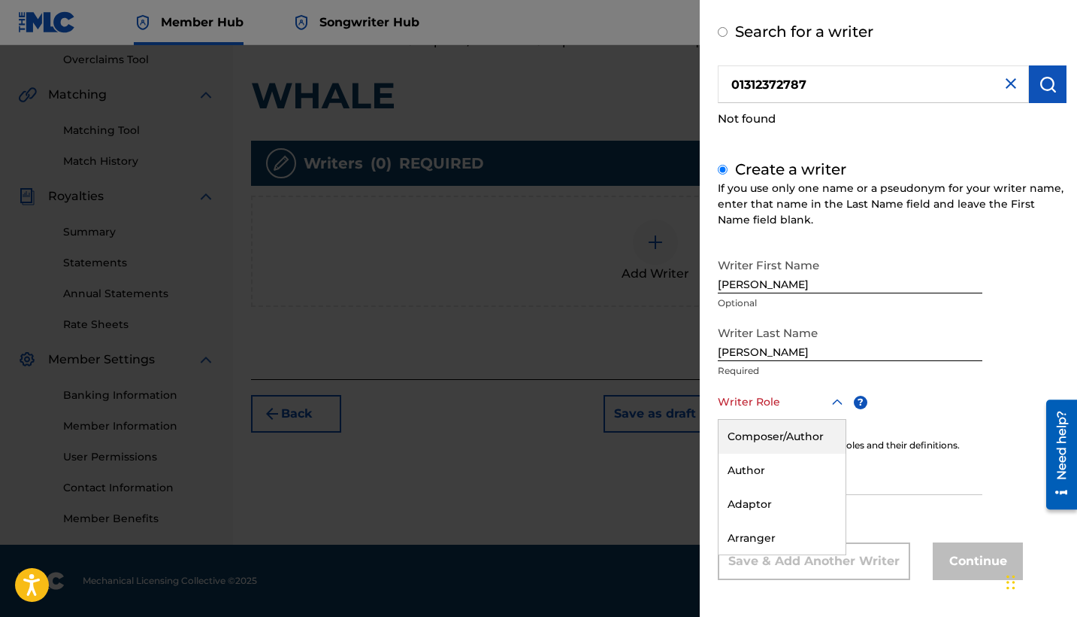
scroll to position [66, 0]
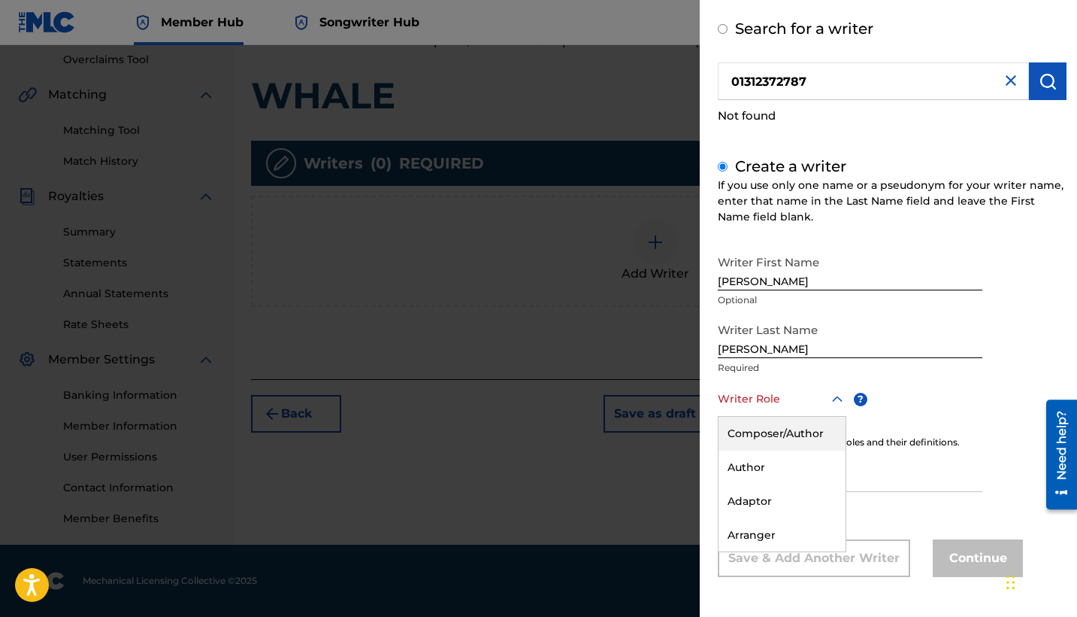
click at [769, 428] on div "Composer/Author" at bounding box center [782, 434] width 127 height 34
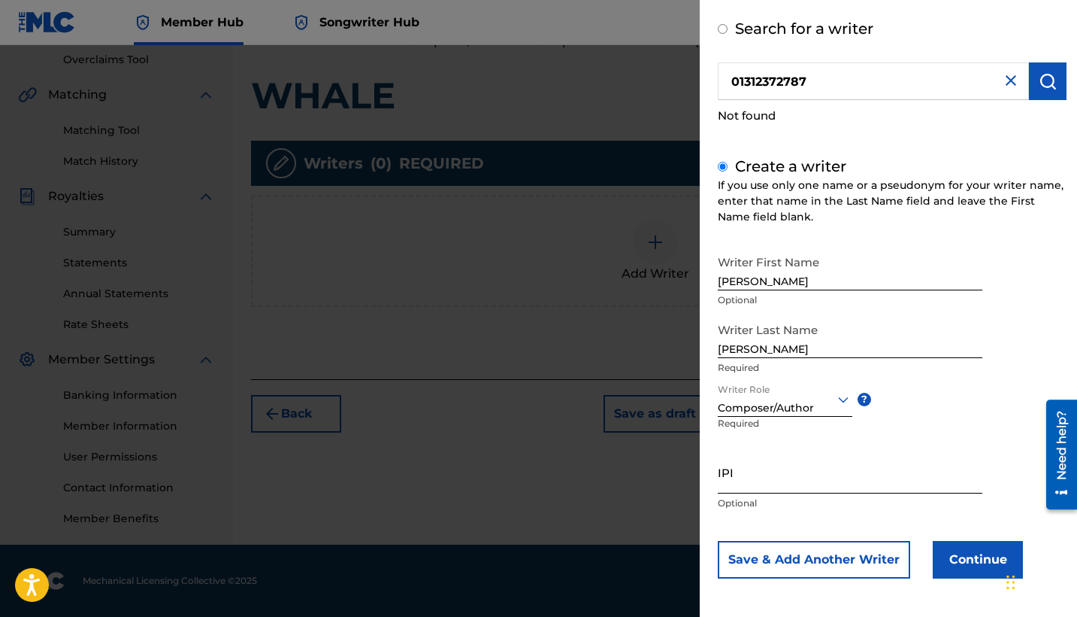
scroll to position [68, 0]
click at [759, 465] on input "IPI" at bounding box center [850, 470] width 265 height 43
drag, startPoint x: 838, startPoint y: 81, endPoint x: 695, endPoint y: 87, distance: 143.0
click at [695, 87] on div "Add Writer Search for a writer 01312372787 Not found Create a writer If you use…" at bounding box center [538, 330] width 1077 height 571
drag, startPoint x: 817, startPoint y: 83, endPoint x: 715, endPoint y: 67, distance: 102.7
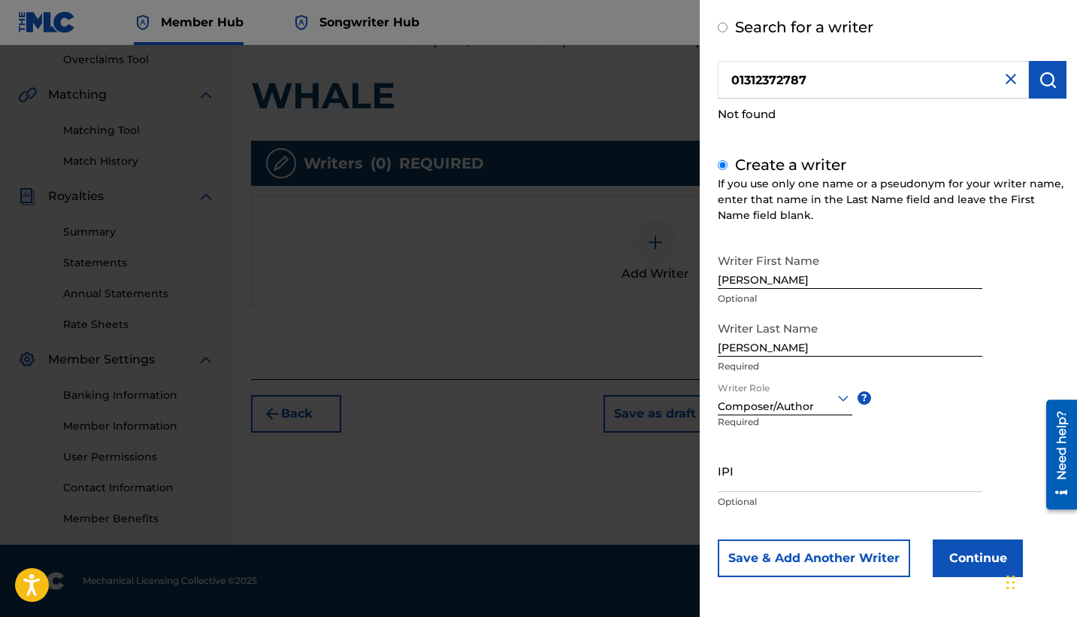
click at [715, 67] on div "Add Writer Search for a writer 01312372787 Not found Create a writer If you use…" at bounding box center [892, 274] width 385 height 685
click at [747, 480] on input "IPI" at bounding box center [850, 470] width 265 height 43
paste input "01312372787"
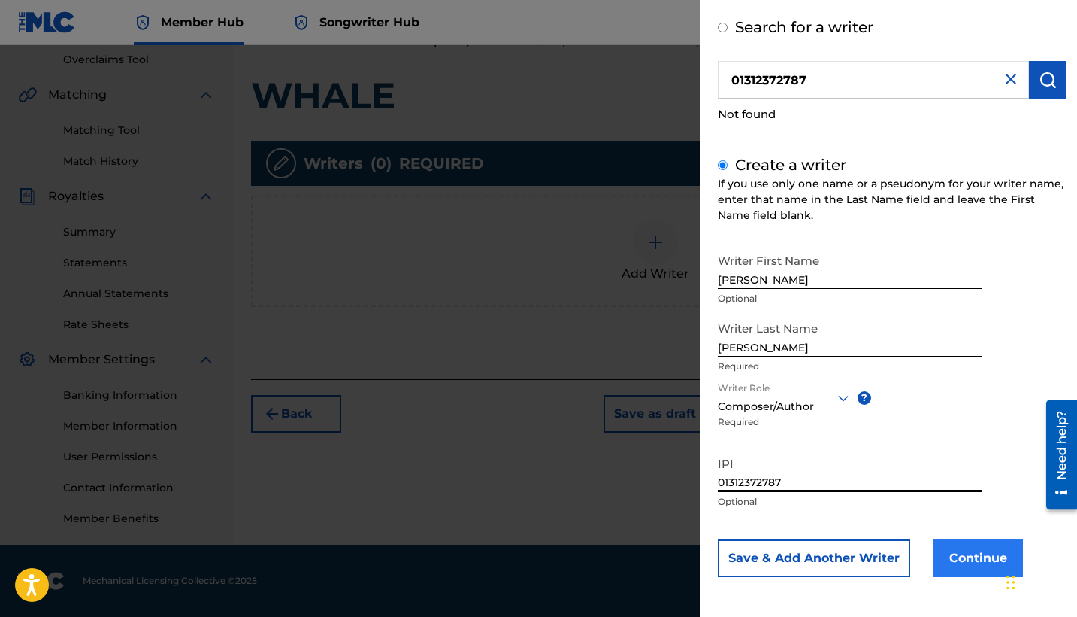
type input "01312372787"
click at [922, 557] on button "Continue" at bounding box center [978, 558] width 90 height 38
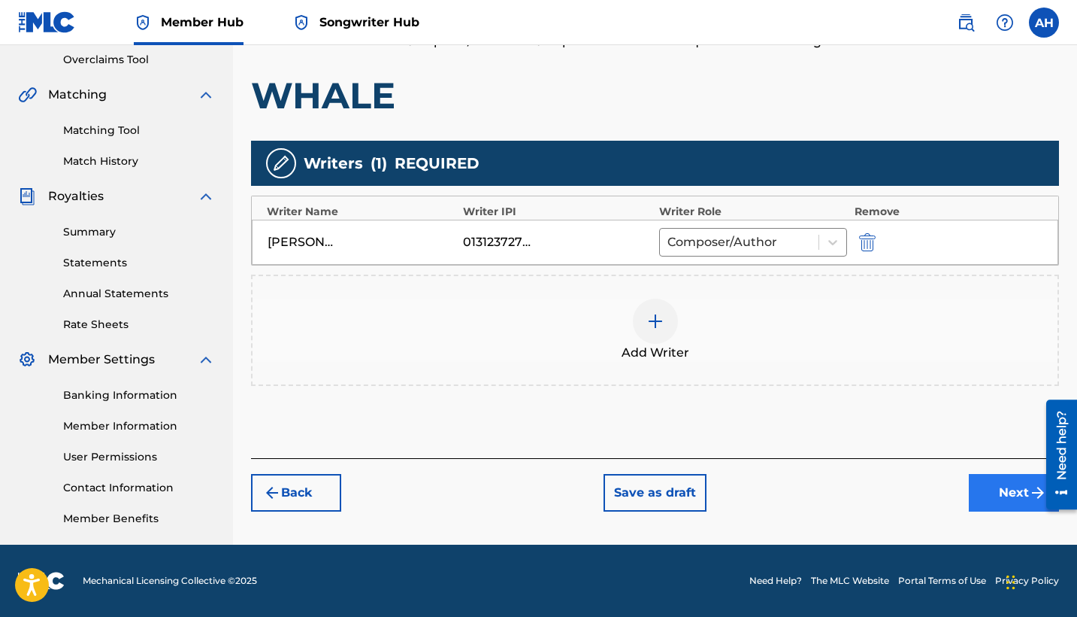
click at [922, 492] on button "Next" at bounding box center [1014, 493] width 90 height 38
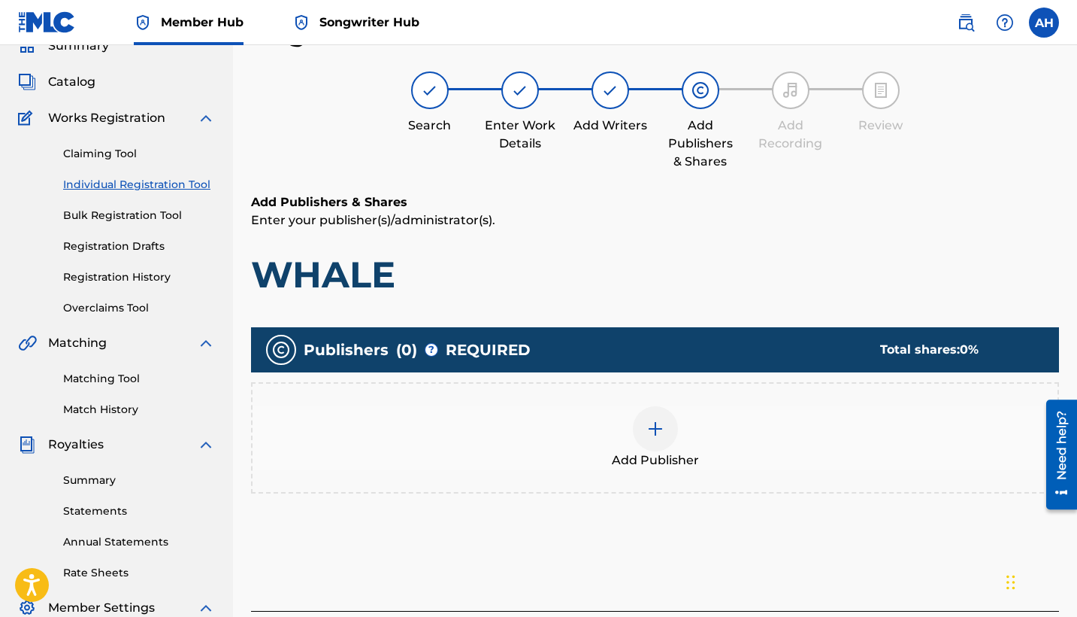
click at [640, 426] on div at bounding box center [655, 428] width 45 height 45
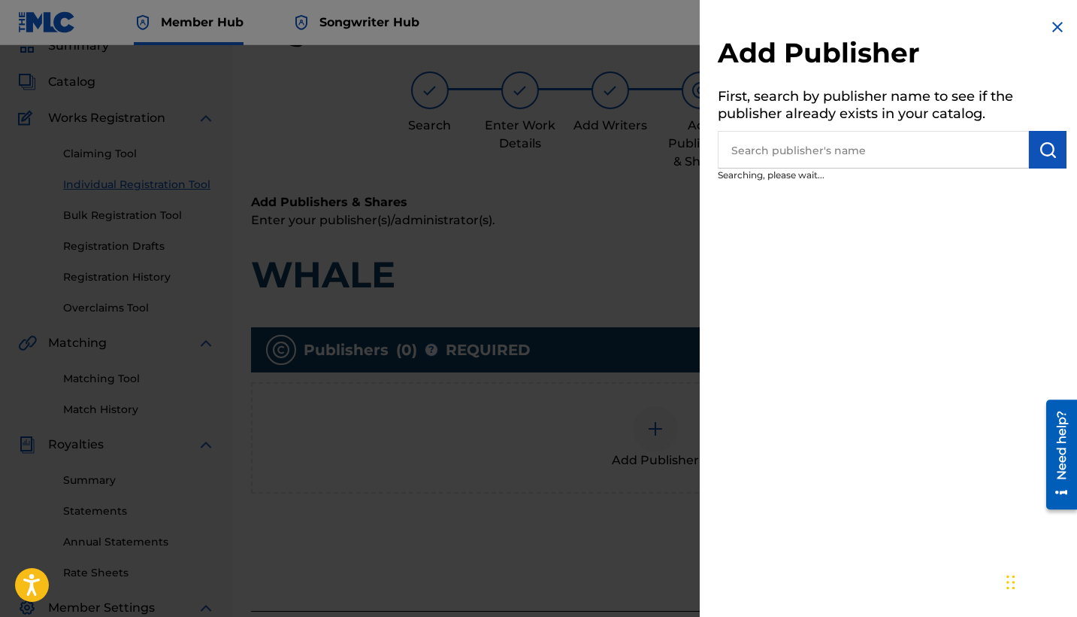
click at [859, 156] on input "text" at bounding box center [873, 150] width 311 height 38
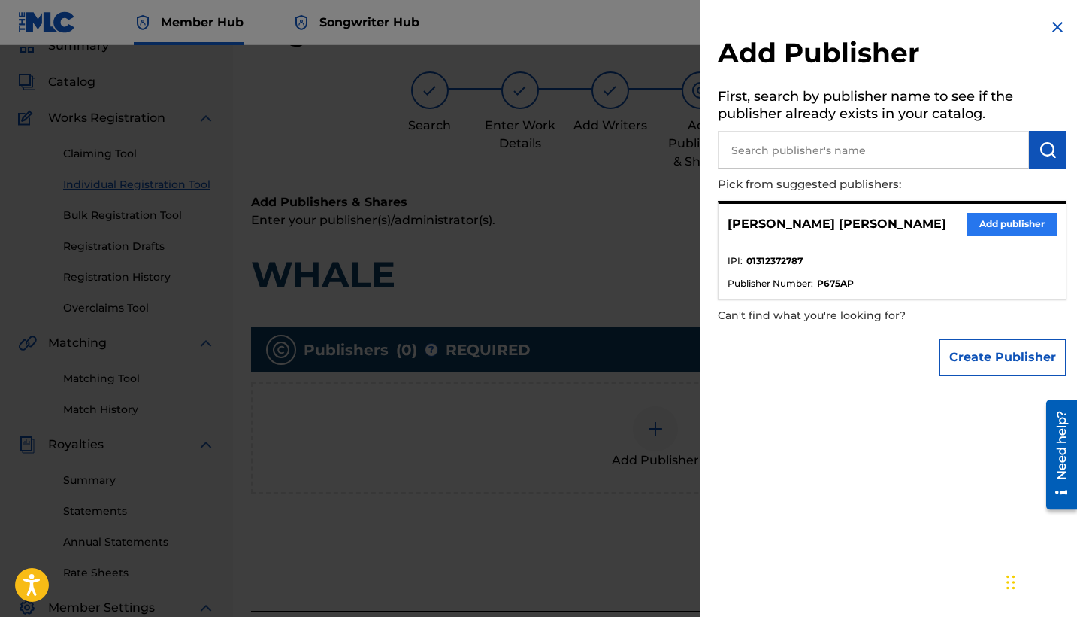
click at [922, 220] on button "Add publisher" at bounding box center [1012, 224] width 90 height 23
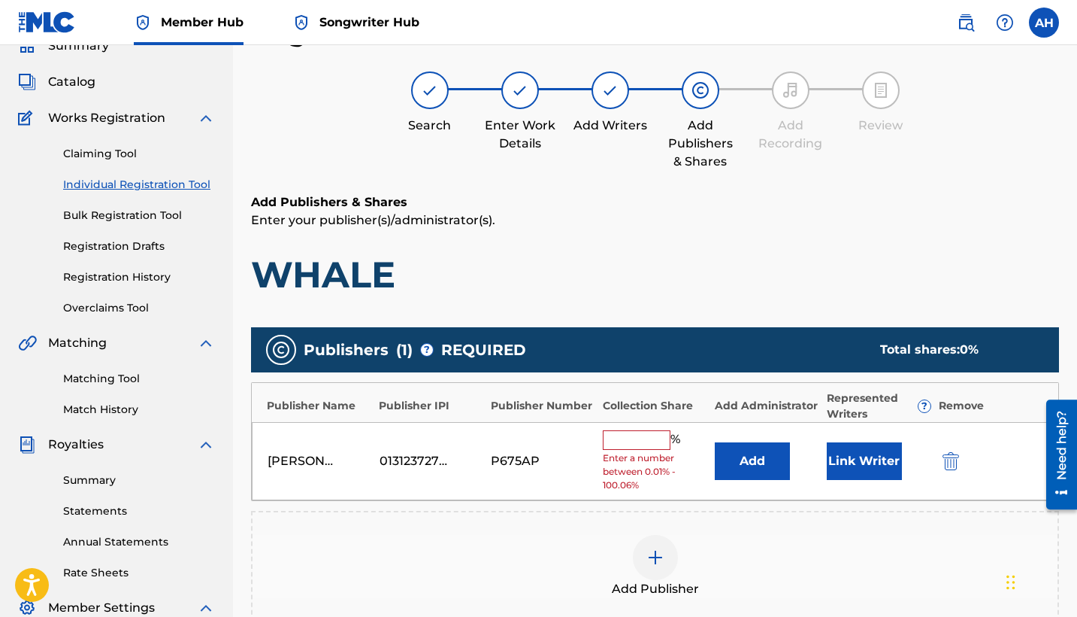
scroll to position [194, 0]
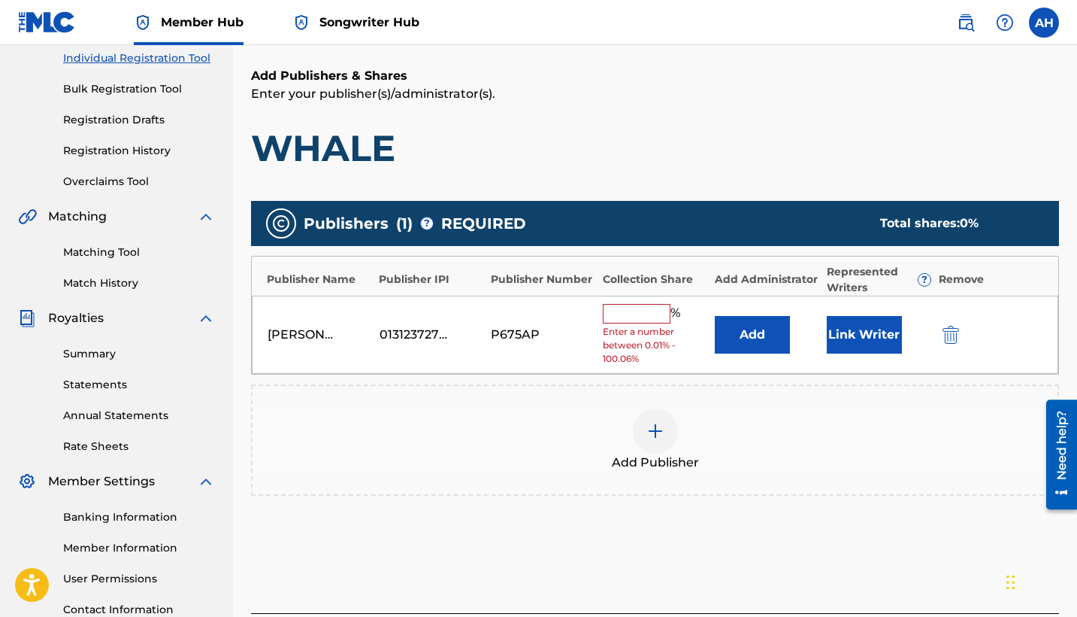
click at [643, 311] on input "text" at bounding box center [637, 314] width 68 height 20
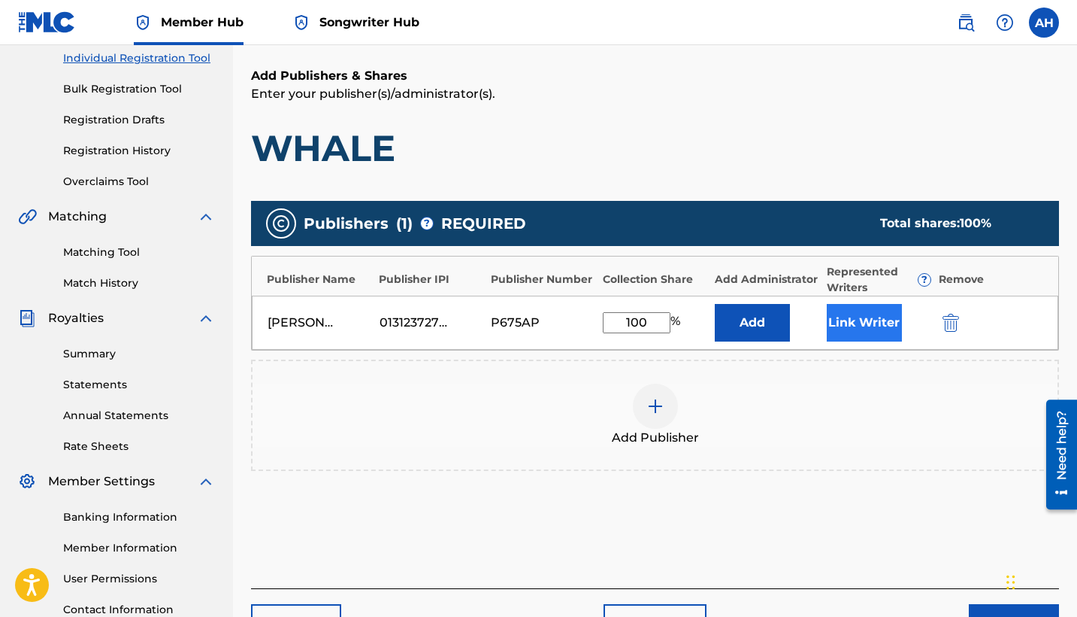
type input "100"
click at [848, 317] on button "Link Writer" at bounding box center [864, 323] width 75 height 38
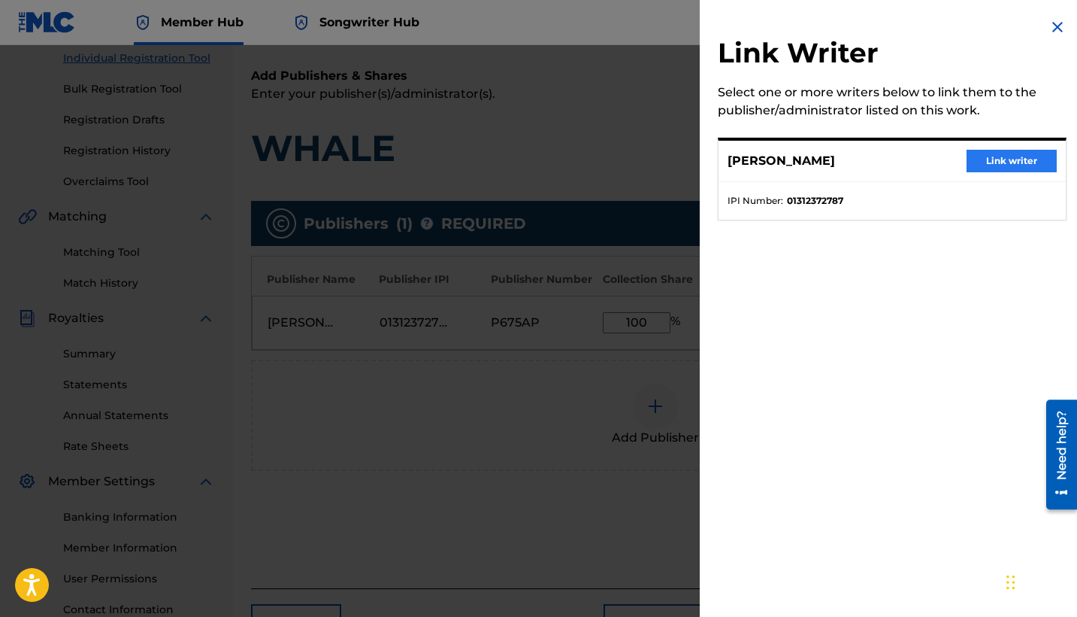
click at [922, 166] on button "Link writer" at bounding box center [1012, 161] width 90 height 23
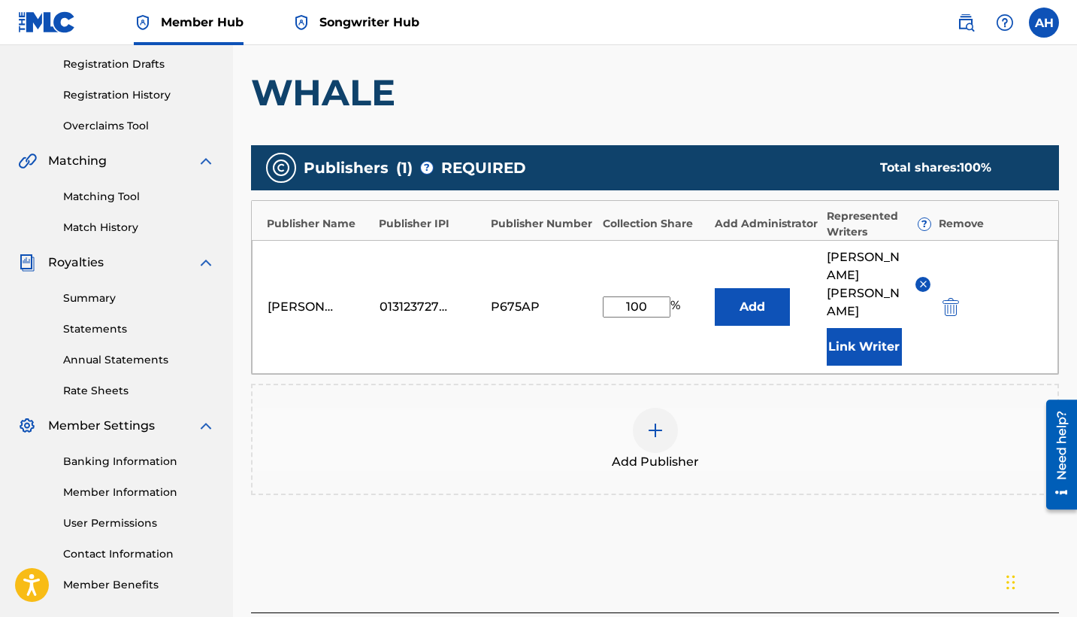
scroll to position [305, 0]
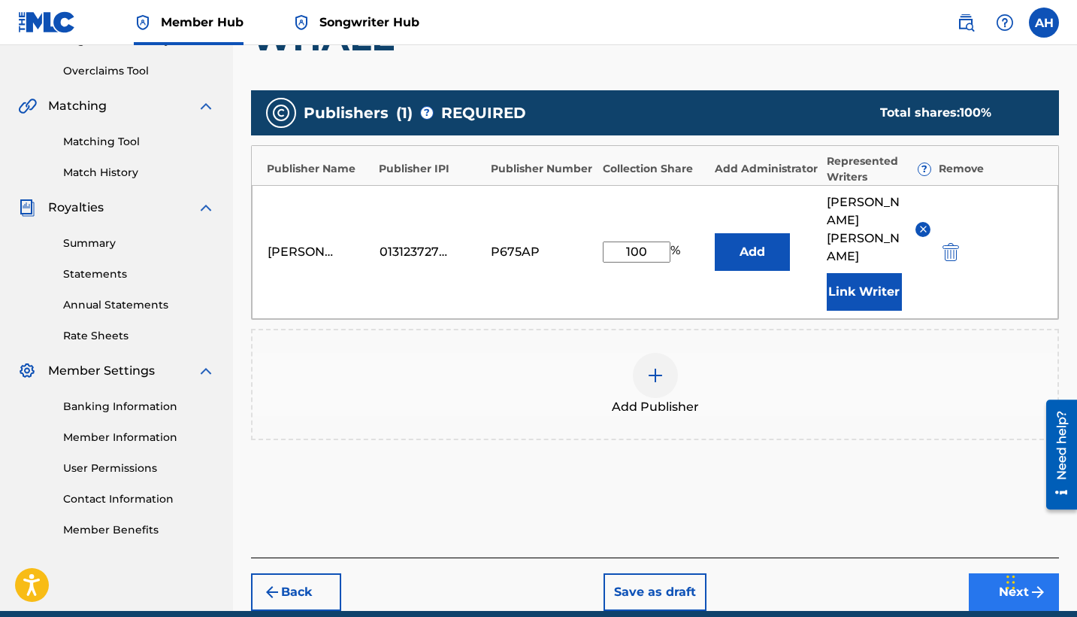
click at [922, 557] on button "Next" at bounding box center [1014, 592] width 90 height 38
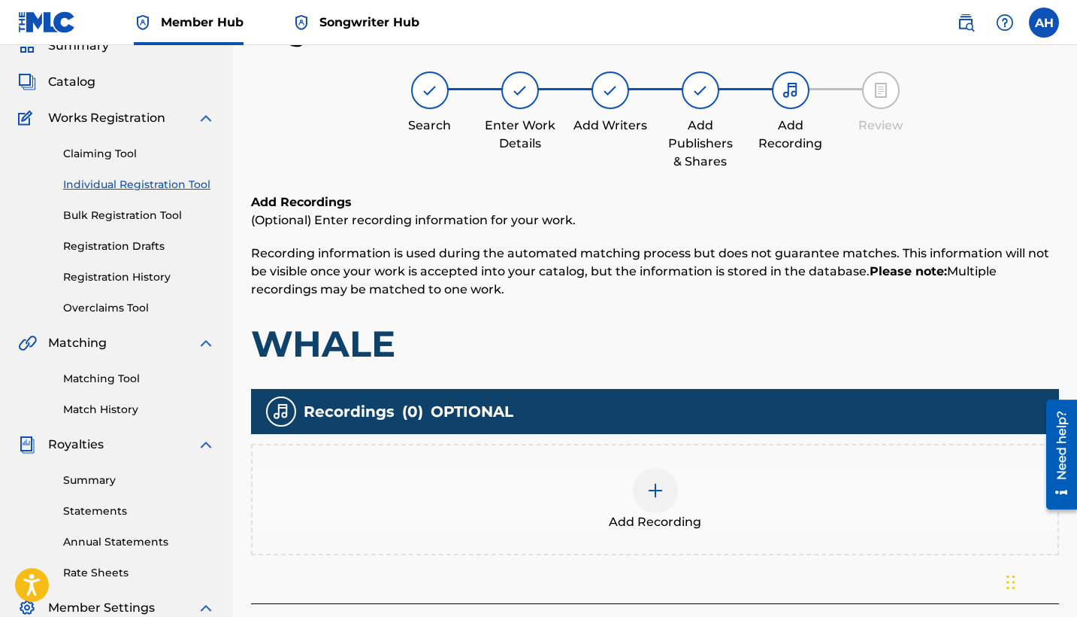
scroll to position [191, 0]
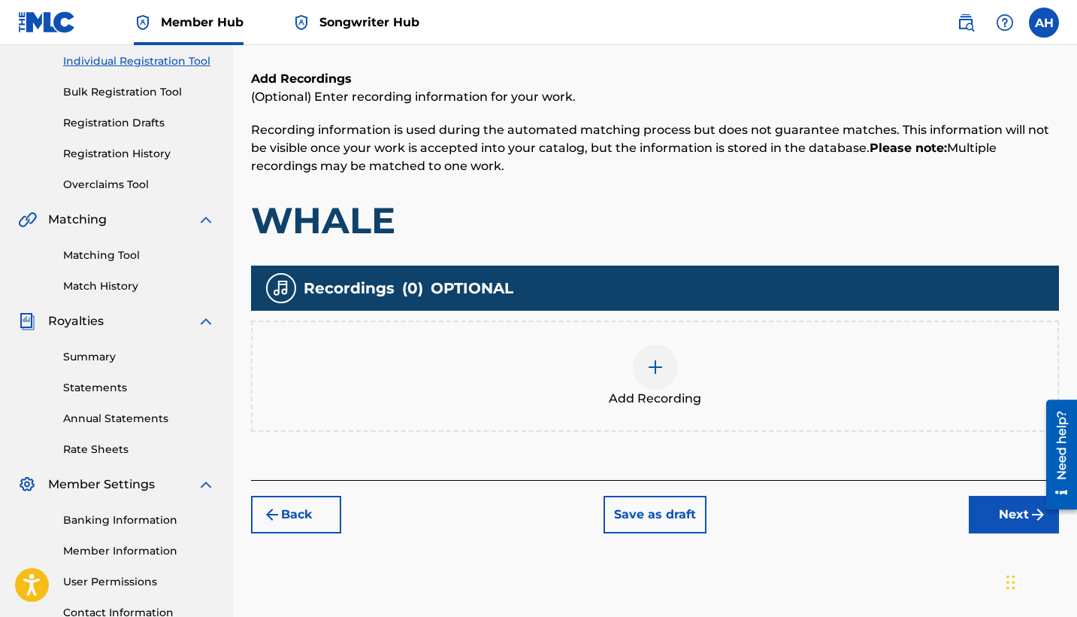
click at [647, 377] on div at bounding box center [655, 366] width 45 height 45
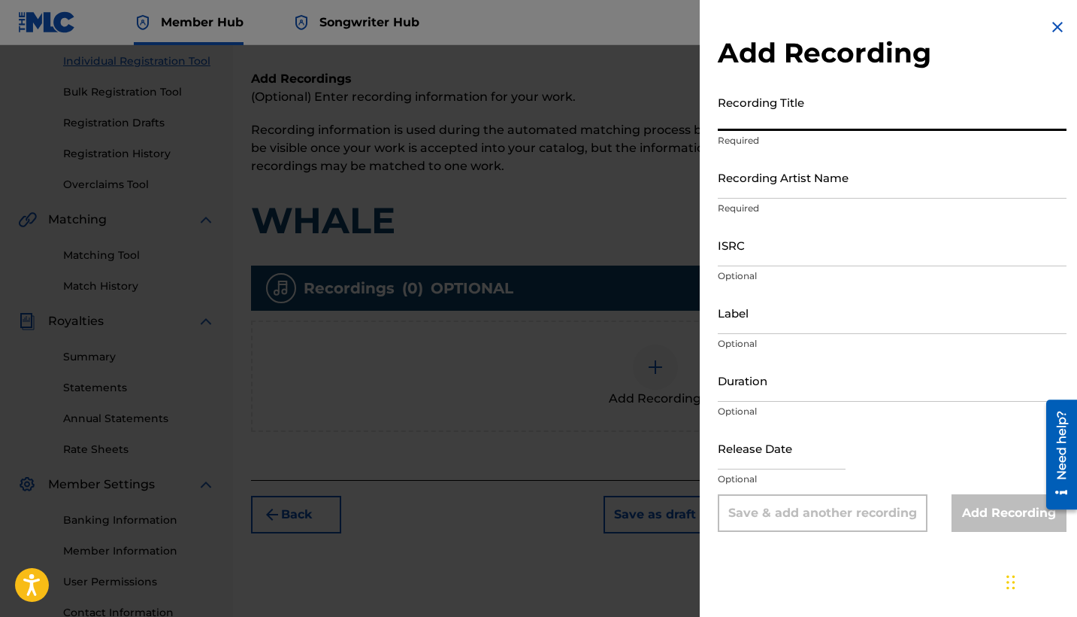
click at [760, 111] on input "Recording Title" at bounding box center [892, 109] width 349 height 43
type input "Whale"
click at [912, 177] on input "Recording Artist Name" at bounding box center [892, 177] width 349 height 43
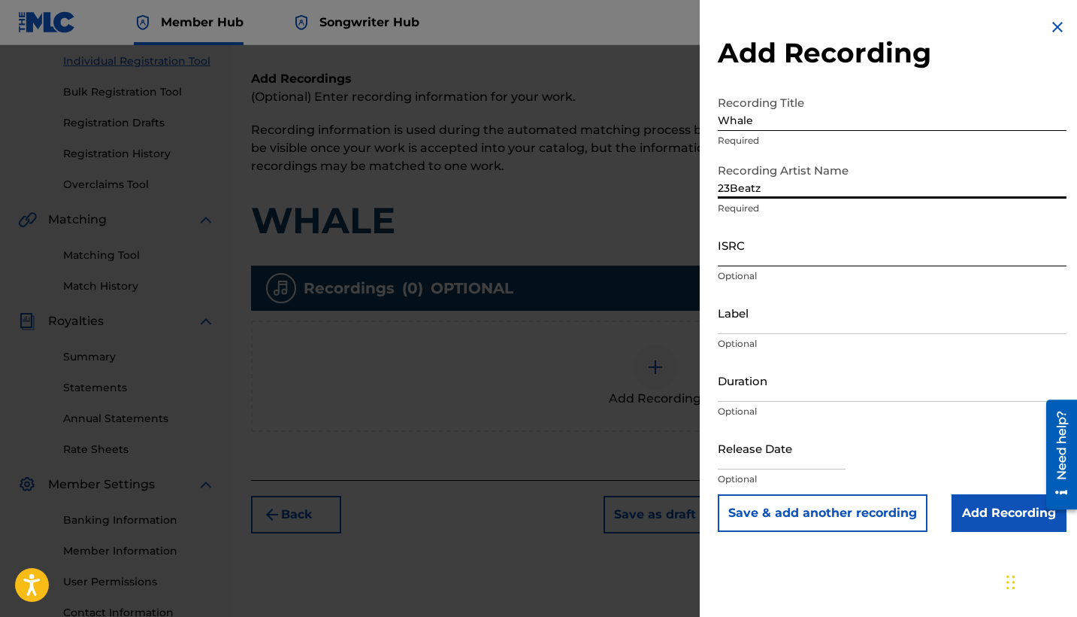
type input "23Beatz"
click at [922, 248] on input "ISRC" at bounding box center [892, 244] width 349 height 43
paste input "QZZ7L2426215"
type input "QZZ7L2426215"
click at [761, 381] on input "Duration" at bounding box center [892, 380] width 349 height 43
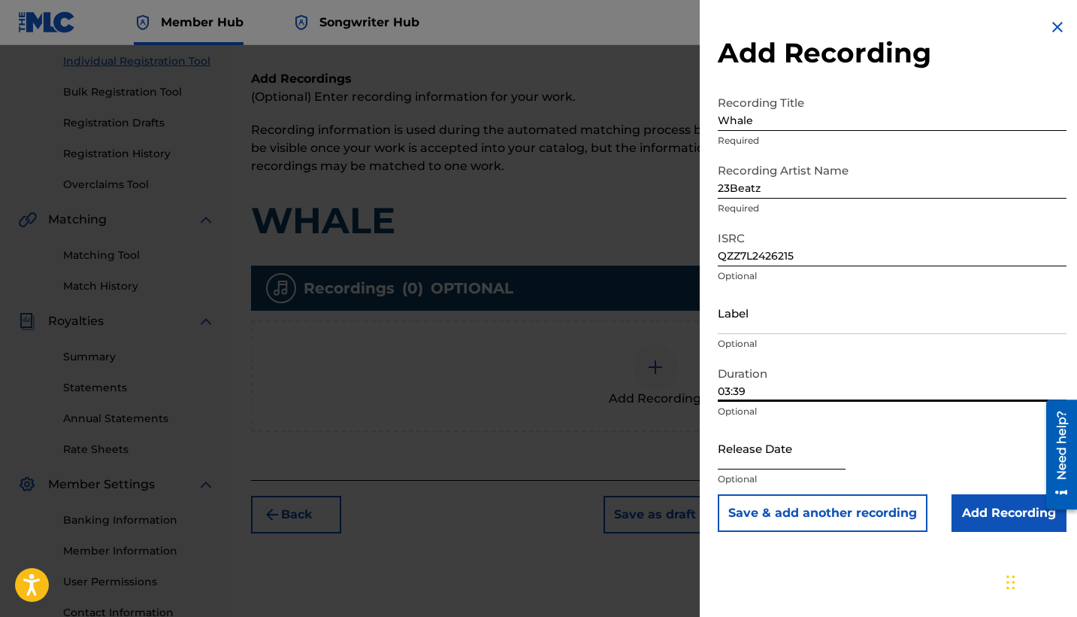
type input "03:39"
click at [756, 455] on input "text" at bounding box center [782, 447] width 128 height 43
select select "8"
select select "2025"
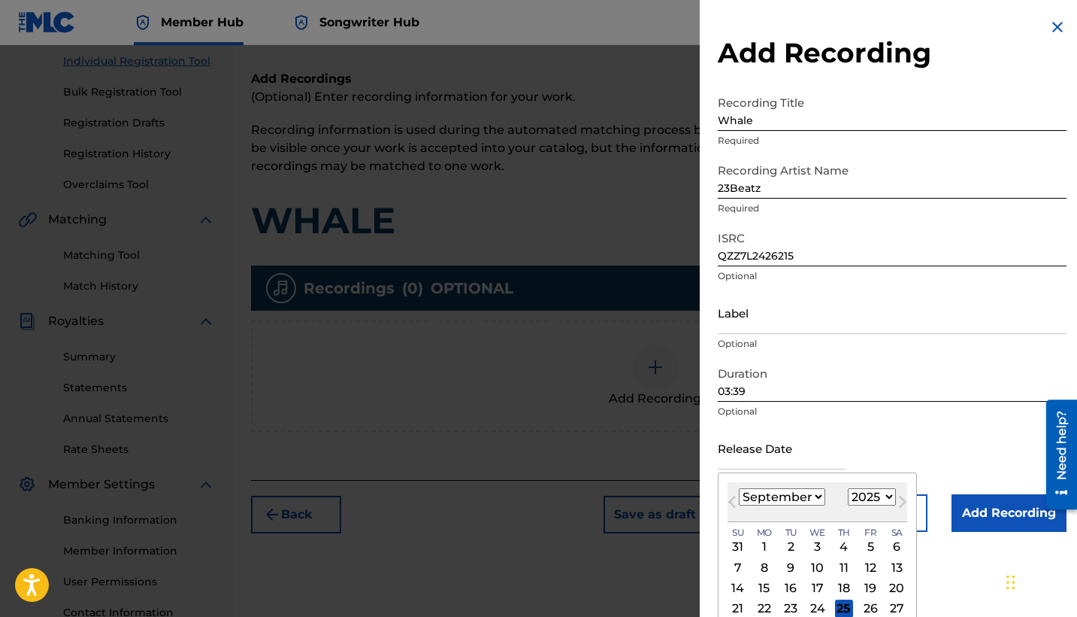
select select "0"
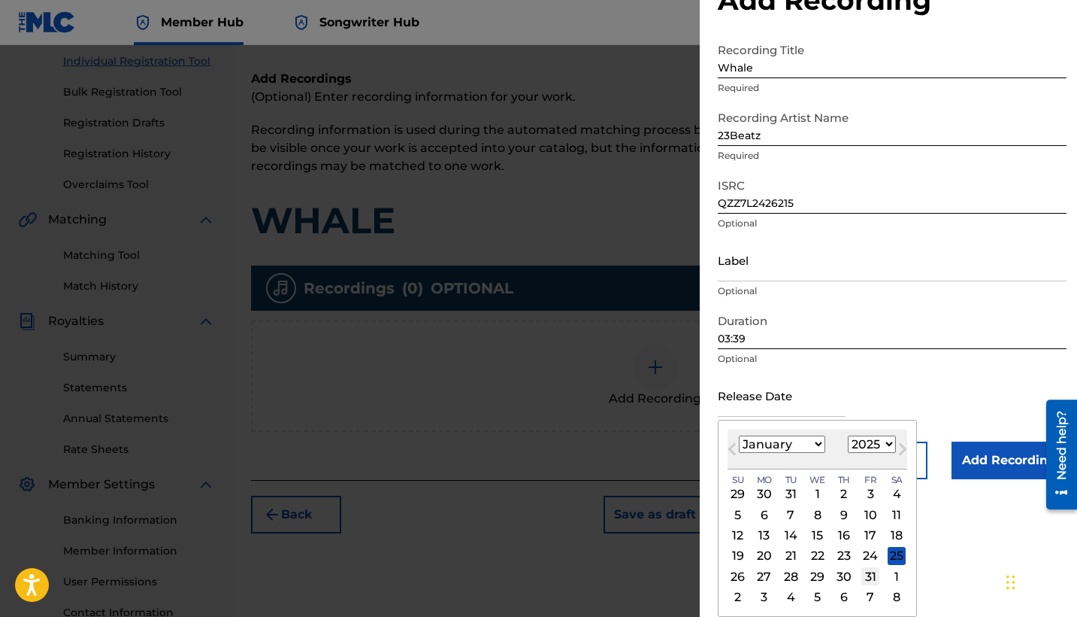
click at [862, 557] on div "31" at bounding box center [871, 576] width 18 height 18
type input "[DATE]"
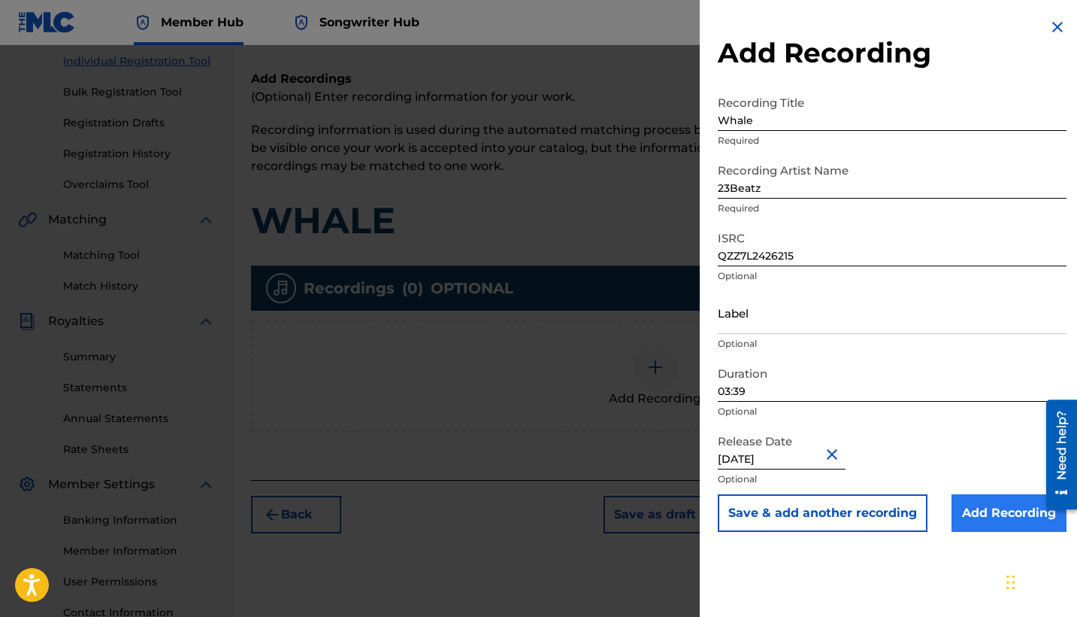
click at [922, 506] on input "Add Recording" at bounding box center [1009, 513] width 115 height 38
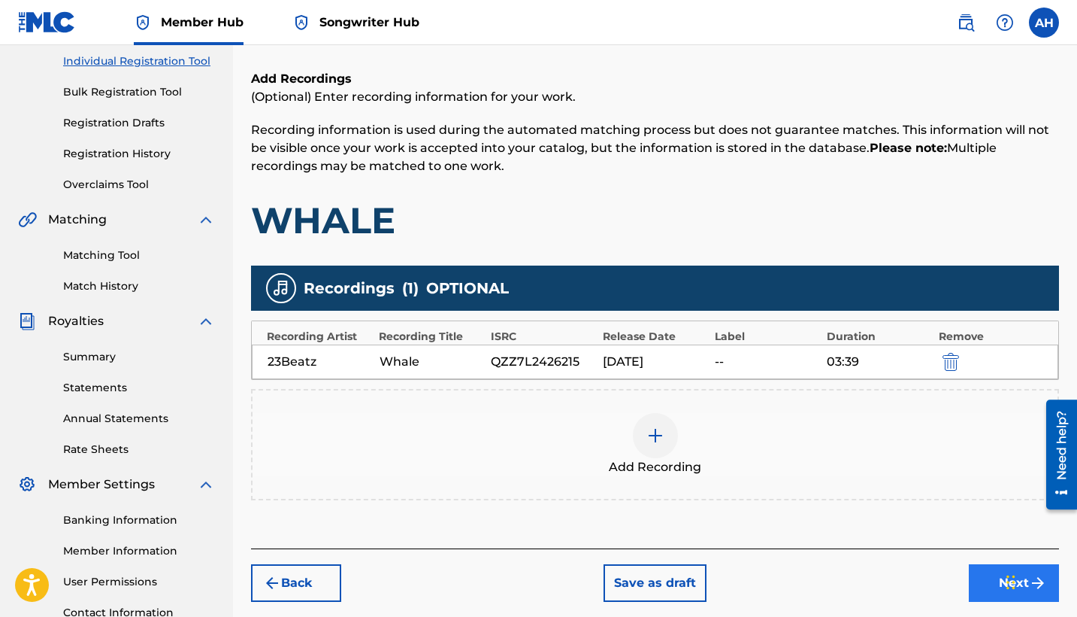
click at [922, 557] on button "Next" at bounding box center [1014, 583] width 90 height 38
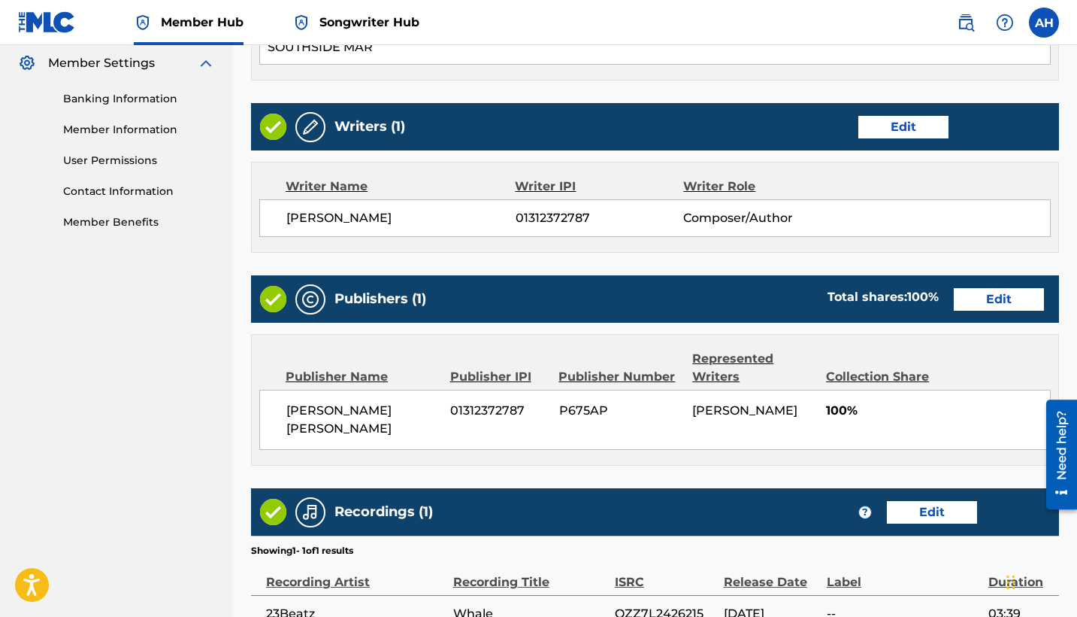
scroll to position [777, 0]
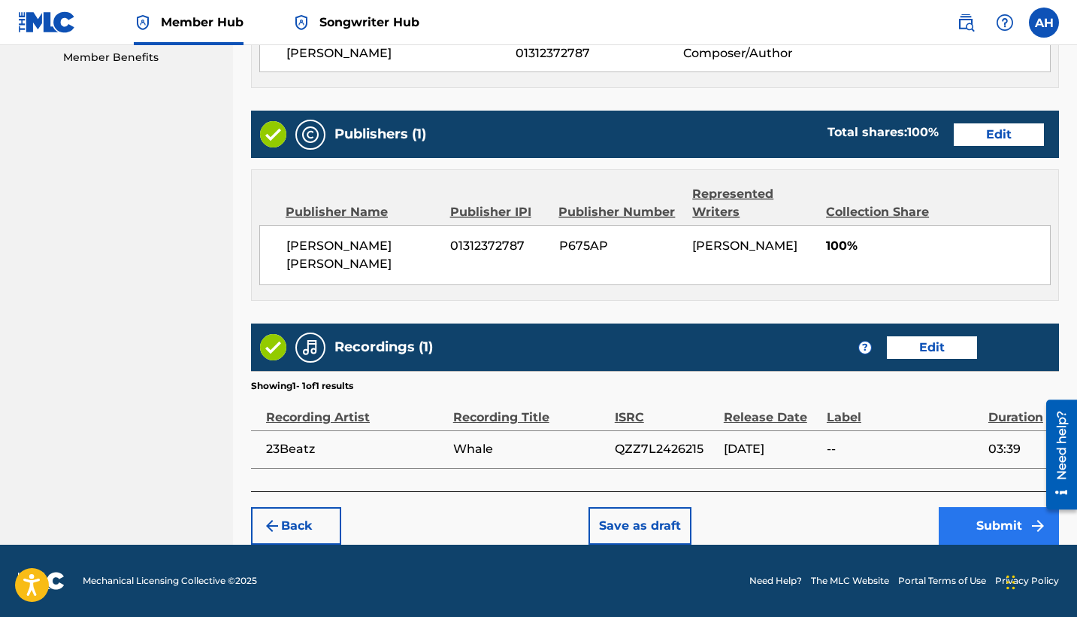
click at [922, 525] on button "Submit" at bounding box center [999, 526] width 120 height 38
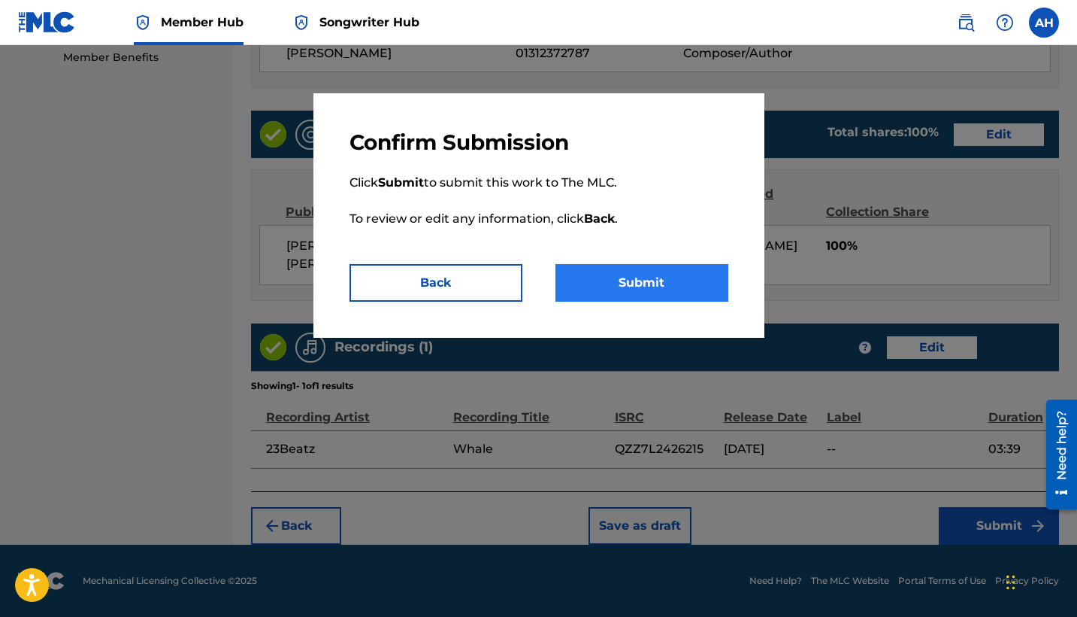
click at [652, 268] on button "Submit" at bounding box center [642, 283] width 173 height 38
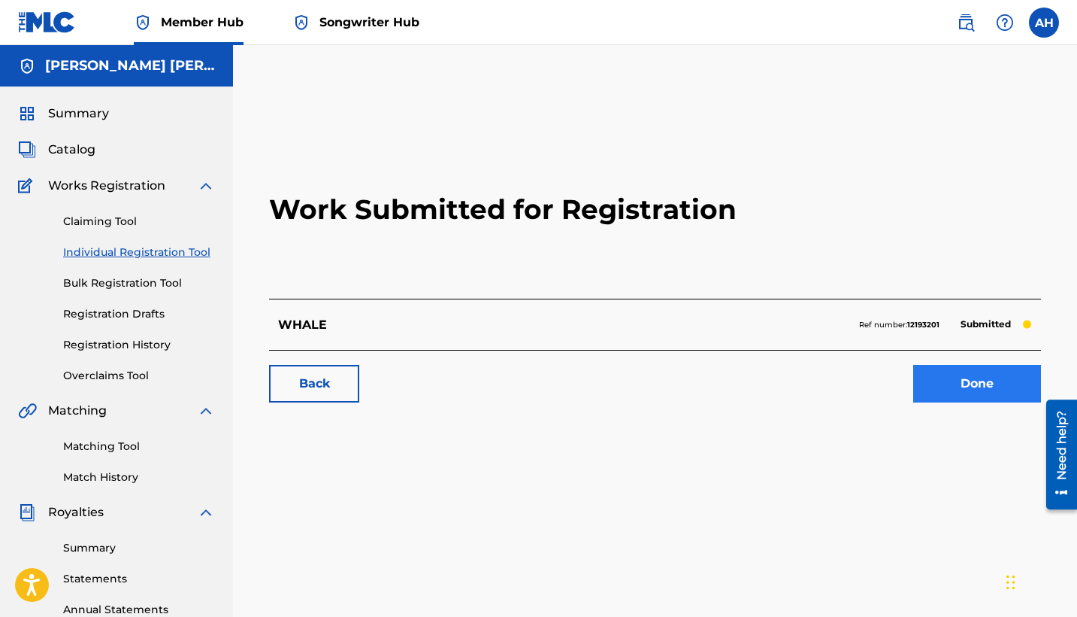
click at [922, 392] on link "Done" at bounding box center [978, 384] width 128 height 38
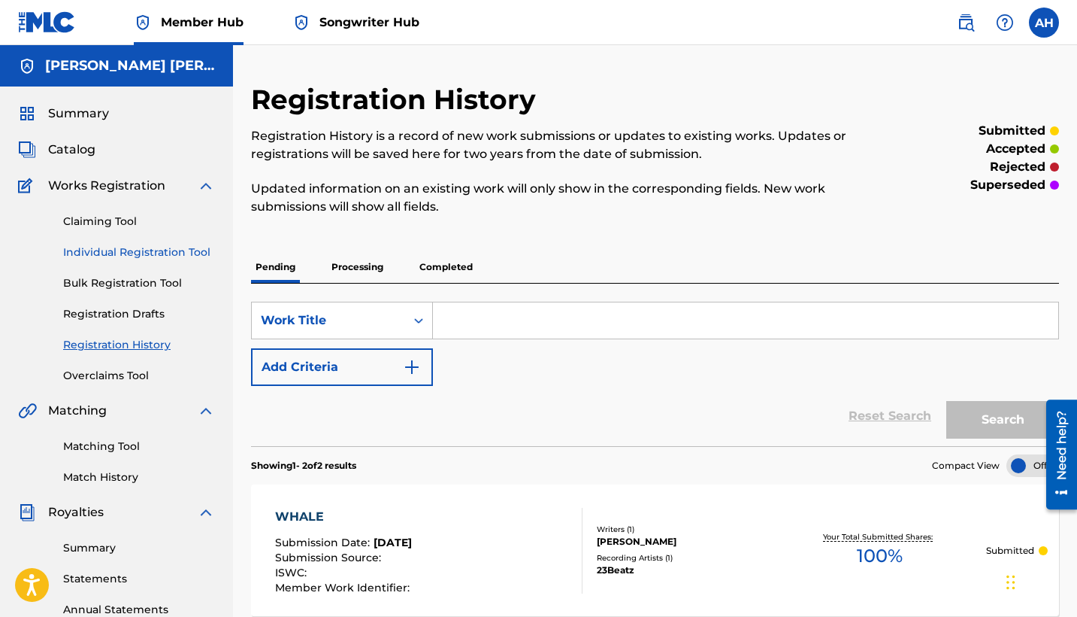
click at [129, 253] on link "Individual Registration Tool" at bounding box center [139, 252] width 152 height 16
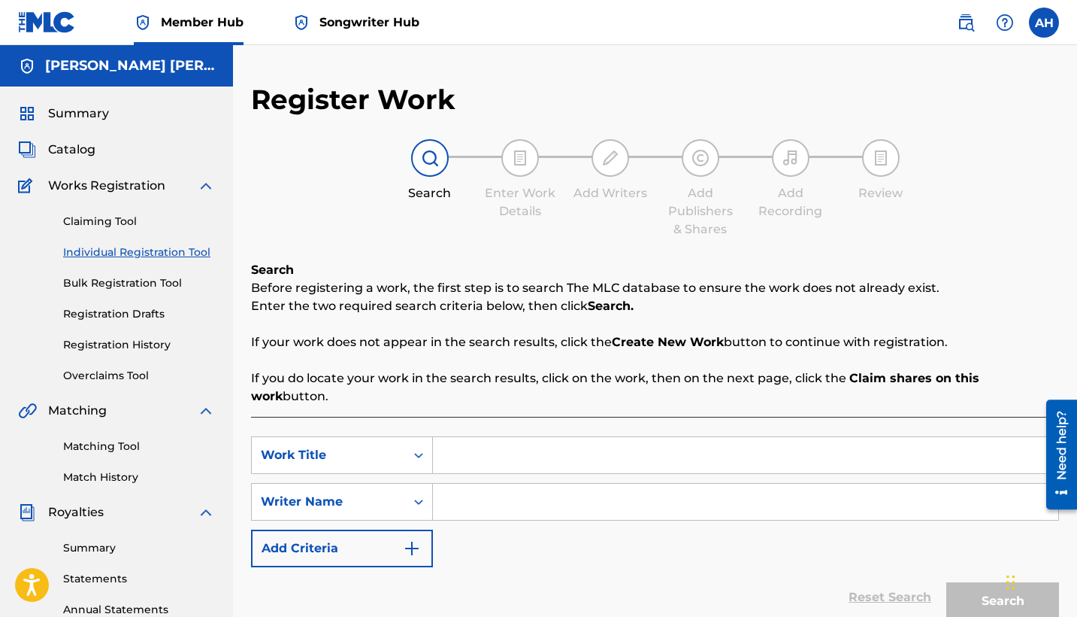
click at [503, 439] on input "Search Form" at bounding box center [746, 455] width 626 height 36
type input "t"
type input "TOP 2 NOT 2"
click at [507, 502] on div "SearchWithCriteria2a39a3e4-cd00-461e-83ac-c51b31aacd12 Work Title TOP 2 NOT 2 S…" at bounding box center [655, 501] width 808 height 131
click at [505, 489] on input "Search Form" at bounding box center [746, 501] width 626 height 36
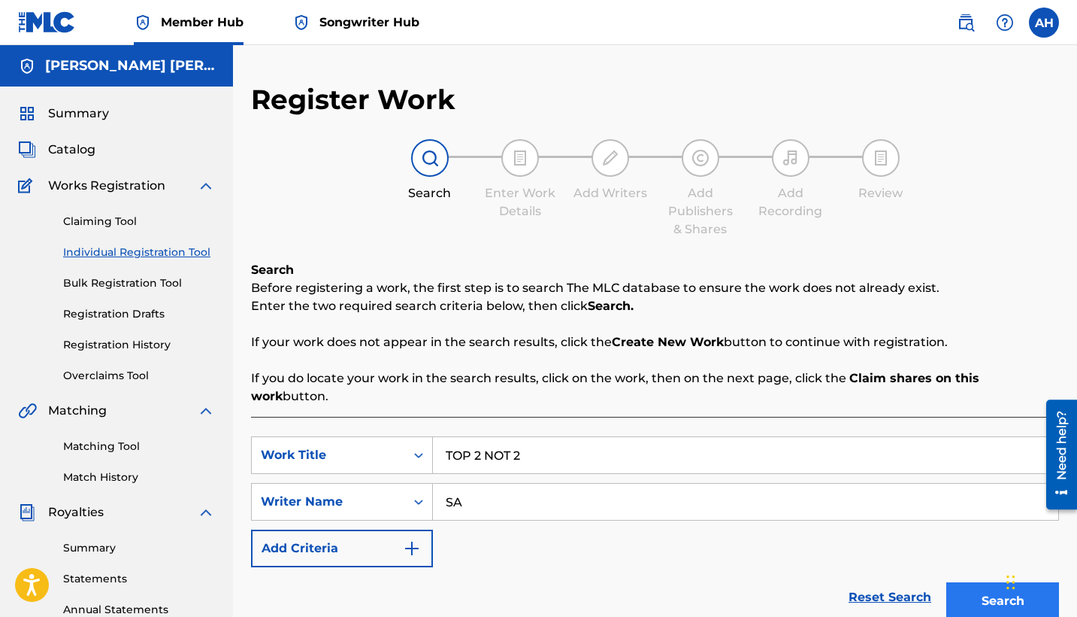
type input "SA"
click at [922, 557] on button "Search" at bounding box center [1003, 601] width 113 height 38
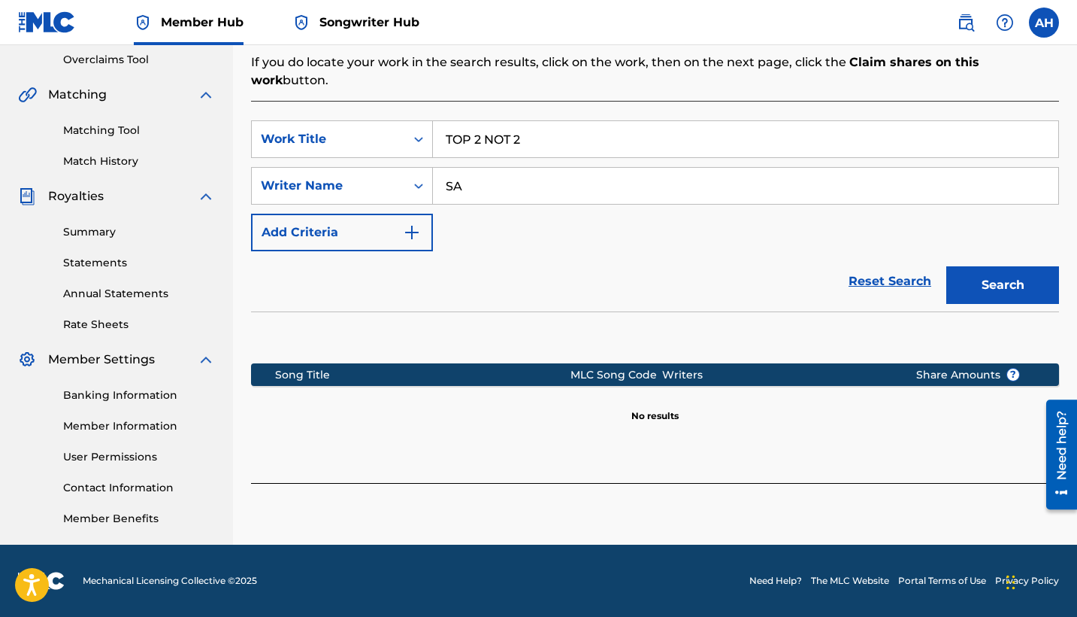
click at [922, 251] on div "Search" at bounding box center [999, 281] width 120 height 60
click at [922, 266] on button "Search" at bounding box center [1003, 285] width 113 height 38
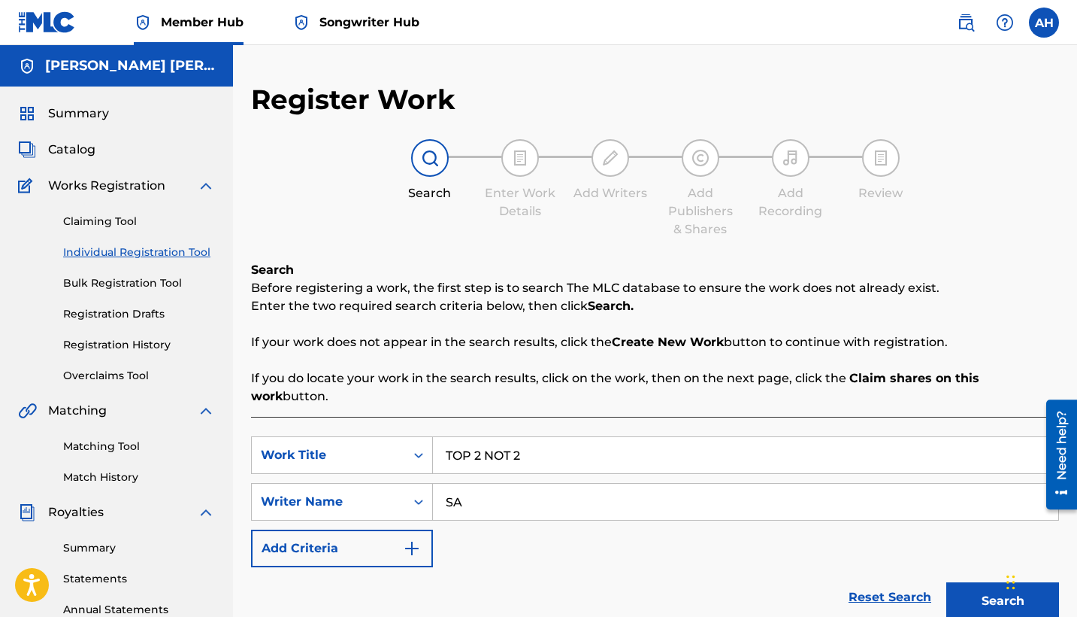
click at [69, 161] on div "Summary Catalog Works Registration Claiming Tool Individual Registration Tool B…" at bounding box center [116, 473] width 233 height 774
click at [72, 150] on span "Catalog" at bounding box center [71, 150] width 47 height 18
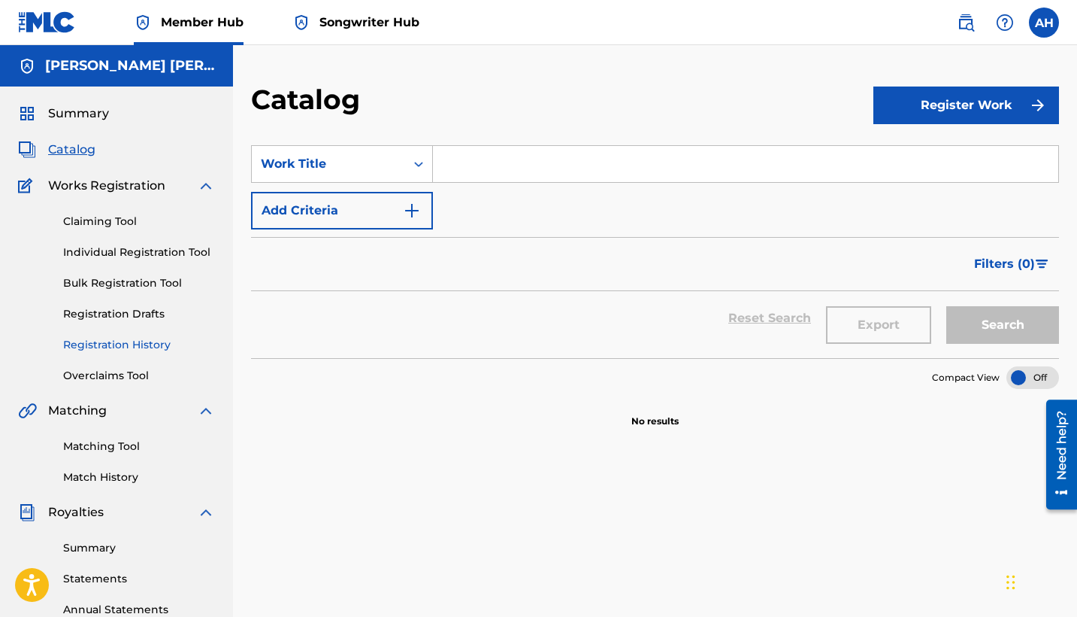
click at [105, 338] on link "Registration History" at bounding box center [139, 345] width 152 height 16
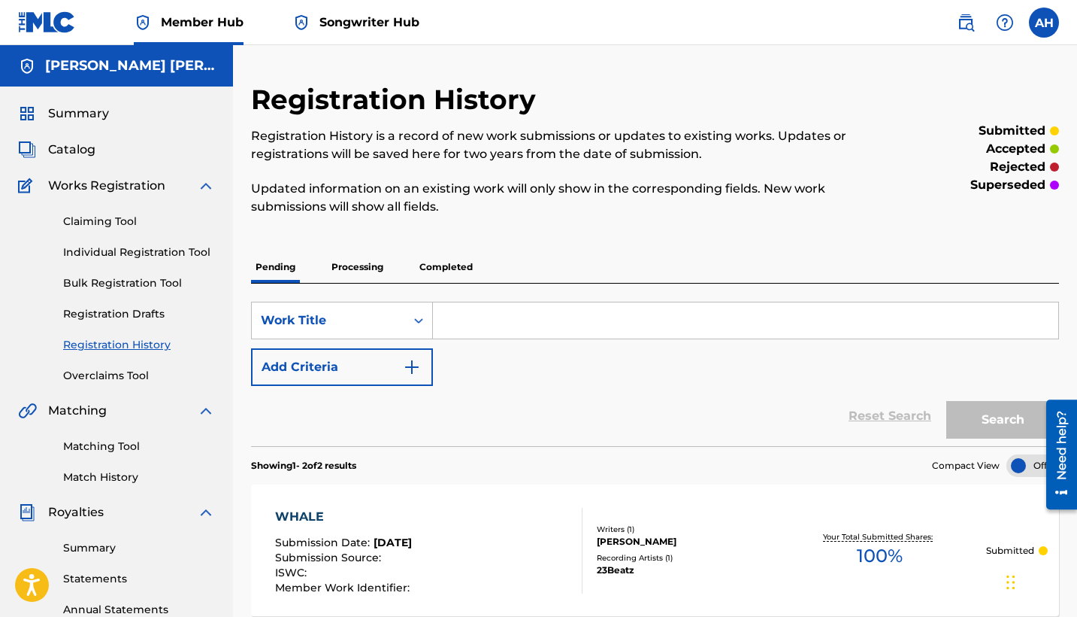
click at [330, 265] on p "Processing" at bounding box center [357, 267] width 61 height 32
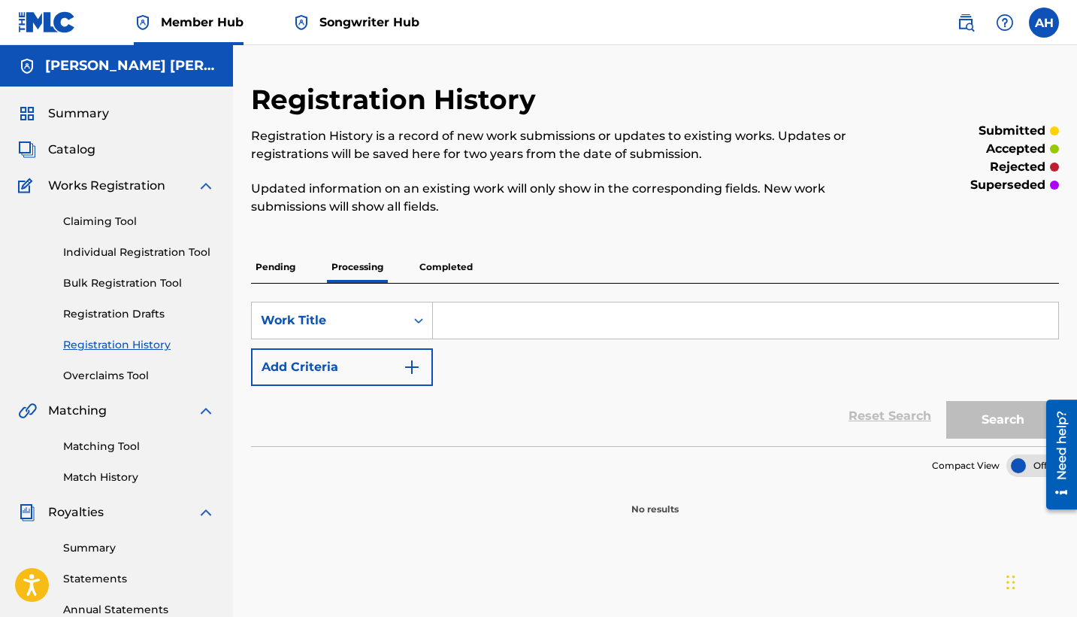
click at [291, 273] on p "Pending" at bounding box center [275, 267] width 49 height 32
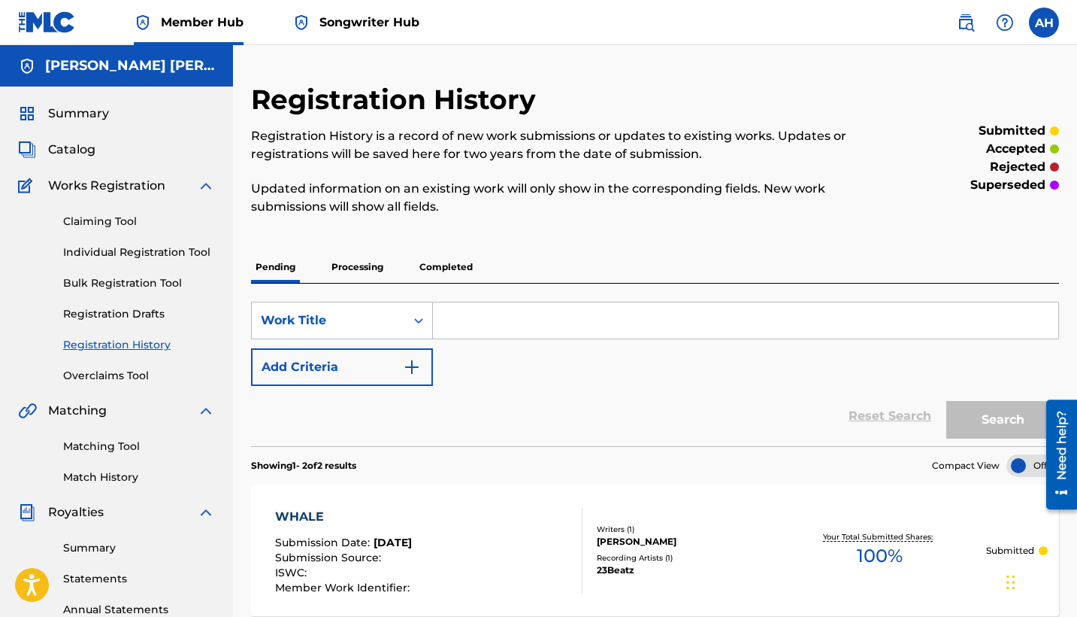
scroll to position [316, 0]
